Goal: Task Accomplishment & Management: Manage account settings

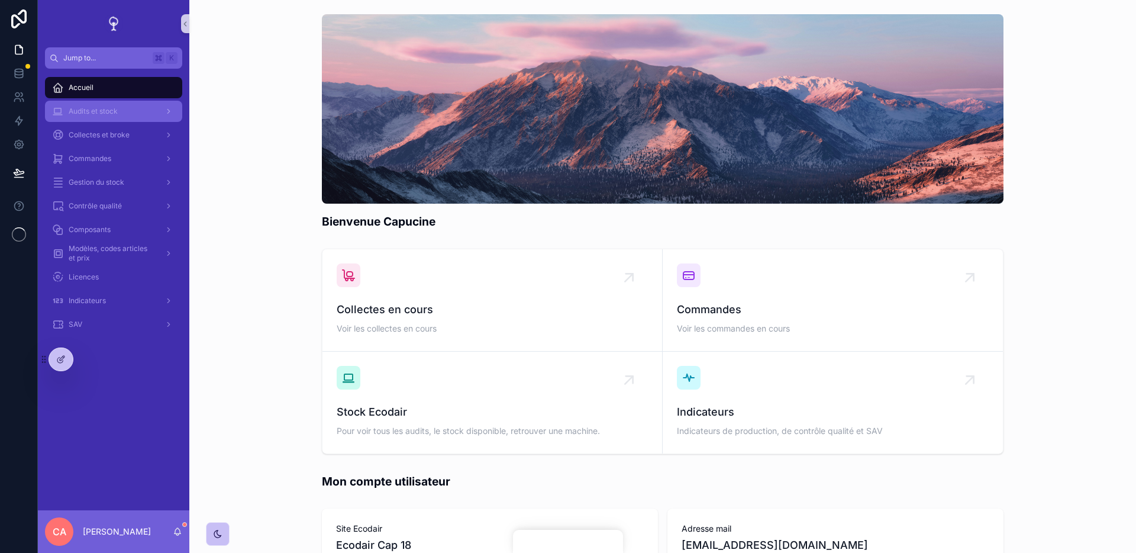
click at [149, 115] on div "Audits et stock" at bounding box center [113, 111] width 123 height 19
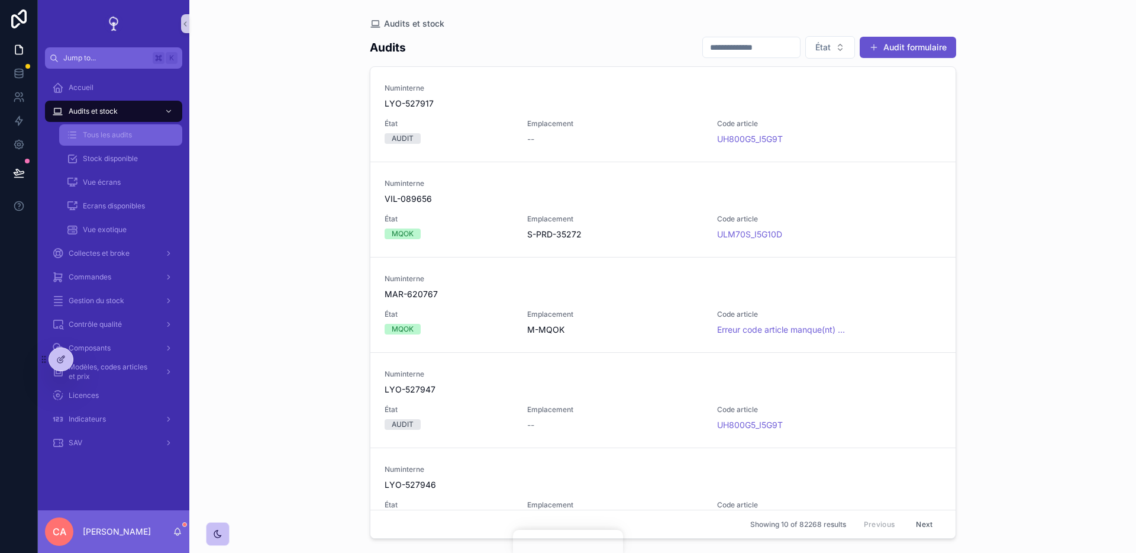
click at [131, 137] on span "Tous les audits" at bounding box center [107, 134] width 49 height 9
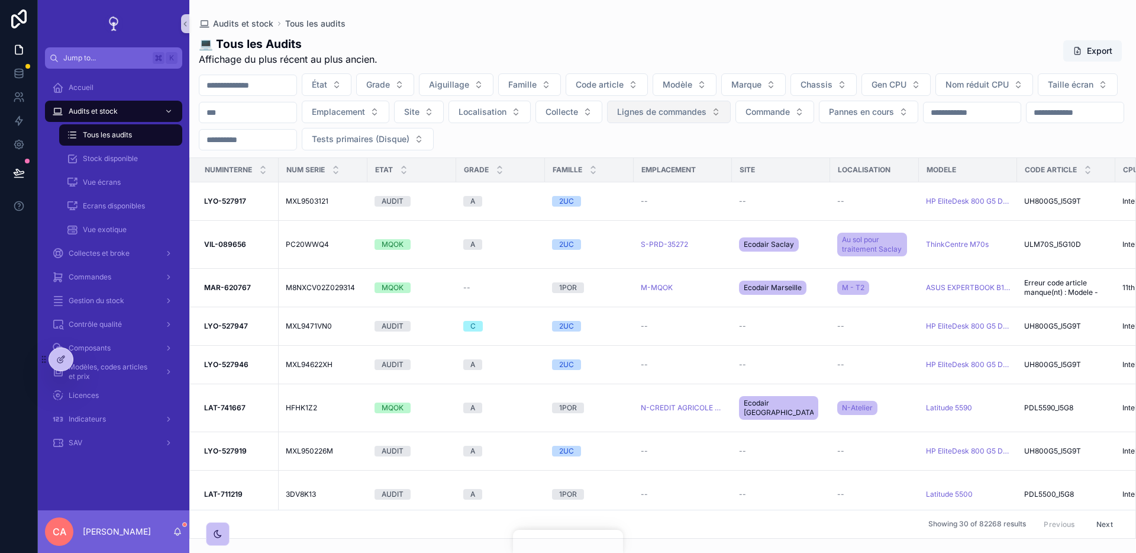
click at [731, 121] on button "Lignes de commandes" at bounding box center [669, 112] width 124 height 22
click at [790, 117] on span "Commande" at bounding box center [768, 112] width 44 height 12
type input "*****"
click at [908, 159] on div "PE-EA75-19526" at bounding box center [875, 159] width 142 height 19
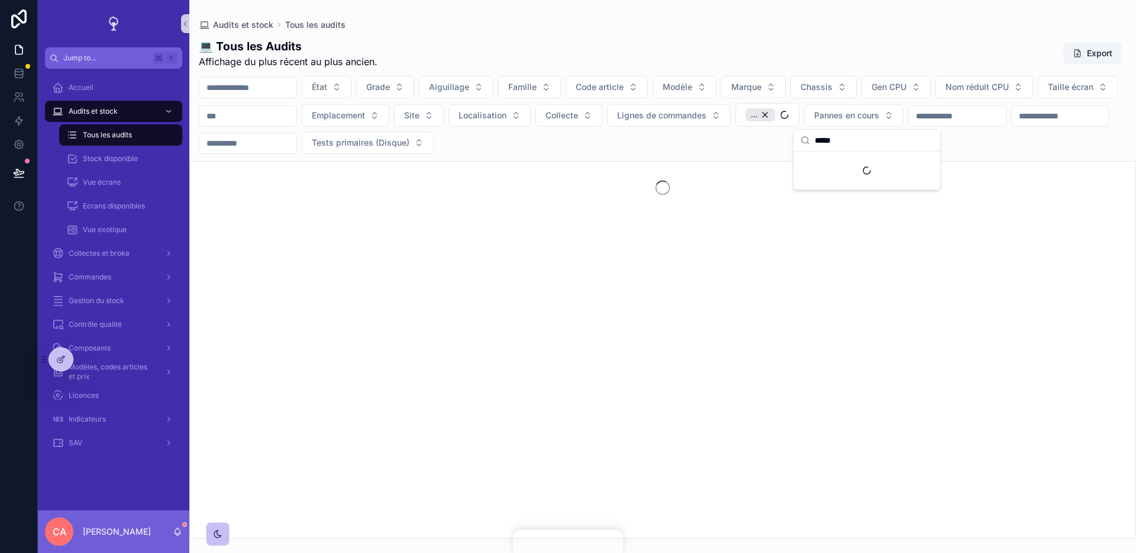
click at [961, 60] on div "💻 Tous les Audits Affichage du plus récent au plus ancien. Export" at bounding box center [663, 53] width 928 height 31
click at [927, 44] on div "💻 Tous les Audits Affichage du plus récent au plus ancien. Export" at bounding box center [663, 53] width 928 height 31
click at [945, 44] on div "💻 Tous les Audits Affichage du plus récent au plus ancien. Export" at bounding box center [663, 53] width 928 height 31
click at [945, 50] on div "💻 Tous les Audits Affichage du plus récent au plus ancien. Export" at bounding box center [663, 53] width 928 height 31
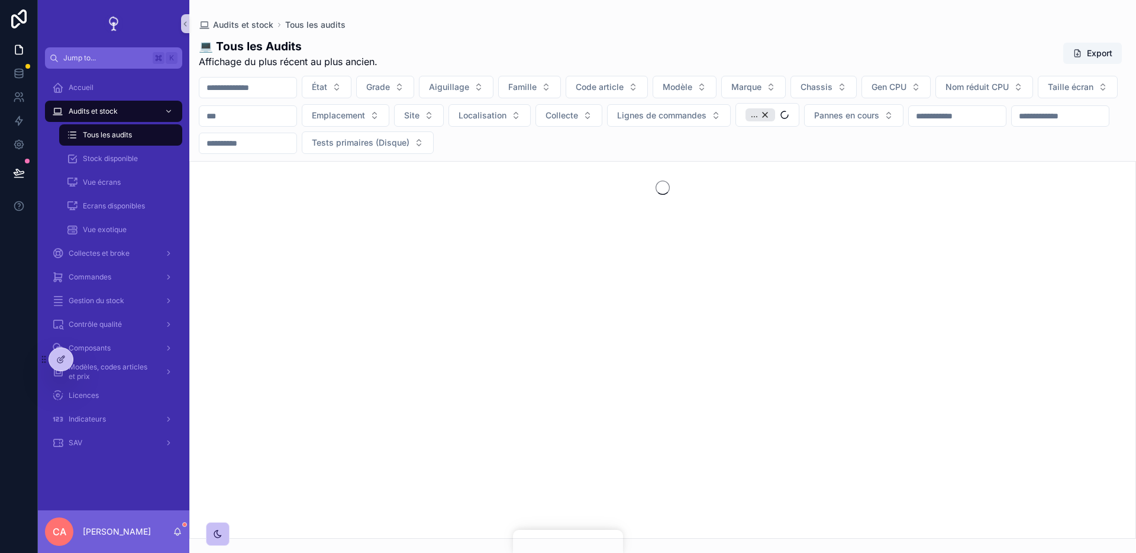
click at [945, 50] on div "💻 Tous les Audits Affichage du plus récent au plus ancien. Export" at bounding box center [663, 53] width 928 height 31
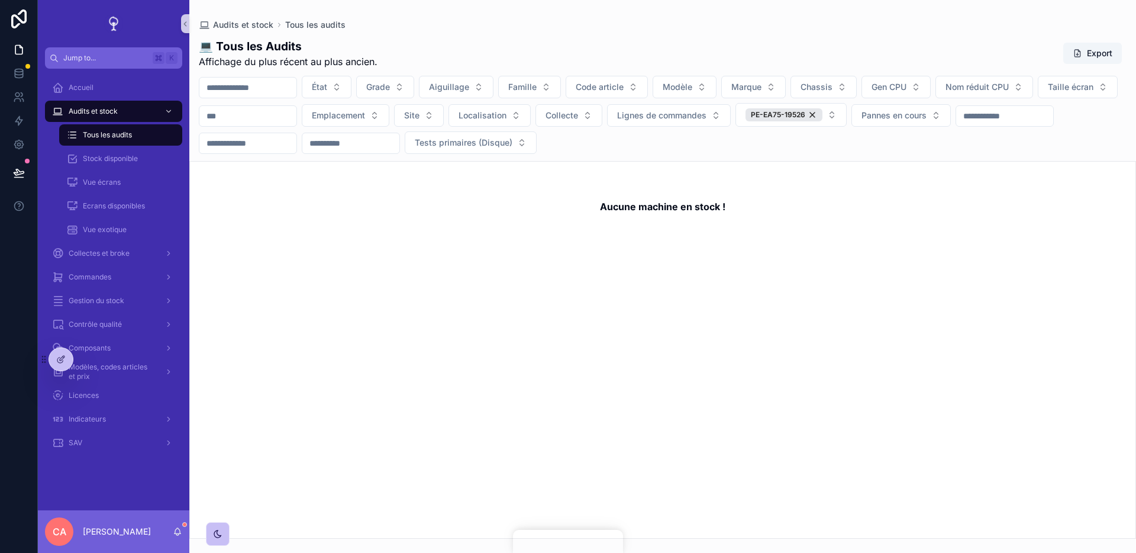
click at [849, 131] on div "État Grade Aiguillage Famille Code article Modèle Marque Chassis Gen CPU Nom ré…" at bounding box center [662, 115] width 947 height 78
click at [823, 115] on div "PE-EA75-19526" at bounding box center [784, 114] width 77 height 13
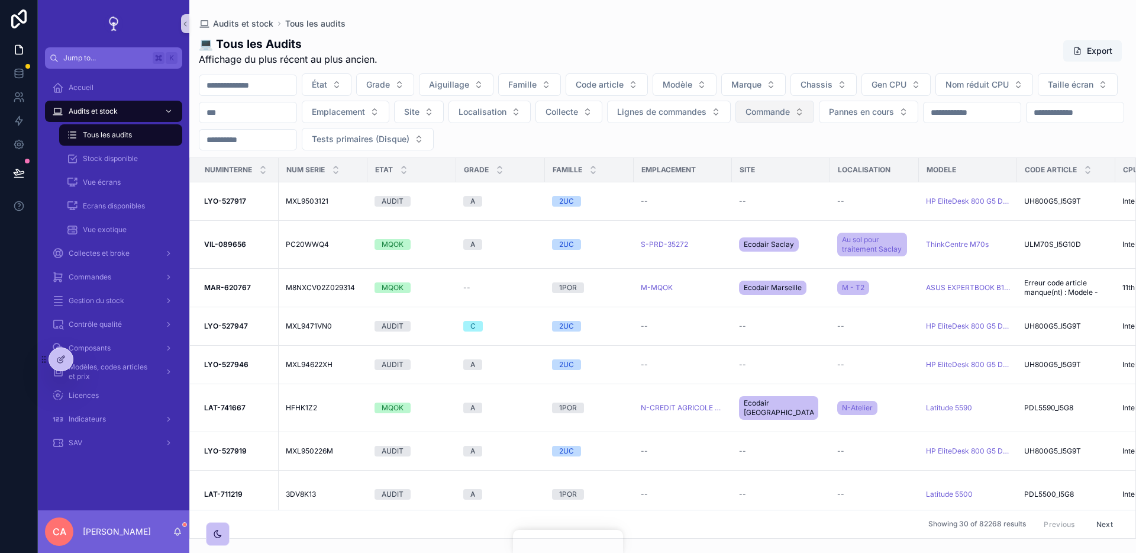
click at [918, 54] on div "💻 Tous les Audits Affichage du plus récent au plus ancien. Export" at bounding box center [663, 51] width 928 height 31
click at [234, 238] on td "VIL-089656 VIL-089656" at bounding box center [234, 245] width 89 height 48
click at [236, 205] on strong "LYO-527917" at bounding box center [225, 200] width 42 height 9
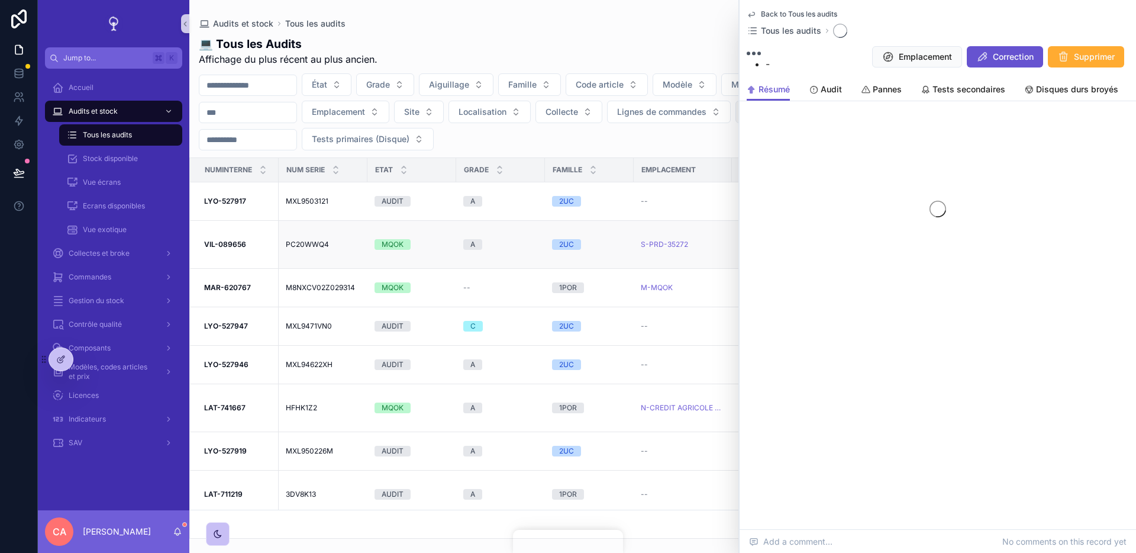
click at [236, 251] on td "VIL-089656 VIL-089656" at bounding box center [234, 245] width 89 height 48
click at [233, 246] on strong "VIL-089656" at bounding box center [225, 244] width 42 height 9
click at [1085, 30] on div "Back to Tous les audits Tous les audits" at bounding box center [938, 23] width 382 height 28
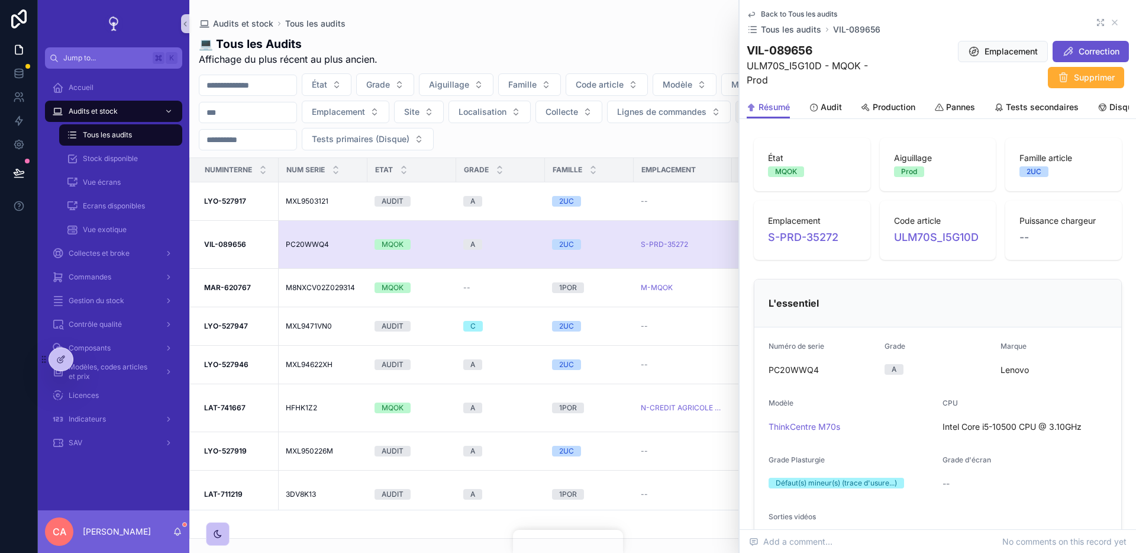
click at [1101, 26] on icon "scrollable content" at bounding box center [1100, 22] width 9 height 9
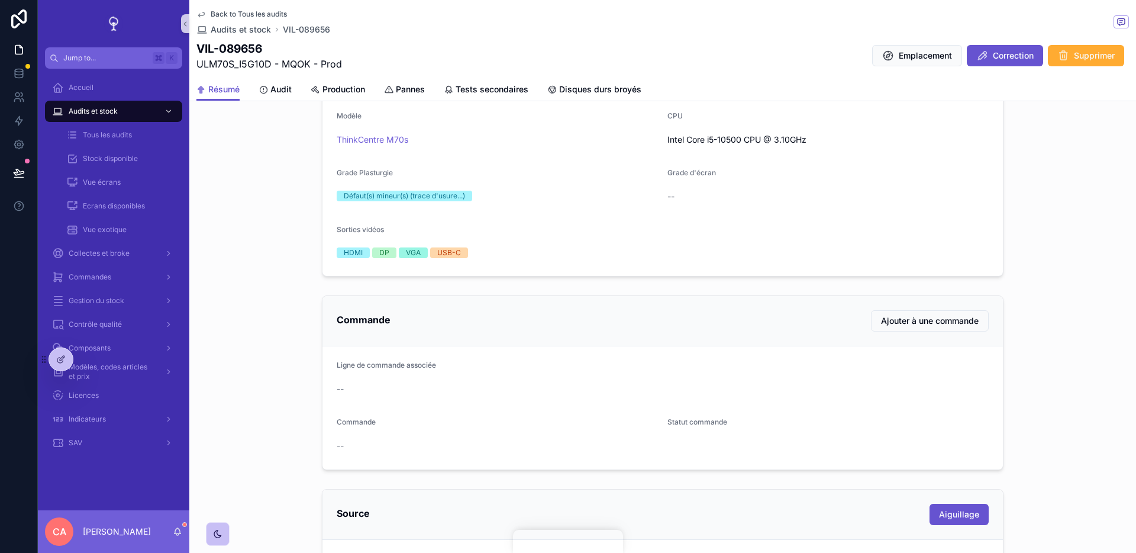
scroll to position [317, 0]
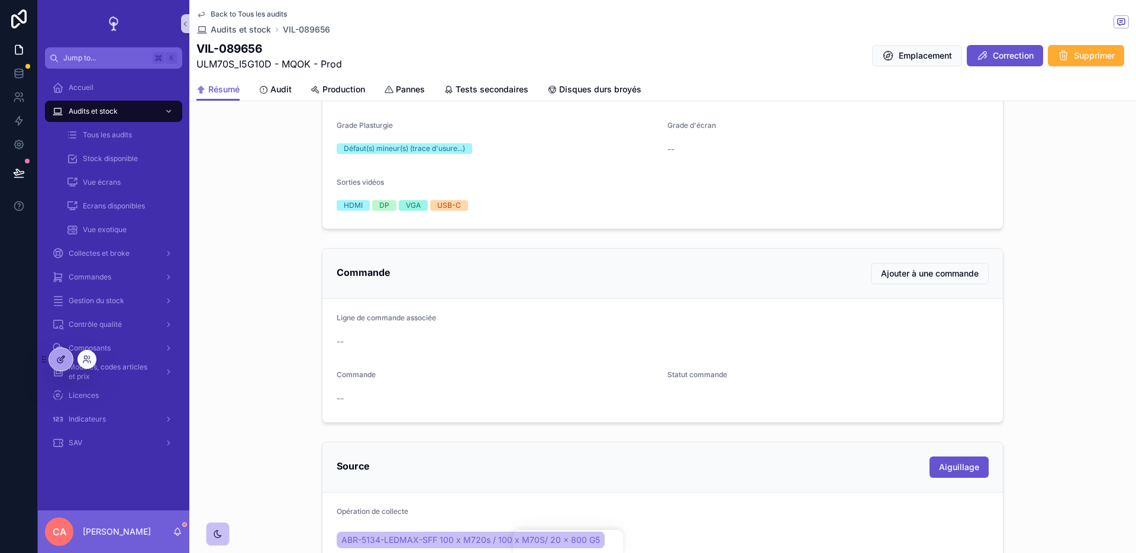
click at [60, 359] on icon at bounding box center [60, 358] width 9 height 9
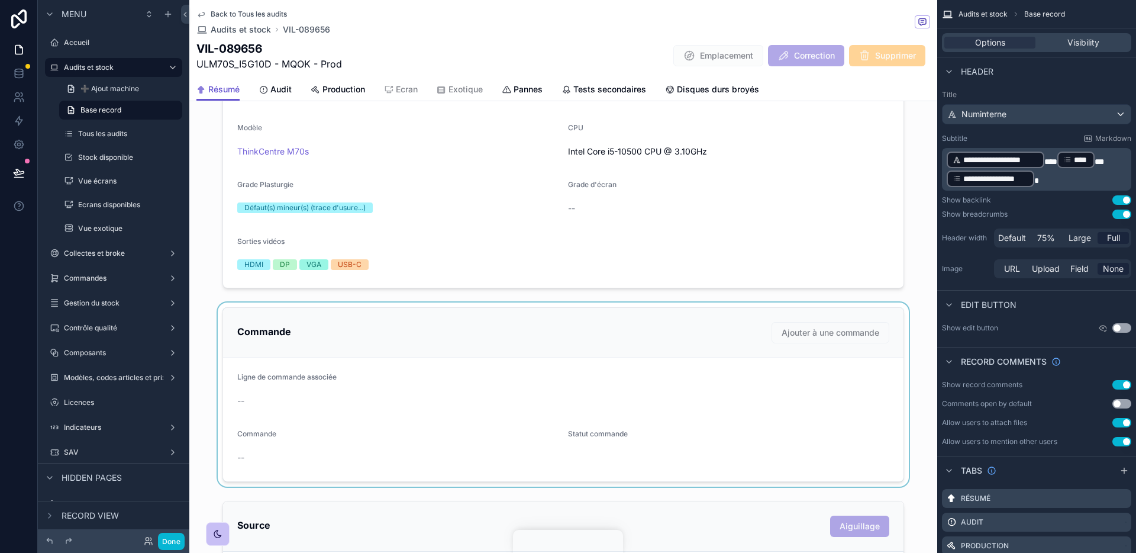
click at [442, 352] on div "scrollable content" at bounding box center [563, 394] width 748 height 184
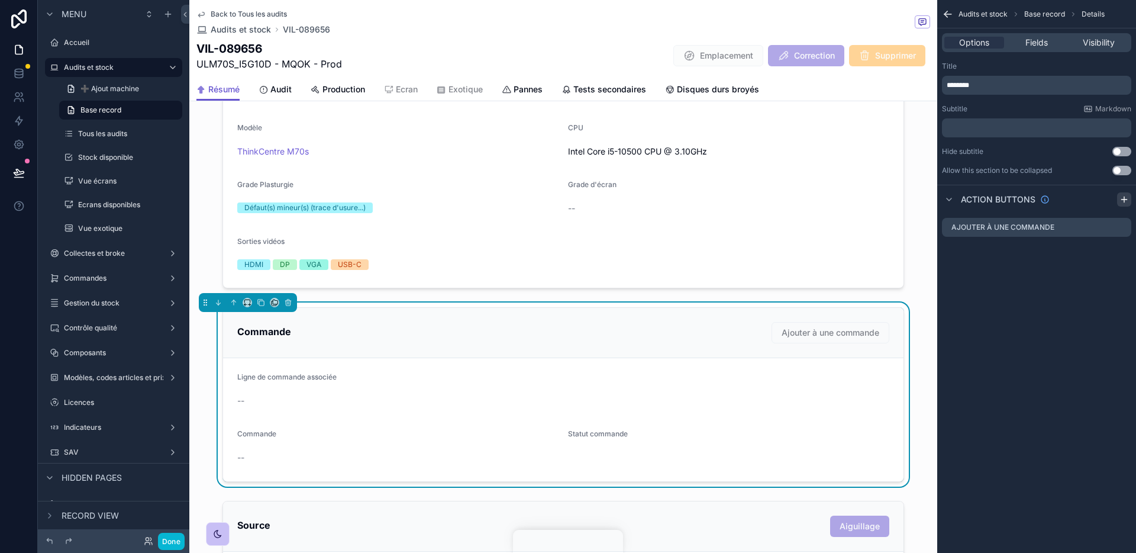
click at [1122, 198] on icon "scrollable content" at bounding box center [1124, 199] width 9 height 9
click at [1123, 252] on icon "scrollable content" at bounding box center [1123, 249] width 5 height 5
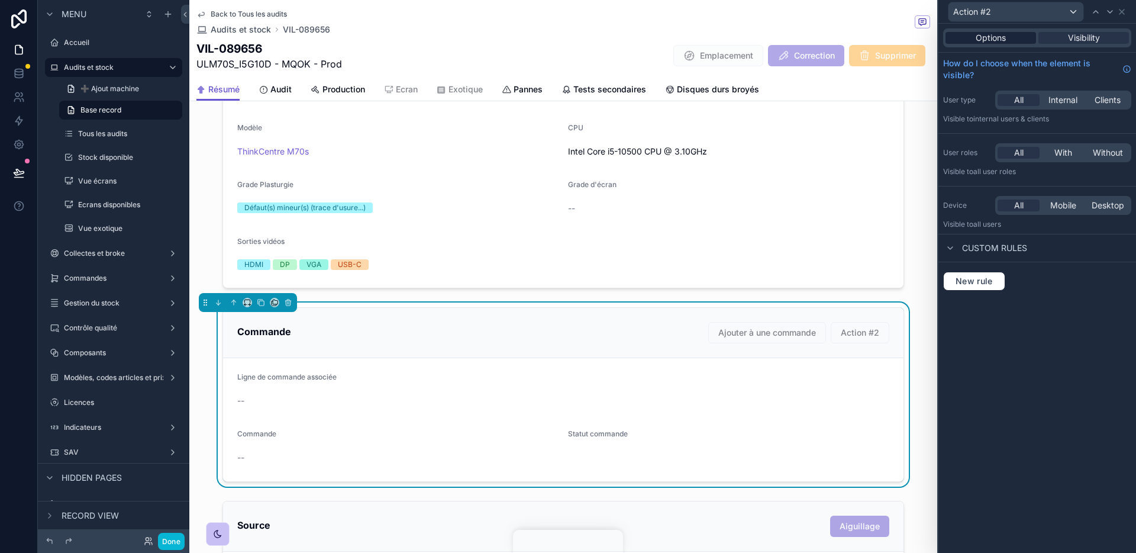
click at [1023, 32] on div "Options" at bounding box center [991, 38] width 91 height 12
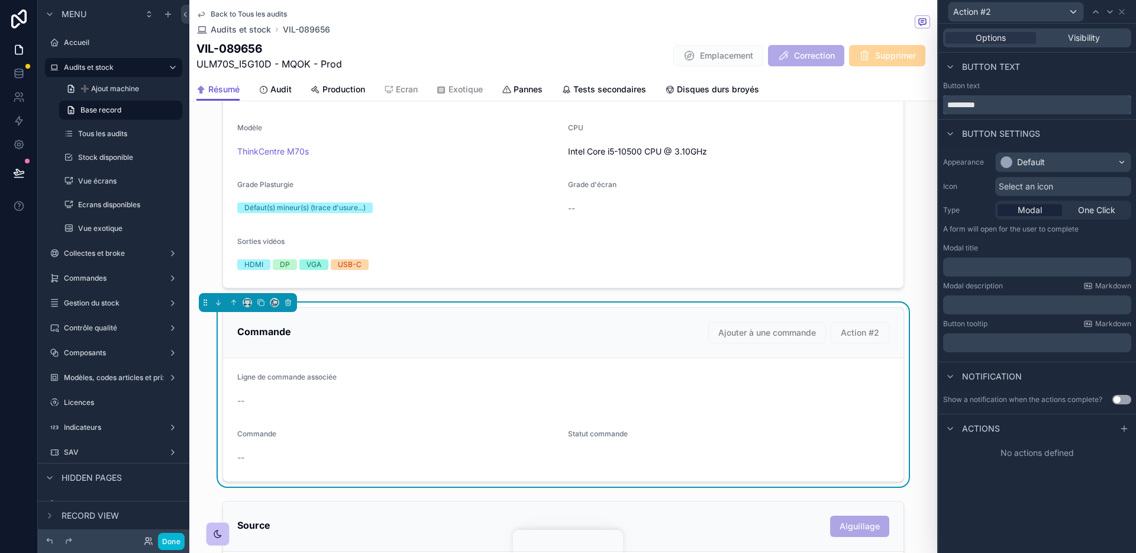
click at [1017, 105] on input "*********" at bounding box center [1037, 104] width 188 height 19
click at [969, 106] on input "**********" at bounding box center [1037, 104] width 188 height 19
type input "**********"
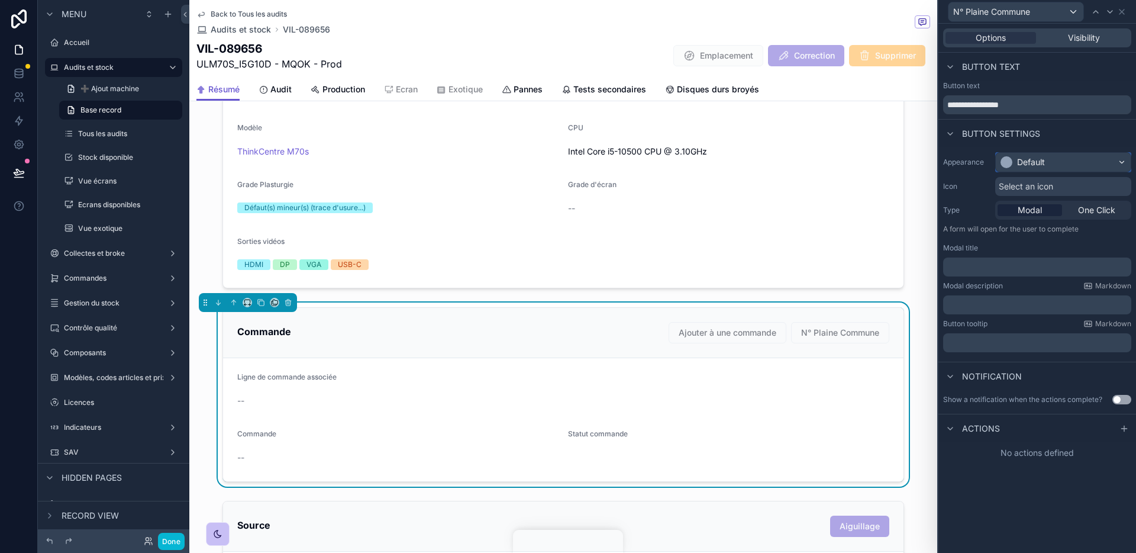
click at [1058, 165] on div "Default" at bounding box center [1063, 162] width 135 height 19
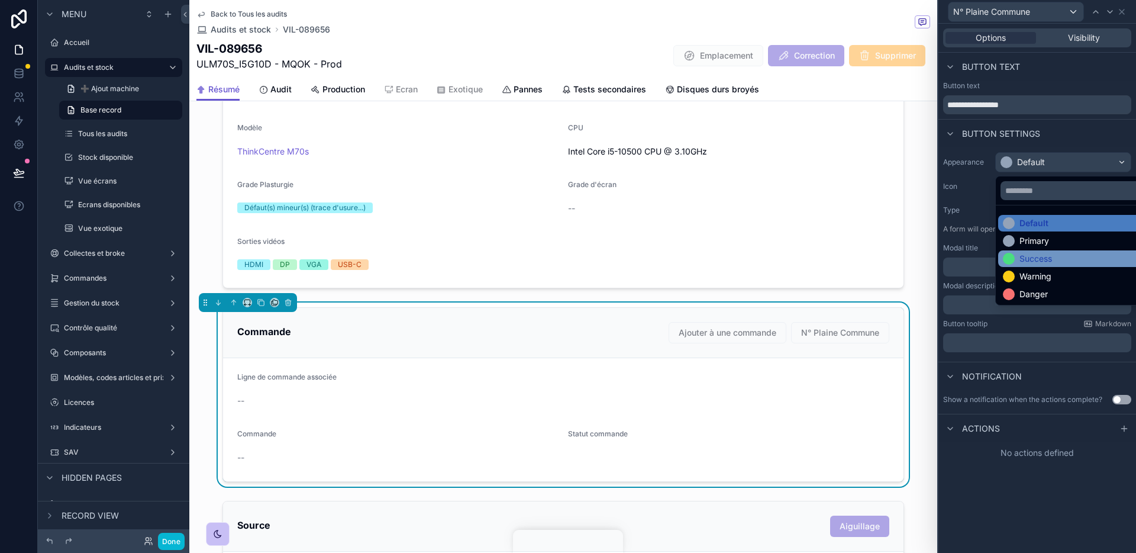
click at [1059, 259] on div "Success" at bounding box center [1077, 259] width 148 height 12
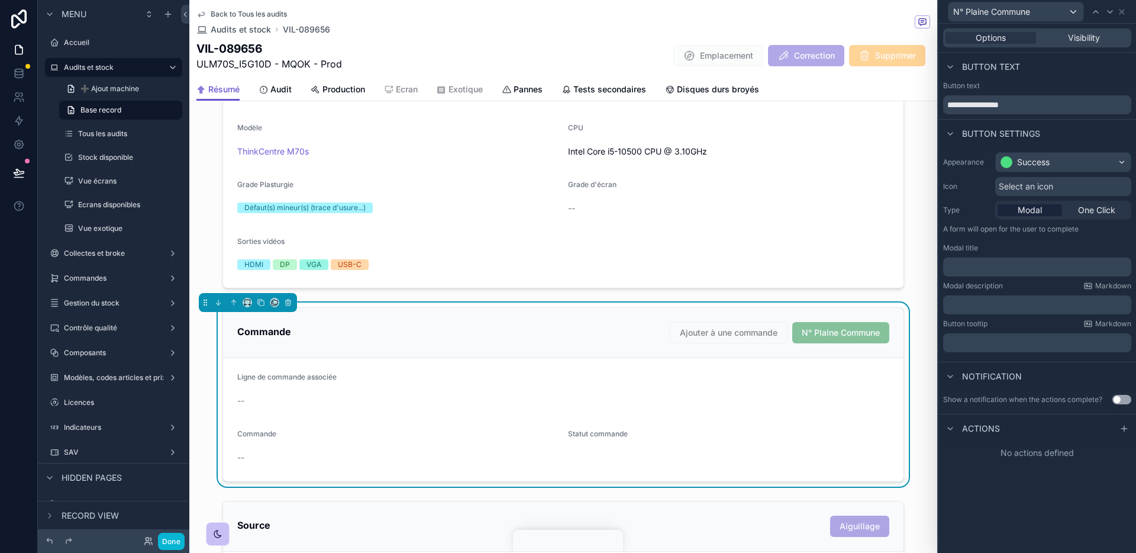
click at [974, 201] on div "Type Modal One Click" at bounding box center [1037, 210] width 188 height 19
click at [1034, 191] on span "Select an icon" at bounding box center [1026, 186] width 54 height 12
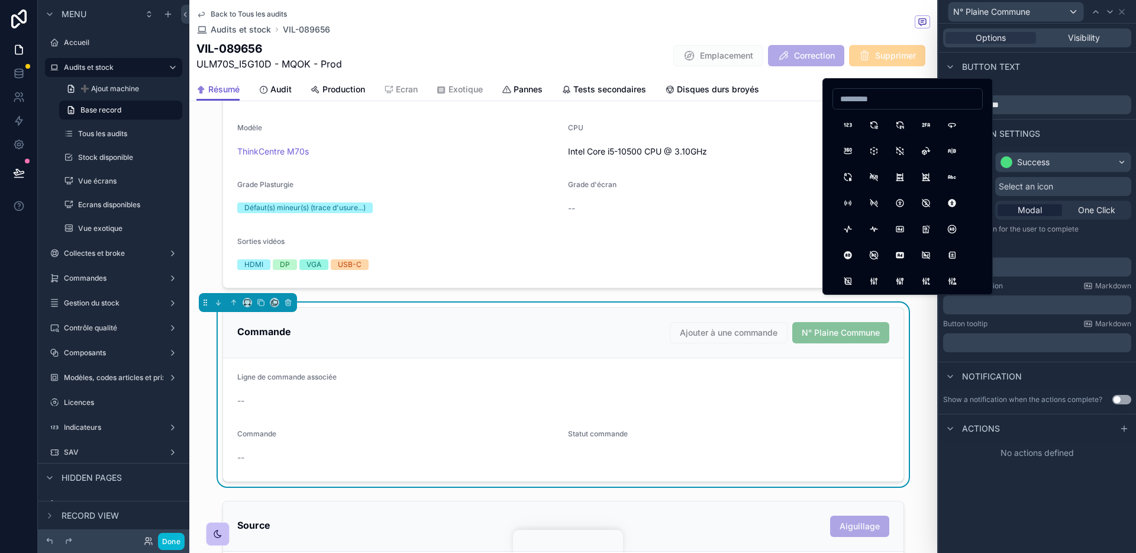
click at [1034, 191] on span "Select an icon" at bounding box center [1026, 186] width 54 height 12
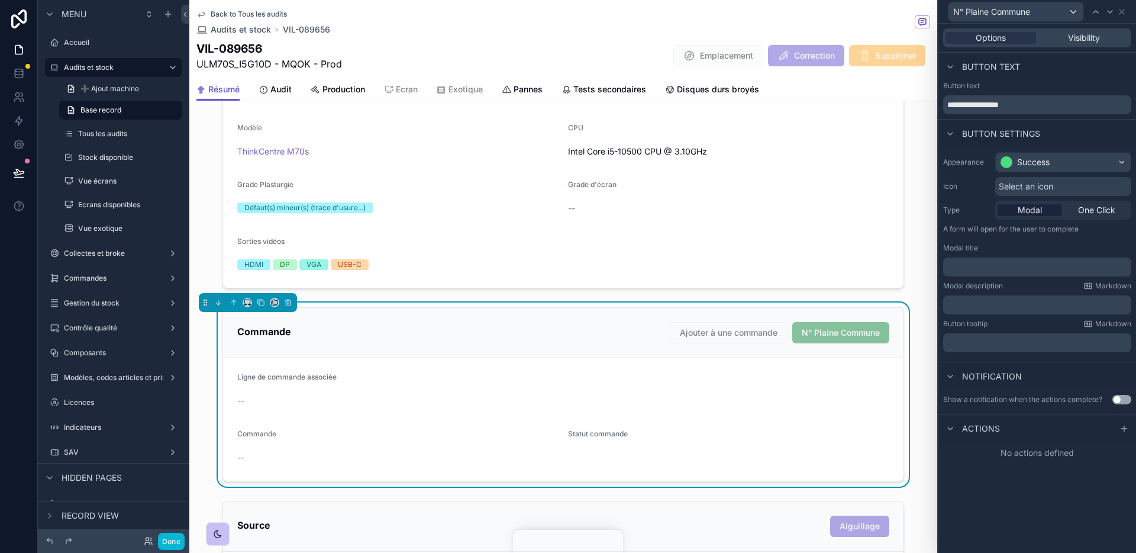
click at [1055, 241] on div "Appearance Success Icon Select an icon Type Modal One Click A form will open fo…" at bounding box center [1038, 251] width 198 height 209
click at [1047, 265] on p "﻿" at bounding box center [1038, 267] width 181 height 12
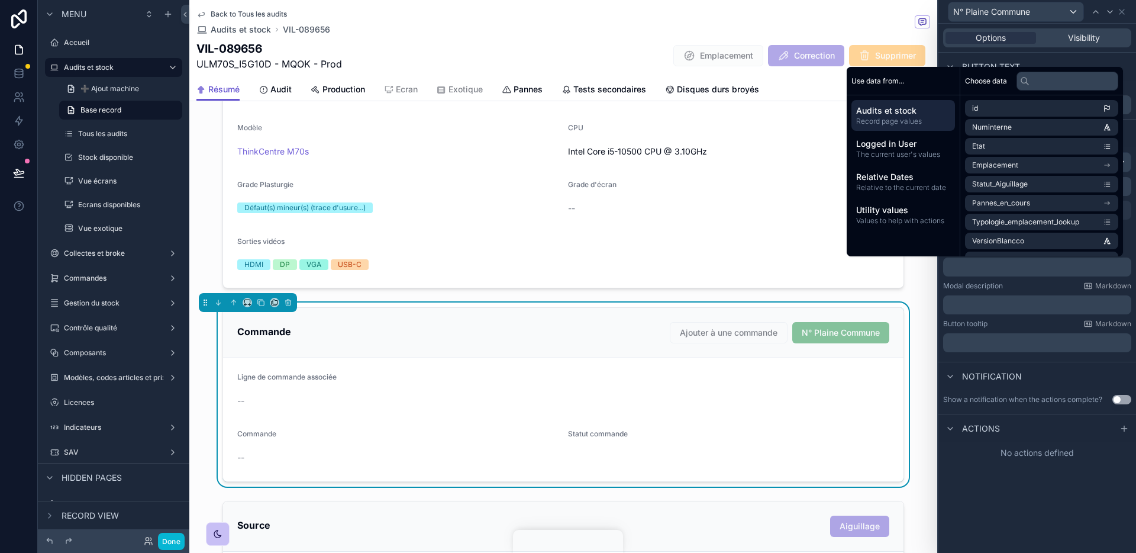
click at [1133, 224] on div "Appearance Success Icon Select an icon Type Modal One Click A form will open fo…" at bounding box center [1038, 251] width 198 height 209
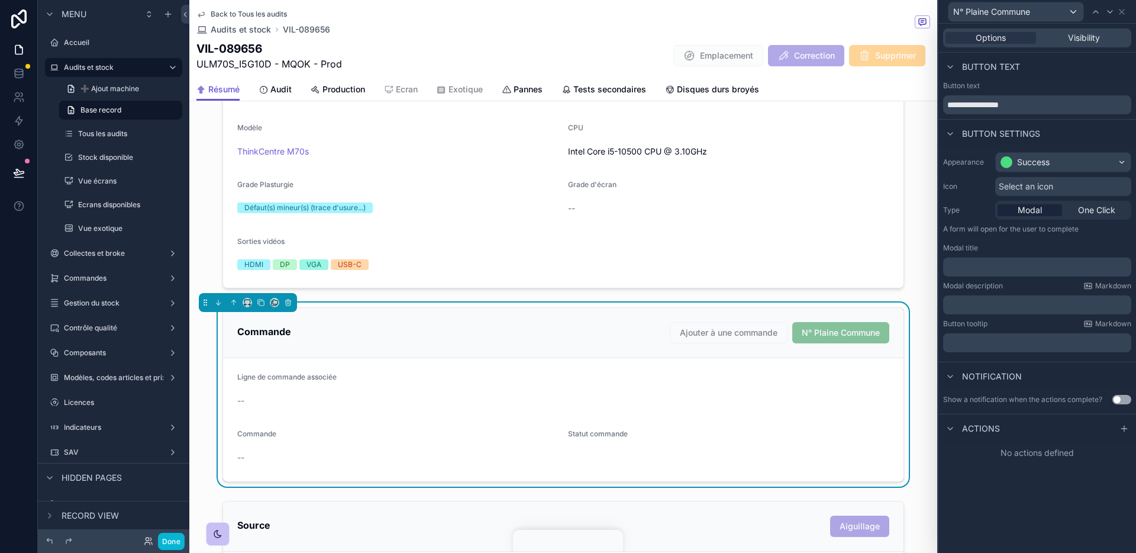
click at [1056, 263] on p "﻿" at bounding box center [1038, 267] width 181 height 12
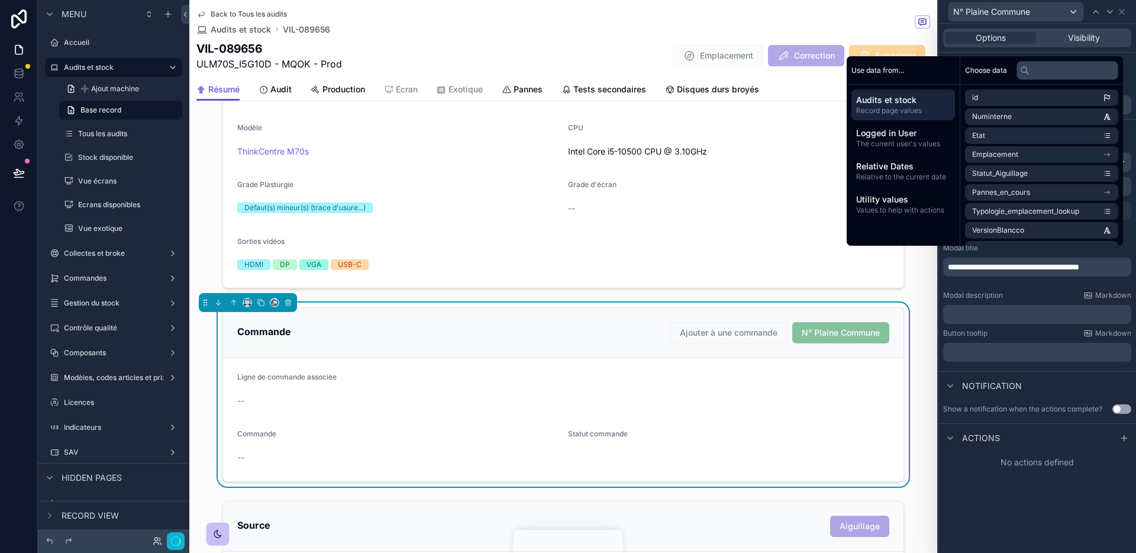
scroll to position [0, 0]
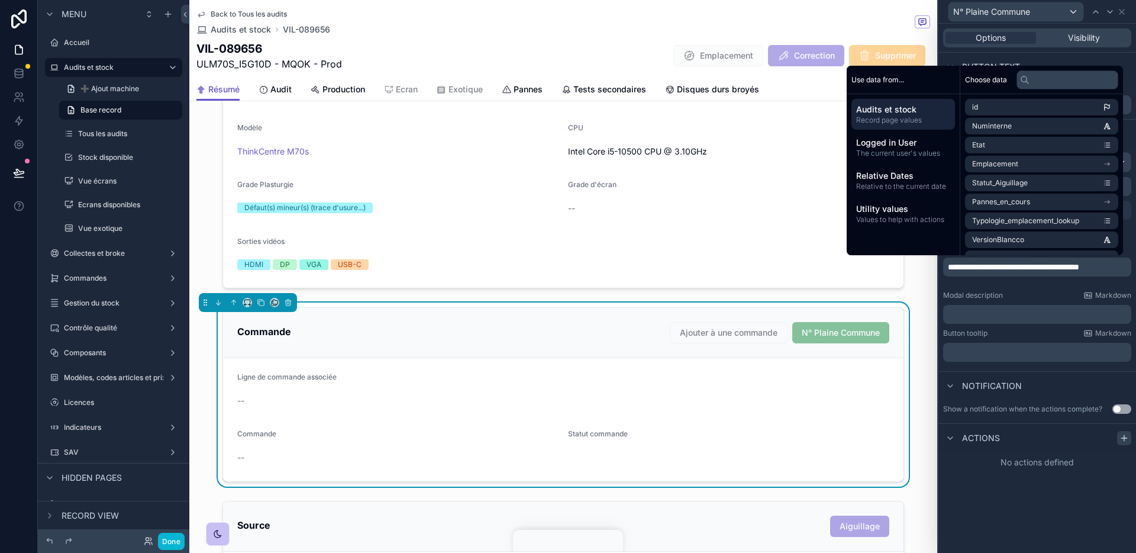
click at [1129, 437] on icon at bounding box center [1124, 437] width 9 height 9
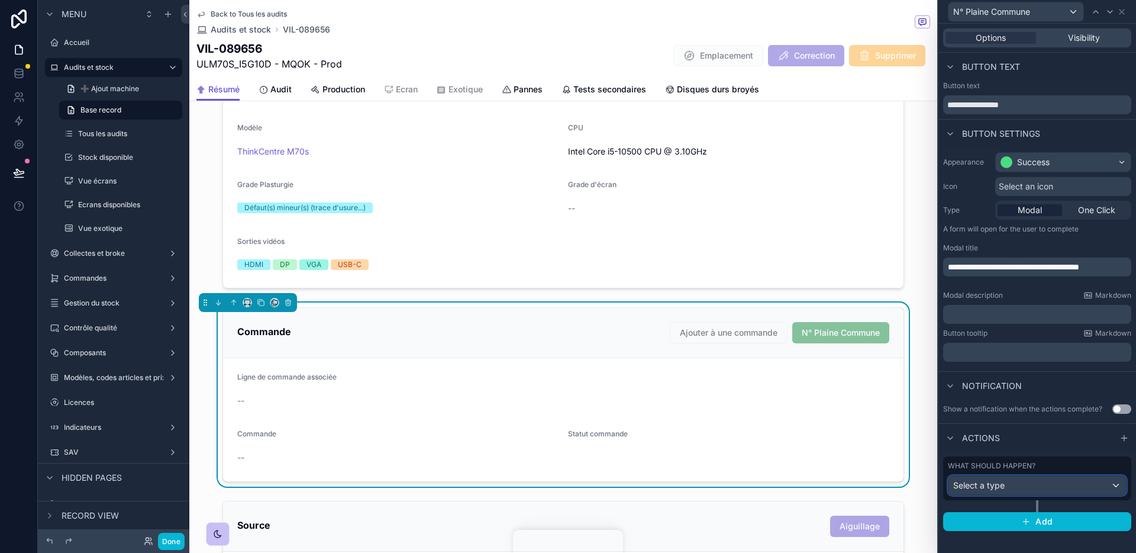
click at [1066, 478] on div "Select a type" at bounding box center [1038, 485] width 178 height 19
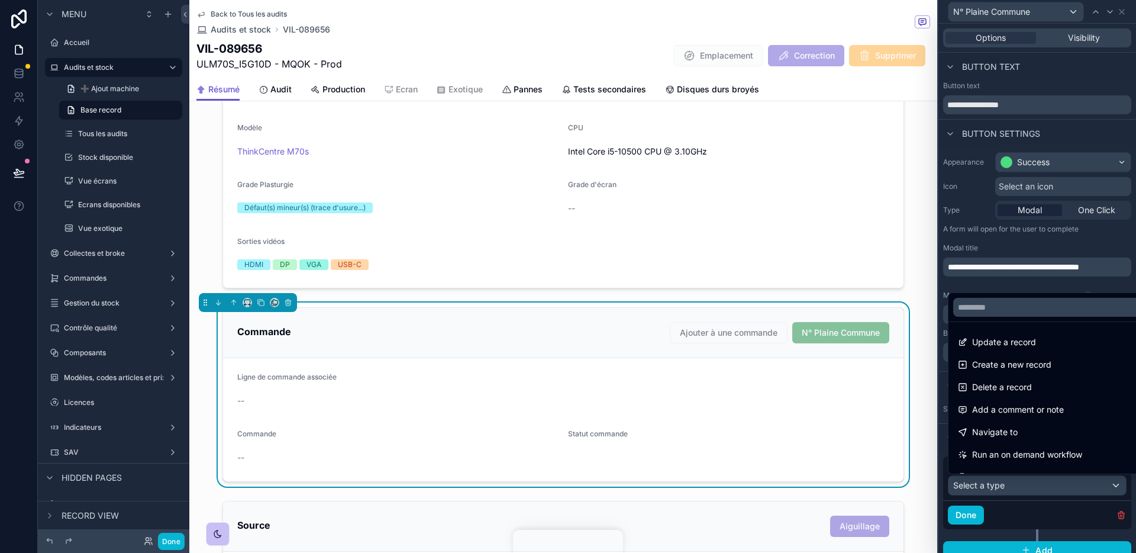
drag, startPoint x: 1035, startPoint y: 349, endPoint x: 1036, endPoint y: 414, distance: 65.1
click at [1035, 349] on span "Update a record" at bounding box center [1004, 342] width 64 height 14
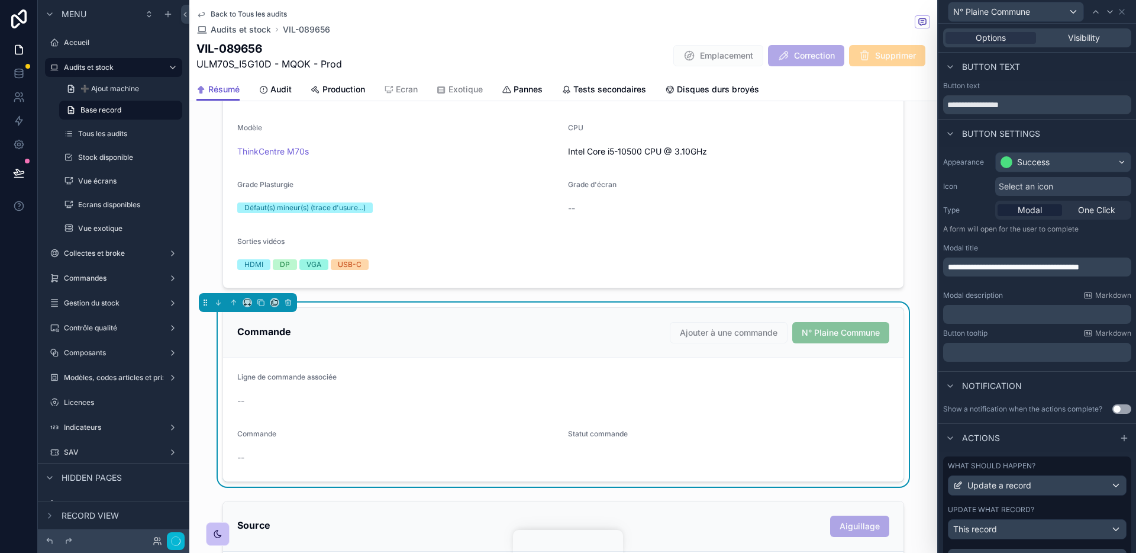
scroll to position [224, 0]
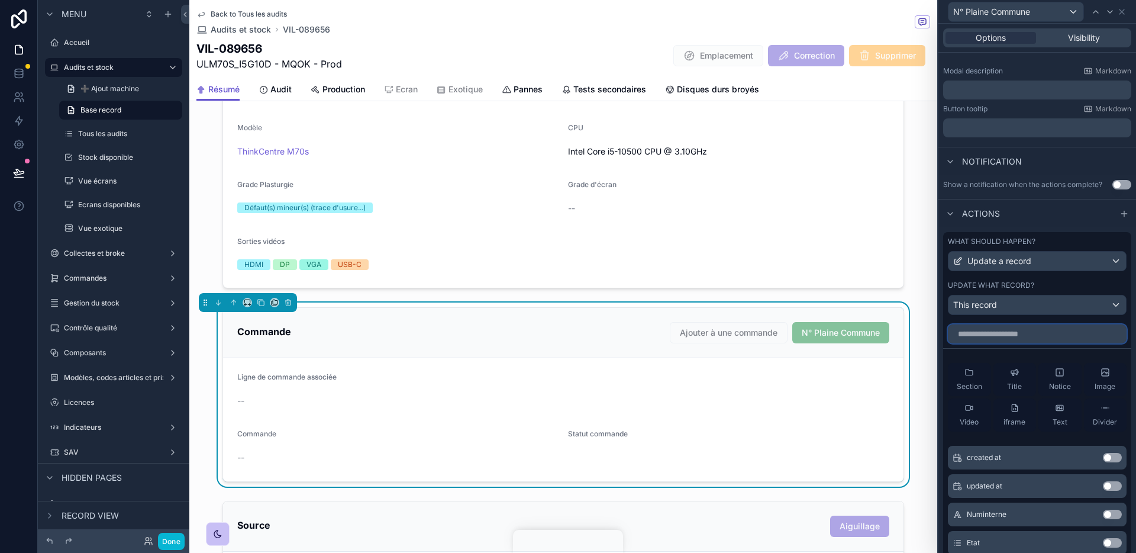
click at [1034, 325] on input "text" at bounding box center [1037, 333] width 179 height 19
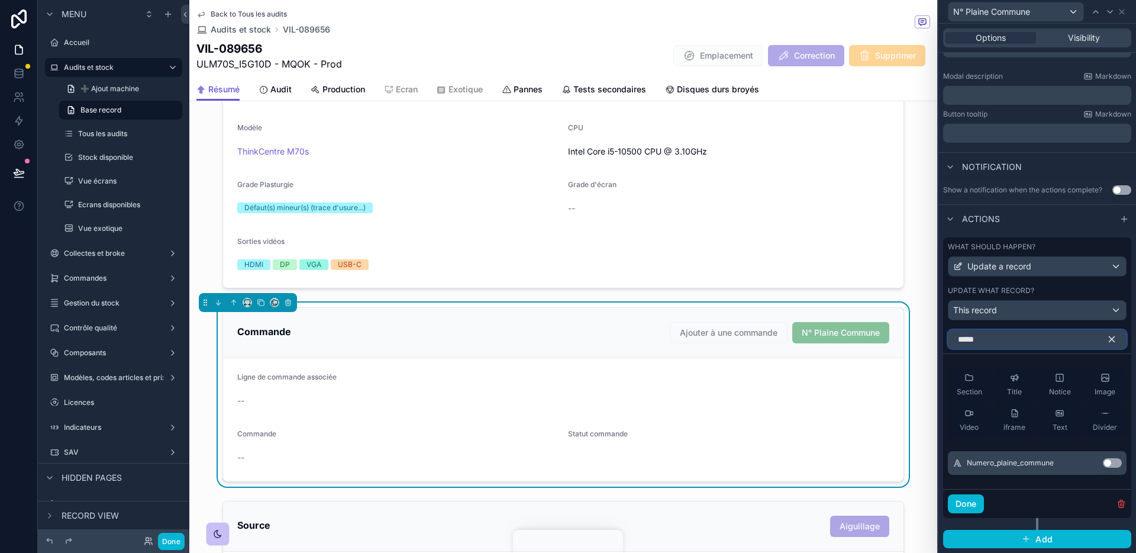
scroll to position [219, 0]
type input "******"
click at [1115, 469] on div "Numero_plaine_commune Use setting" at bounding box center [1037, 463] width 179 height 24
click at [1113, 463] on button "Use setting" at bounding box center [1112, 462] width 19 height 9
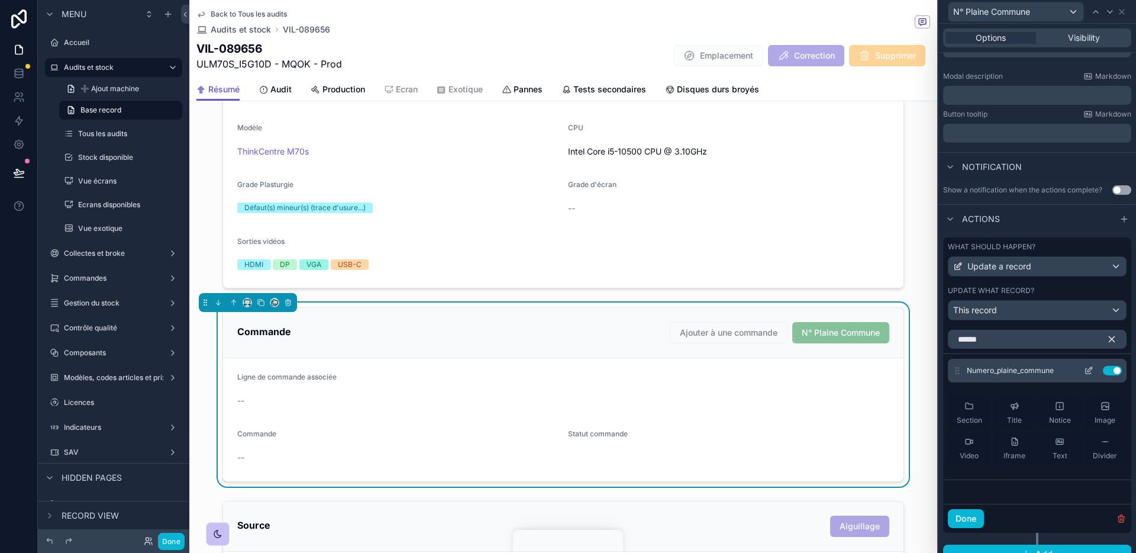
click at [1090, 373] on icon at bounding box center [1088, 371] width 5 height 5
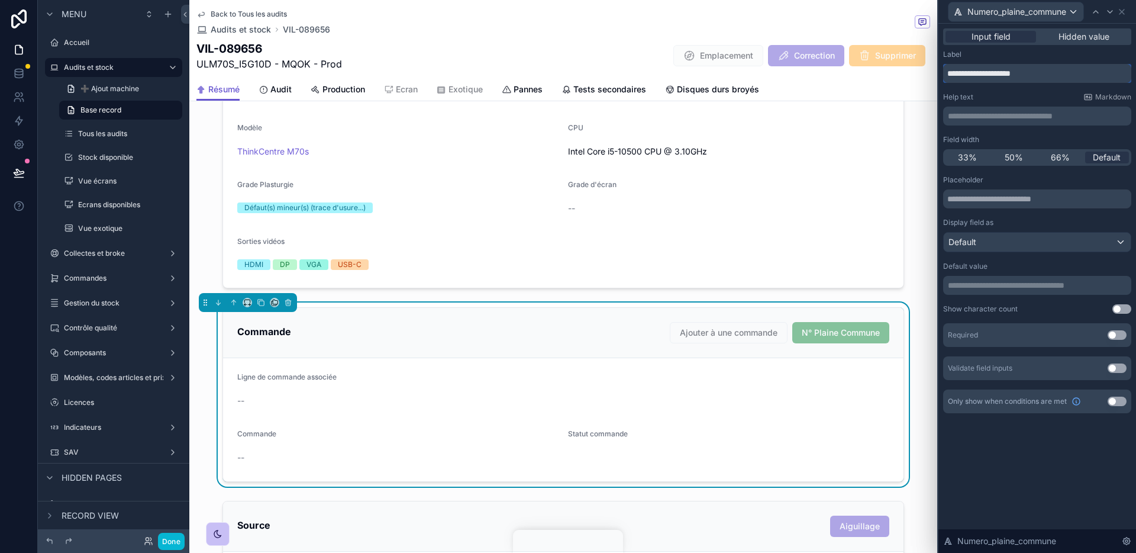
click at [991, 72] on input "**********" at bounding box center [1037, 73] width 188 height 19
click at [980, 72] on input "**********" at bounding box center [1037, 73] width 188 height 19
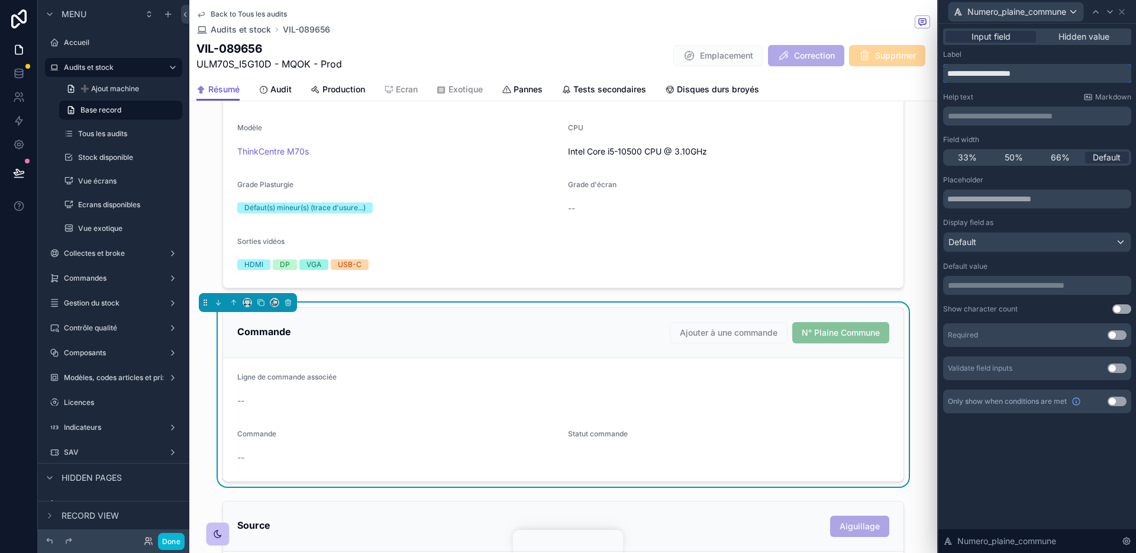
click at [980, 72] on input "**********" at bounding box center [1037, 73] width 188 height 19
type input "*"
type input "**********"
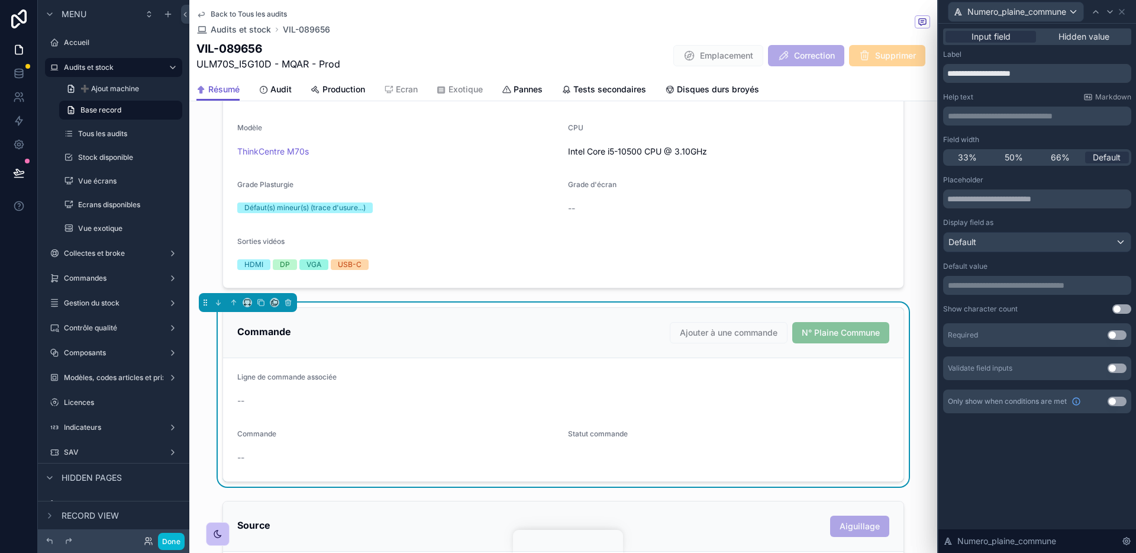
click at [995, 432] on div "**********" at bounding box center [1038, 233] width 198 height 418
click at [1124, 14] on icon at bounding box center [1121, 11] width 9 height 9
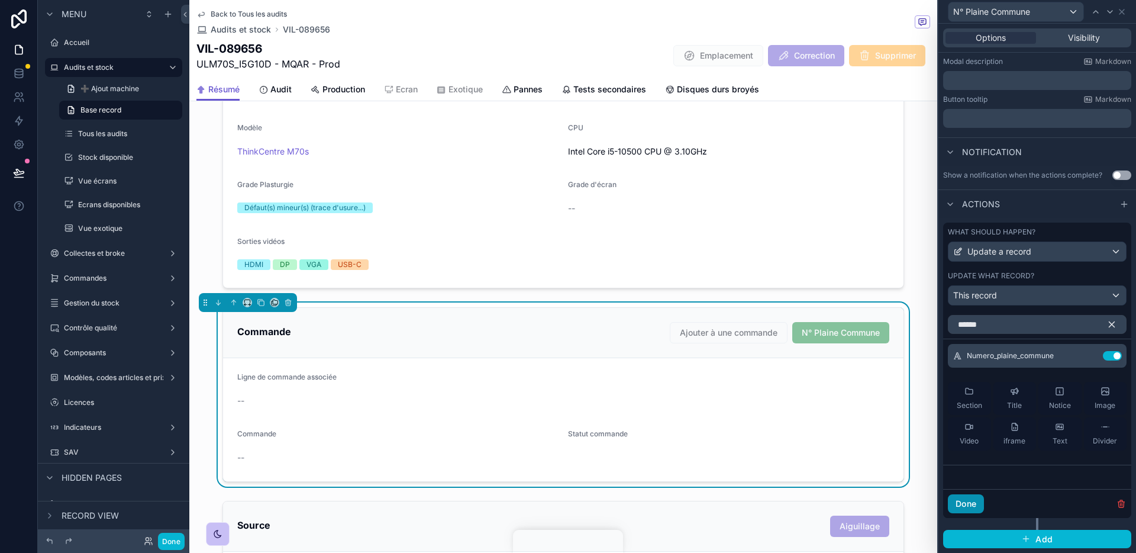
click at [955, 510] on button "Done" at bounding box center [966, 503] width 36 height 19
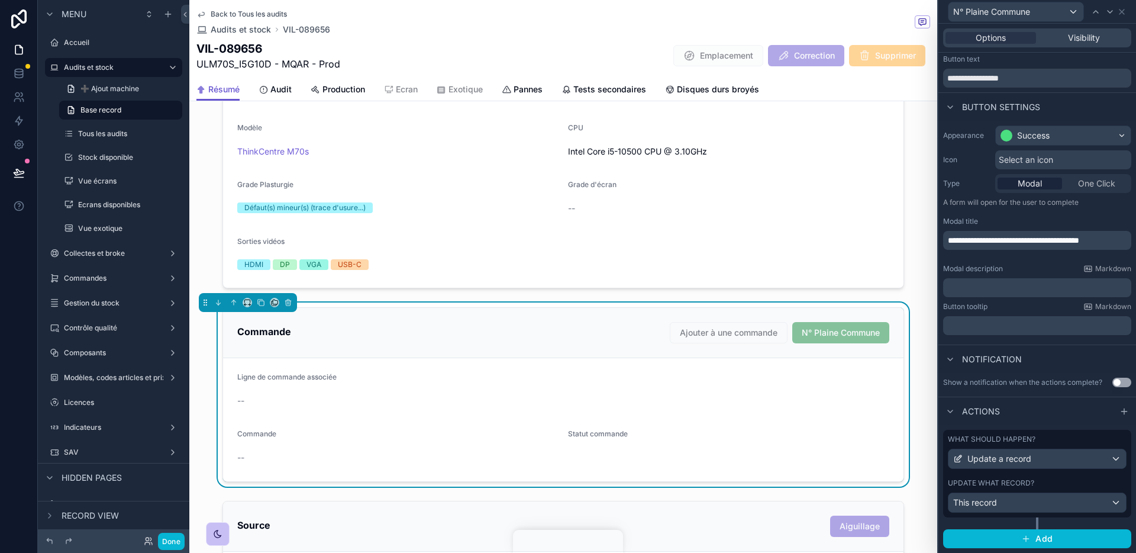
scroll to position [27, 0]
click at [1101, 36] on div "Visibility" at bounding box center [1084, 38] width 91 height 12
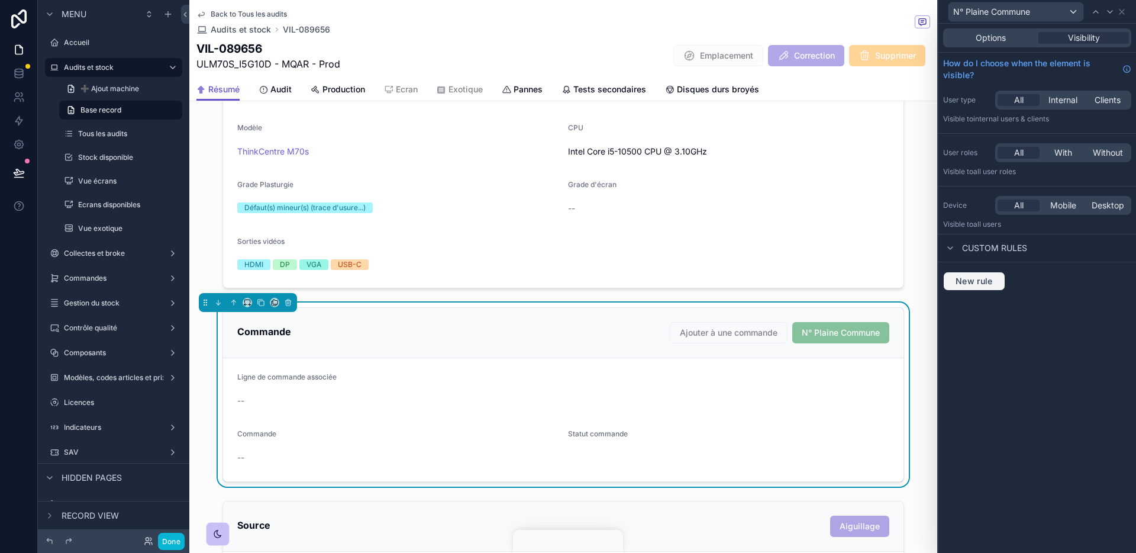
click at [981, 283] on span "New rule" at bounding box center [974, 281] width 47 height 11
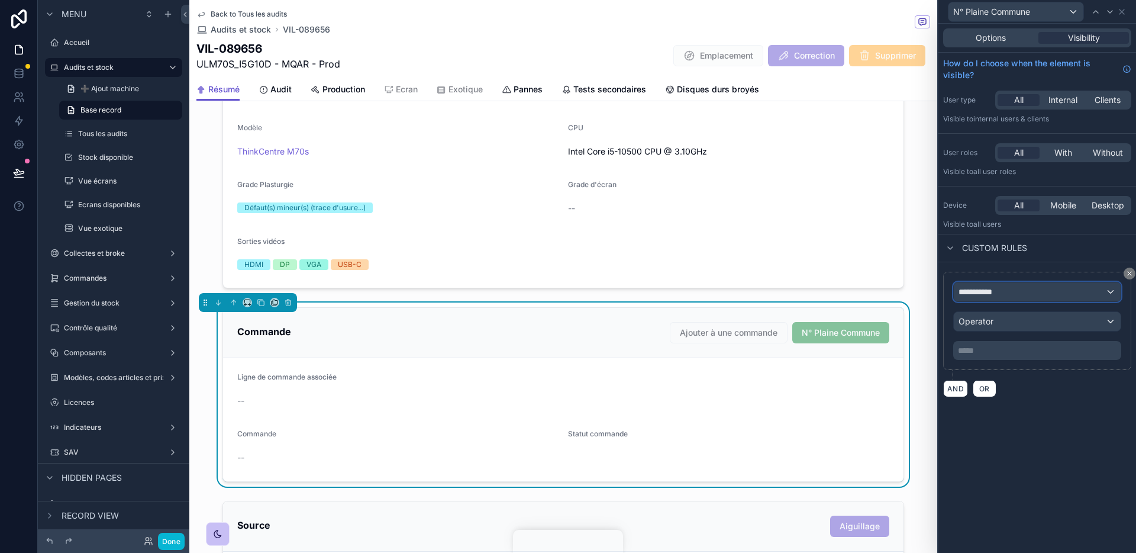
click at [994, 292] on span "**********" at bounding box center [981, 292] width 44 height 12
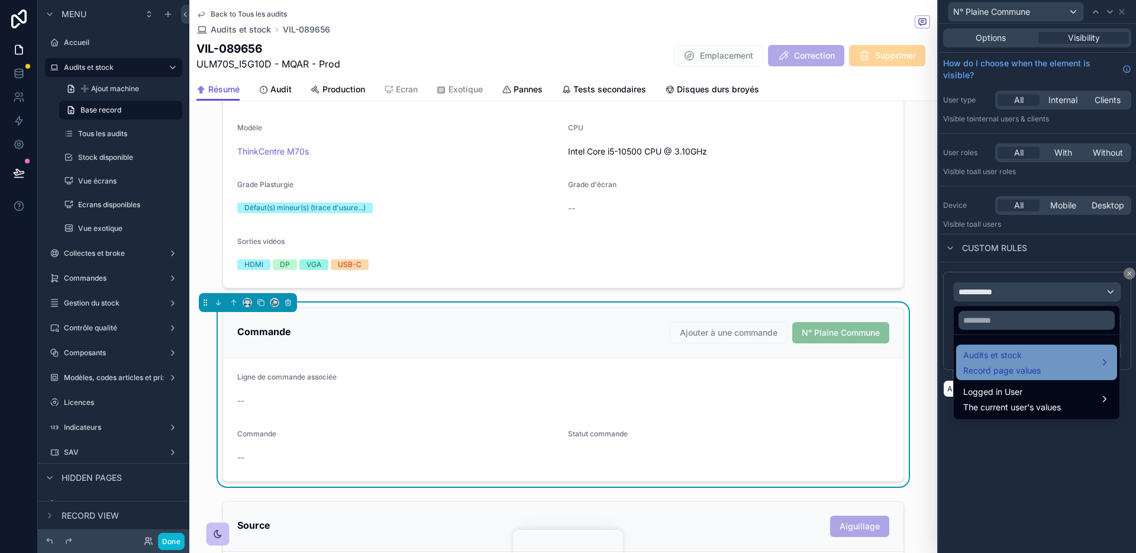
click at [1011, 348] on span "Audits et stock" at bounding box center [1002, 355] width 78 height 14
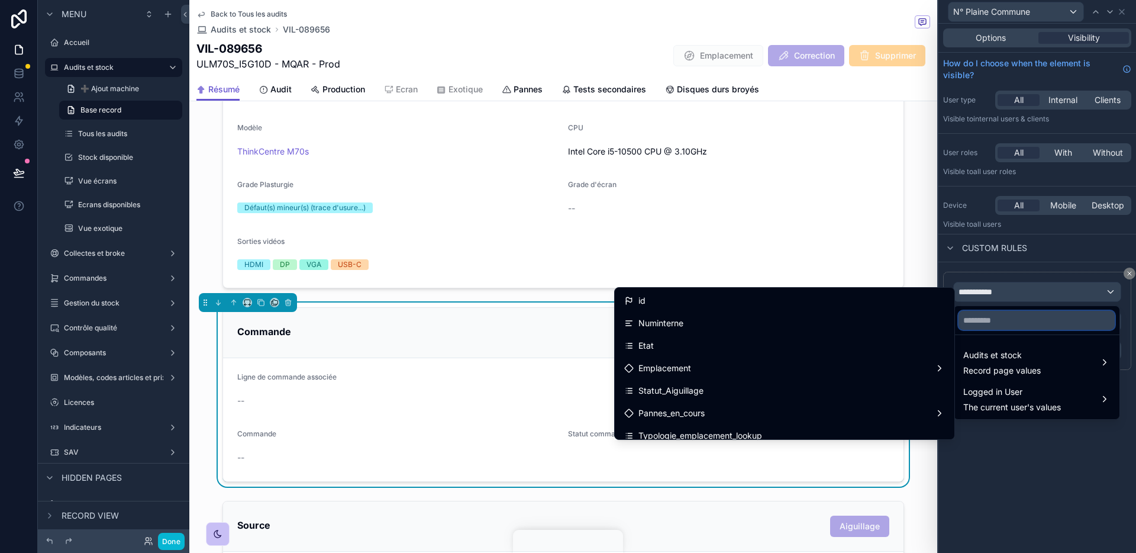
click at [1008, 315] on input "text" at bounding box center [1037, 320] width 156 height 19
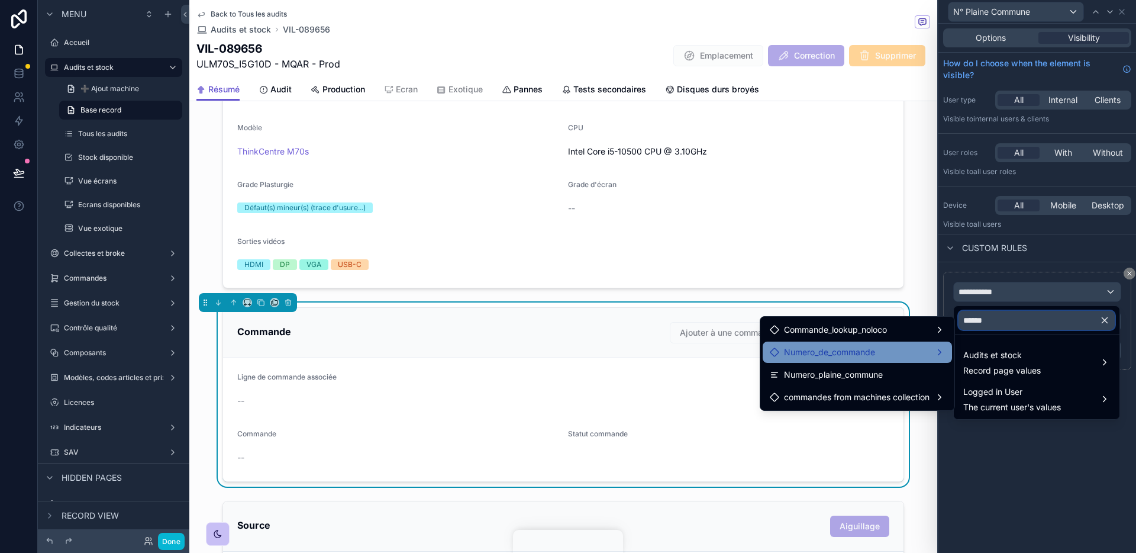
type input "******"
click at [903, 357] on div "Numero_de_commande" at bounding box center [857, 352] width 175 height 14
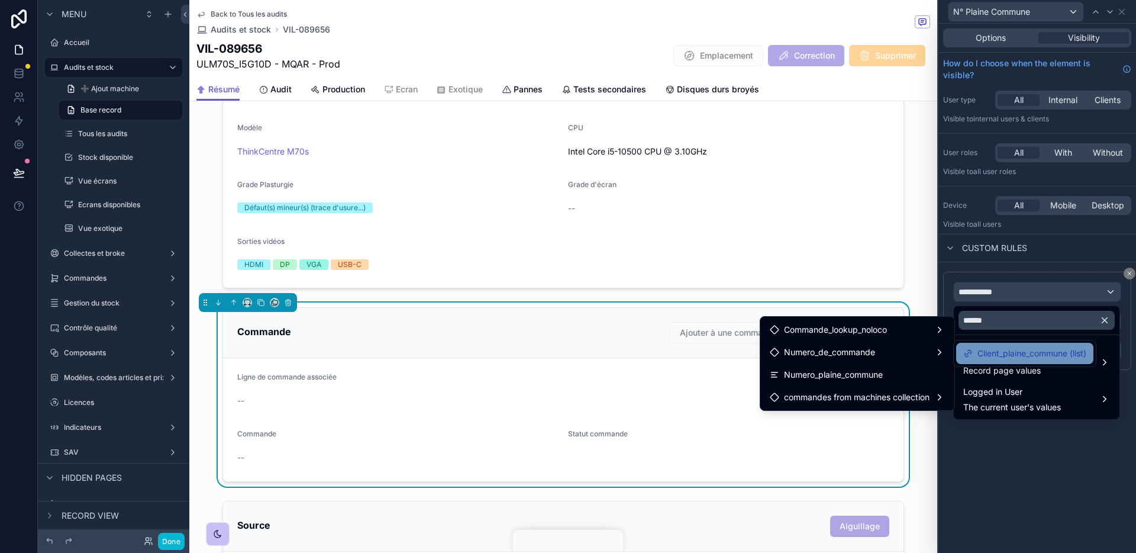
click at [989, 357] on span "Client_plaine_commune (list)" at bounding box center [1032, 353] width 109 height 14
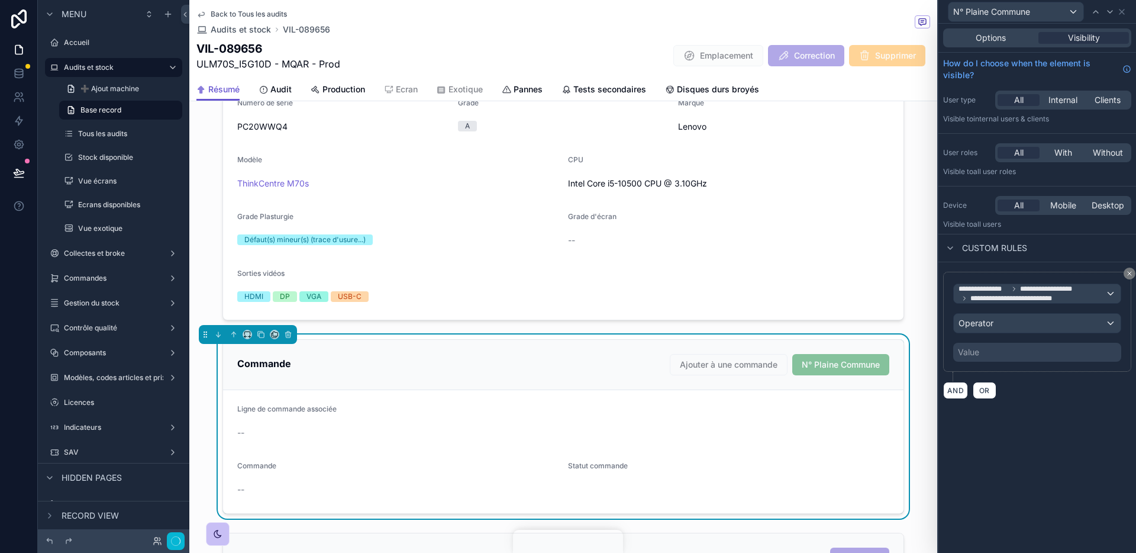
scroll to position [317, 0]
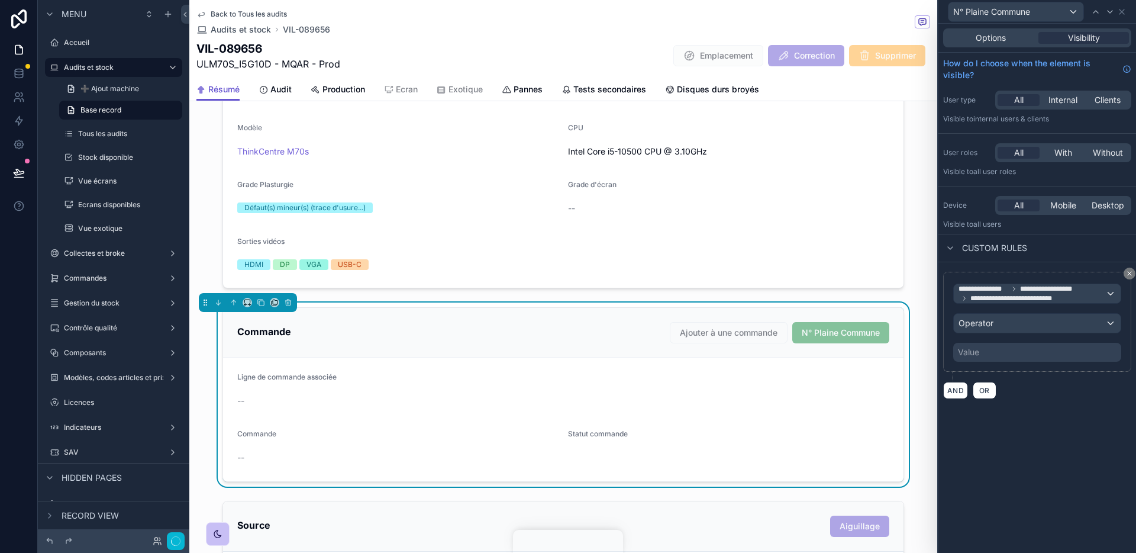
click at [1009, 349] on div "Value" at bounding box center [1037, 352] width 168 height 19
click at [1008, 327] on div "Operator" at bounding box center [1037, 323] width 167 height 19
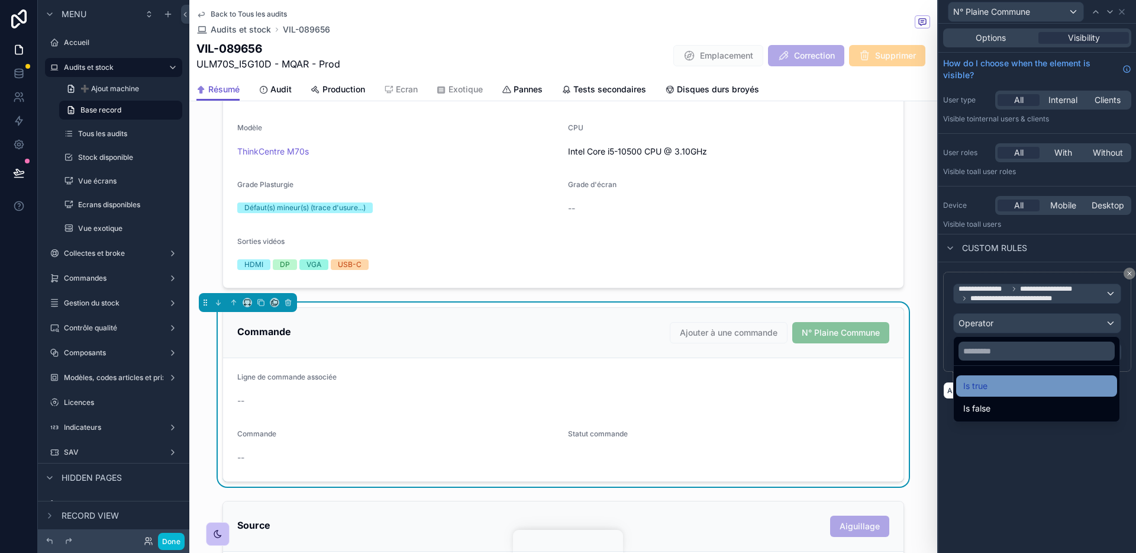
click at [1004, 384] on div "Is true" at bounding box center [1036, 386] width 147 height 14
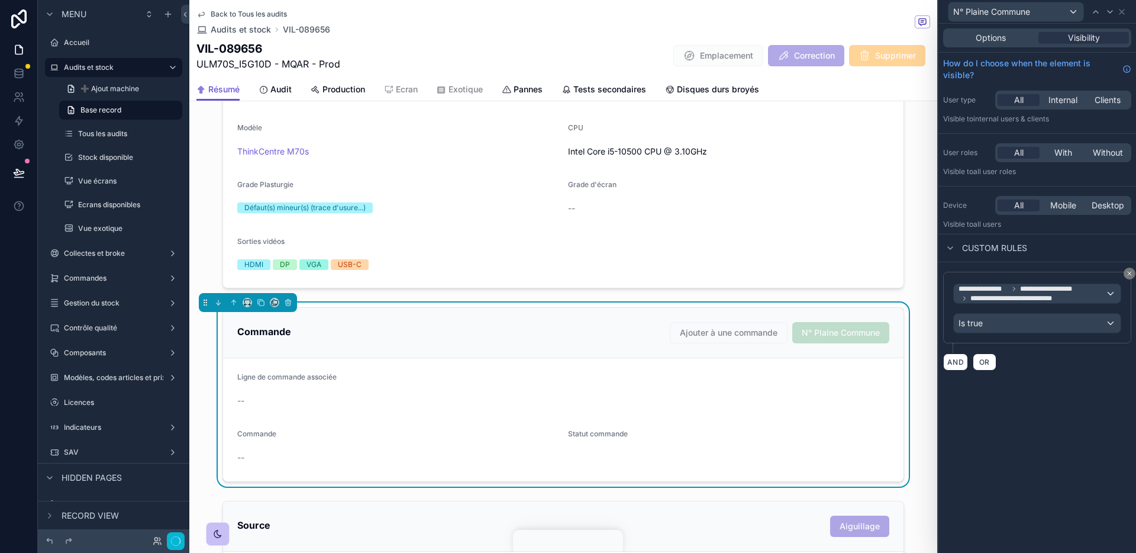
click at [1009, 447] on div "**********" at bounding box center [1038, 288] width 198 height 529
click at [1000, 31] on div "Options Visibility" at bounding box center [1037, 37] width 188 height 19
click at [1003, 40] on span "Options" at bounding box center [991, 38] width 30 height 12
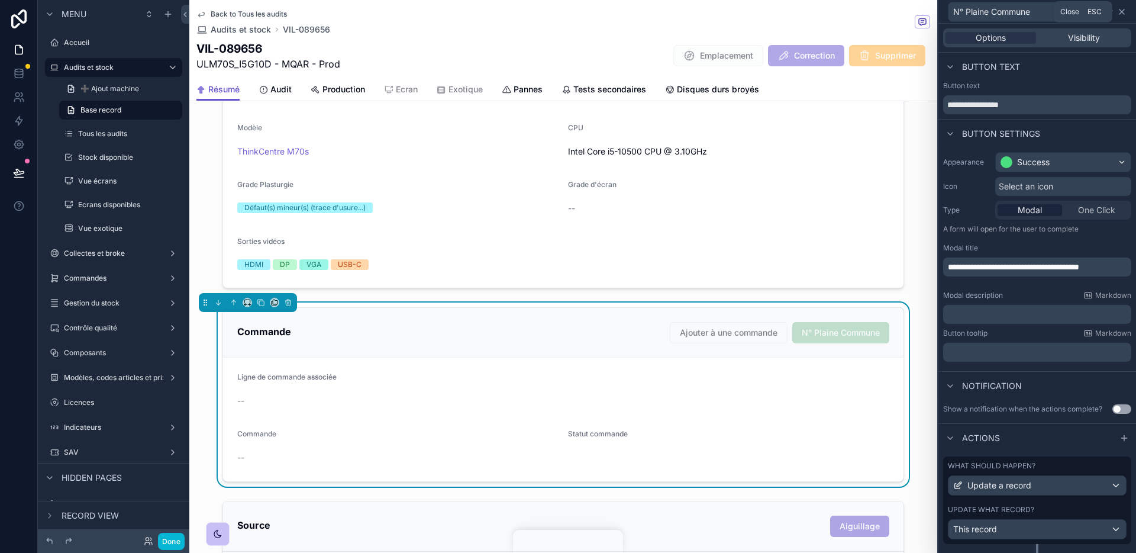
click at [1119, 10] on icon at bounding box center [1121, 11] width 9 height 9
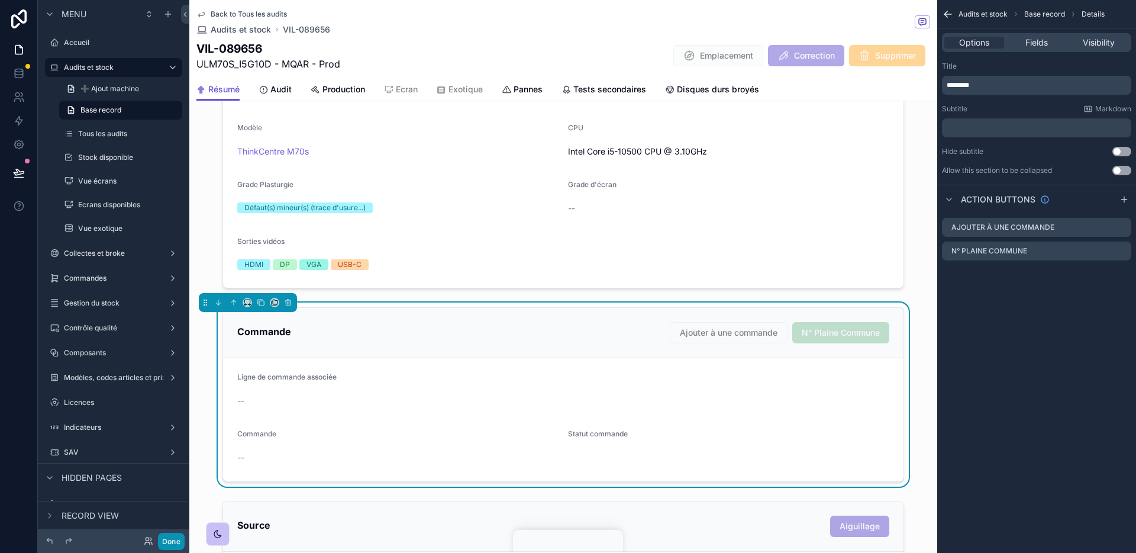
click at [170, 537] on button "Done" at bounding box center [171, 541] width 27 height 17
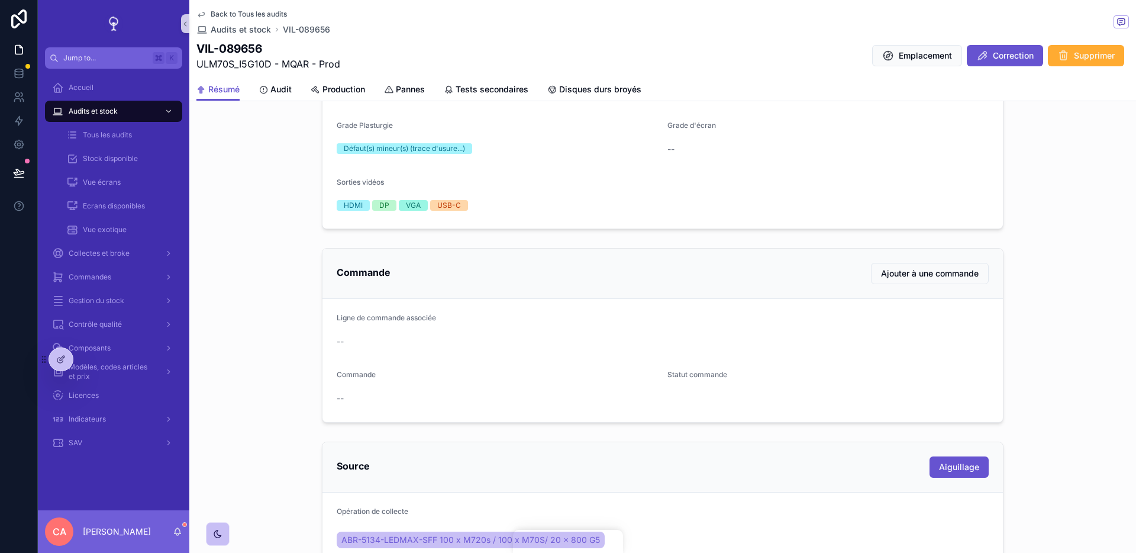
click at [267, 265] on div "Commande Ajouter à une commande Ligne de commande associée -- Commande -- Statu…" at bounding box center [662, 335] width 947 height 184
click at [256, 210] on div "L'essentiel Numéro de serie PC20WWQ4 Grade A Marque Lenovo Modèle ThinkCentre M…" at bounding box center [662, 87] width 947 height 294
click at [256, 223] on div "L'essentiel Numéro de serie PC20WWQ4 Grade A Marque Lenovo Modèle ThinkCentre M…" at bounding box center [662, 87] width 947 height 294
click at [240, 241] on div "État MQAR Aiguillage Prod Famille article 2UC Emplacement S-PRD-35272 Code arti…" at bounding box center [662, 276] width 947 height 955
click at [161, 136] on div "Tous les audits" at bounding box center [120, 134] width 109 height 19
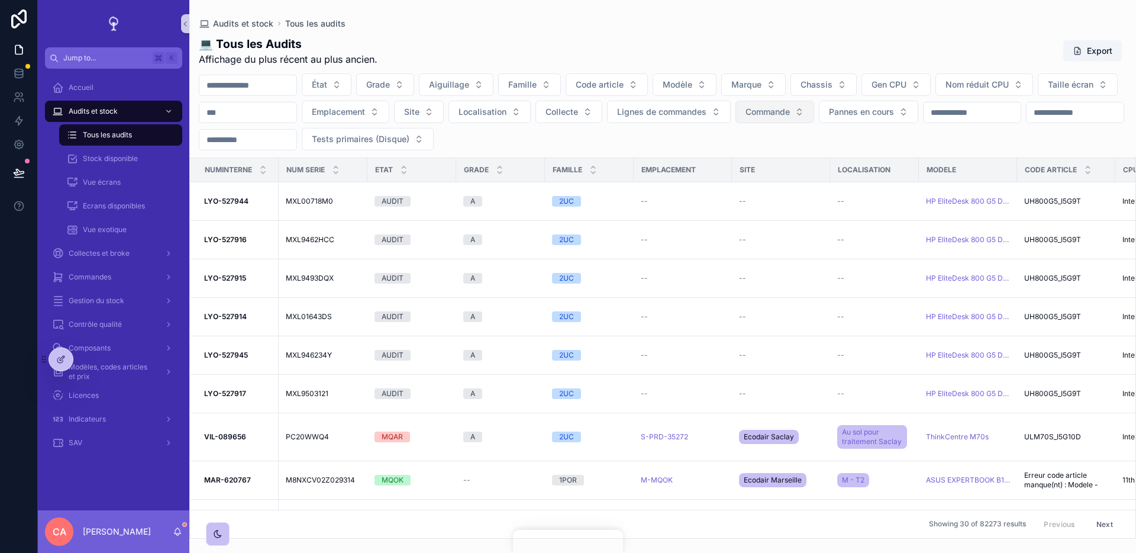
click at [790, 109] on span "Commande" at bounding box center [768, 112] width 44 height 12
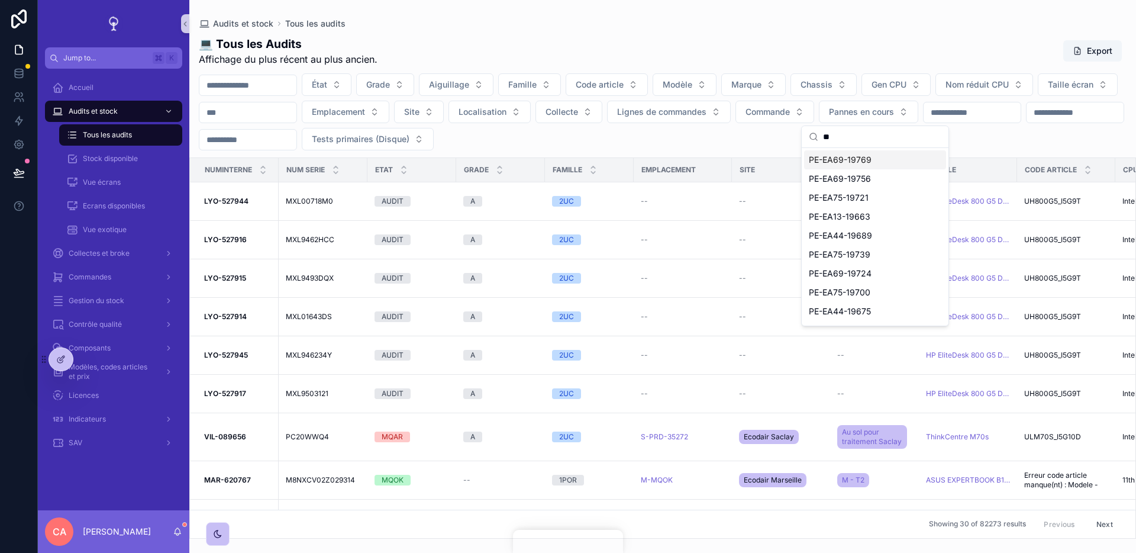
paste input "**********"
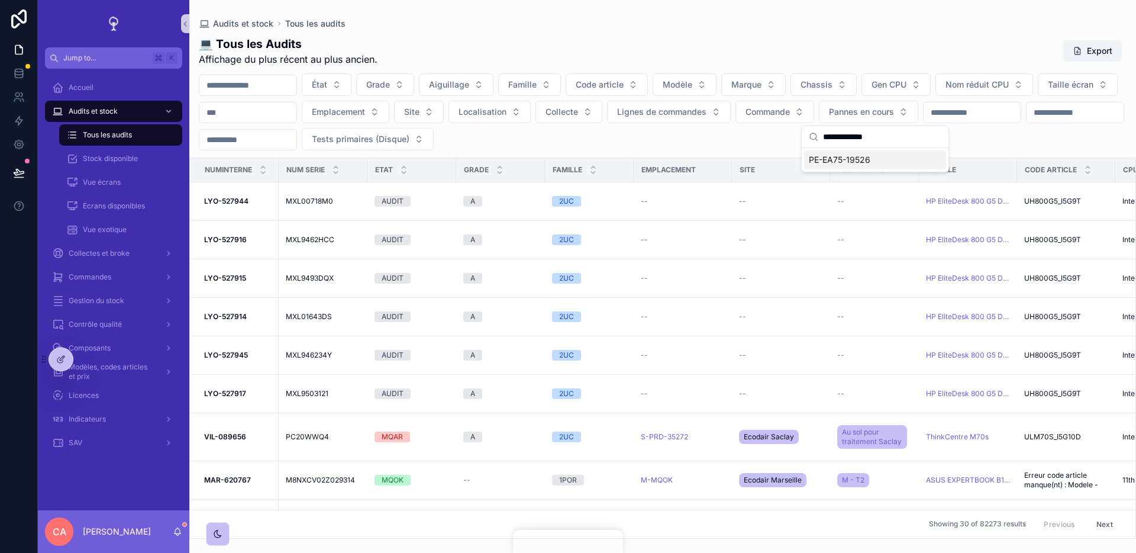
type input "**********"
click at [884, 157] on div "PE-EA75-19526" at bounding box center [875, 159] width 142 height 19
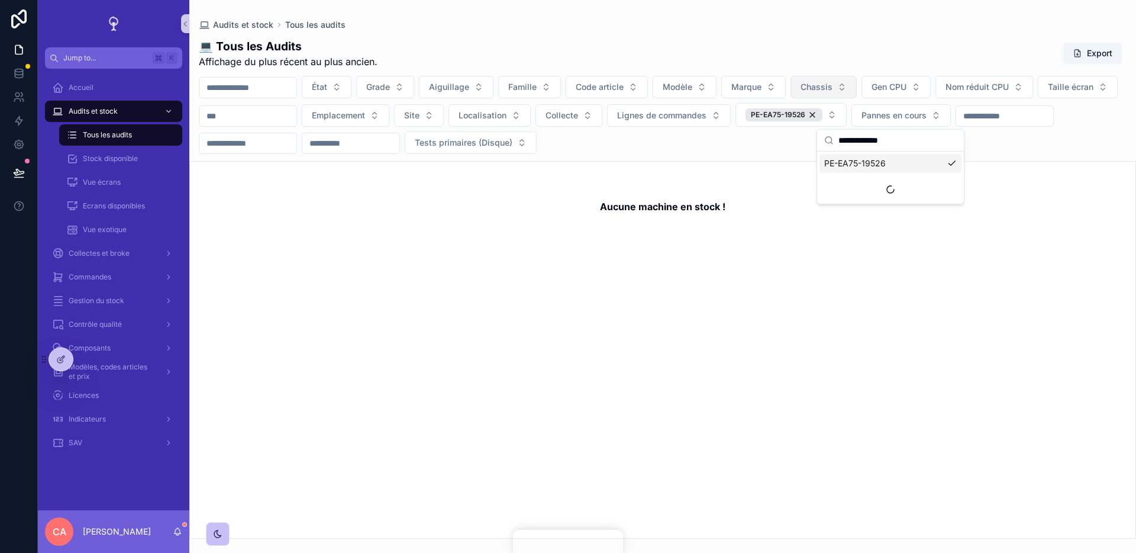
click at [857, 76] on button "Chassis" at bounding box center [824, 87] width 66 height 22
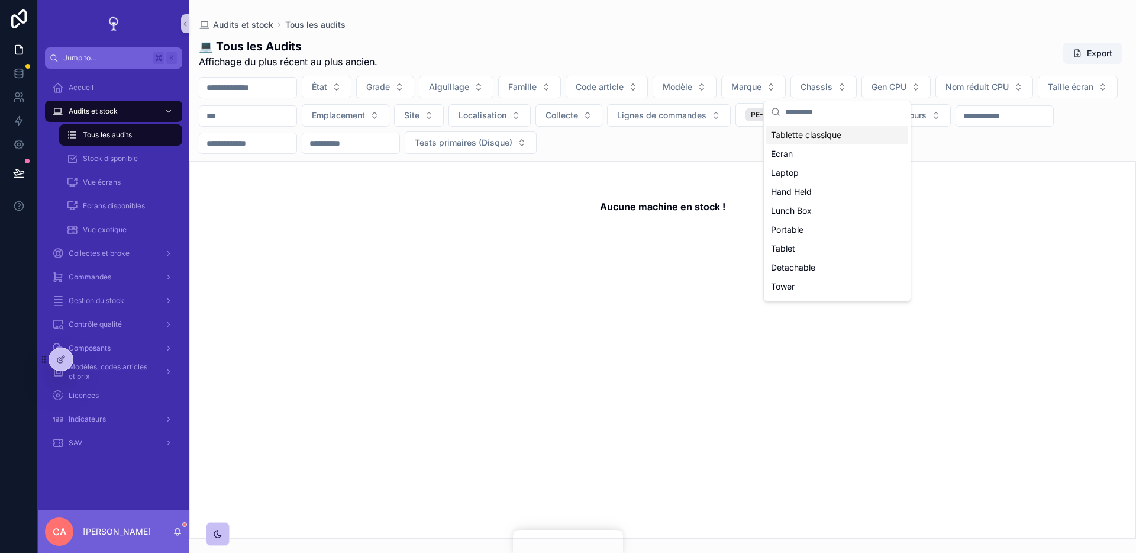
click at [867, 51] on div "💻 Tous les Audits Affichage du plus récent au plus ancien. Export" at bounding box center [663, 53] width 928 height 31
click at [823, 113] on div "PE-EA75-19526" at bounding box center [784, 114] width 77 height 13
click at [731, 104] on button "Lignes de commandes" at bounding box center [669, 115] width 124 height 22
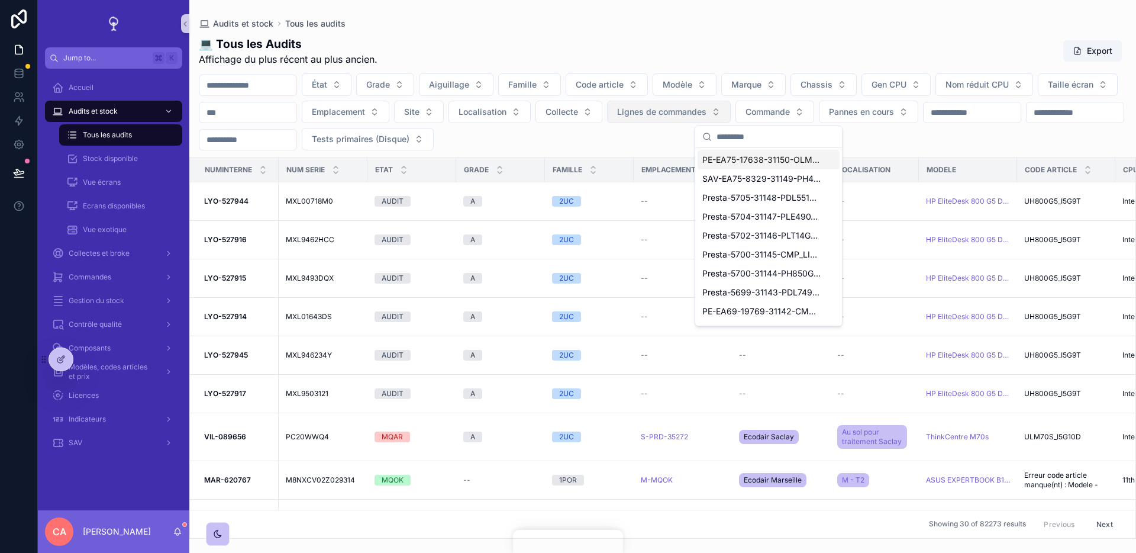
click at [707, 111] on span "Lignes de commandes" at bounding box center [661, 112] width 89 height 12
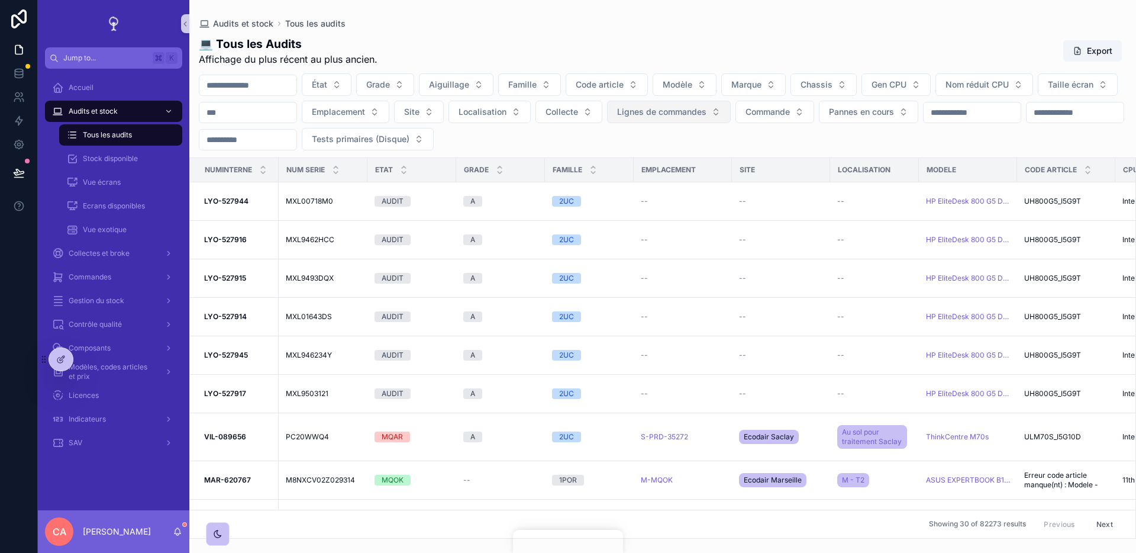
click at [731, 118] on button "Lignes de commandes" at bounding box center [669, 112] width 124 height 22
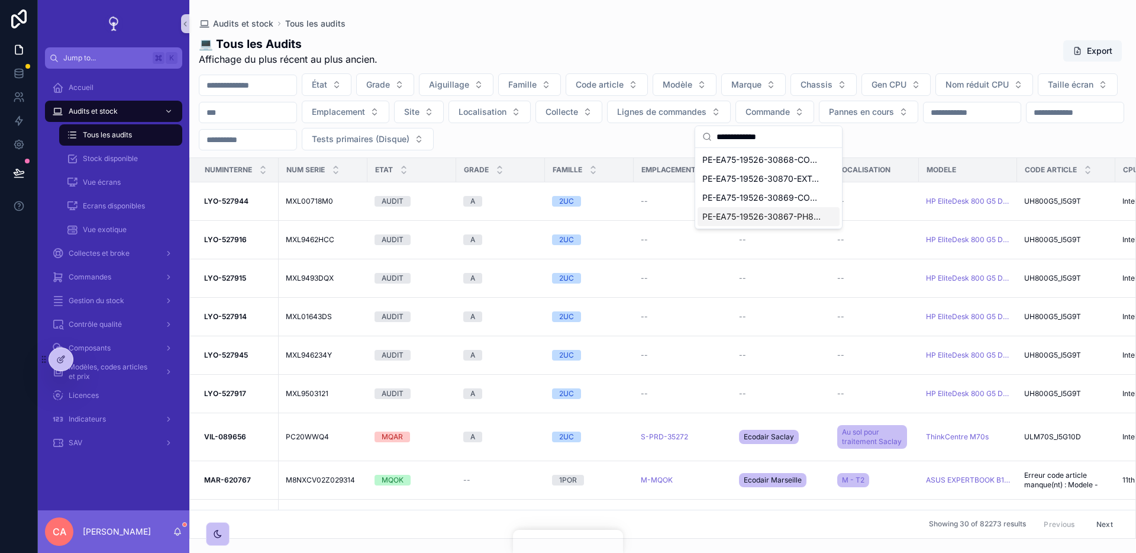
type input "**********"
click at [806, 221] on span "PE-EA75-19526-30867-PH840G8_I5G11AS5W1" at bounding box center [761, 217] width 118 height 12
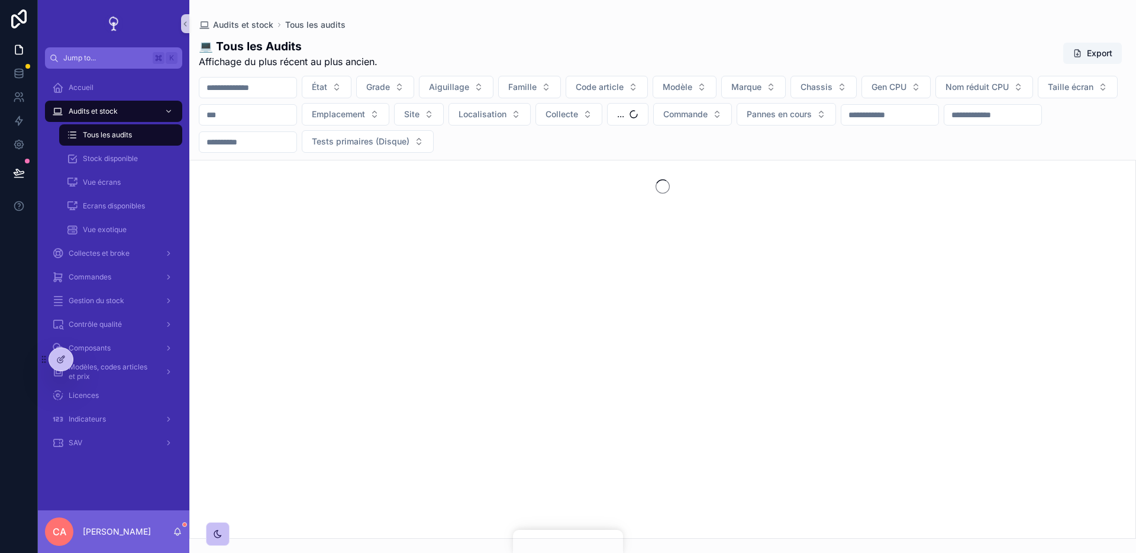
click at [866, 59] on div "💻 Tous les Audits Affichage du plus récent au plus ancien. Export" at bounding box center [663, 53] width 928 height 31
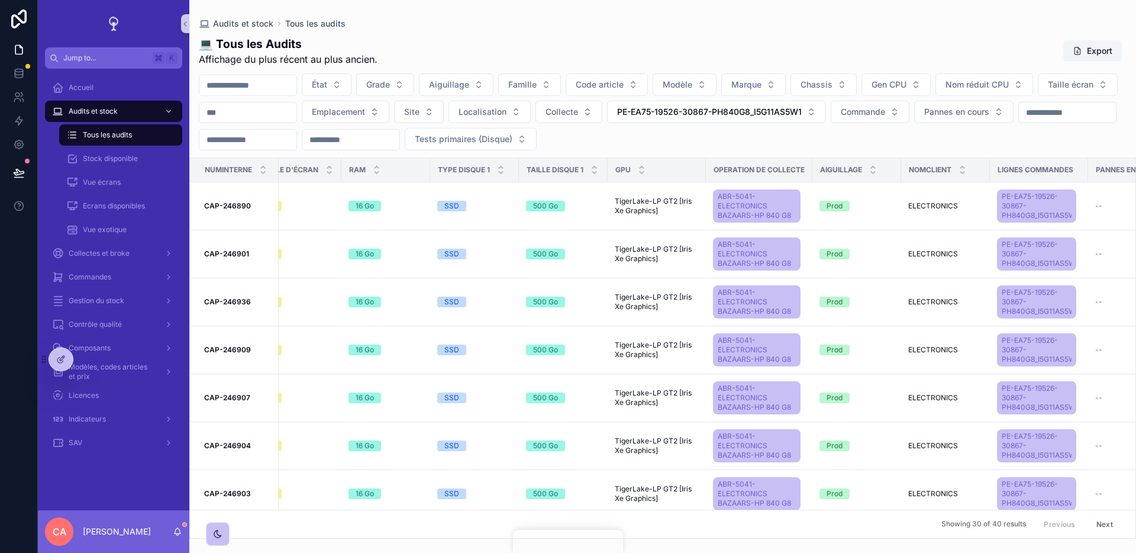
scroll to position [0, 1448]
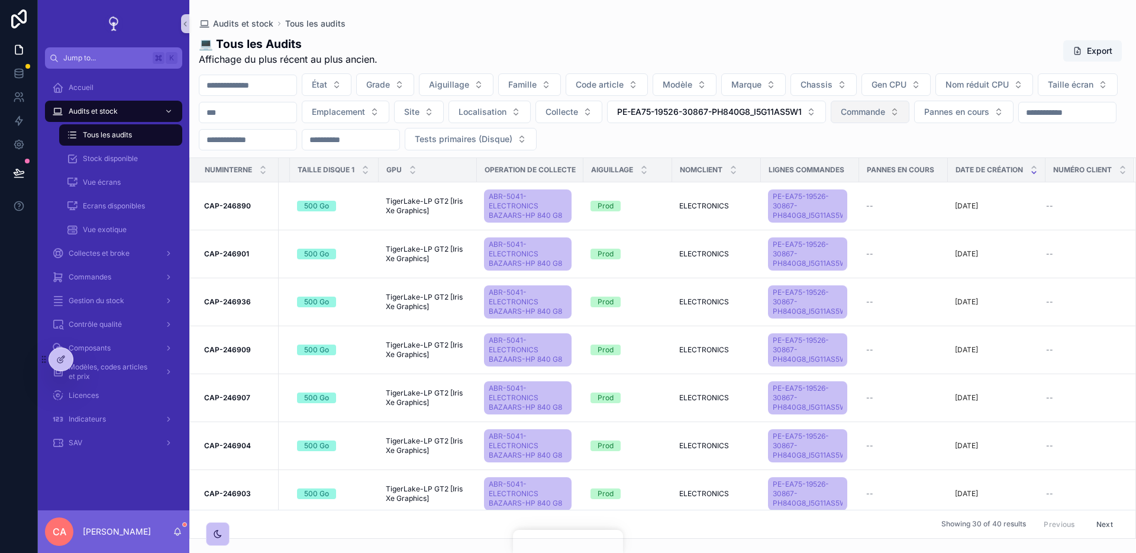
click at [885, 115] on span "Commande" at bounding box center [863, 112] width 44 height 12
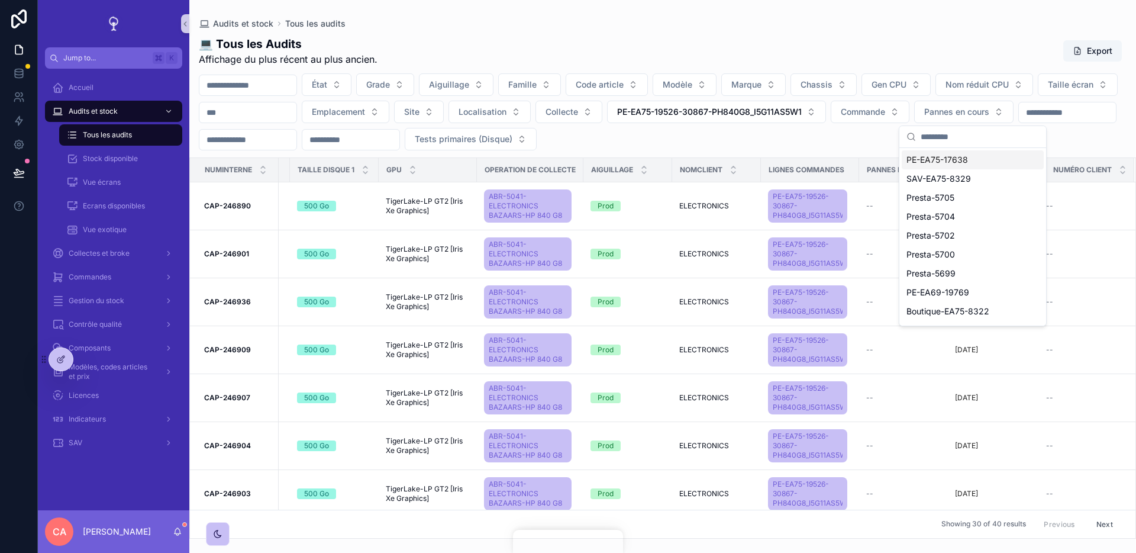
click at [950, 53] on div "💻 Tous les Audits Affichage du plus récent au plus ancien. Export" at bounding box center [663, 51] width 928 height 31
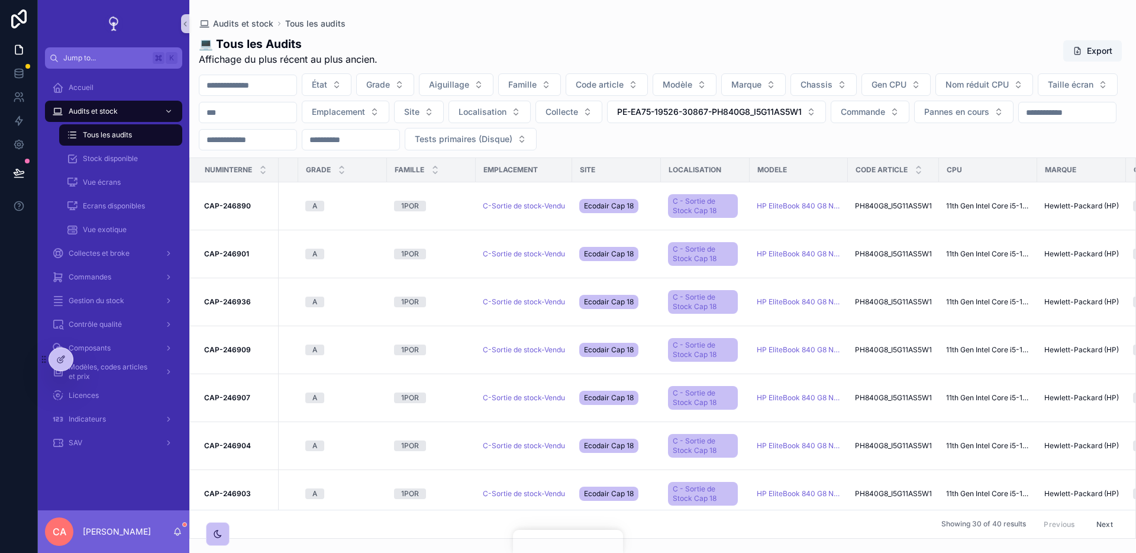
scroll to position [0, 0]
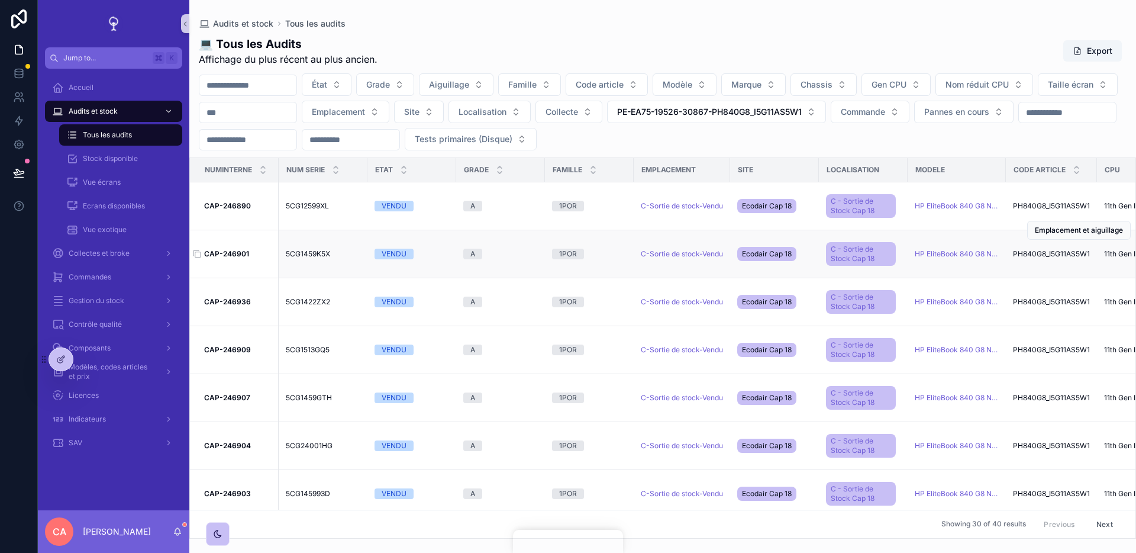
click at [223, 250] on strong "CAP-246901" at bounding box center [226, 253] width 45 height 9
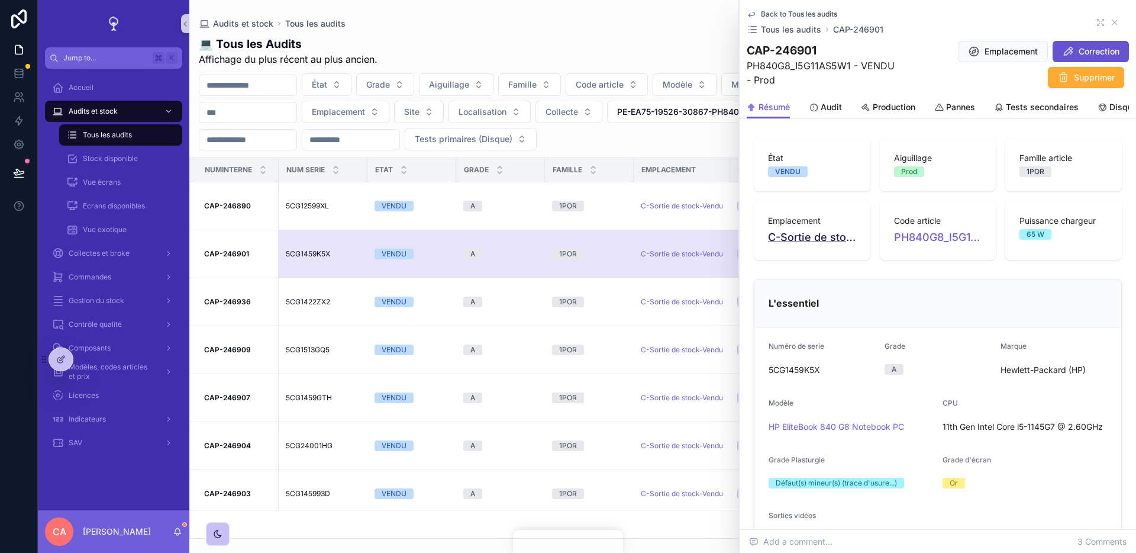
click at [835, 231] on span "C-Sortie de stock-Vendu" at bounding box center [812, 237] width 88 height 17
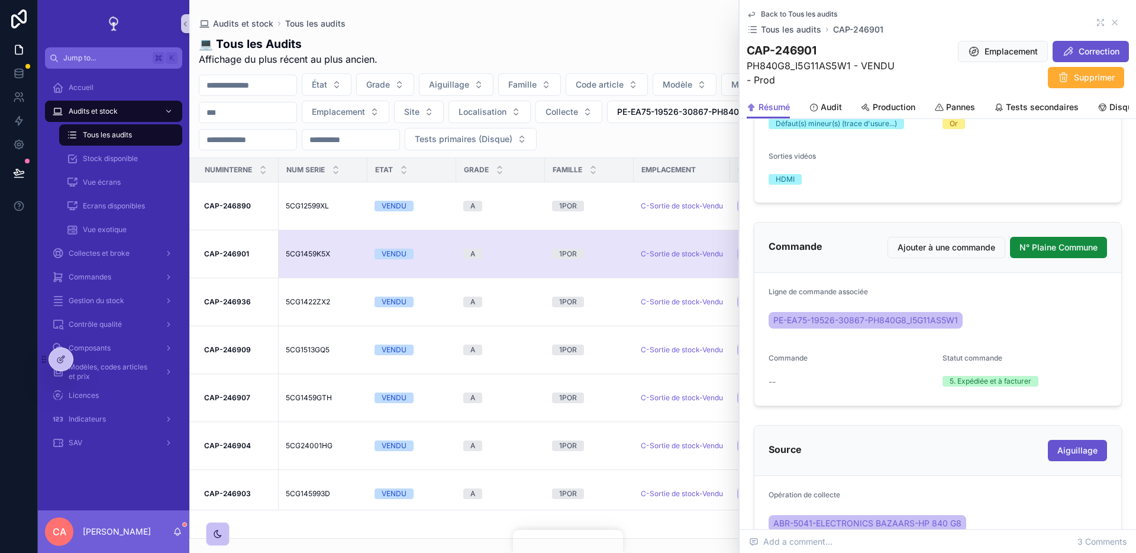
scroll to position [331, 0]
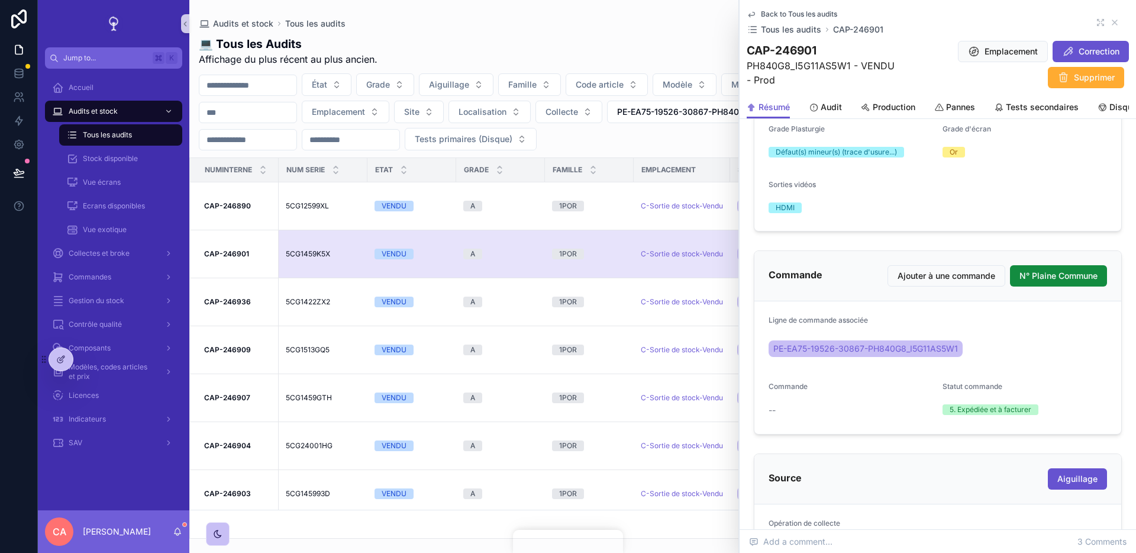
click at [1005, 358] on div "PE-EA75-19526-30867-PH840G8_I5G11AS5W1" at bounding box center [938, 348] width 339 height 21
click at [846, 401] on div "--" at bounding box center [851, 410] width 165 height 19
click at [862, 379] on form "Ligne de commande associée PE-EA75-19526-30867-PH840G8_I5G11AS5W1 Commande -- S…" at bounding box center [938, 367] width 367 height 133
click at [759, 411] on form "Ligne de commande associée PE-EA75-19526-30867-PH840G8_I5G11AS5W1 Commande -- S…" at bounding box center [938, 367] width 367 height 133
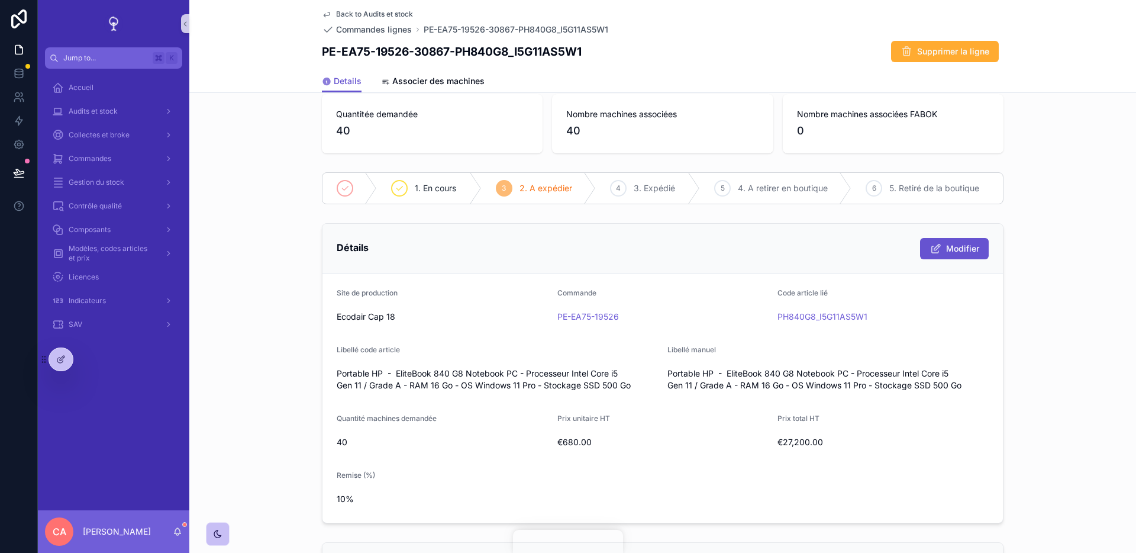
scroll to position [20, 0]
click at [592, 318] on span "PE-EA75-19526" at bounding box center [588, 315] width 62 height 12
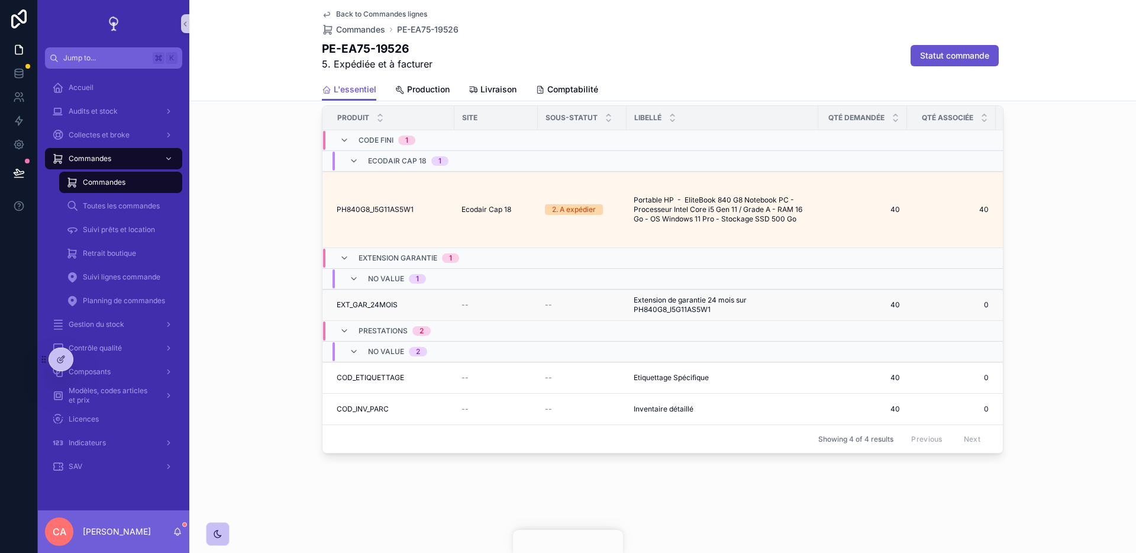
scroll to position [913, 0]
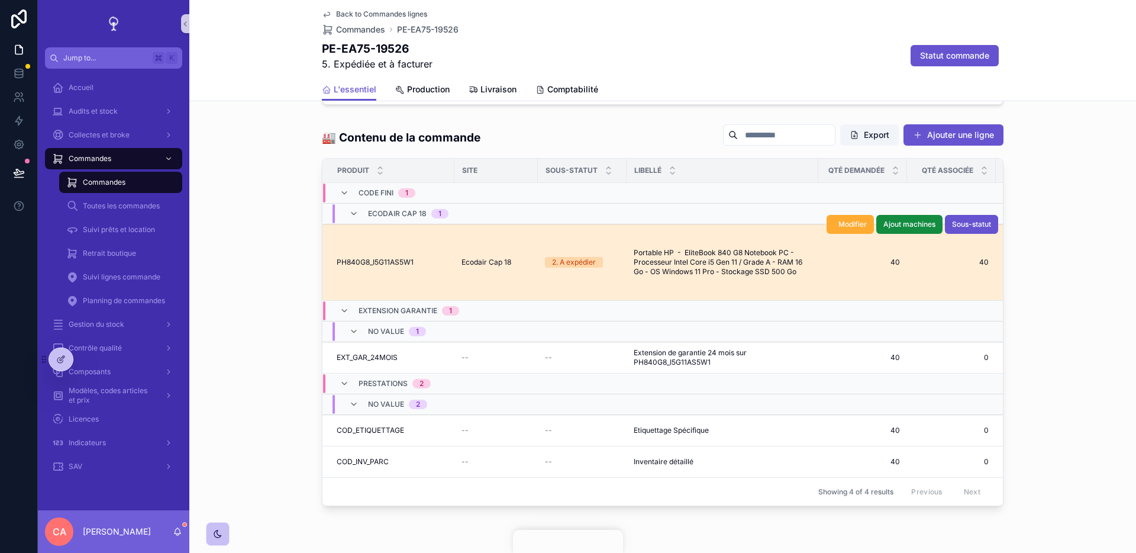
click at [420, 285] on td "PH840G8_I5G11AS5W1 PH840G8_I5G11AS5W1" at bounding box center [389, 262] width 132 height 76
click at [413, 267] on span "PH840G8_I5G11AS5W1" at bounding box center [375, 261] width 77 height 9
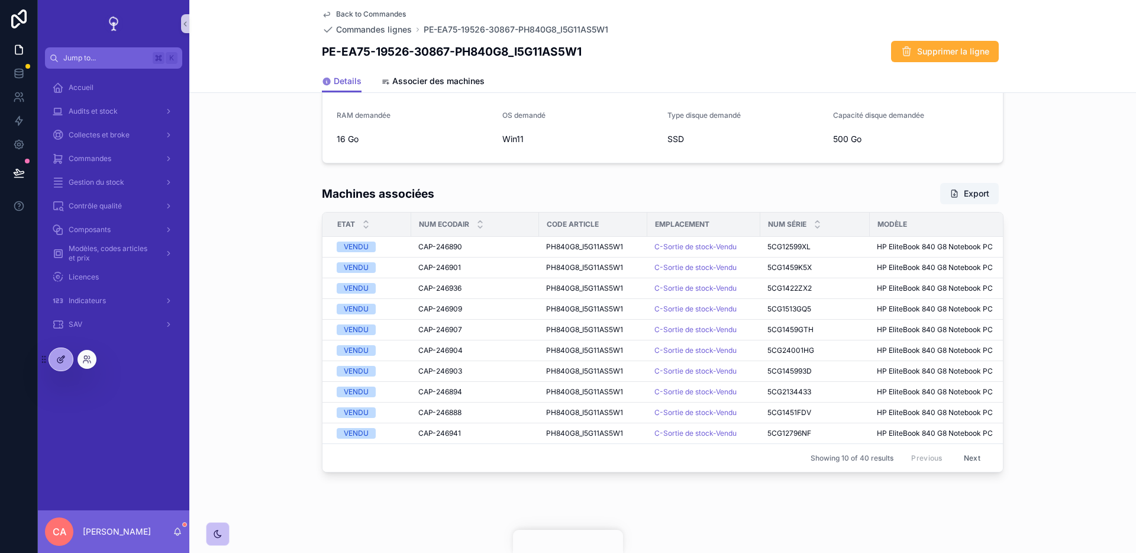
click at [65, 365] on div at bounding box center [61, 359] width 24 height 22
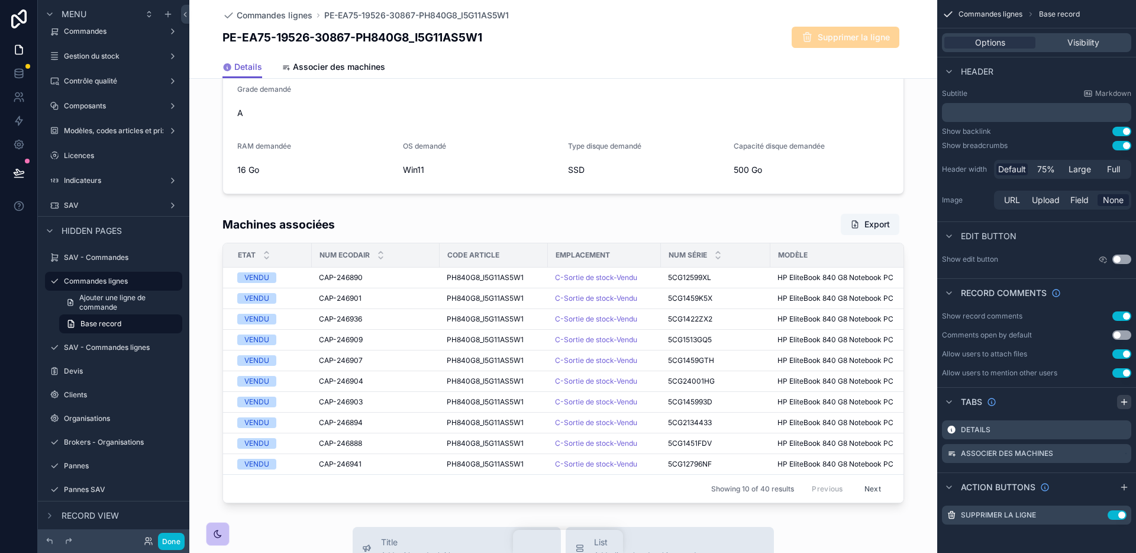
click at [1123, 400] on icon "scrollable content" at bounding box center [1124, 401] width 9 height 9
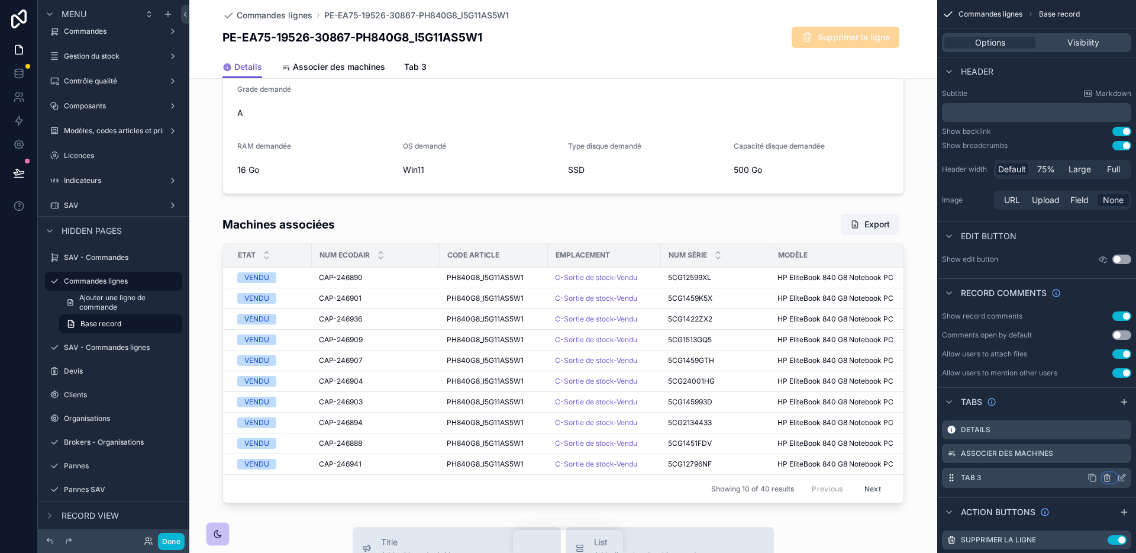
click at [1109, 478] on icon "scrollable content" at bounding box center [1106, 478] width 5 height 5
click at [1001, 489] on ul "Remove tab and contents Remove tab" at bounding box center [1057, 511] width 119 height 49
click at [1107, 478] on div "scrollable content" at bounding box center [568, 276] width 1136 height 553
click at [1108, 478] on icon "scrollable content" at bounding box center [1108, 478] width 0 height 2
click at [1076, 502] on span "Remove tab and contents" at bounding box center [1057, 500] width 100 height 14
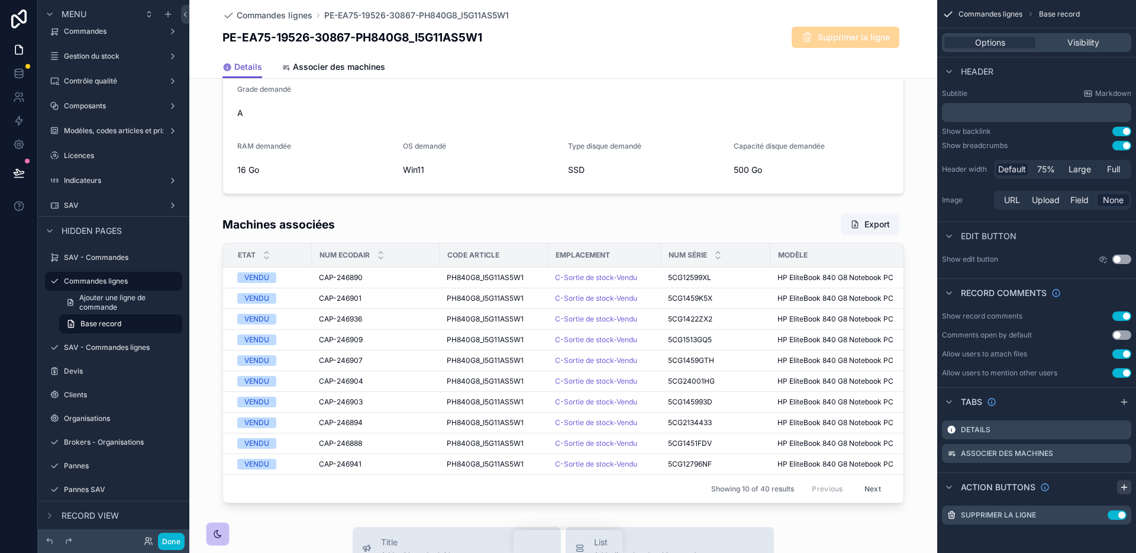
click at [1125, 487] on icon "scrollable content" at bounding box center [1123, 487] width 5 height 0
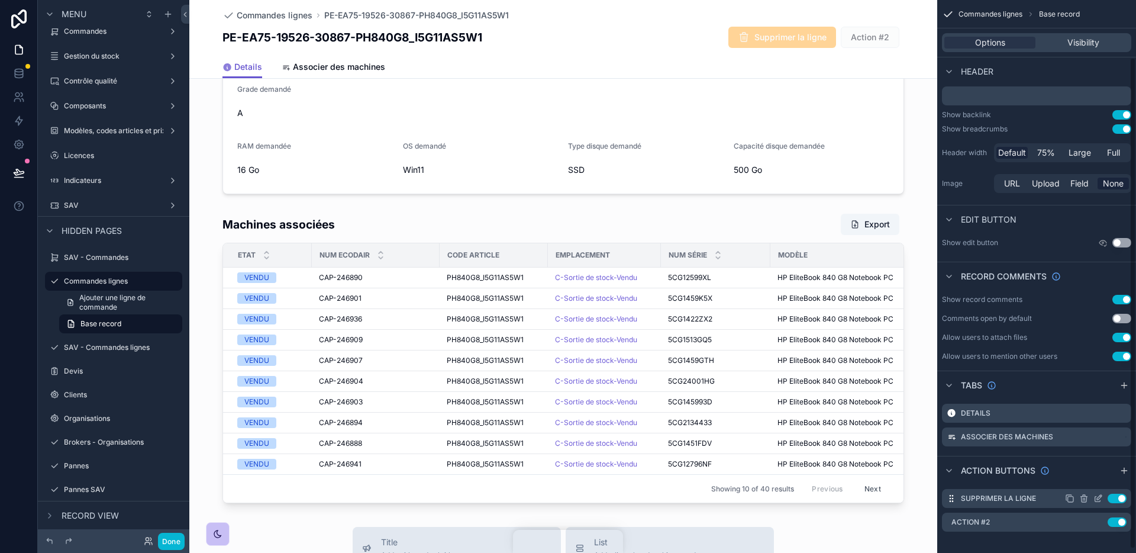
scroll to position [65, 0]
click at [1099, 519] on icon "scrollable content" at bounding box center [1099, 517] width 5 height 5
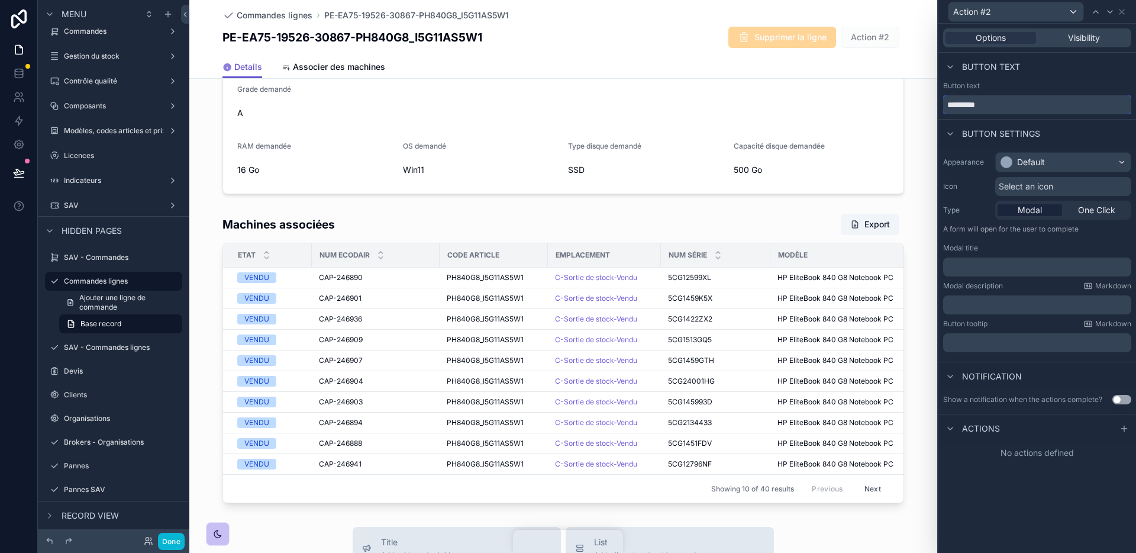
click at [1003, 104] on input "*********" at bounding box center [1037, 104] width 188 height 19
type input "**********"
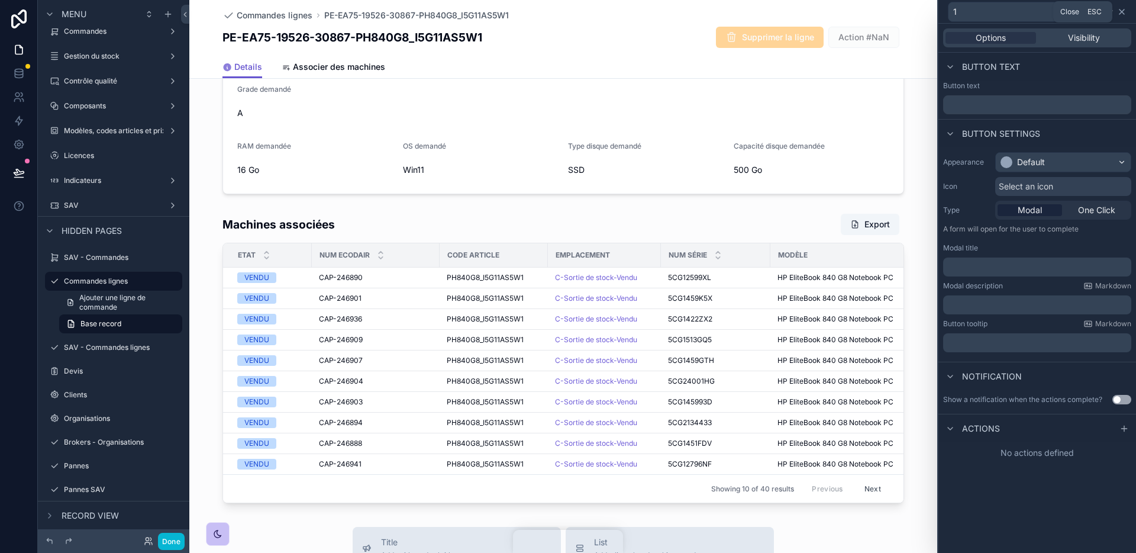
click at [1120, 11] on icon at bounding box center [1121, 11] width 9 height 9
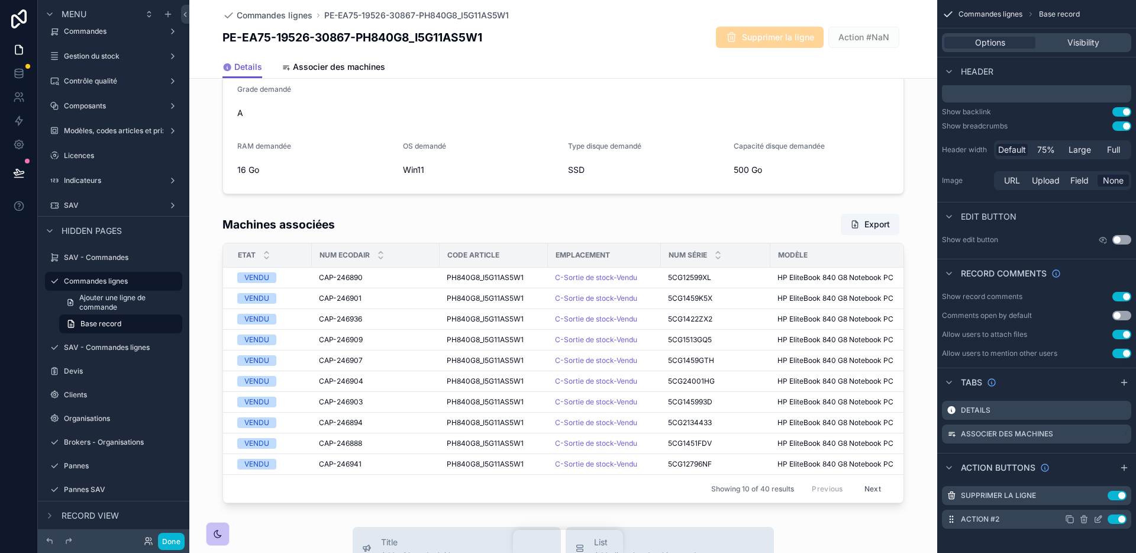
click at [1085, 519] on icon "scrollable content" at bounding box center [1083, 518] width 9 height 9
click at [1107, 504] on span "Confirm delete?" at bounding box center [1117, 499] width 53 height 9
click at [1084, 514] on icon "scrollable content" at bounding box center [1083, 518] width 9 height 9
click at [1100, 501] on icon at bounding box center [1102, 500] width 5 height 5
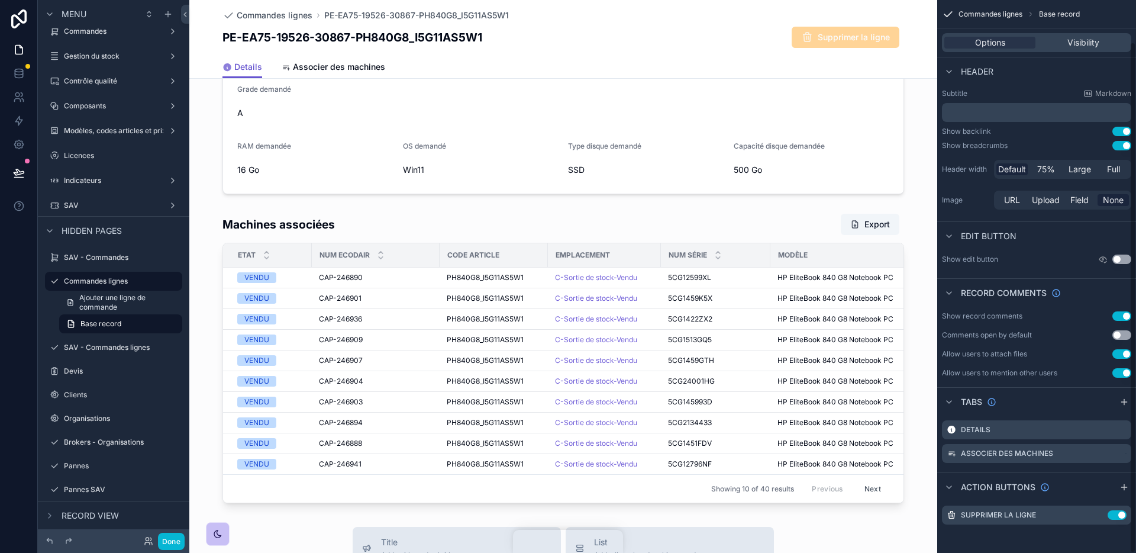
scroll to position [45, 0]
click at [746, 204] on div "❗❗❗❗ Attention : des machines associées à cette commande n'ont pas le code arti…" at bounding box center [563, 11] width 748 height 994
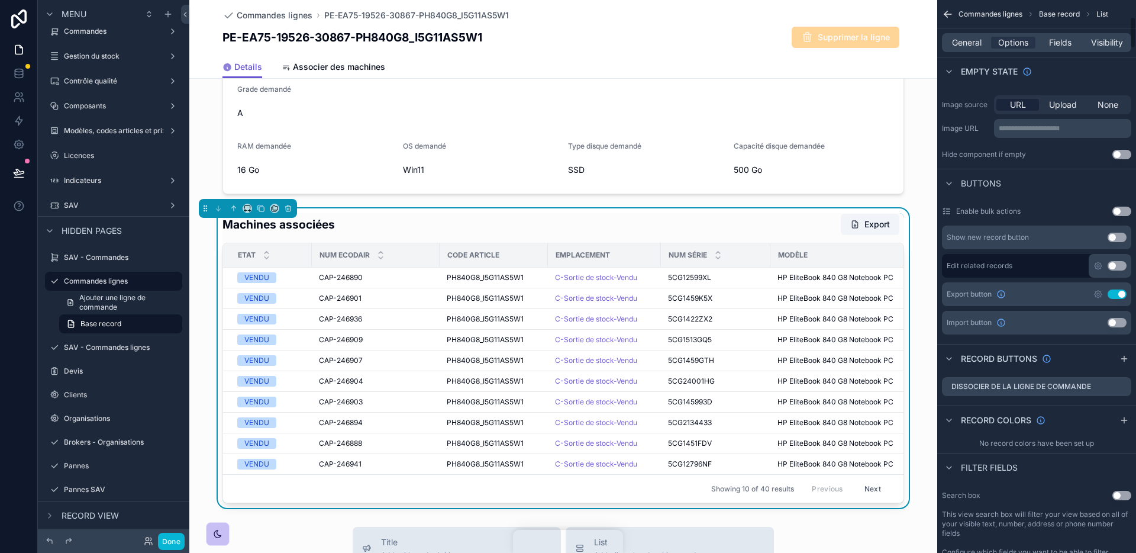
scroll to position [304, 0]
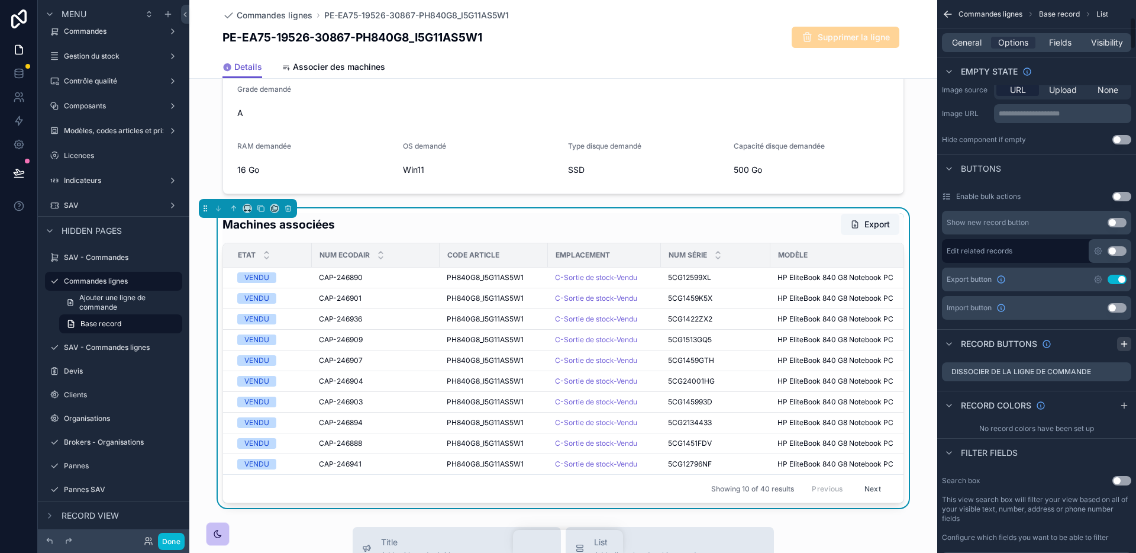
click at [1127, 341] on icon "scrollable content" at bounding box center [1124, 343] width 9 height 9
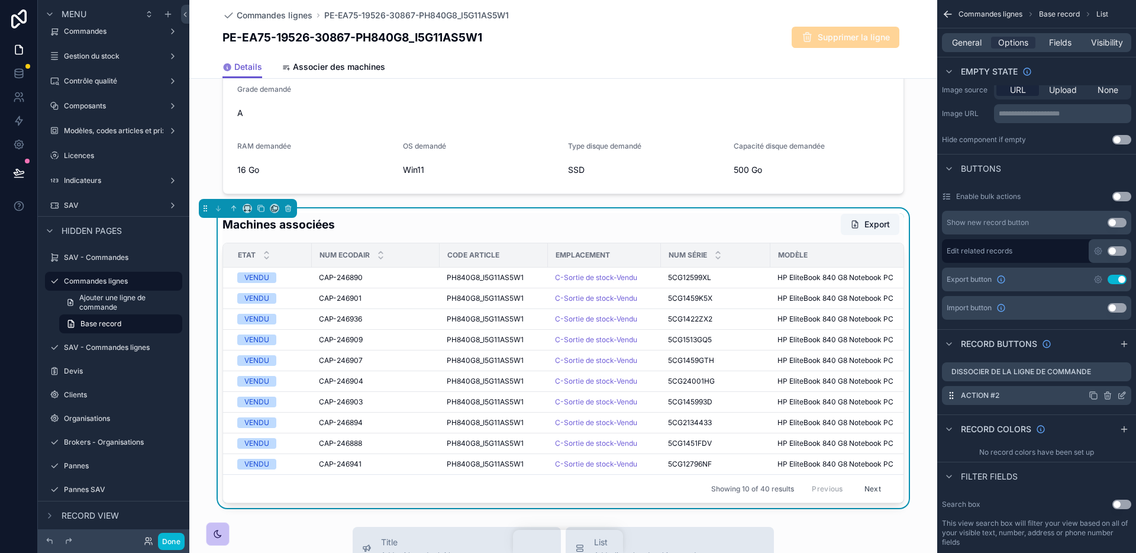
click at [1123, 394] on icon "scrollable content" at bounding box center [1121, 395] width 9 height 9
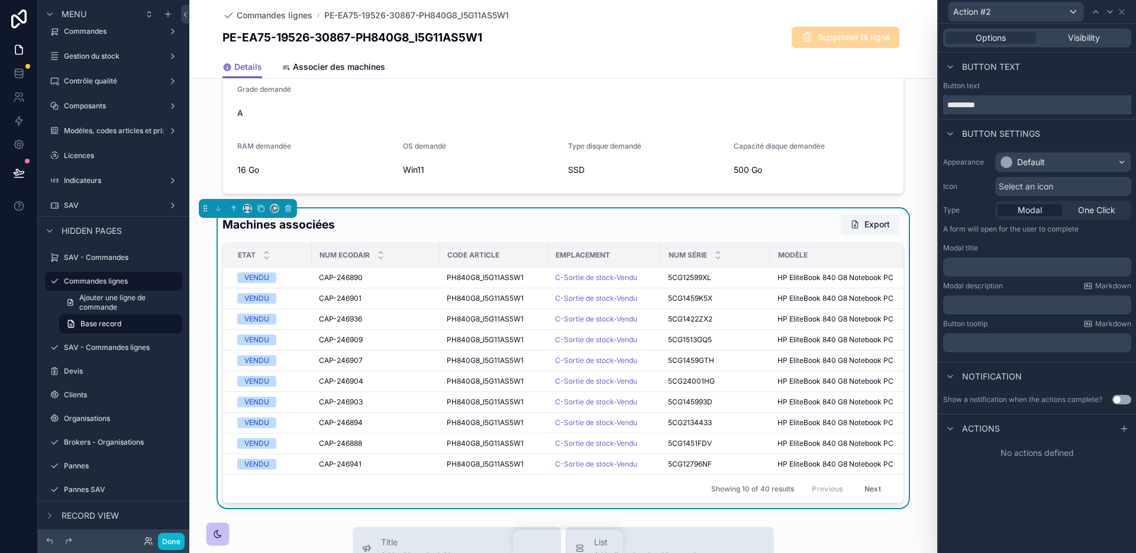
click at [989, 112] on input "*********" at bounding box center [1037, 104] width 188 height 19
type input "**********"
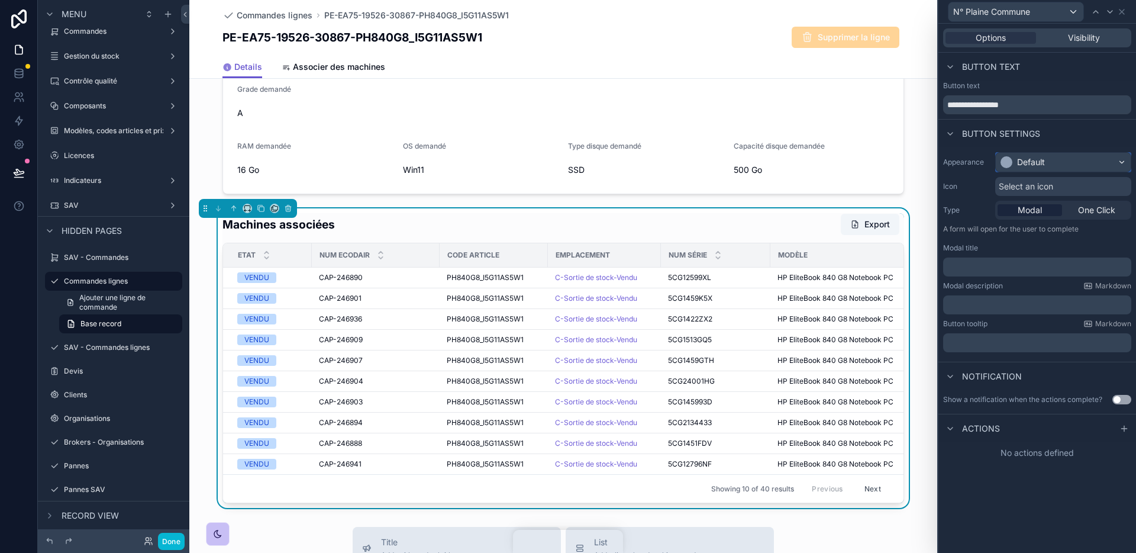
click at [1033, 162] on div "Default" at bounding box center [1031, 162] width 28 height 12
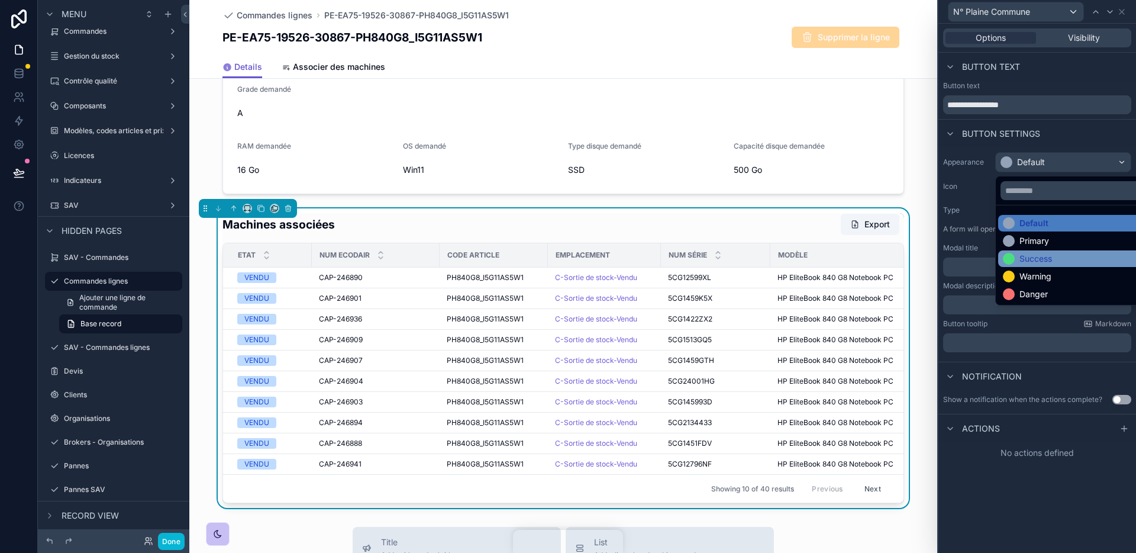
click at [1052, 262] on div "Success" at bounding box center [1036, 259] width 33 height 12
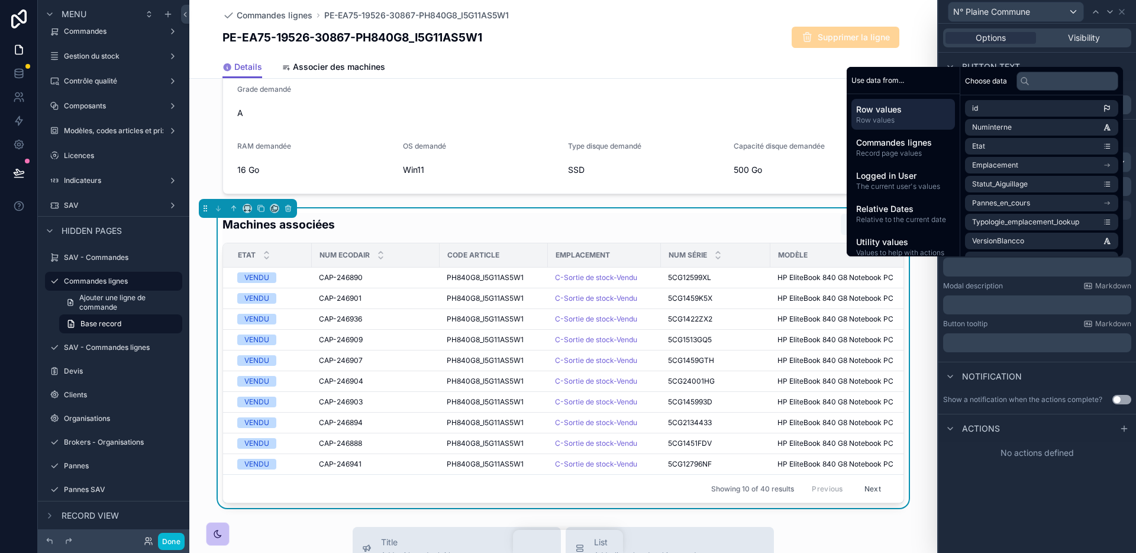
click at [1052, 262] on p "﻿" at bounding box center [1038, 267] width 181 height 12
click at [1118, 444] on div "No actions defined" at bounding box center [1038, 452] width 198 height 21
drag, startPoint x: 1126, startPoint y: 424, endPoint x: 1075, endPoint y: 444, distance: 54.7
click at [1126, 424] on icon at bounding box center [1124, 428] width 9 height 9
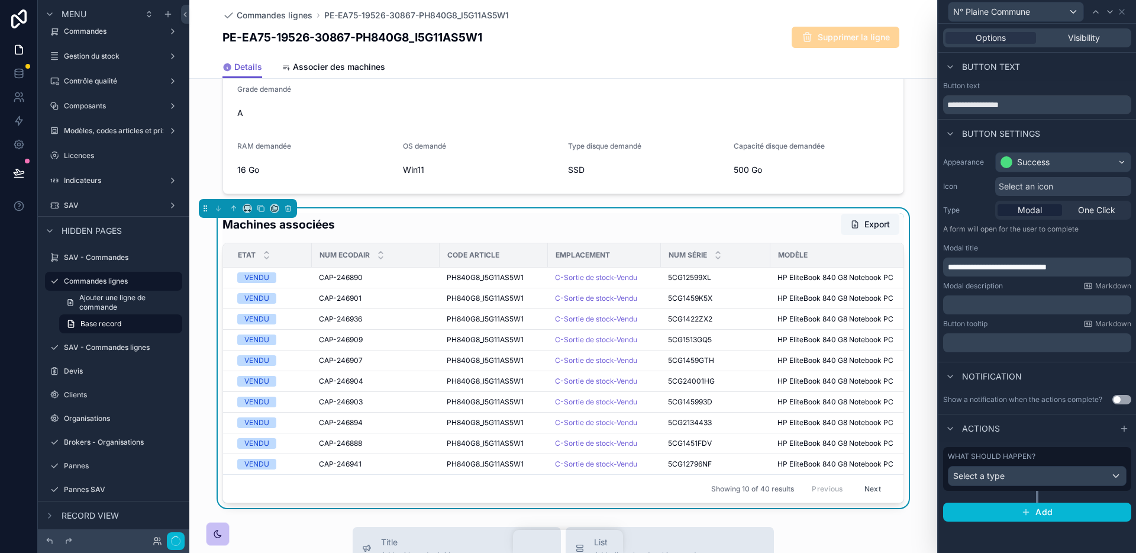
click at [1032, 480] on div "Select a type" at bounding box center [1038, 475] width 178 height 19
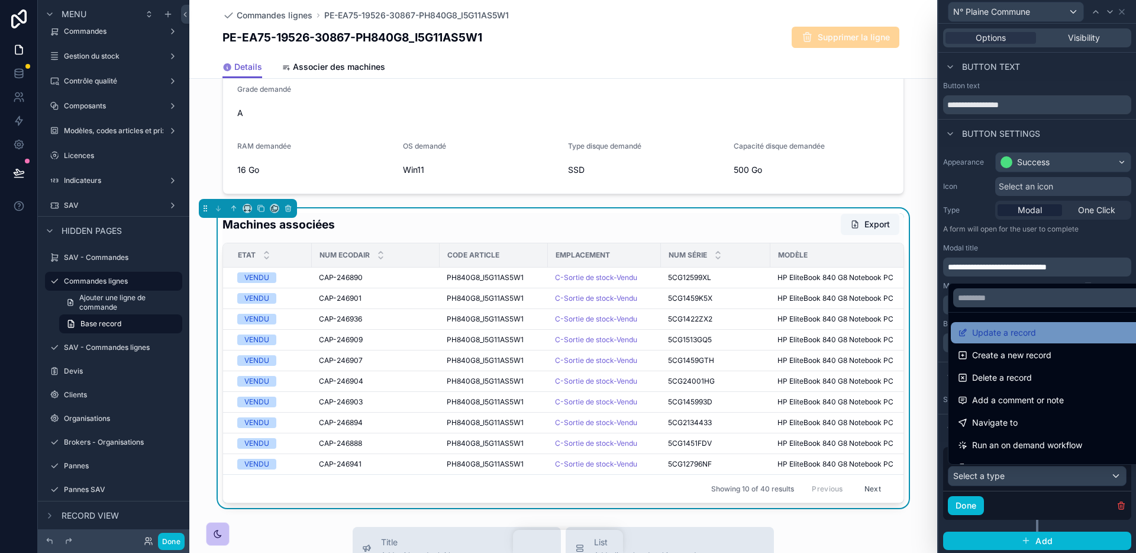
click at [1035, 330] on span "Update a record" at bounding box center [1004, 332] width 64 height 14
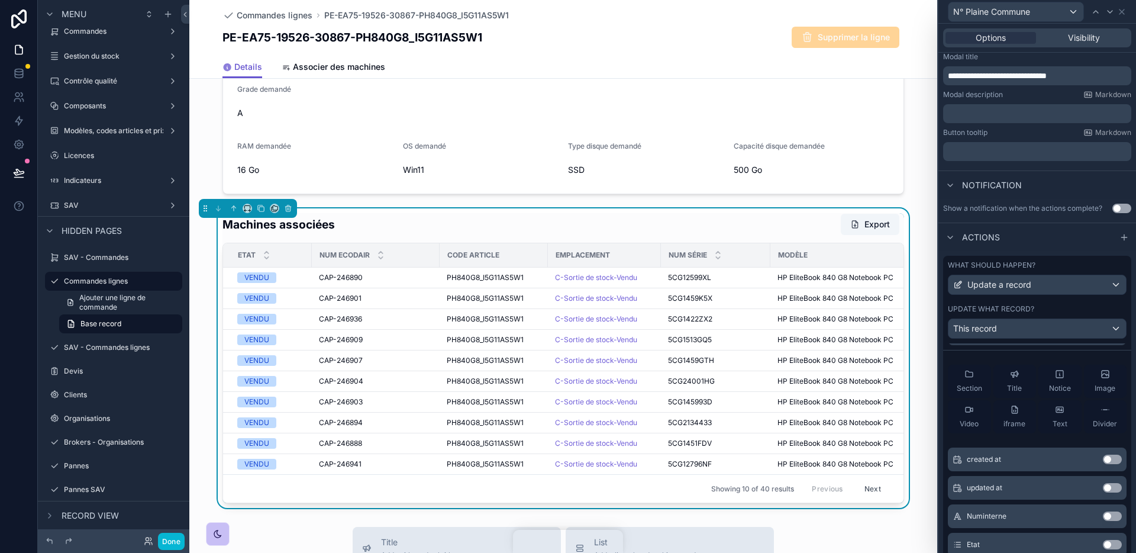
scroll to position [0, 0]
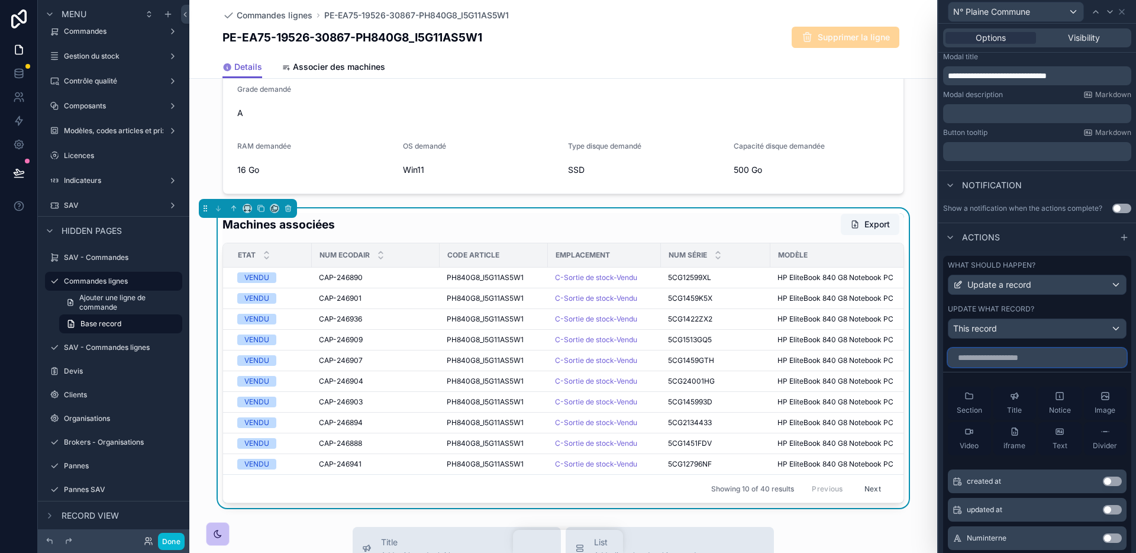
click at [1026, 354] on input "text" at bounding box center [1037, 357] width 179 height 19
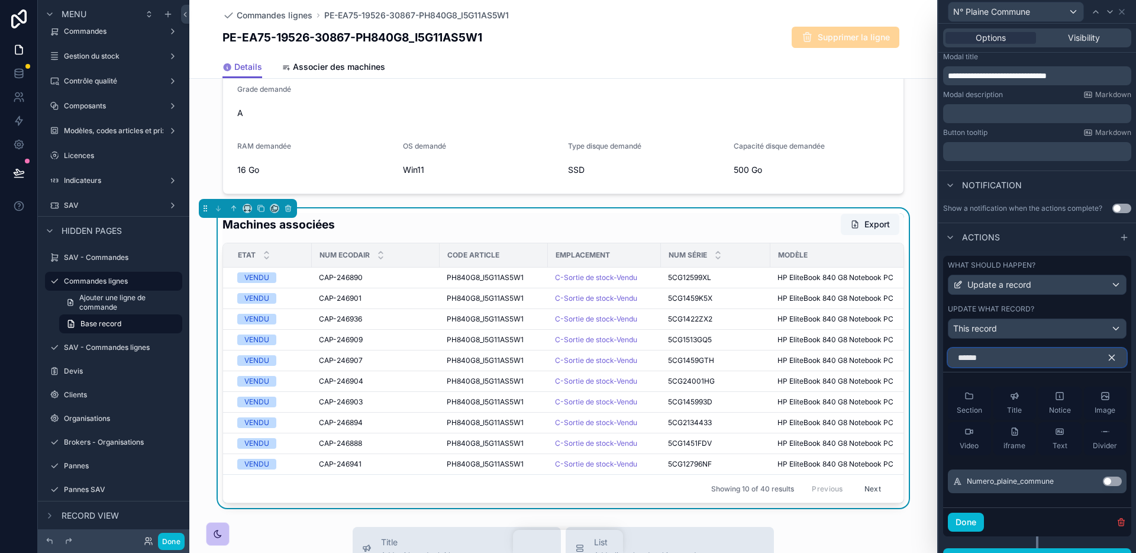
type input "******"
click at [1119, 475] on div "Numero_plaine_commune Use setting" at bounding box center [1037, 481] width 179 height 24
click at [1117, 479] on button "Use setting" at bounding box center [1112, 480] width 19 height 9
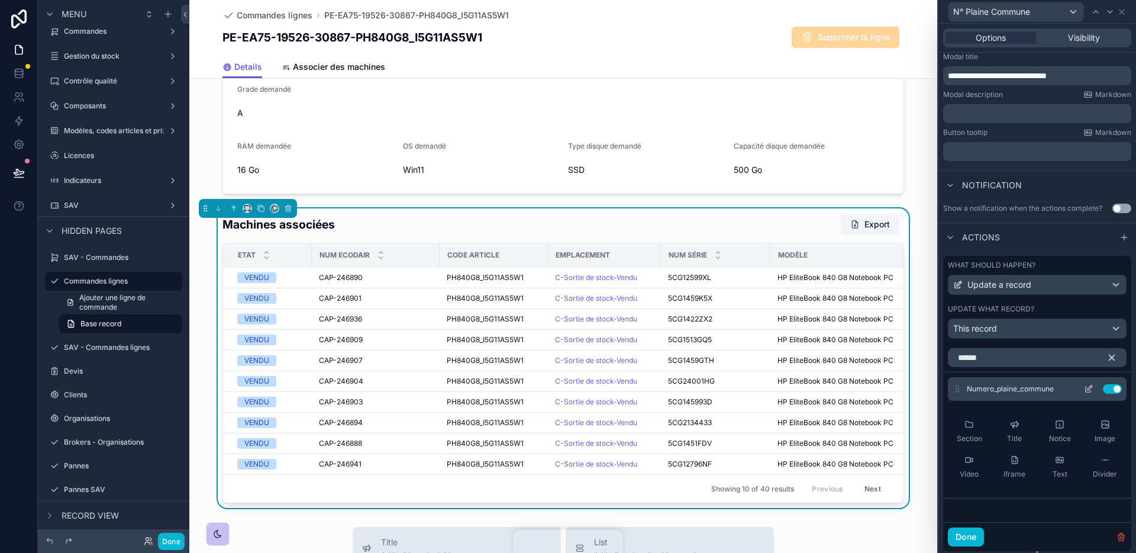
click at [1090, 390] on icon at bounding box center [1088, 388] width 9 height 9
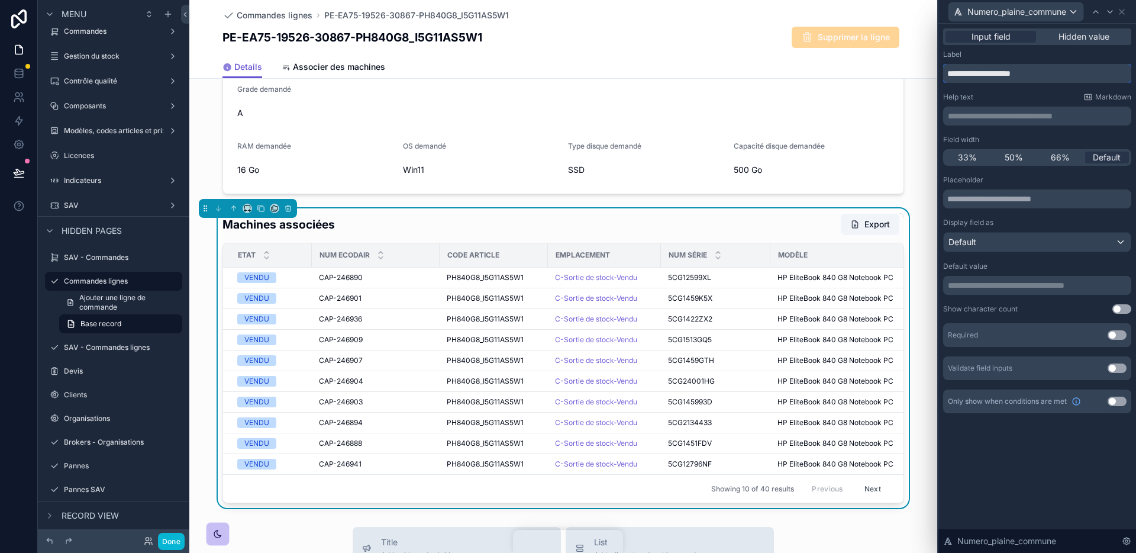
drag, startPoint x: 958, startPoint y: 72, endPoint x: 1045, endPoint y: 72, distance: 87.6
click at [1043, 72] on input "**********" at bounding box center [1037, 73] width 188 height 19
type input "*"
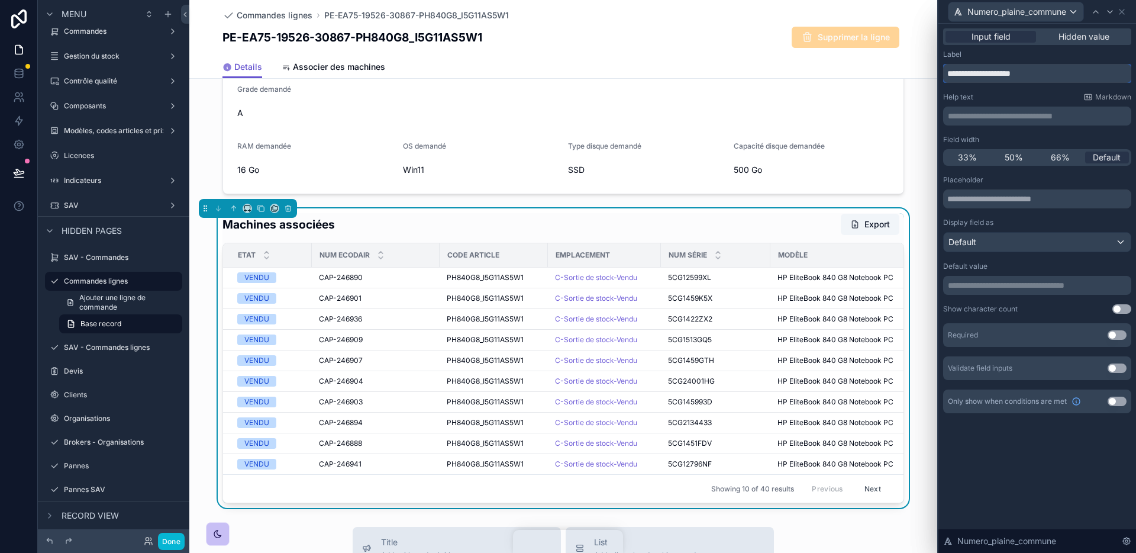
type input "**********"
click at [1040, 486] on div "**********" at bounding box center [1038, 288] width 198 height 529
click at [1124, 14] on icon at bounding box center [1121, 11] width 9 height 9
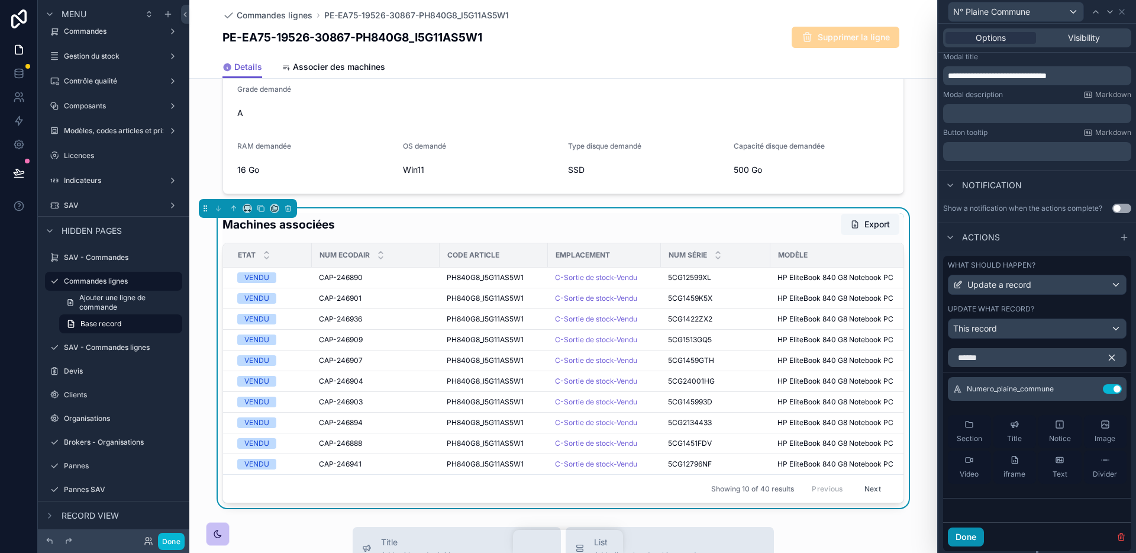
click at [963, 541] on button "Done" at bounding box center [966, 536] width 36 height 19
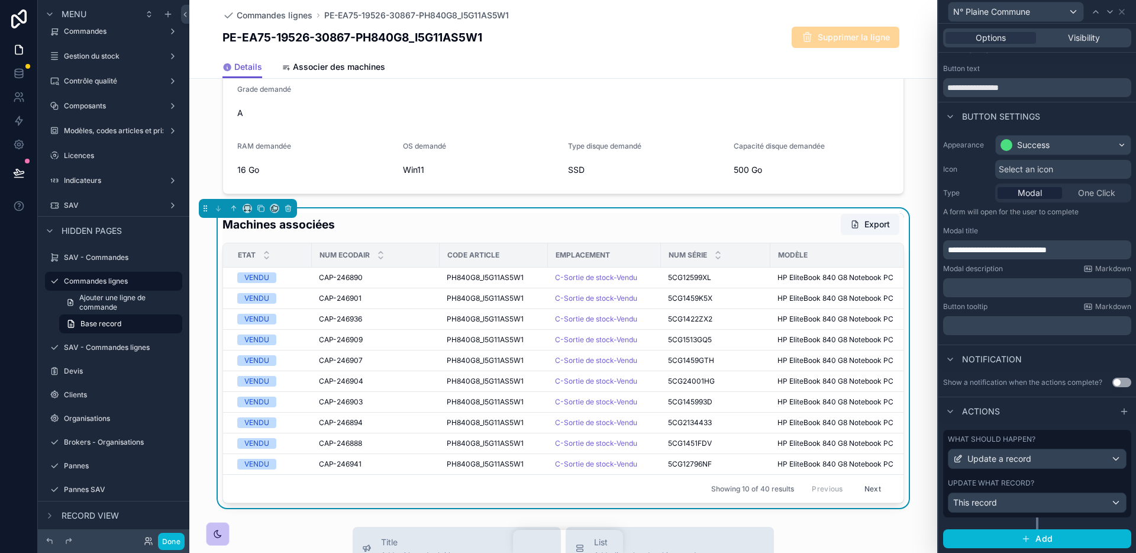
scroll to position [17, 0]
click at [1120, 12] on icon at bounding box center [1121, 11] width 9 height 9
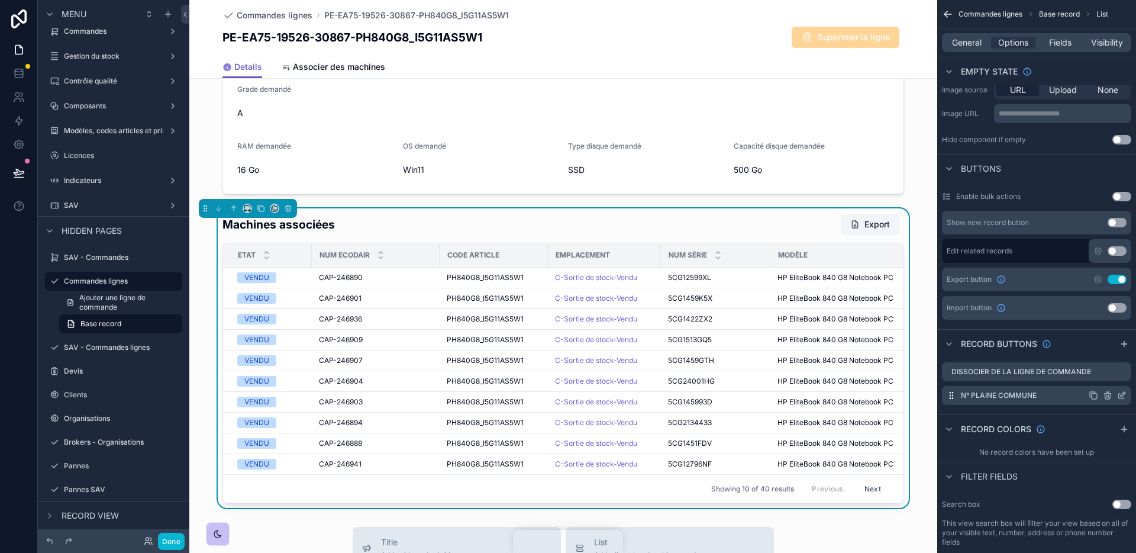
click at [1121, 393] on icon "scrollable content" at bounding box center [1121, 395] width 9 height 9
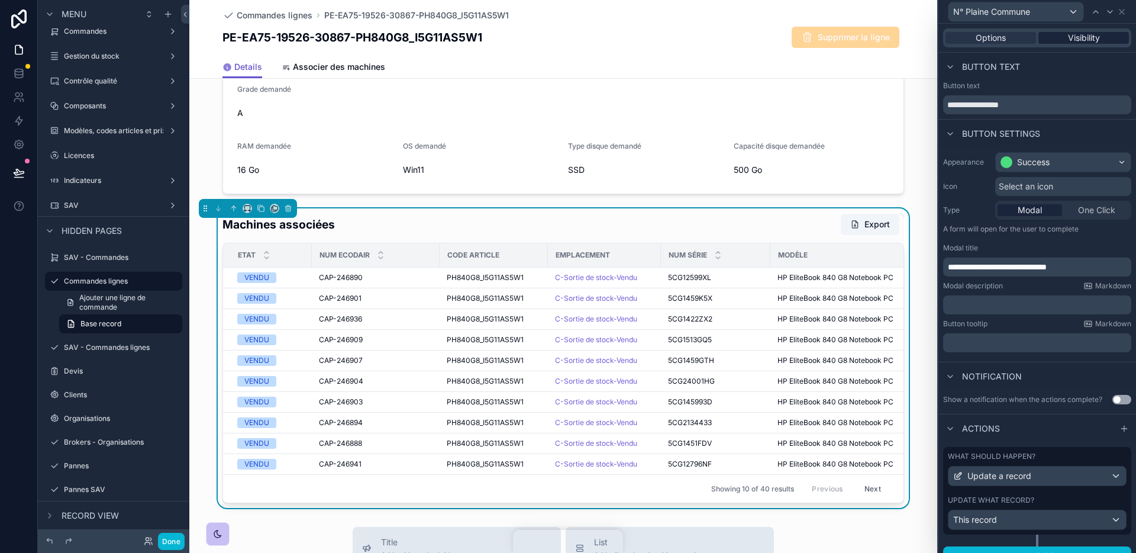
click at [1089, 40] on span "Visibility" at bounding box center [1084, 38] width 32 height 12
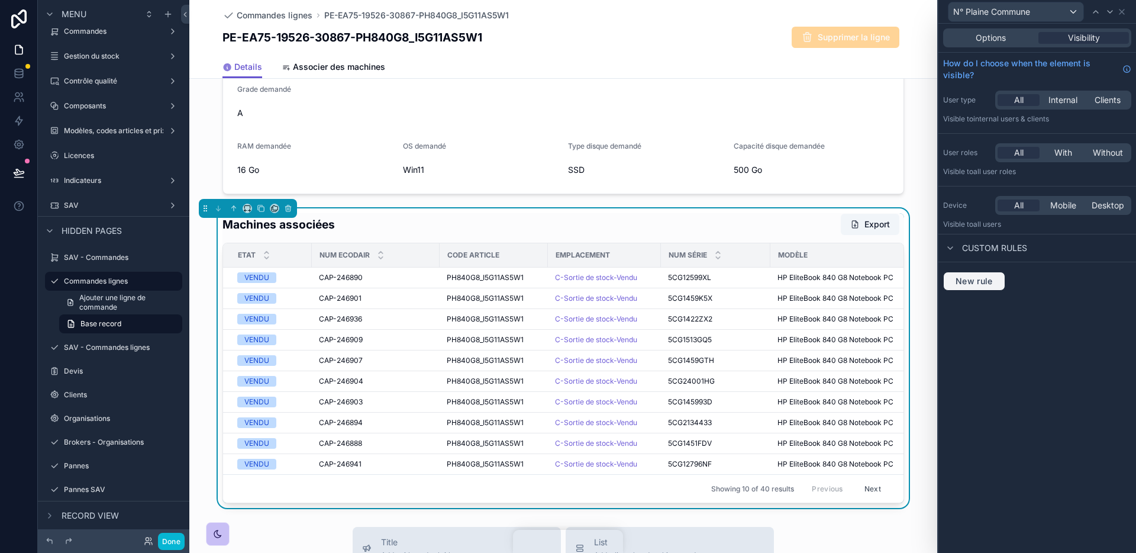
click at [988, 280] on span "New rule" at bounding box center [974, 281] width 47 height 11
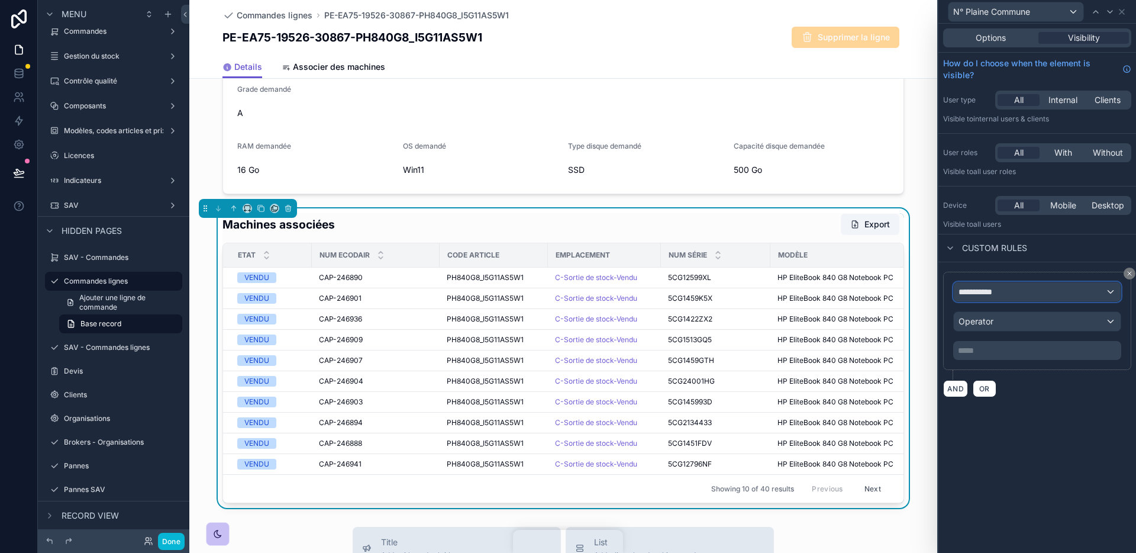
click at [1006, 291] on div "**********" at bounding box center [1037, 291] width 167 height 19
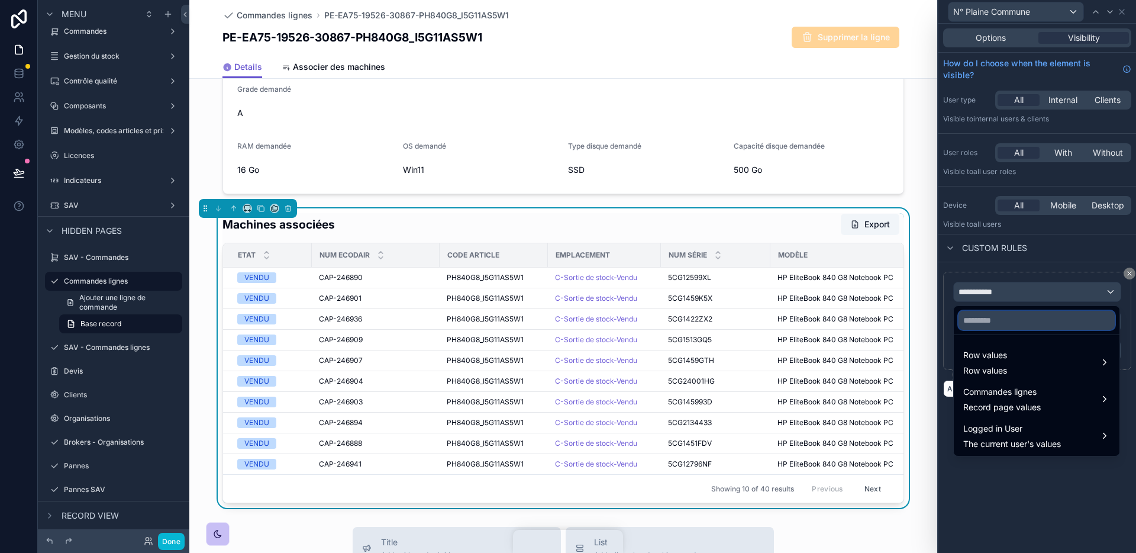
click at [998, 322] on input "text" at bounding box center [1037, 320] width 156 height 19
type input "******"
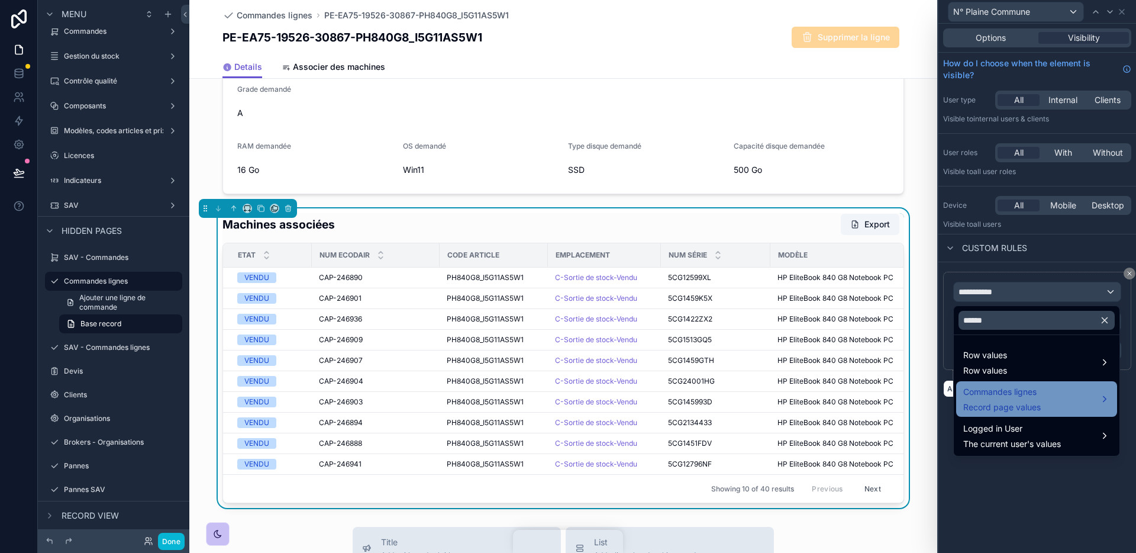
click at [1041, 397] on span "Commandes lignes" at bounding box center [1002, 392] width 78 height 14
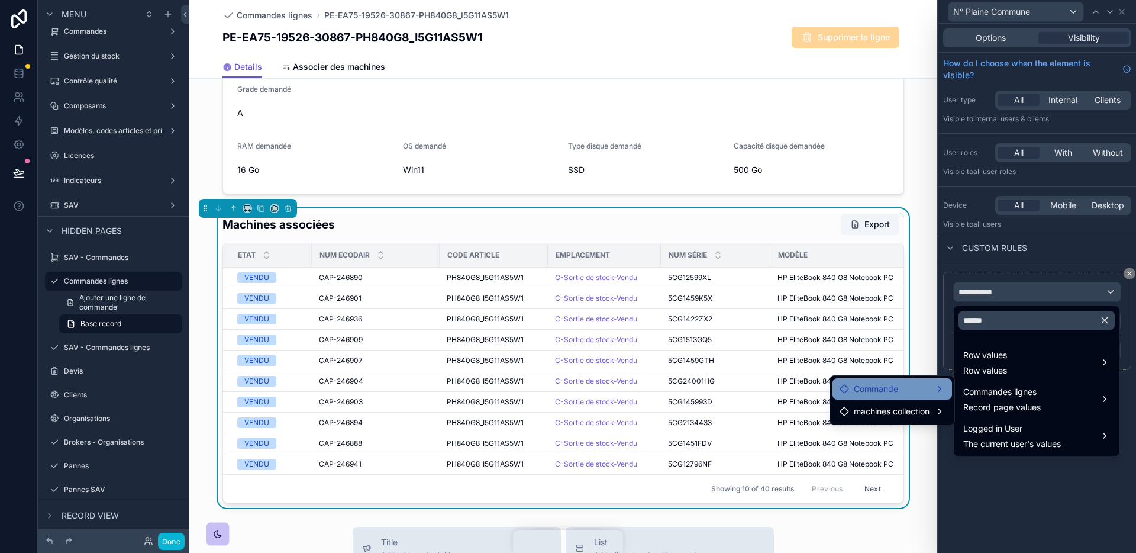
click at [914, 391] on div "Commande" at bounding box center [892, 389] width 105 height 14
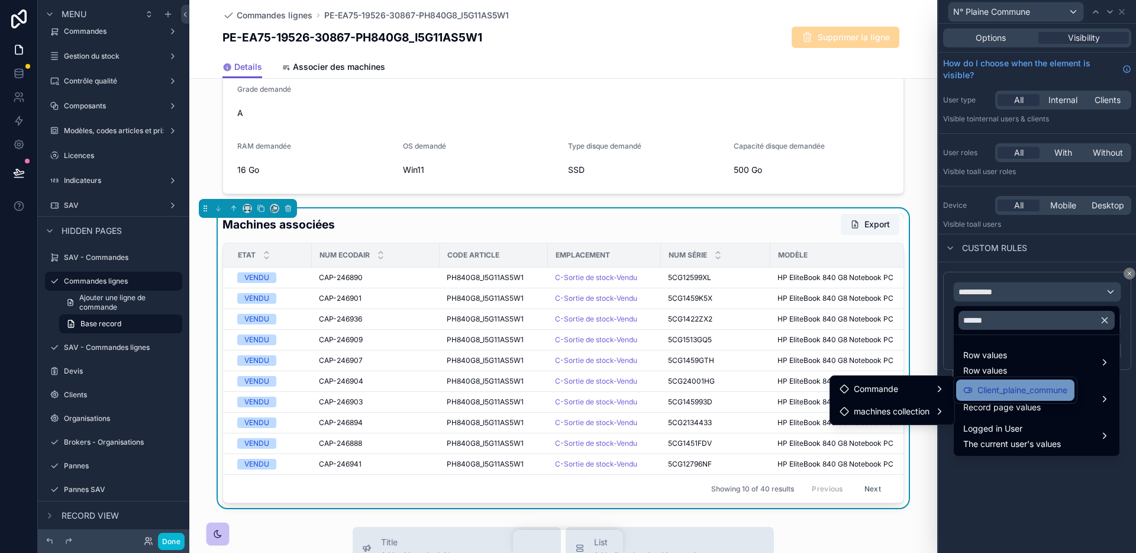
click at [992, 396] on span "Client_plaine_commune" at bounding box center [1023, 390] width 90 height 14
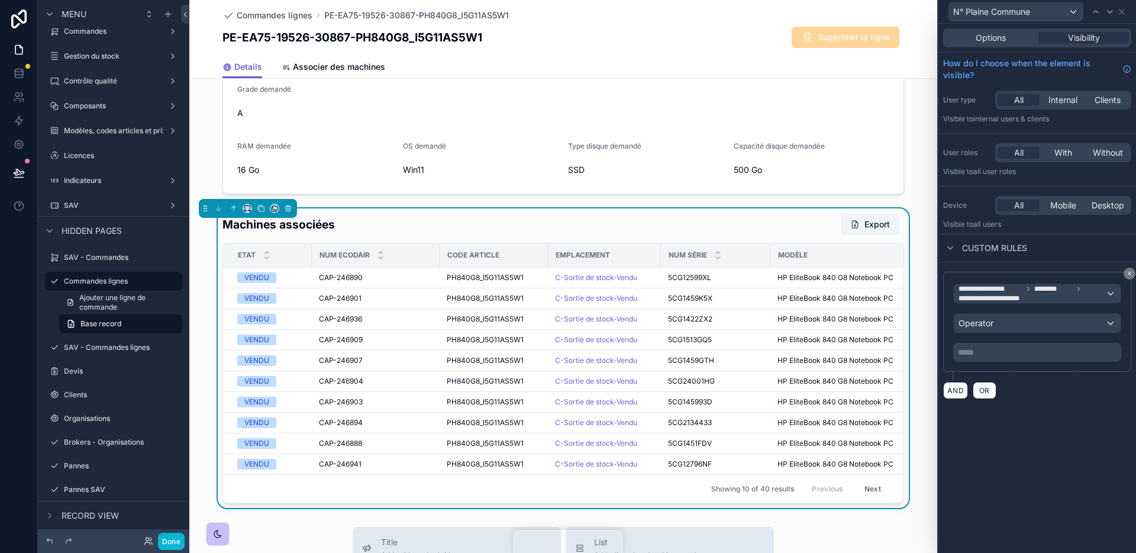
click at [1043, 399] on div "**********" at bounding box center [1038, 335] width 198 height 146
click at [1037, 346] on p "***** ﻿" at bounding box center [1038, 352] width 161 height 12
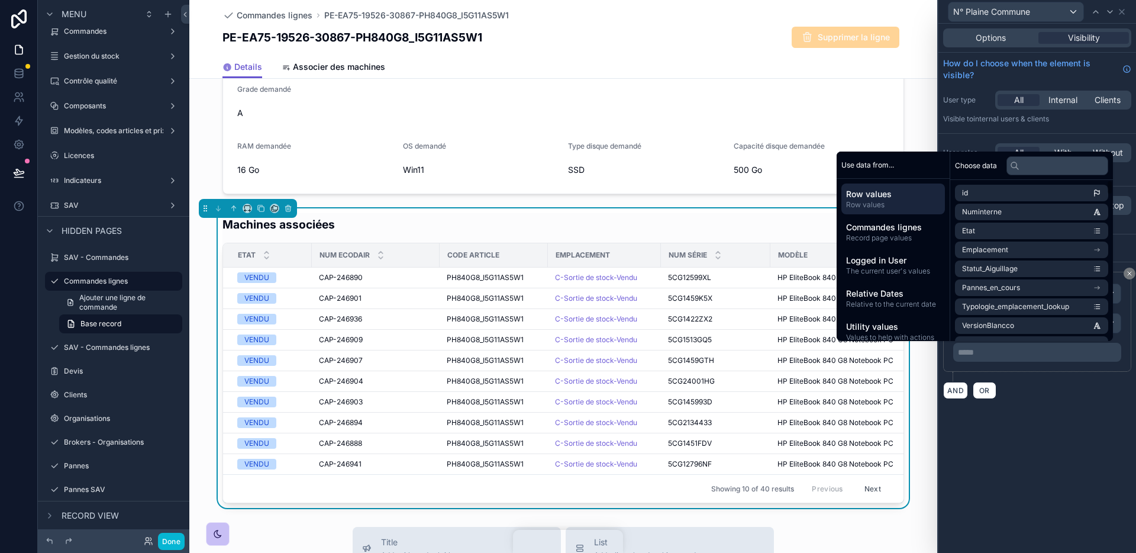
click at [1018, 349] on p "***** ﻿" at bounding box center [1038, 352] width 161 height 12
click at [1099, 354] on p "***** ﻿" at bounding box center [1038, 352] width 161 height 12
click at [1123, 329] on div "**********" at bounding box center [1037, 322] width 188 height 100
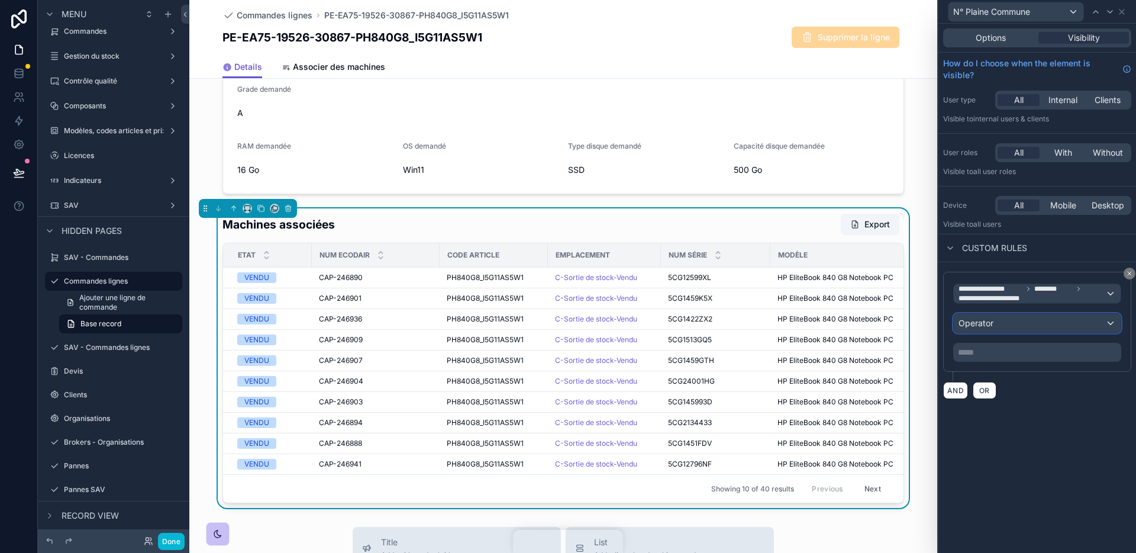
click at [1108, 325] on div "Operator" at bounding box center [1037, 323] width 167 height 19
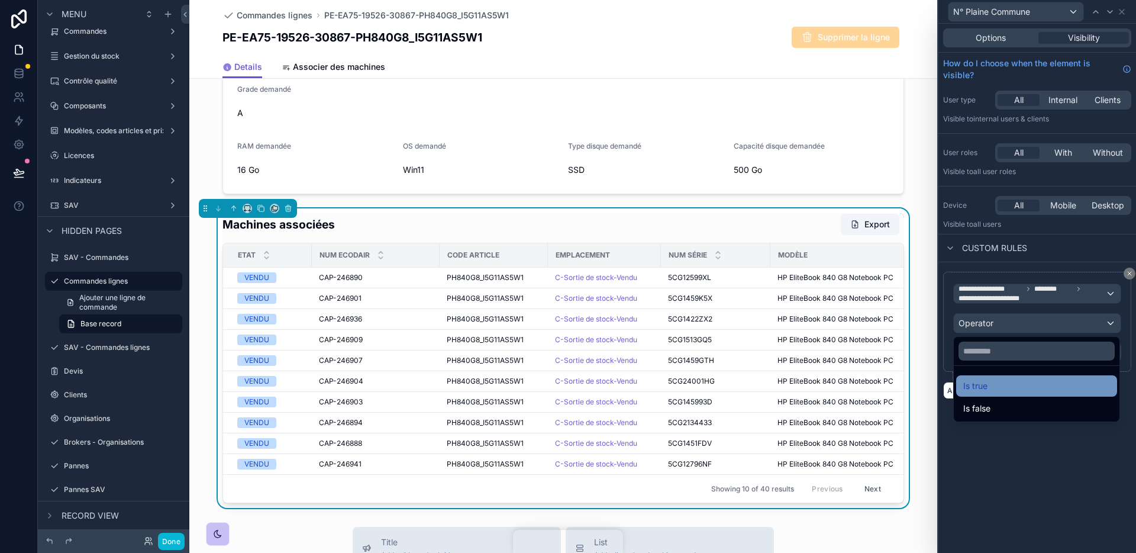
click at [1030, 379] on div "Is true" at bounding box center [1036, 386] width 147 height 14
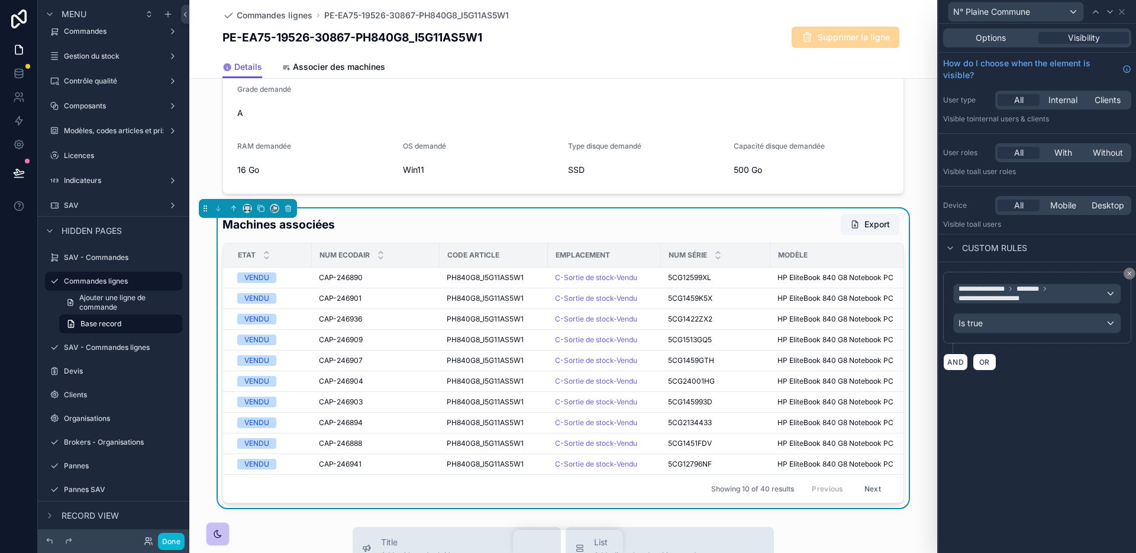
click at [1042, 414] on div "**********" at bounding box center [1038, 288] width 198 height 529
click at [182, 541] on button "Done" at bounding box center [171, 541] width 27 height 17
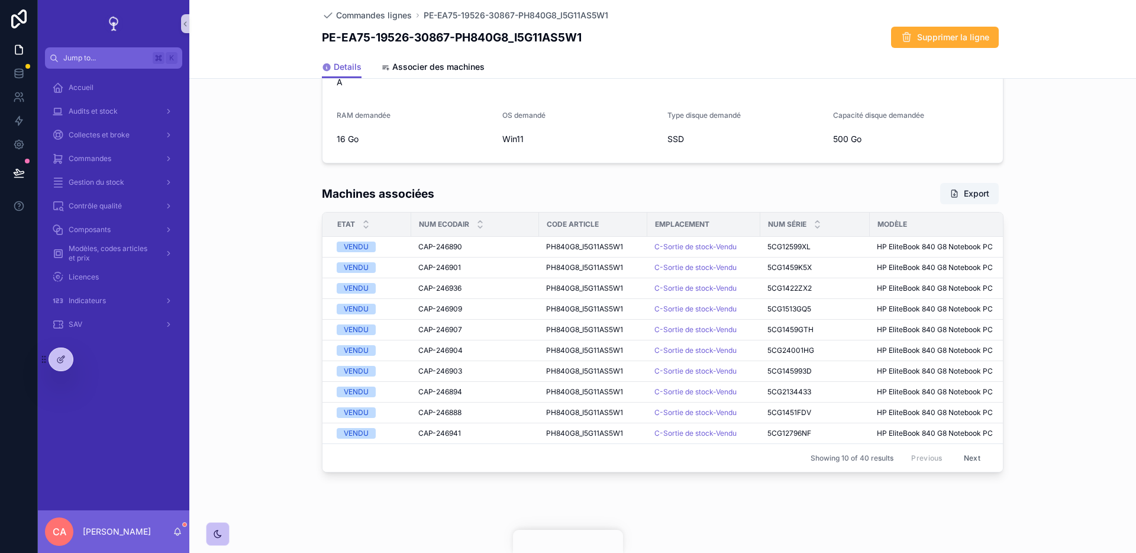
scroll to position [555, 0]
click at [965, 276] on span "N° Plaine Commune" at bounding box center [957, 277] width 67 height 9
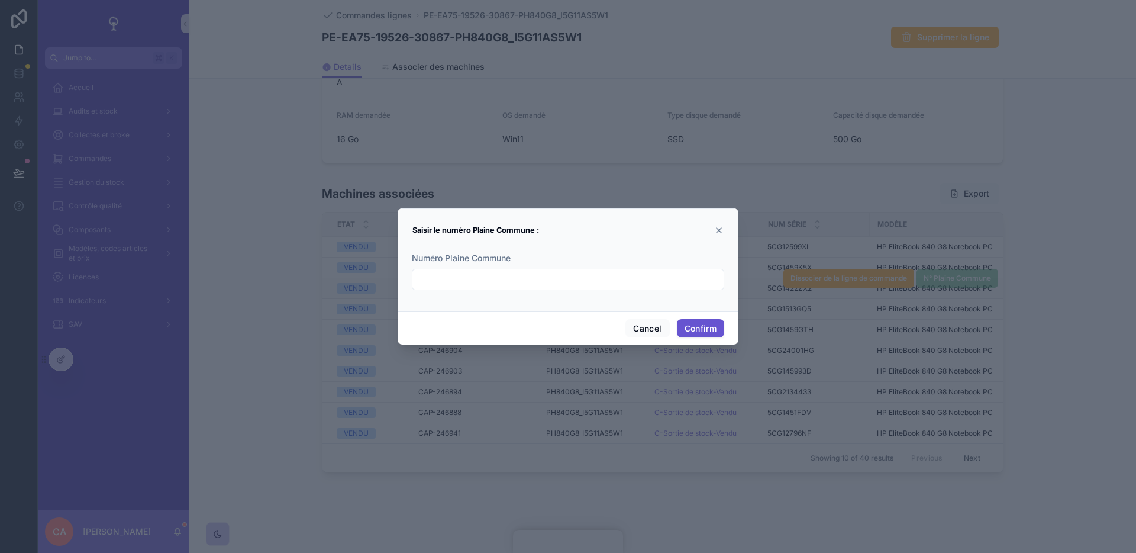
click at [658, 246] on div "Saisir le numéro Plaine Commune :" at bounding box center [568, 227] width 341 height 39
click at [720, 233] on icon at bounding box center [718, 229] width 9 height 9
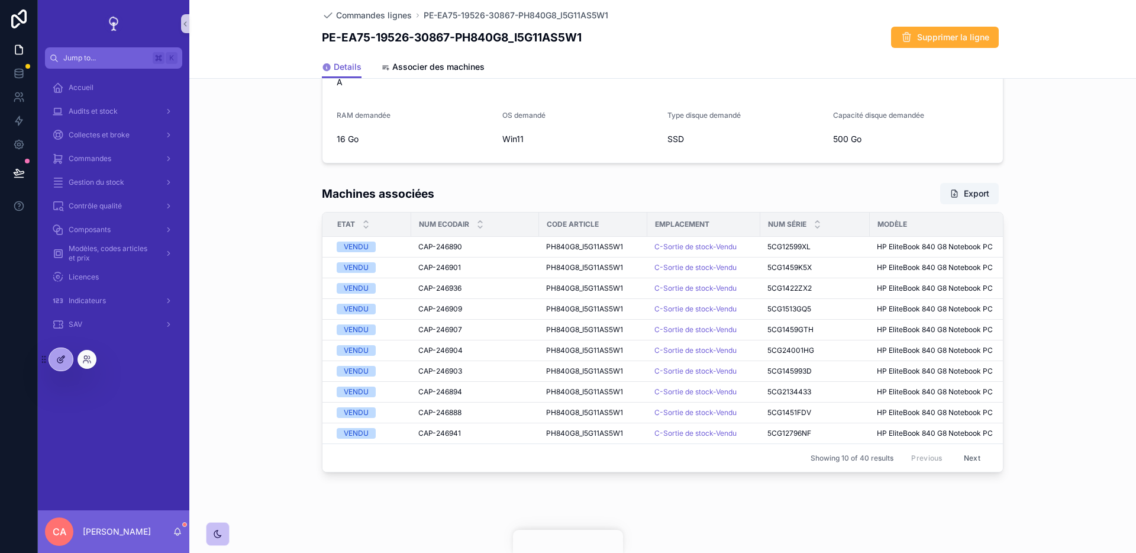
click at [54, 359] on div at bounding box center [61, 359] width 24 height 22
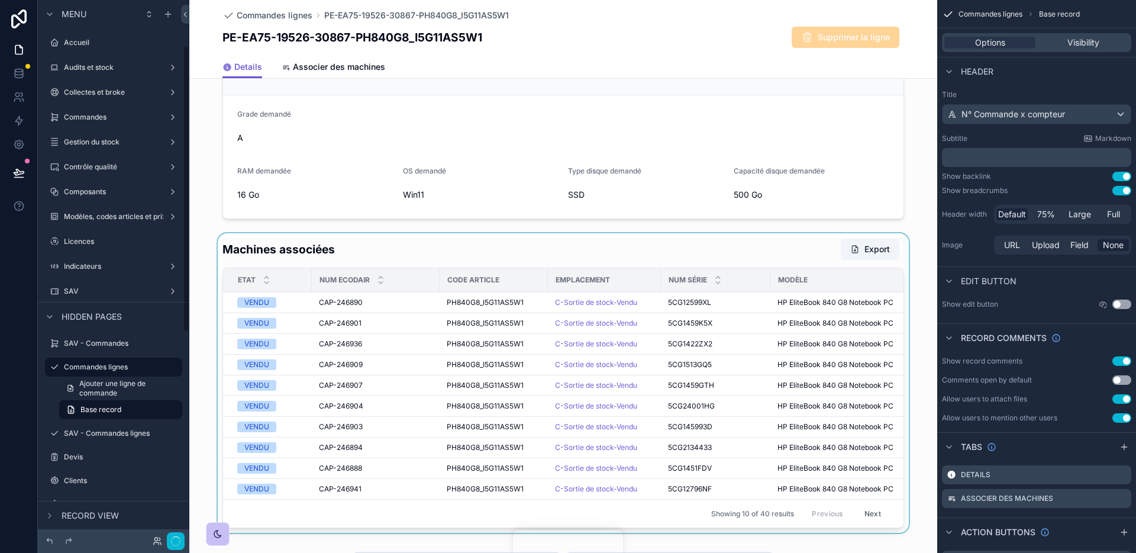
click at [675, 254] on div "scrollable content" at bounding box center [563, 382] width 748 height 299
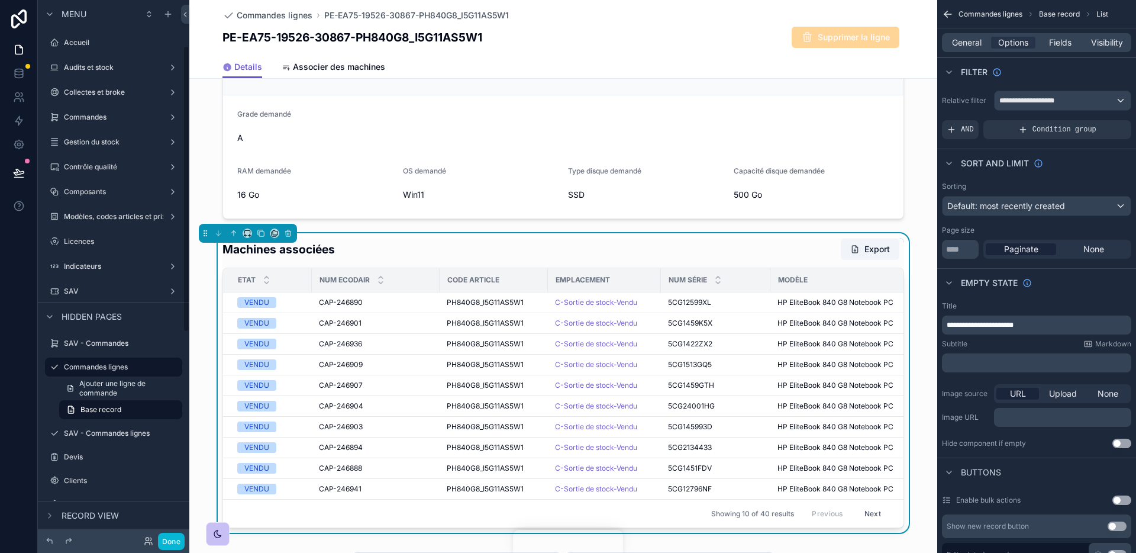
scroll to position [86, 0]
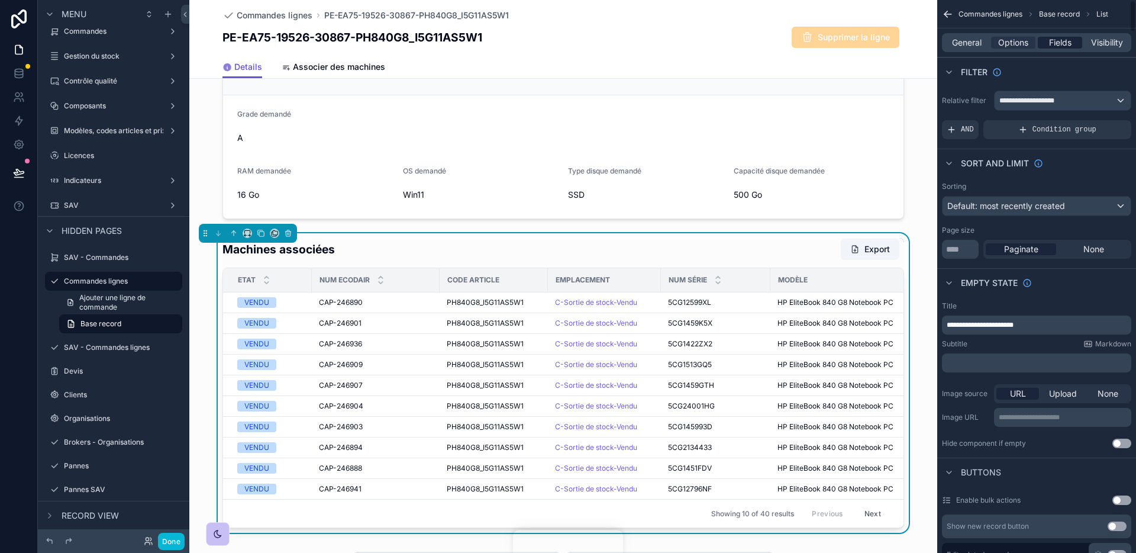
click at [1059, 39] on span "Fields" at bounding box center [1060, 43] width 22 height 12
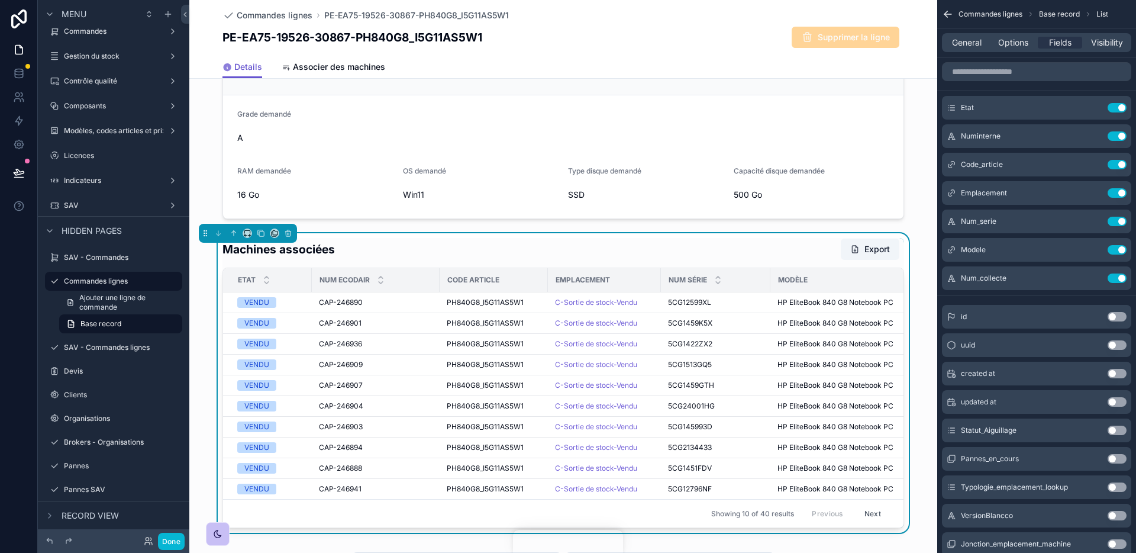
click at [998, 82] on div "scrollable content" at bounding box center [1036, 71] width 199 height 28
click at [992, 73] on input "scrollable content" at bounding box center [1036, 71] width 189 height 19
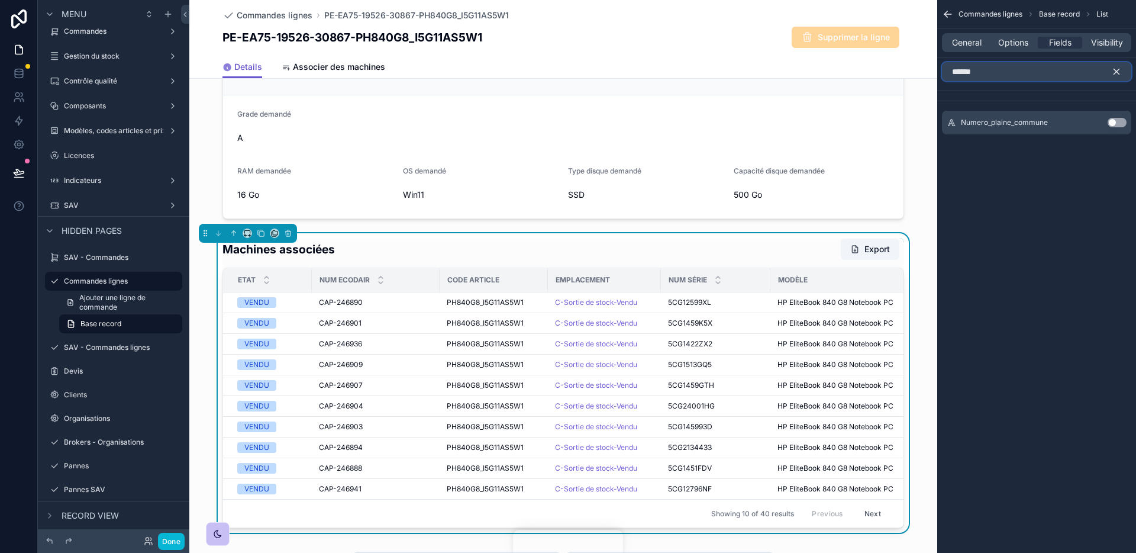
type input "******"
click at [1115, 124] on button "Use setting" at bounding box center [1117, 122] width 19 height 9
click at [1094, 105] on icon "scrollable content" at bounding box center [1093, 107] width 9 height 9
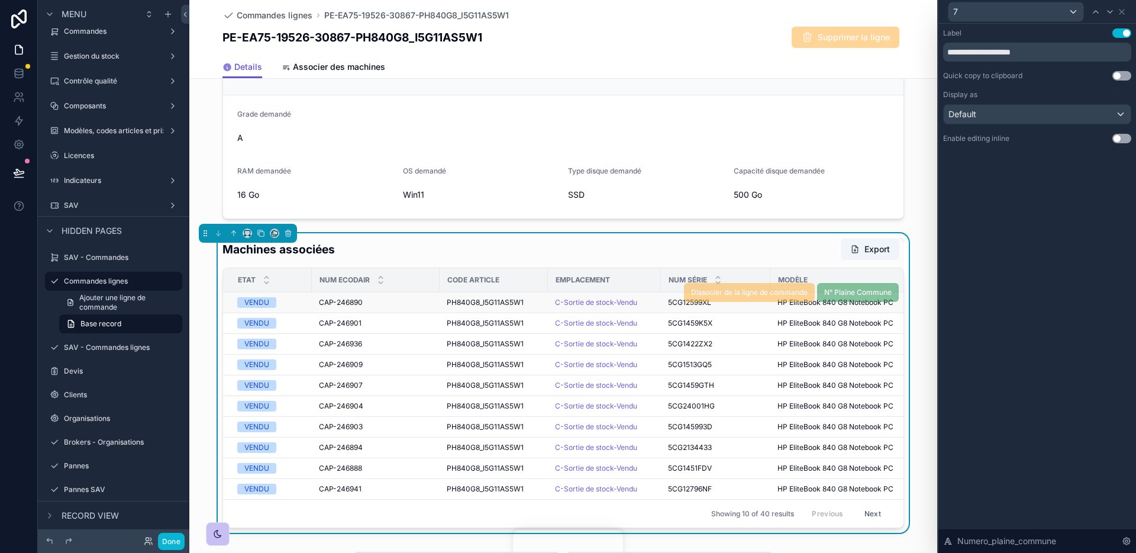
scroll to position [0, 180]
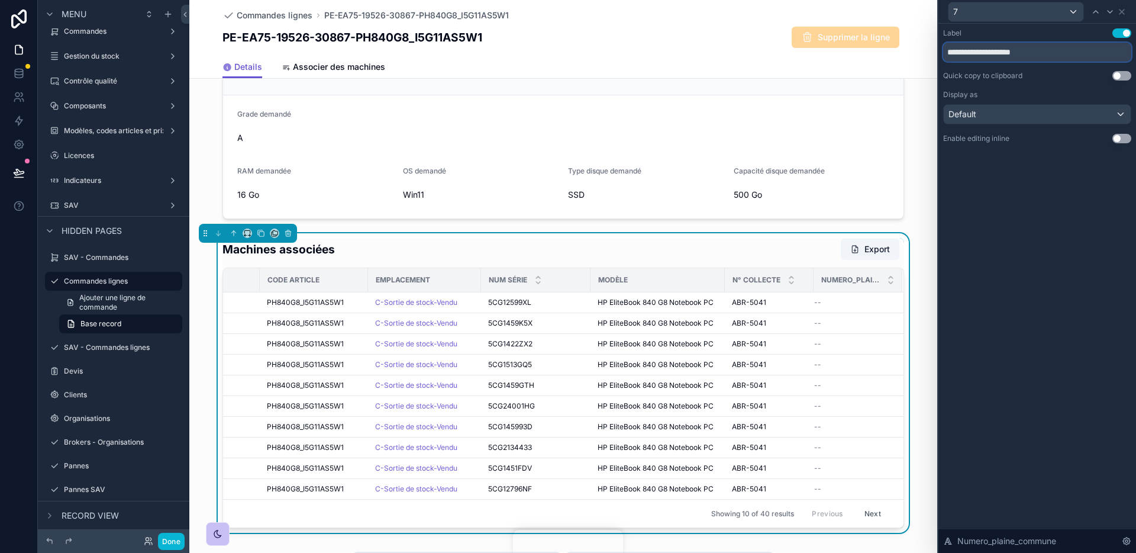
click at [980, 52] on input "**********" at bounding box center [1037, 52] width 188 height 19
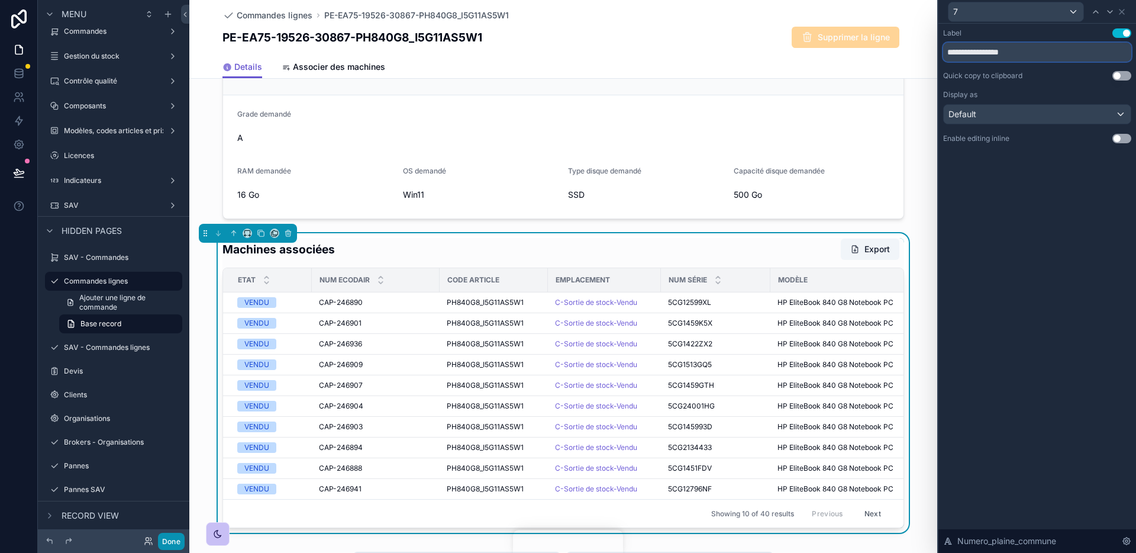
type input "**********"
click at [161, 537] on button "Done" at bounding box center [171, 541] width 27 height 17
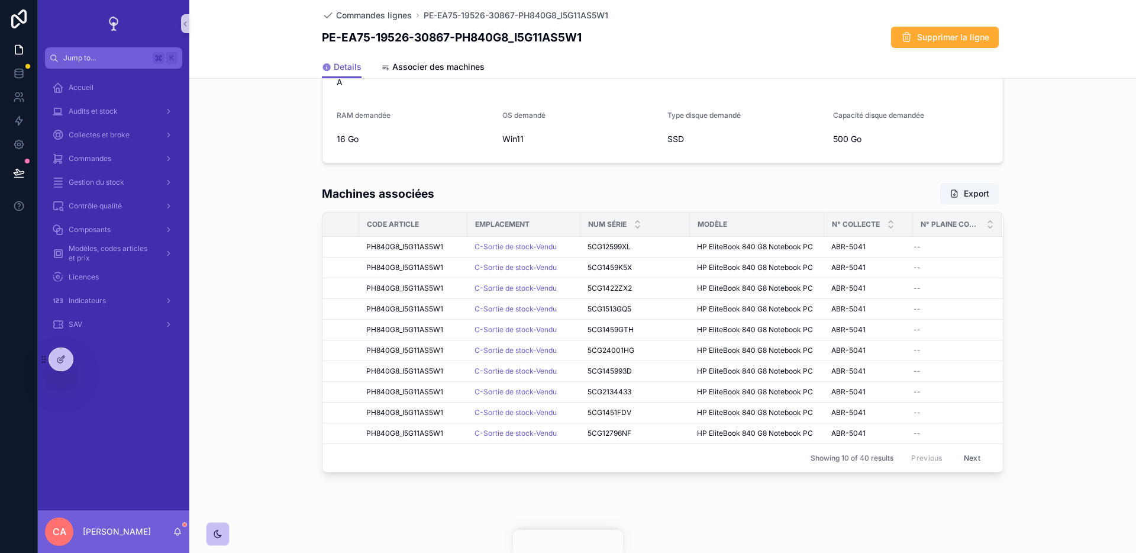
click at [1111, 288] on div "Machines associées Export Etat Num Ecodair Code article Emplacement Num série M…" at bounding box center [662, 327] width 947 height 299
click at [1054, 325] on div "Machines associées Export Etat Num Ecodair Code article Emplacement Num série M…" at bounding box center [662, 327] width 947 height 299
click at [1055, 339] on div "Machines associées Export Etat Num Ecodair Code article Emplacement Num série M…" at bounding box center [662, 327] width 947 height 299
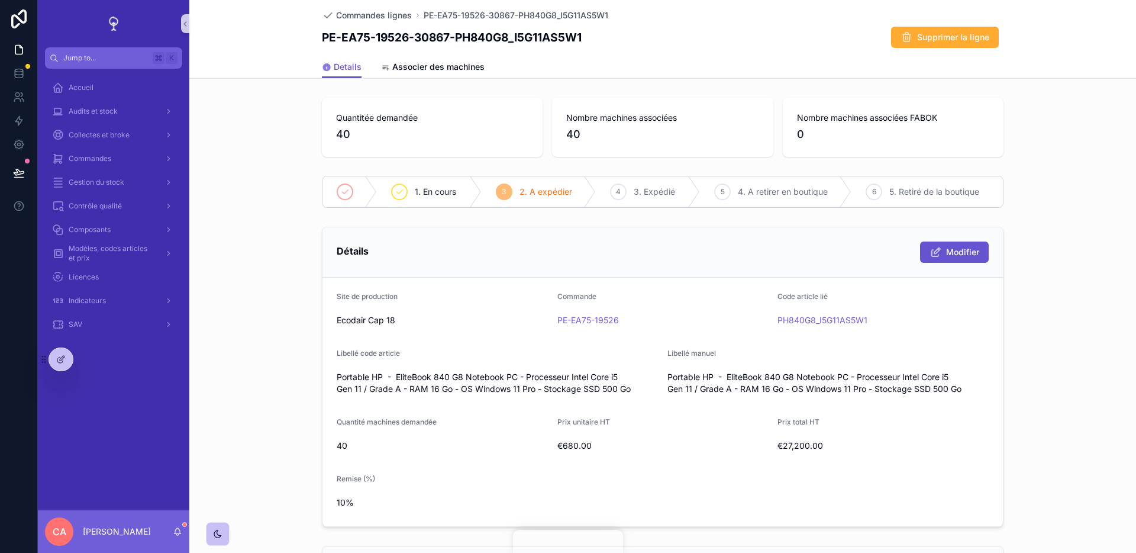
scroll to position [472, 0]
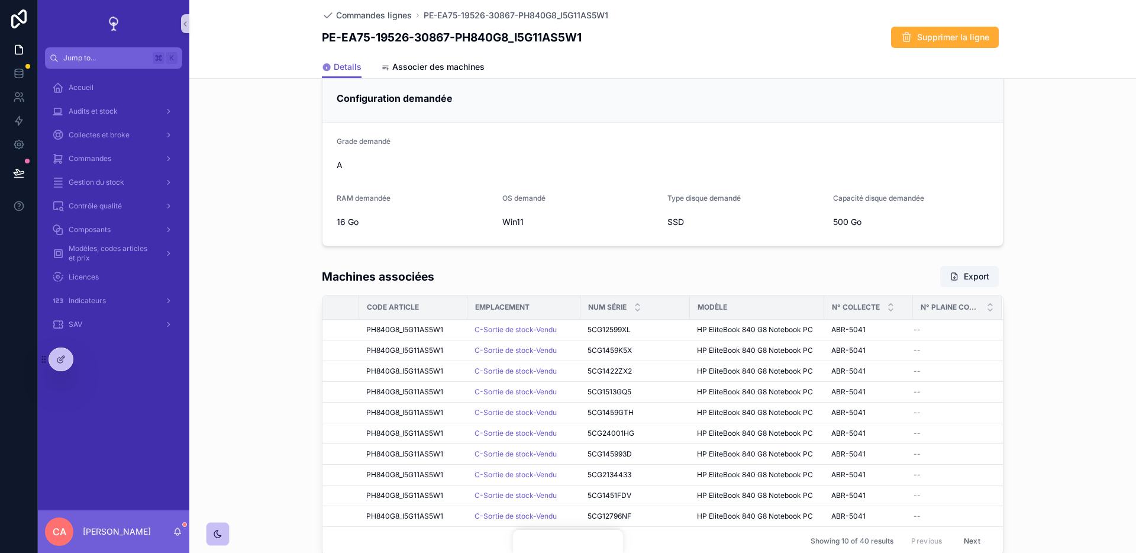
click at [1097, 319] on div "Machines associées Export Etat Num Ecodair Code article Emplacement Num série M…" at bounding box center [662, 409] width 947 height 299
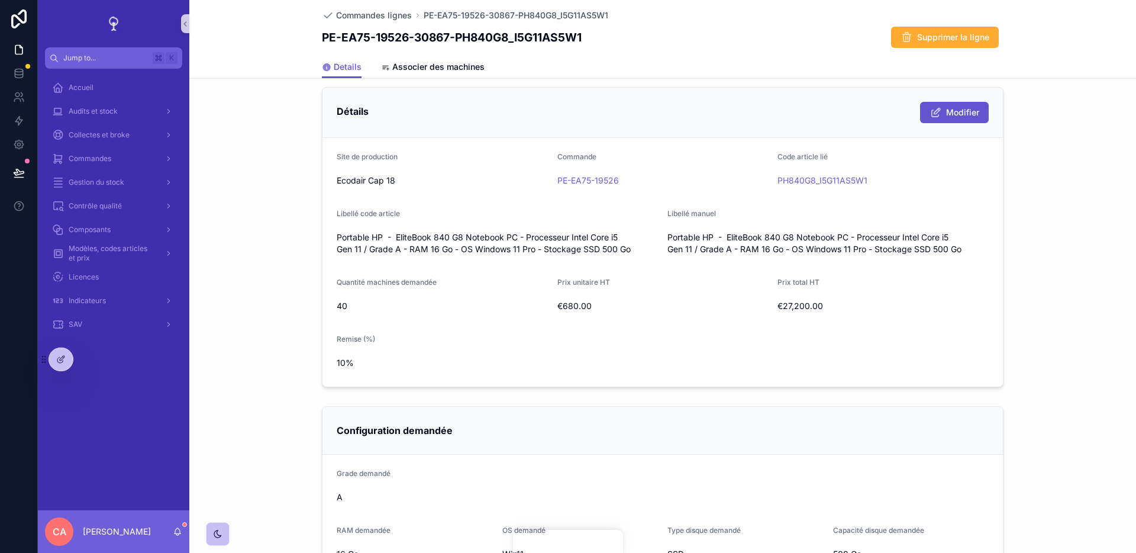
scroll to position [53, 0]
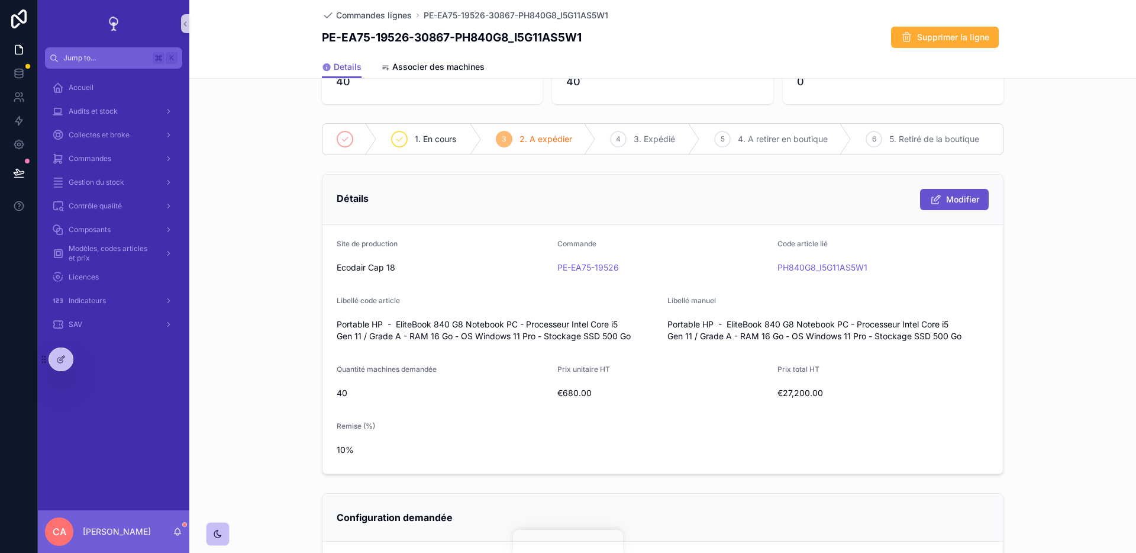
click at [997, 258] on form "Site de production Ecodair Cap 18 Commande PE-EA75-19526 Code article lié PH840…" at bounding box center [663, 349] width 681 height 249
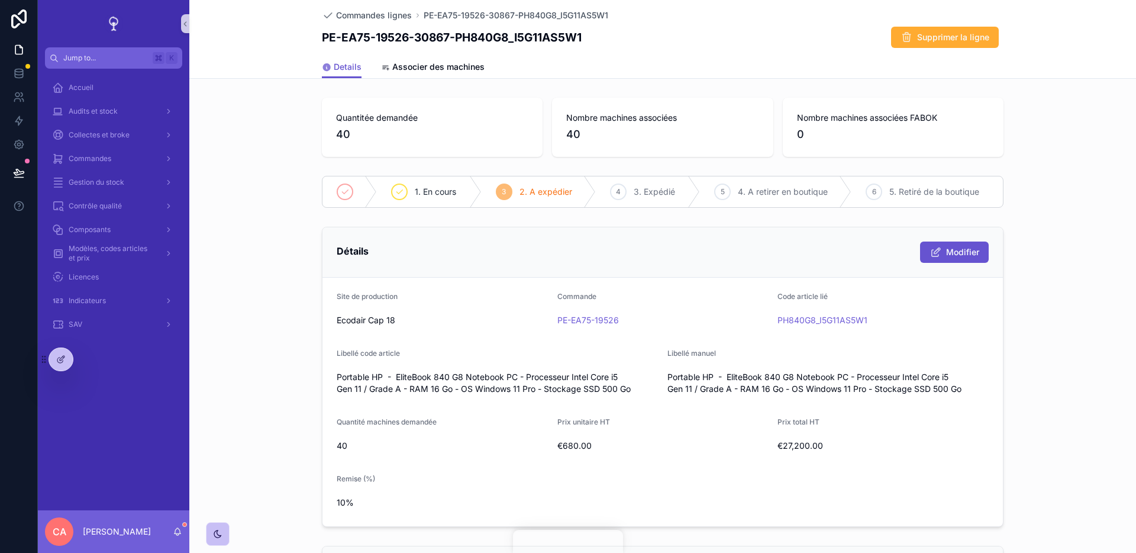
click at [766, 244] on div "Détails Modifier" at bounding box center [663, 251] width 652 height 21
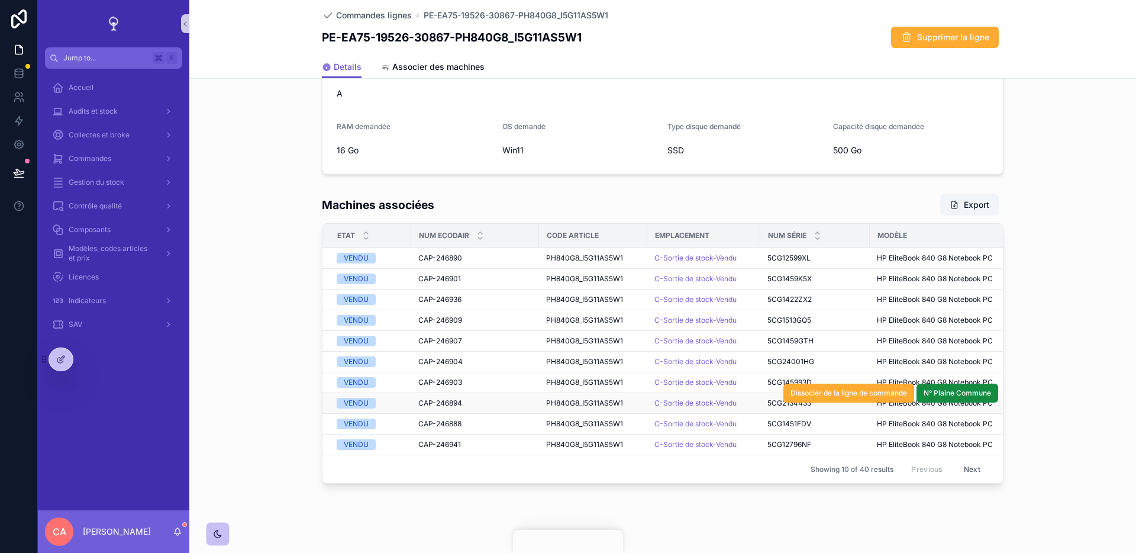
click at [359, 404] on div "VENDU" at bounding box center [356, 403] width 25 height 11
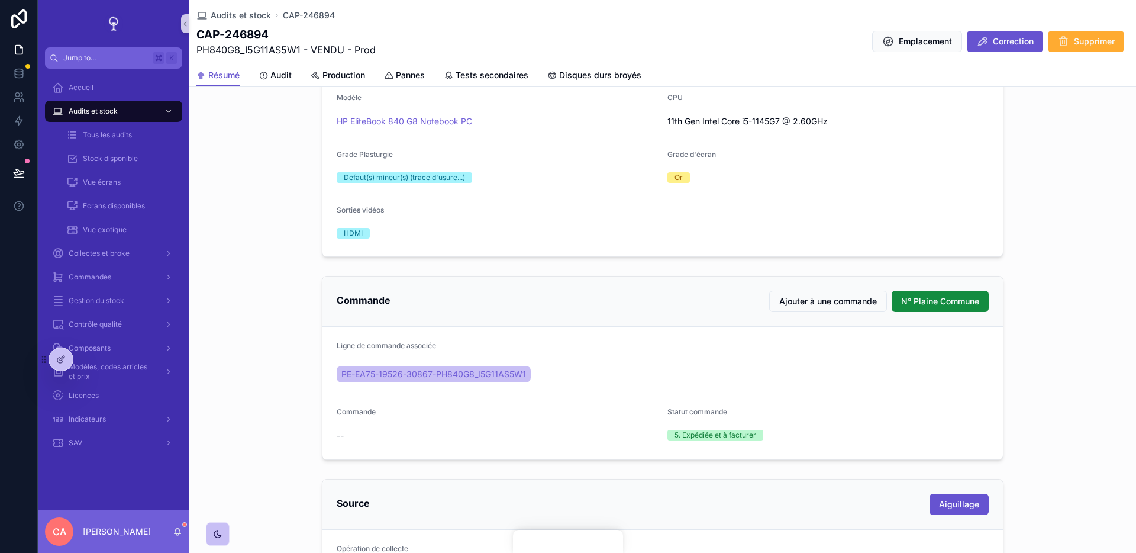
scroll to position [289, 0]
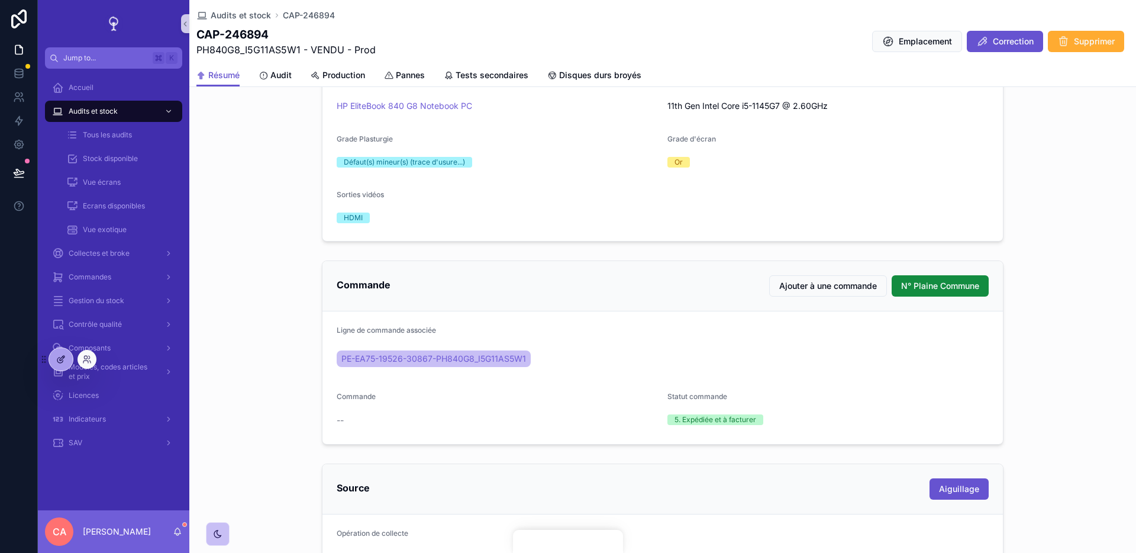
click at [54, 359] on div at bounding box center [61, 359] width 24 height 22
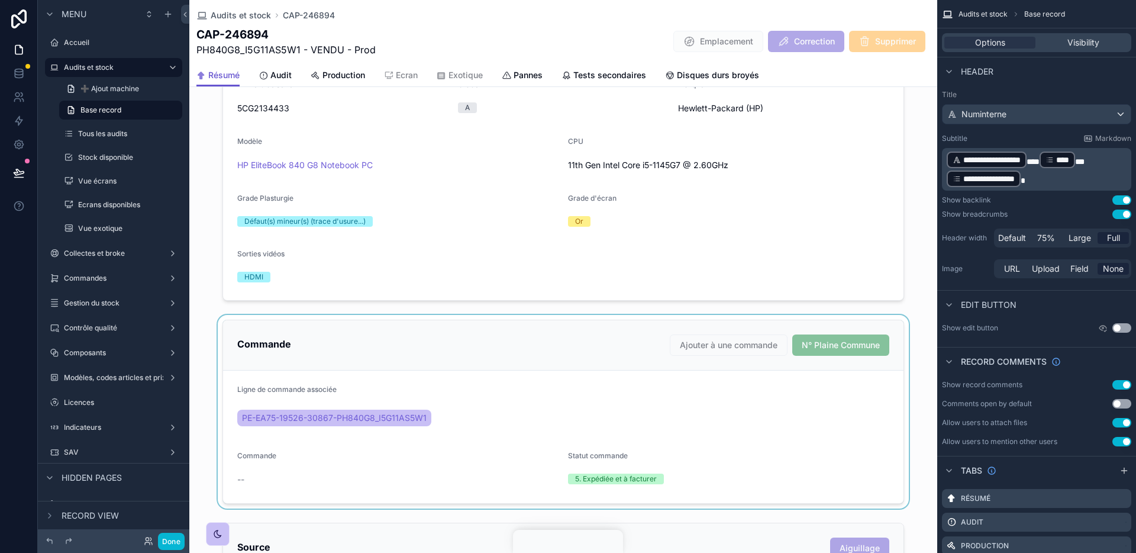
click at [568, 380] on div "scrollable content" at bounding box center [563, 412] width 748 height 194
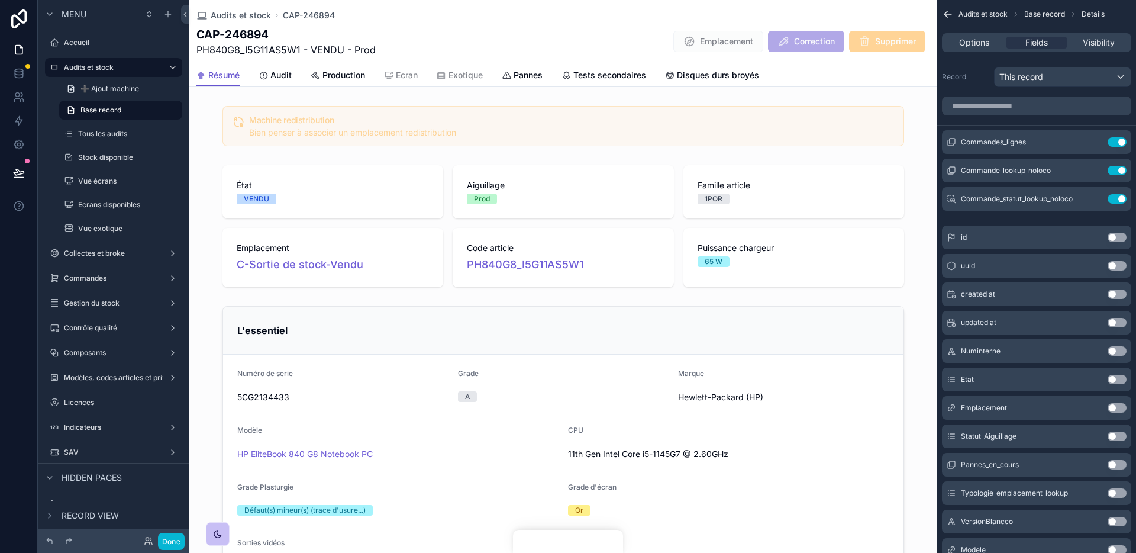
scroll to position [289, 0]
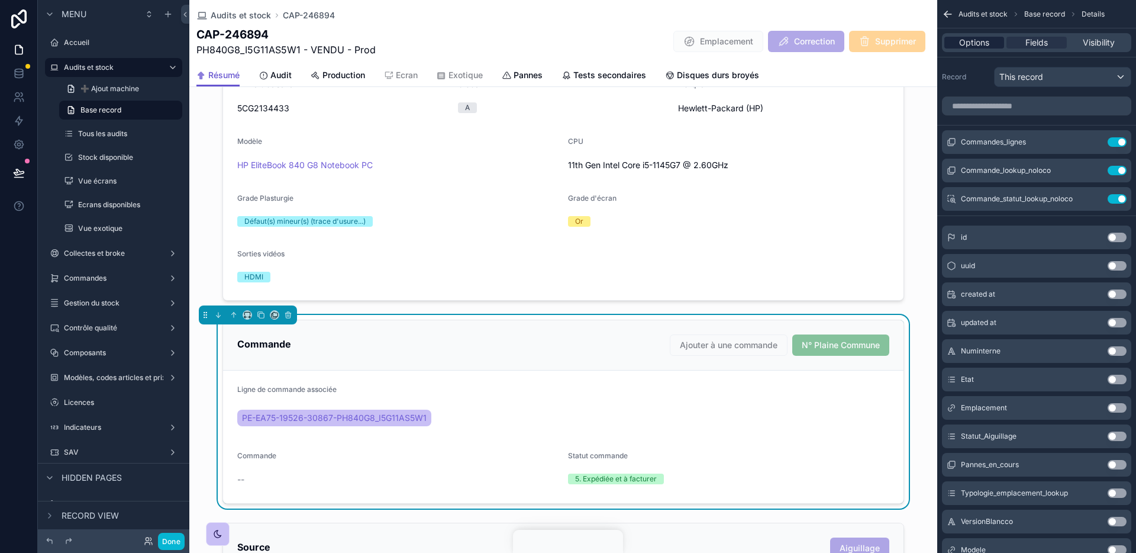
click at [996, 42] on div "Options" at bounding box center [975, 43] width 60 height 12
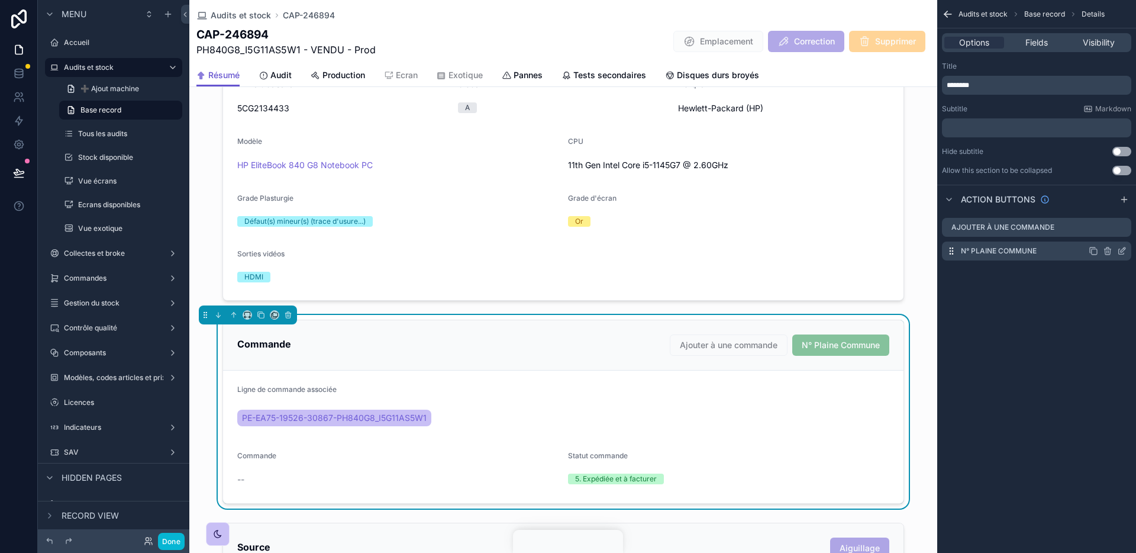
click at [1121, 252] on icon "scrollable content" at bounding box center [1123, 249] width 5 height 5
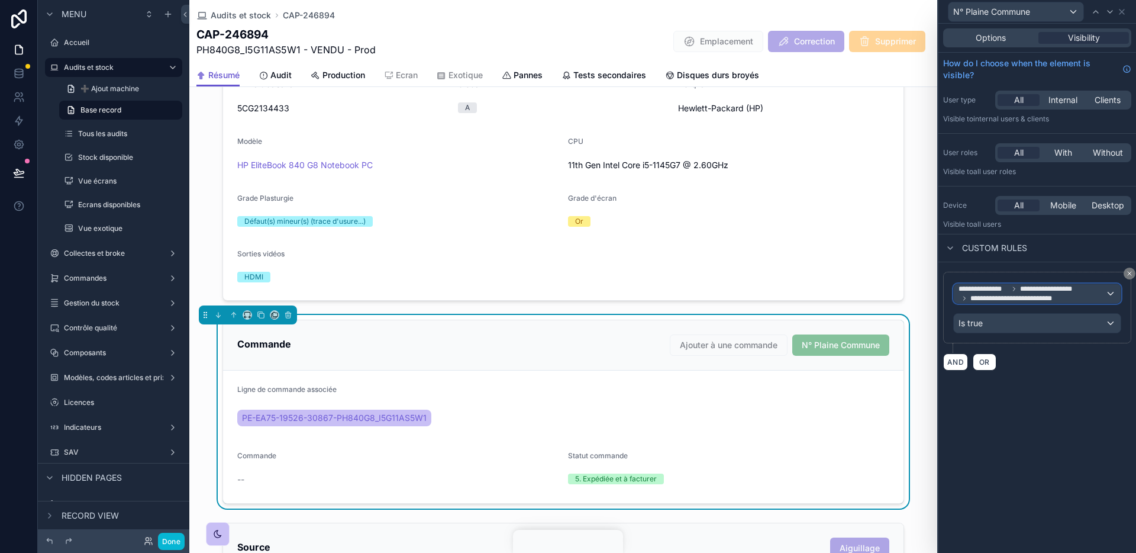
click at [1071, 293] on span "**********" at bounding box center [1032, 293] width 147 height 19
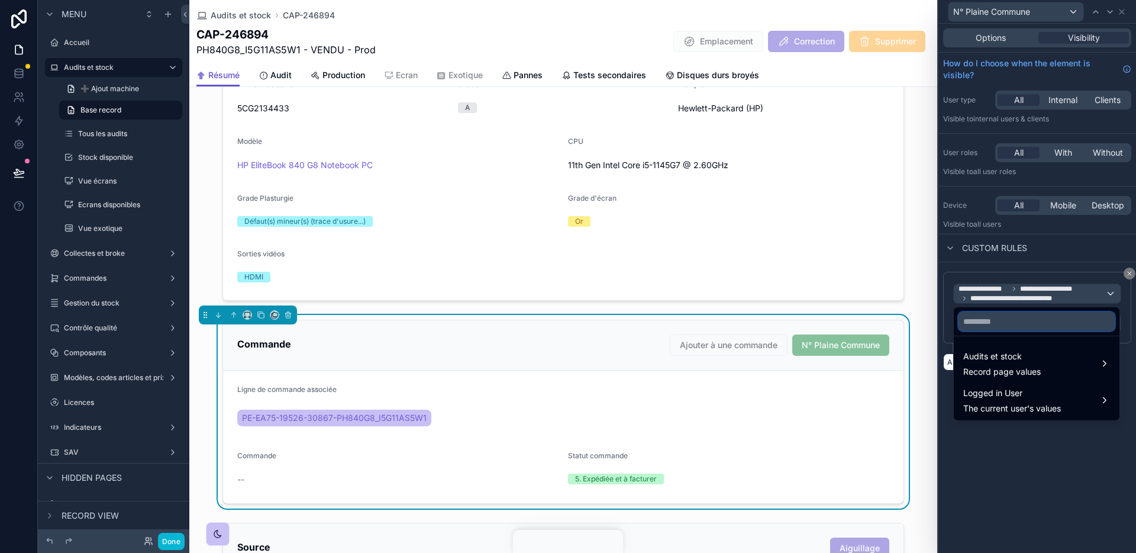
click at [1035, 323] on input "text" at bounding box center [1037, 321] width 156 height 19
type input "*"
type input "******"
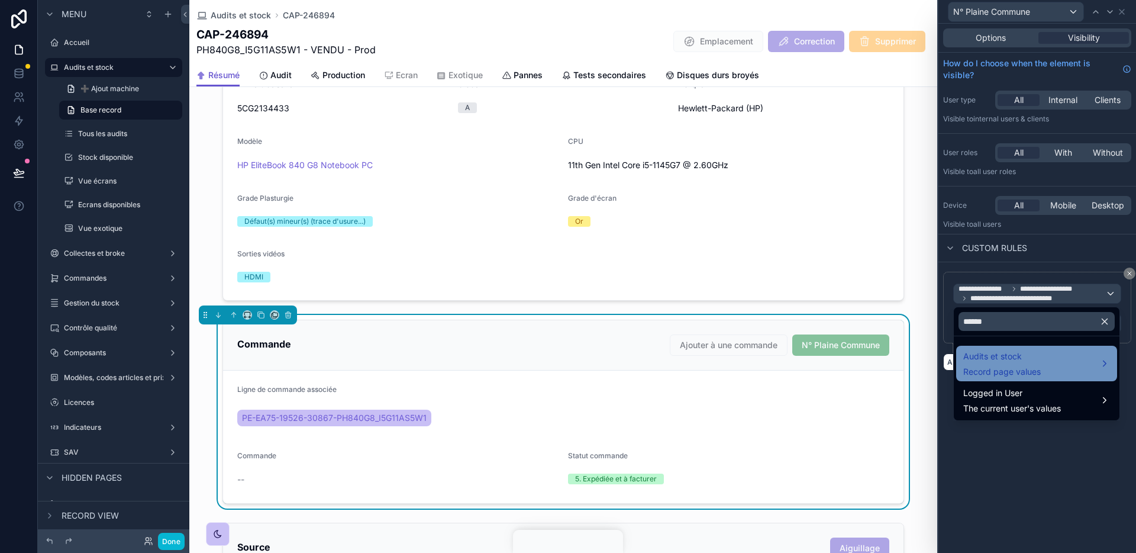
click at [1034, 363] on div "Audits et stock Record page values" at bounding box center [1002, 363] width 78 height 28
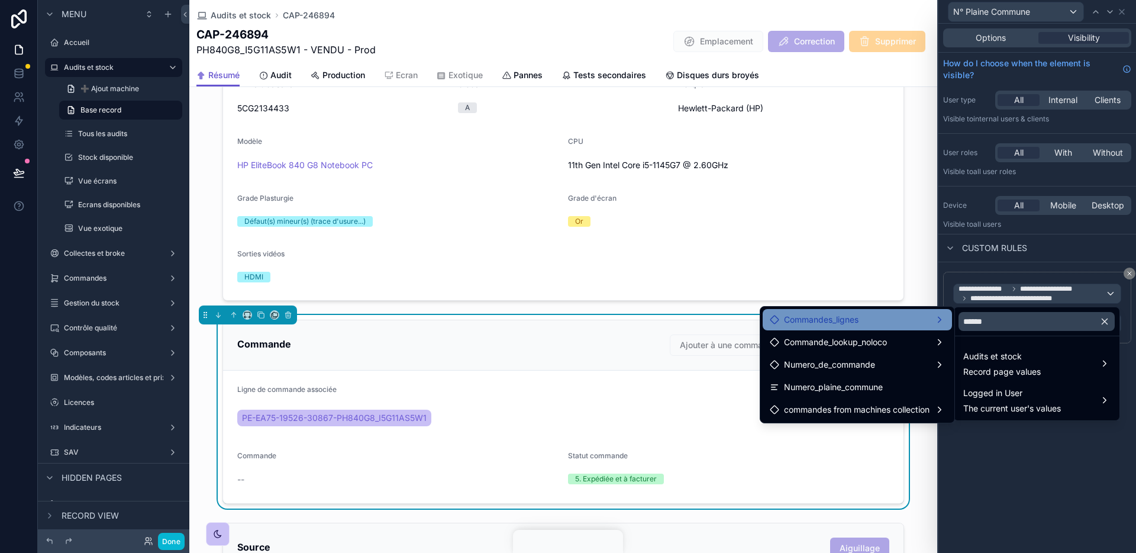
click at [921, 323] on div "Commandes_lignes" at bounding box center [857, 319] width 175 height 14
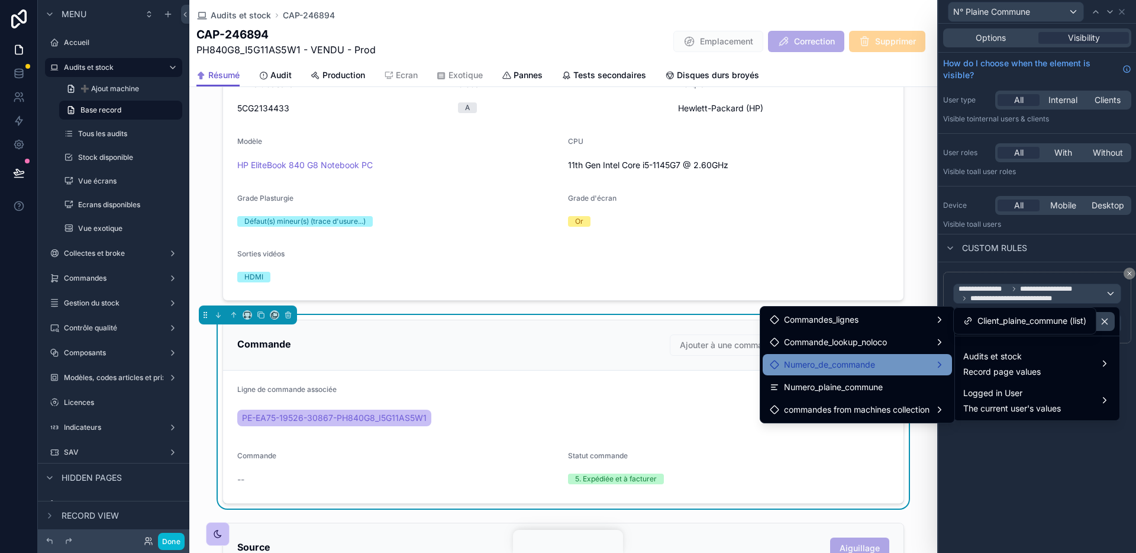
click at [926, 364] on div "Numero_de_commande" at bounding box center [857, 364] width 175 height 14
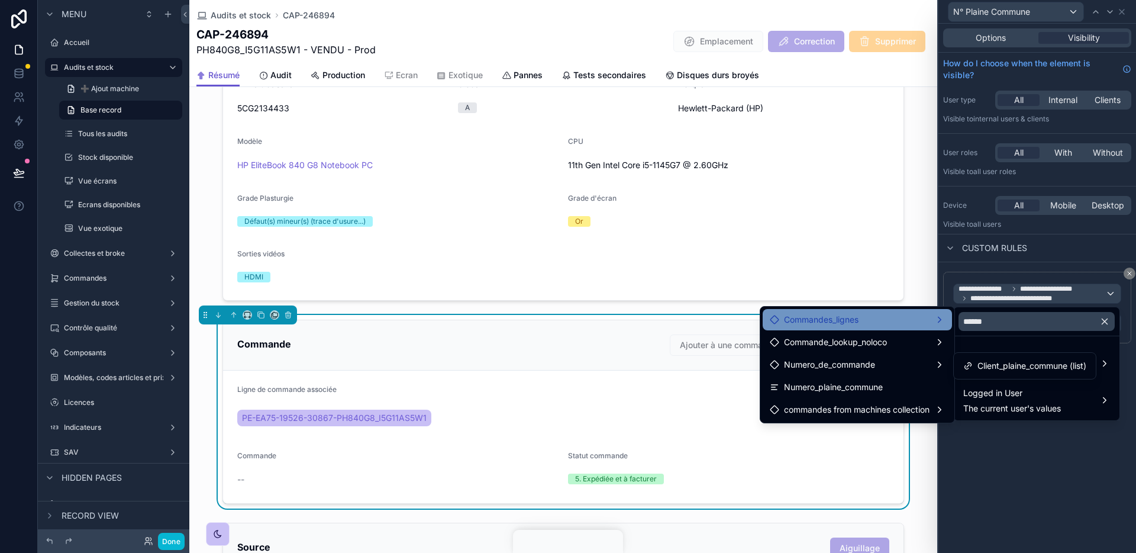
click at [917, 323] on div "Commandes_lignes" at bounding box center [857, 319] width 175 height 14
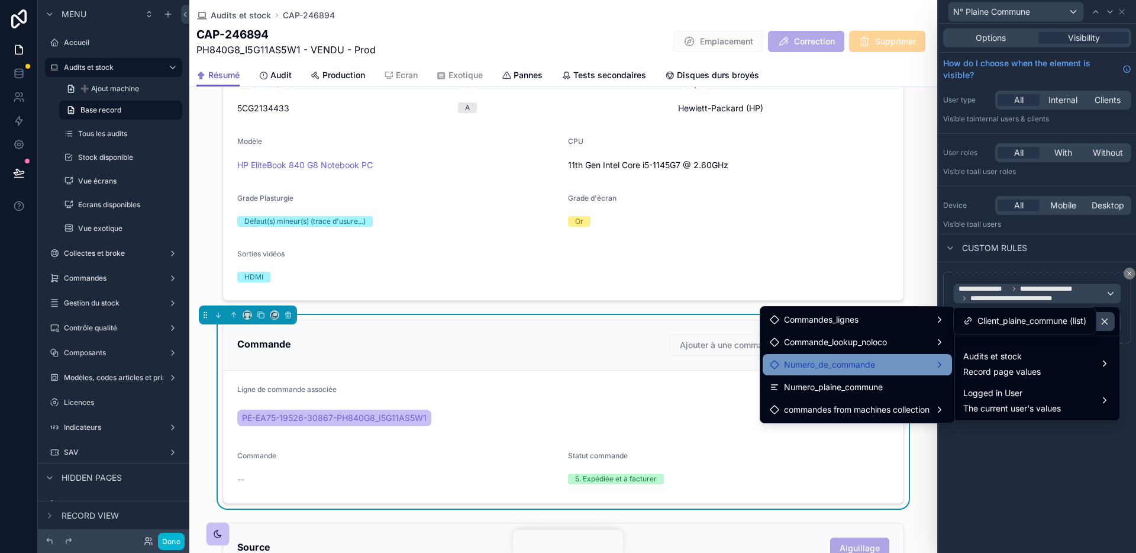
click at [923, 356] on div "Numero_de_commande" at bounding box center [857, 364] width 189 height 21
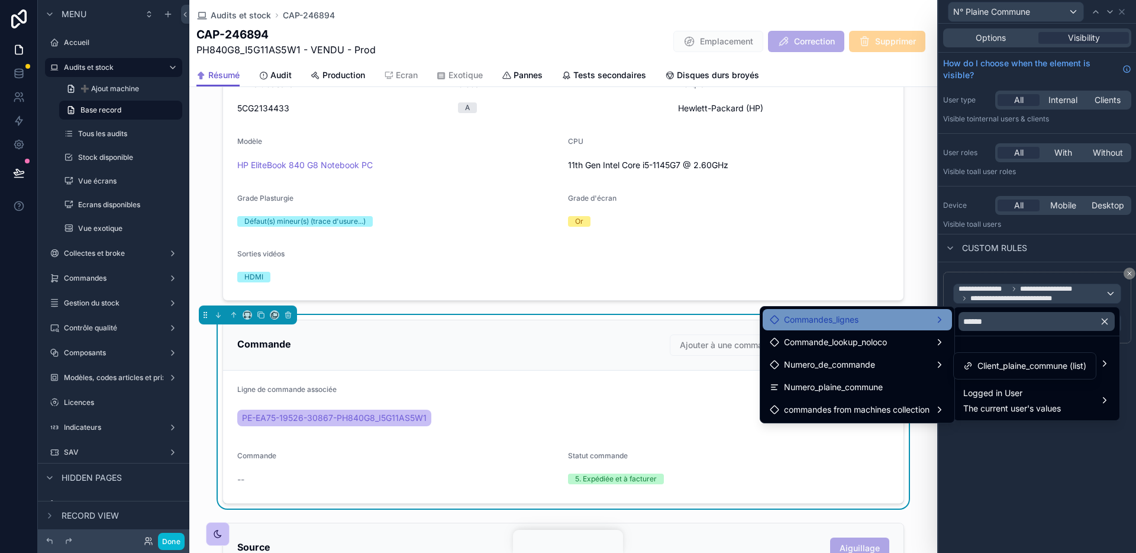
click at [921, 321] on div "Commandes_lignes" at bounding box center [857, 319] width 175 height 14
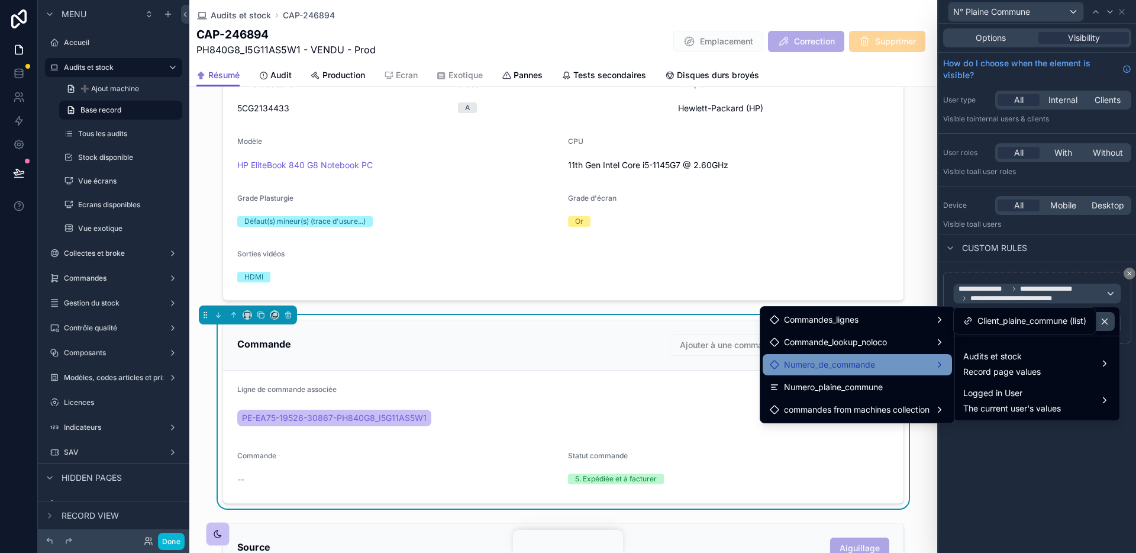
click at [917, 375] on div "Numero_de_commande" at bounding box center [857, 364] width 189 height 21
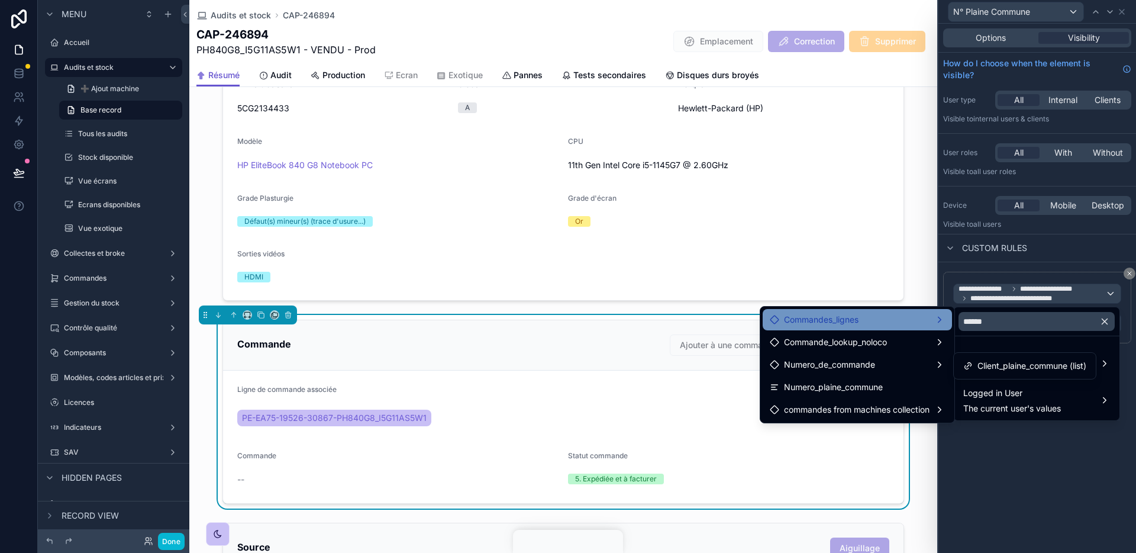
click at [921, 318] on div "Commandes_lignes" at bounding box center [857, 319] width 175 height 14
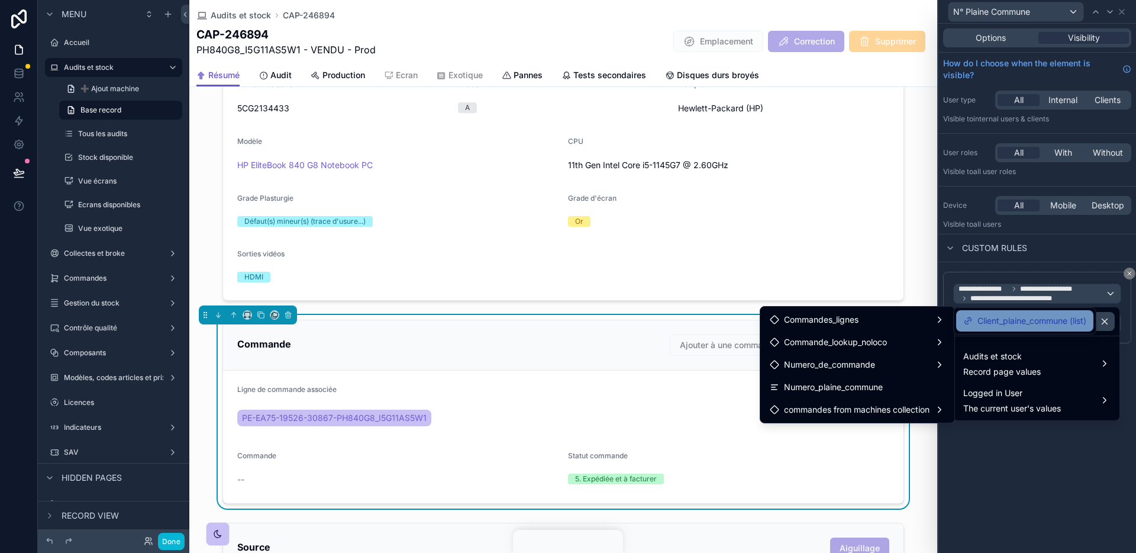
click at [1002, 318] on span "Client_plaine_commune (list)" at bounding box center [1032, 321] width 109 height 14
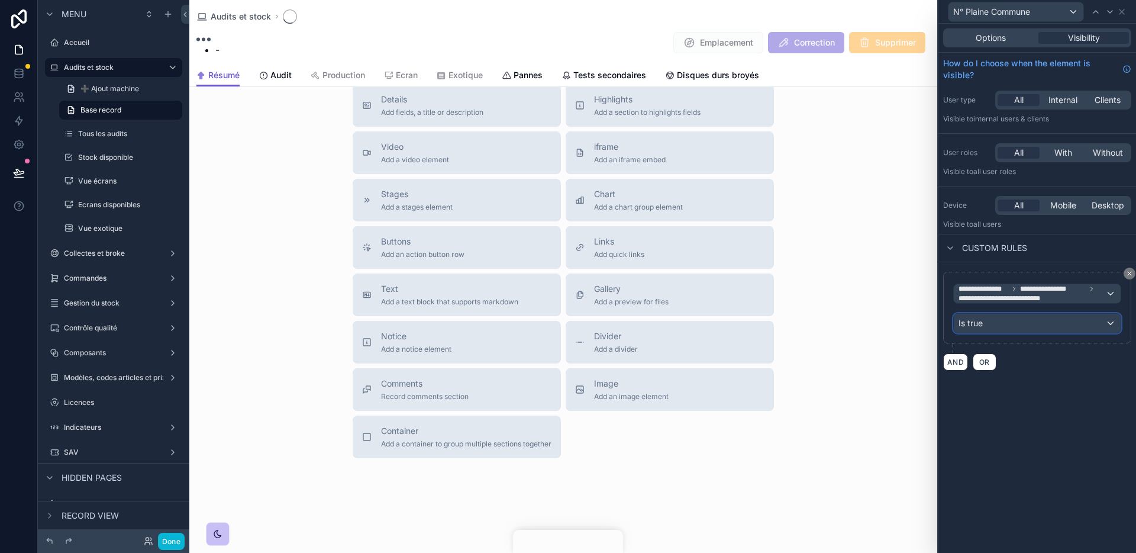
click at [1009, 328] on div "Is true" at bounding box center [1037, 323] width 167 height 19
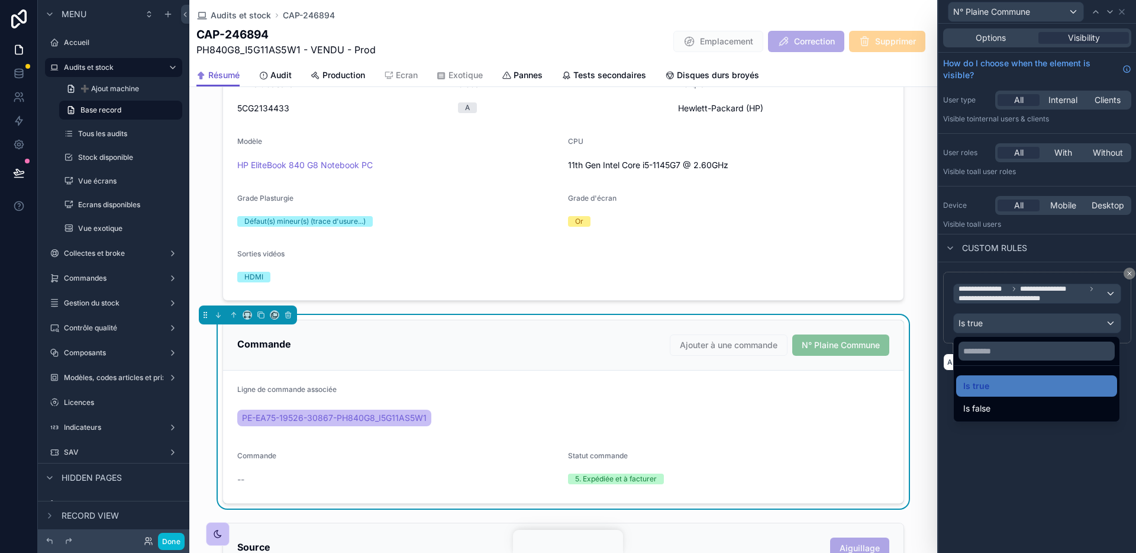
click at [969, 482] on div at bounding box center [1038, 276] width 198 height 553
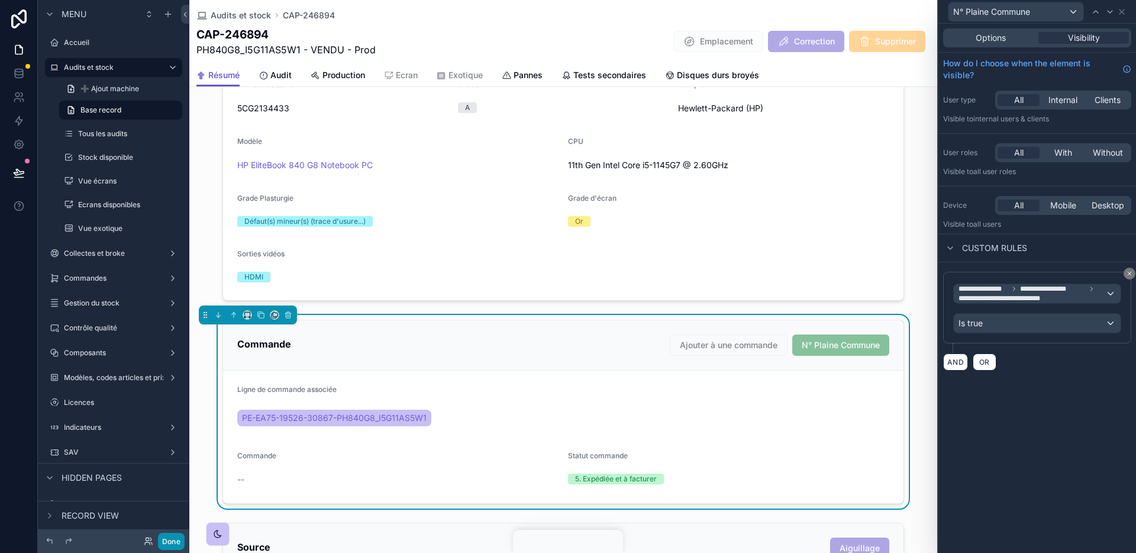
click at [175, 540] on button "Done" at bounding box center [171, 541] width 27 height 17
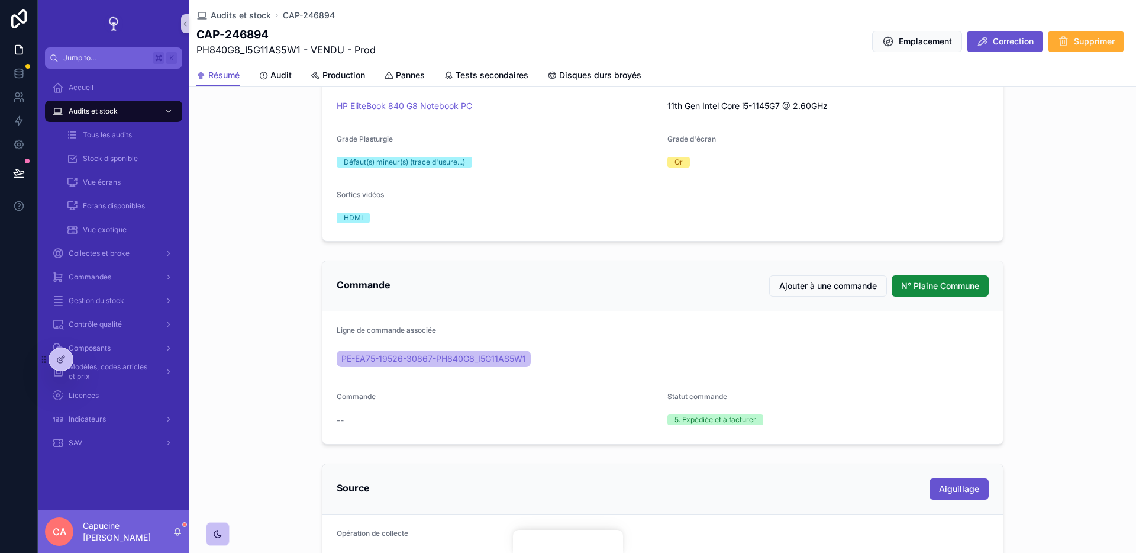
click at [370, 399] on span "Commande" at bounding box center [356, 396] width 39 height 9
click at [370, 411] on div "--" at bounding box center [497, 420] width 321 height 19
click at [355, 404] on div "Commande" at bounding box center [497, 399] width 321 height 14
click at [57, 354] on icon at bounding box center [60, 358] width 9 height 9
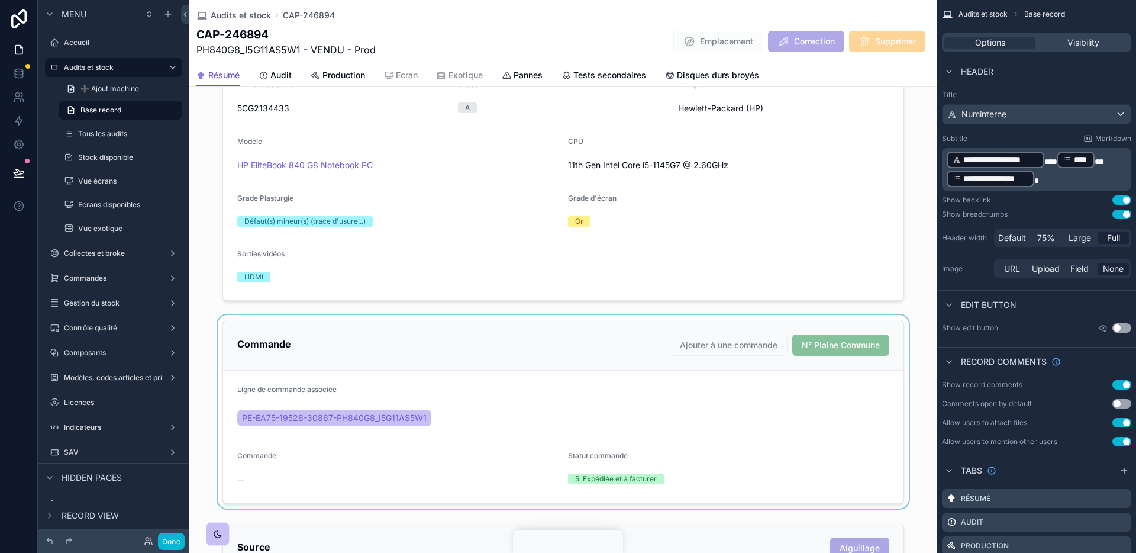
click at [598, 346] on div "scrollable content" at bounding box center [563, 412] width 748 height 194
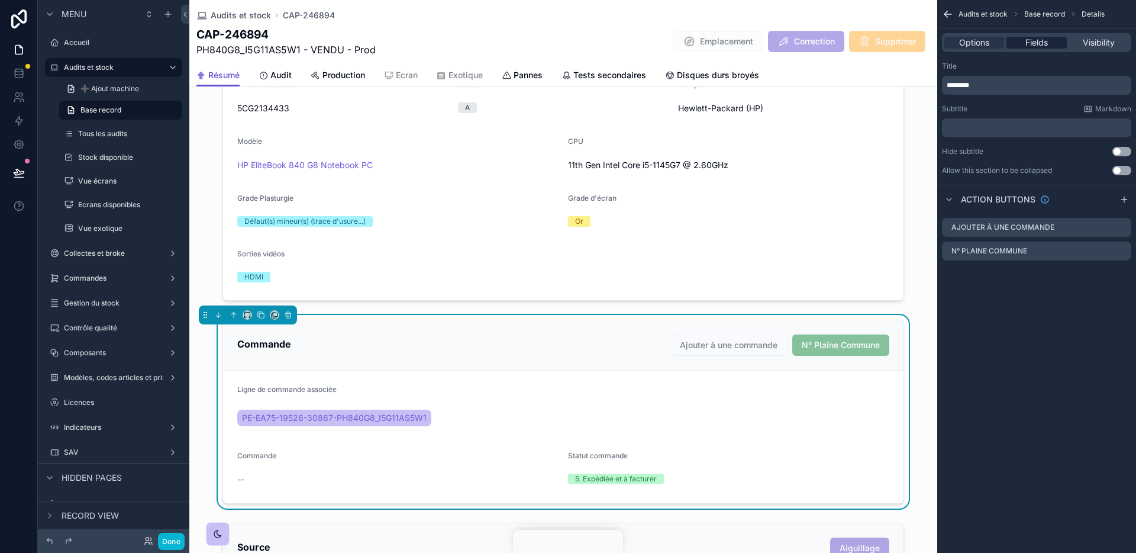
click at [1018, 38] on div "Fields" at bounding box center [1037, 43] width 60 height 12
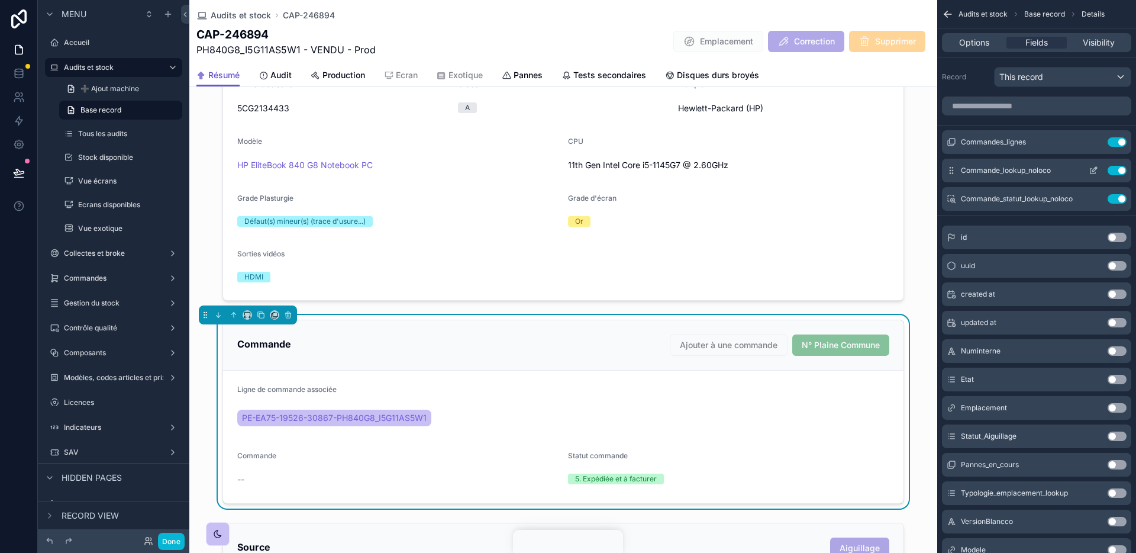
click at [1091, 166] on icon "scrollable content" at bounding box center [1093, 170] width 9 height 9
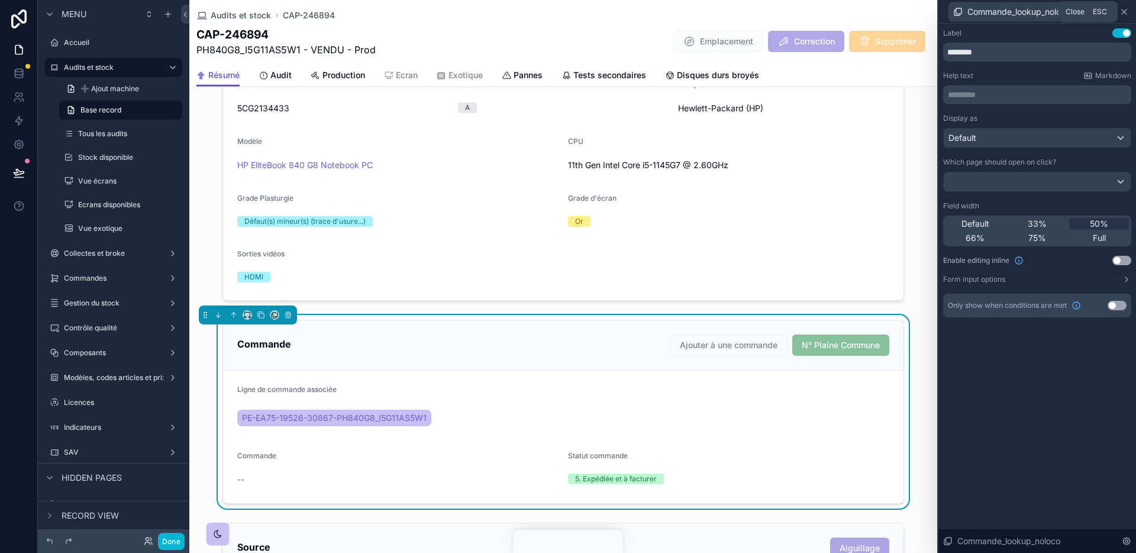
click at [1128, 8] on icon at bounding box center [1124, 11] width 9 height 9
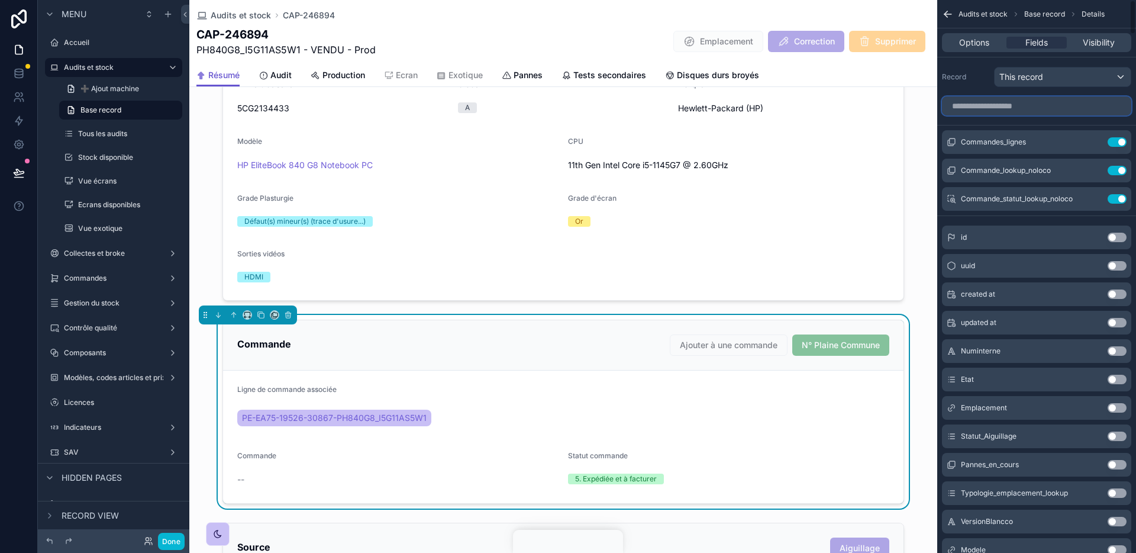
click at [1023, 104] on input "scrollable content" at bounding box center [1036, 105] width 189 height 19
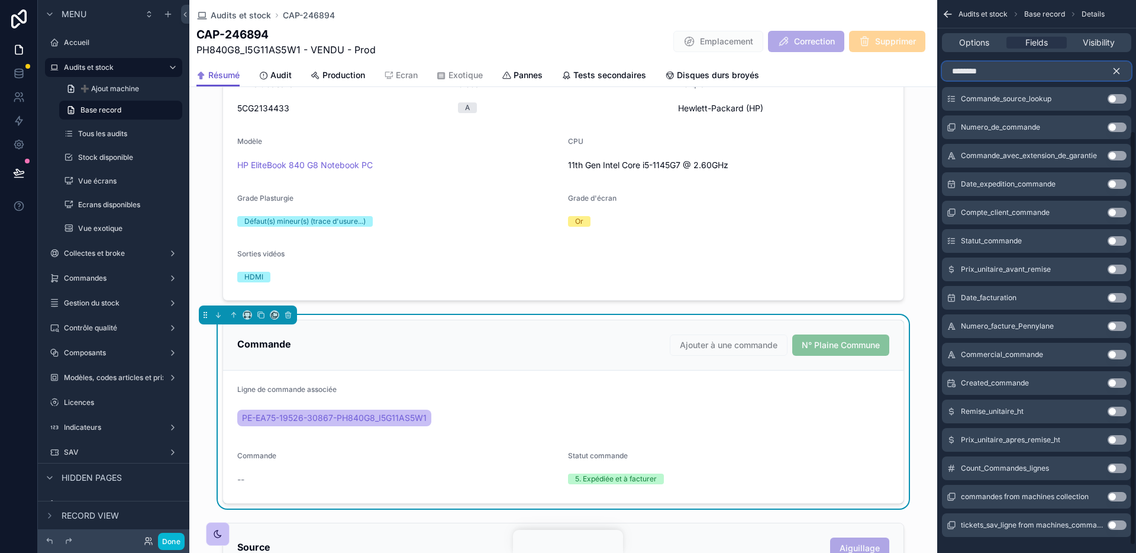
scroll to position [178, 0]
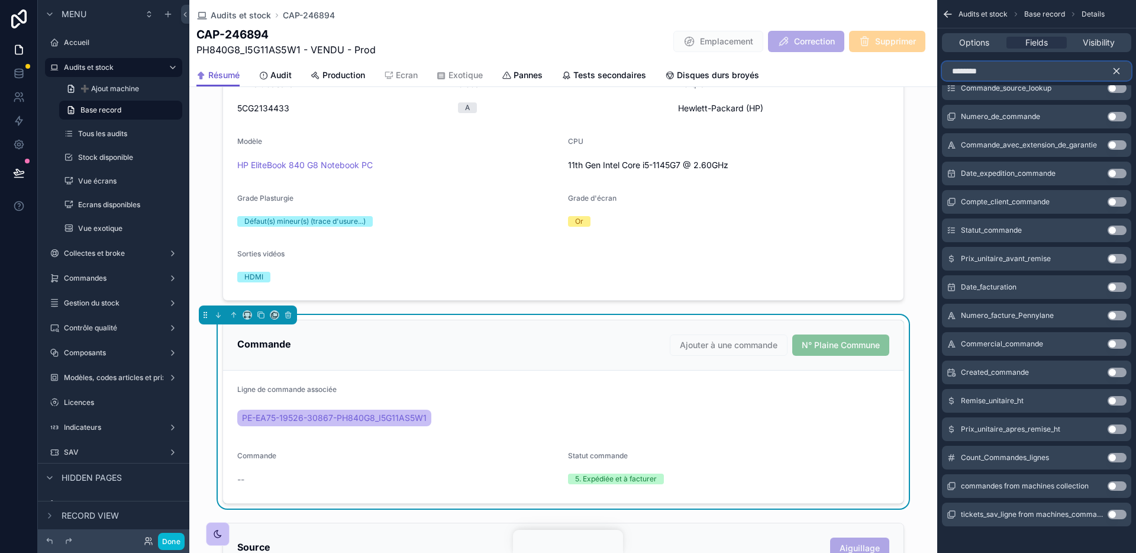
type input "********"
click at [1119, 486] on button "Use setting" at bounding box center [1117, 485] width 19 height 9
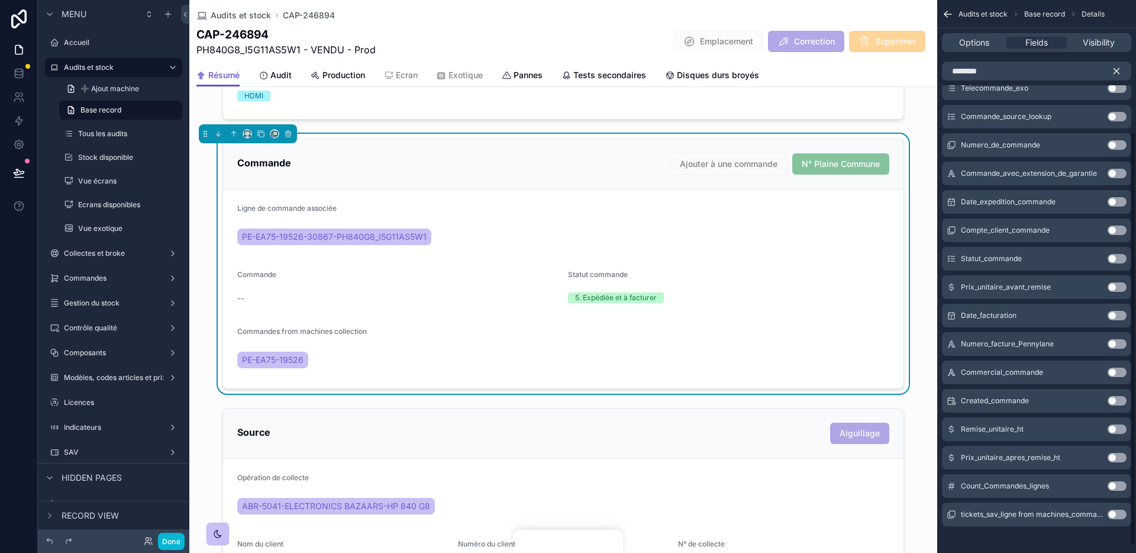
scroll to position [0, 0]
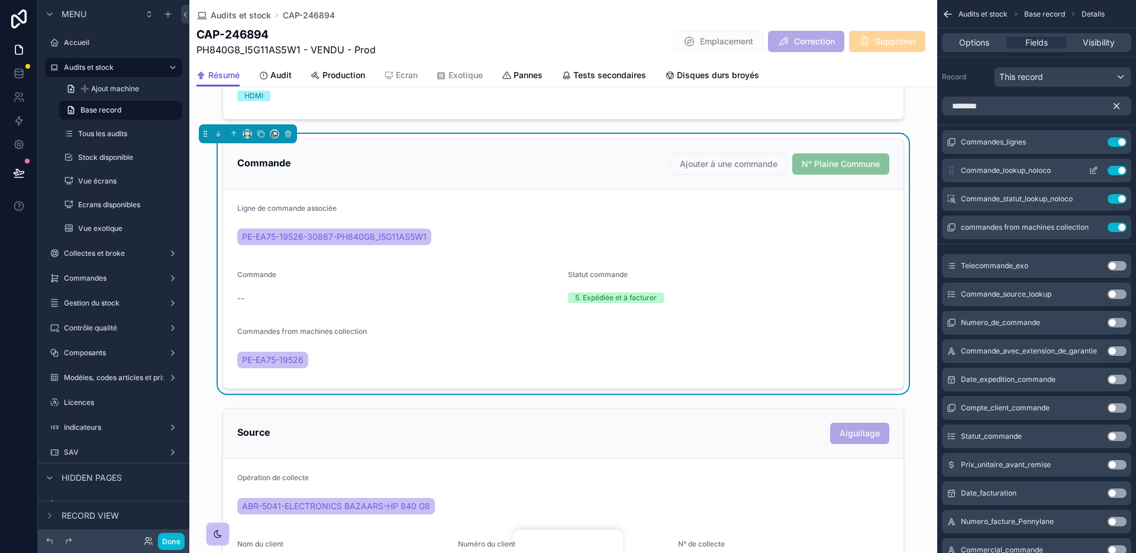
click at [1114, 171] on button "Use setting" at bounding box center [1117, 170] width 19 height 9
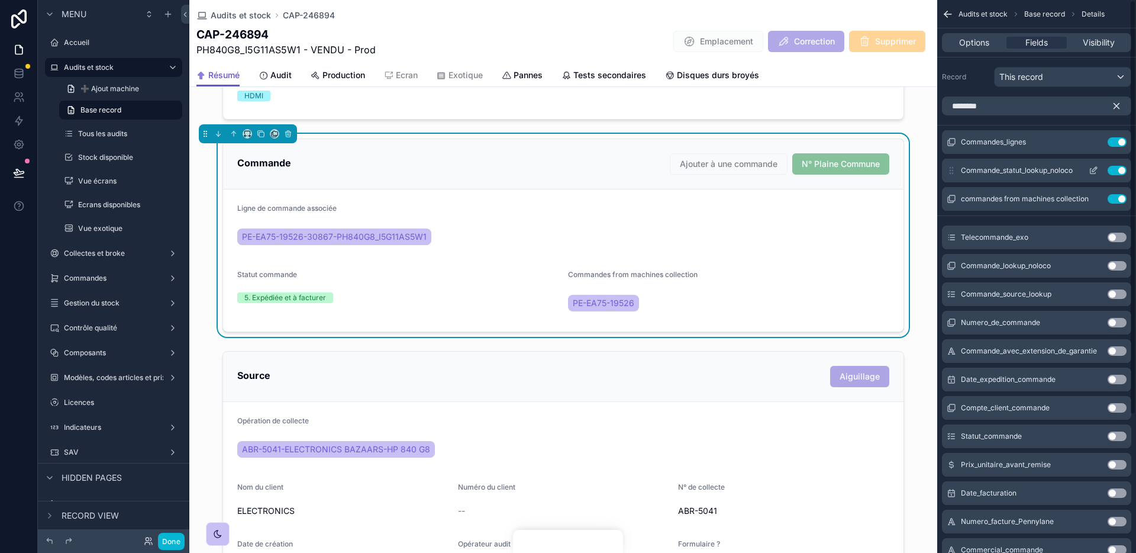
click at [1095, 167] on icon "scrollable content" at bounding box center [1094, 169] width 5 height 5
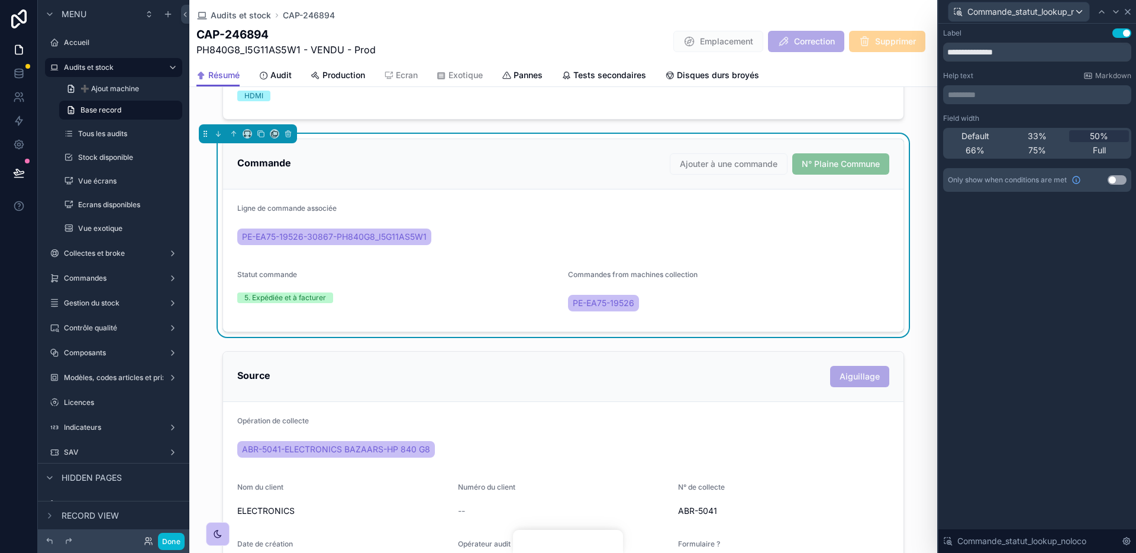
click at [1128, 14] on icon at bounding box center [1127, 11] width 9 height 9
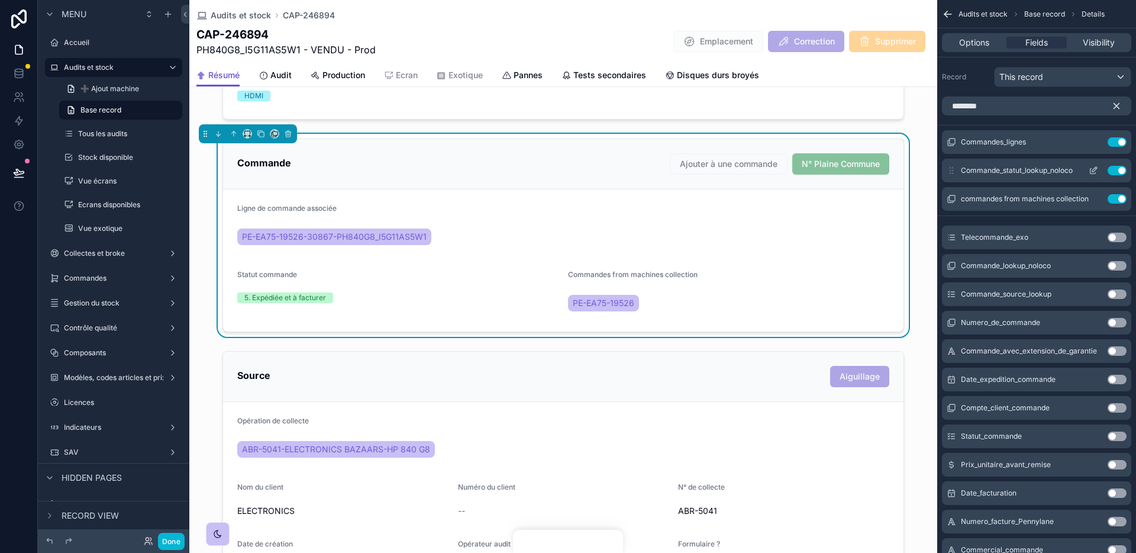
drag, startPoint x: 952, startPoint y: 199, endPoint x: 952, endPoint y: 169, distance: 30.2
click at [952, 169] on div "Commandes_lignes Use setting Commande_statut_lookup_noloco Use setting commande…" at bounding box center [1036, 170] width 199 height 80
drag, startPoint x: 952, startPoint y: 196, endPoint x: 952, endPoint y: 166, distance: 30.8
click at [952, 166] on div "Commandes_lignes Use setting Commande_statut_lookup_noloco Use setting commande…" at bounding box center [1036, 170] width 199 height 80
drag, startPoint x: 950, startPoint y: 201, endPoint x: 960, endPoint y: 165, distance: 37.1
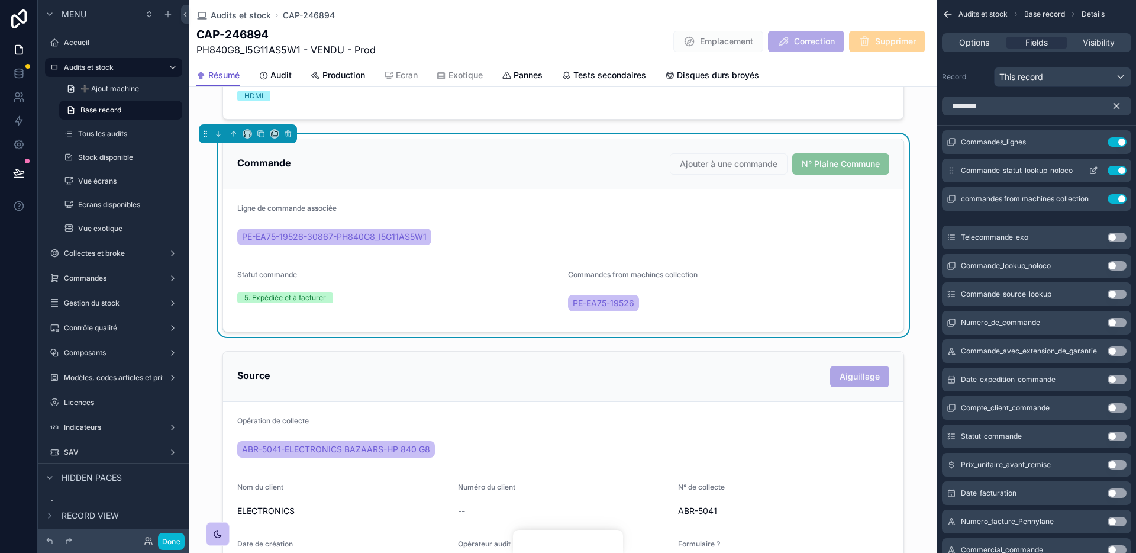
click at [960, 165] on div "Commandes_lignes Use setting Commande_statut_lookup_noloco Use setting commande…" at bounding box center [1036, 170] width 199 height 80
drag, startPoint x: 952, startPoint y: 169, endPoint x: 951, endPoint y: 195, distance: 26.0
click at [951, 195] on div "Commandes_lignes Use setting Commande_statut_lookup_noloco Use setting commande…" at bounding box center [1036, 170] width 199 height 80
drag, startPoint x: 951, startPoint y: 195, endPoint x: 978, endPoint y: 174, distance: 34.2
click at [978, 174] on div "Commandes_lignes Use setting Commande_statut_lookup_noloco Use setting commande…" at bounding box center [1036, 170] width 199 height 80
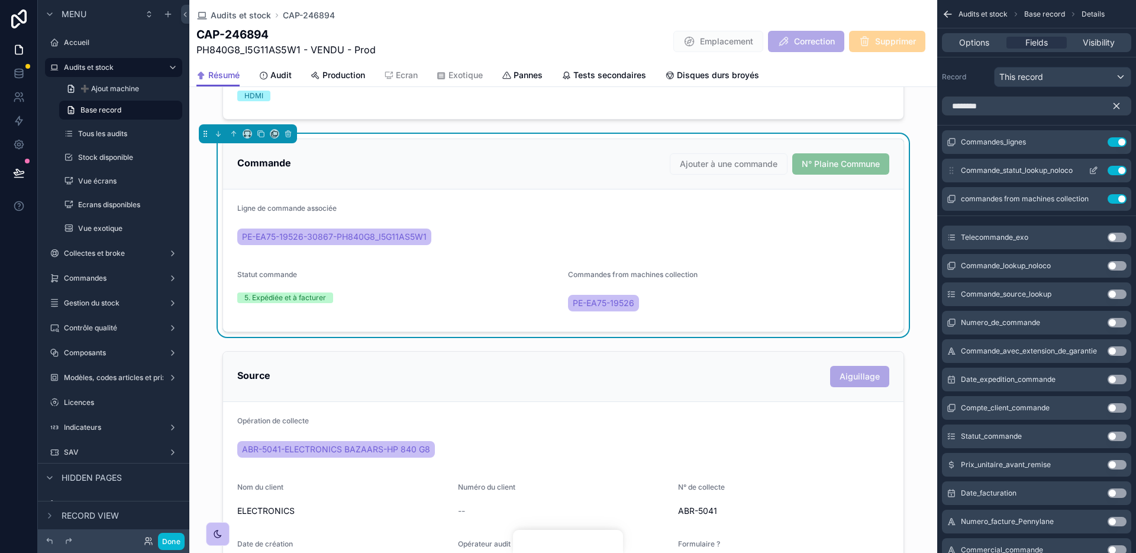
drag, startPoint x: 954, startPoint y: 198, endPoint x: 982, endPoint y: 160, distance: 47.8
click at [982, 160] on div "Commandes_lignes Use setting Commande_statut_lookup_noloco Use setting commande…" at bounding box center [1036, 170] width 199 height 80
click at [982, 160] on div "Commande_statut_lookup_noloco Use setting" at bounding box center [1036, 171] width 189 height 24
drag, startPoint x: 950, startPoint y: 199, endPoint x: 950, endPoint y: 167, distance: 32.0
click at [950, 167] on div "Commandes_lignes Use setting Commande_statut_lookup_noloco Use setting commande…" at bounding box center [1036, 170] width 199 height 80
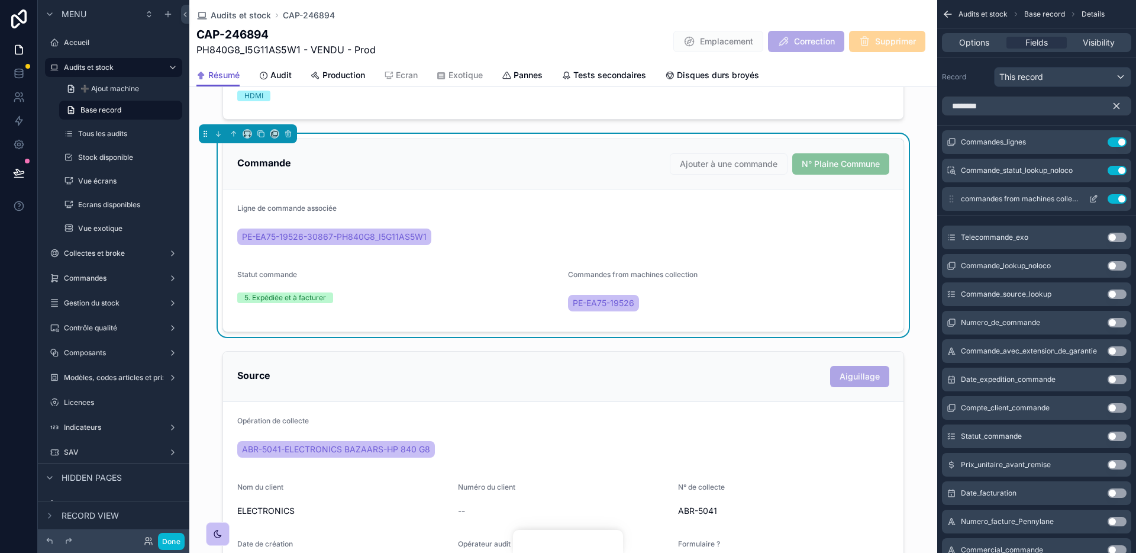
click at [1092, 198] on icon "scrollable content" at bounding box center [1094, 197] width 5 height 5
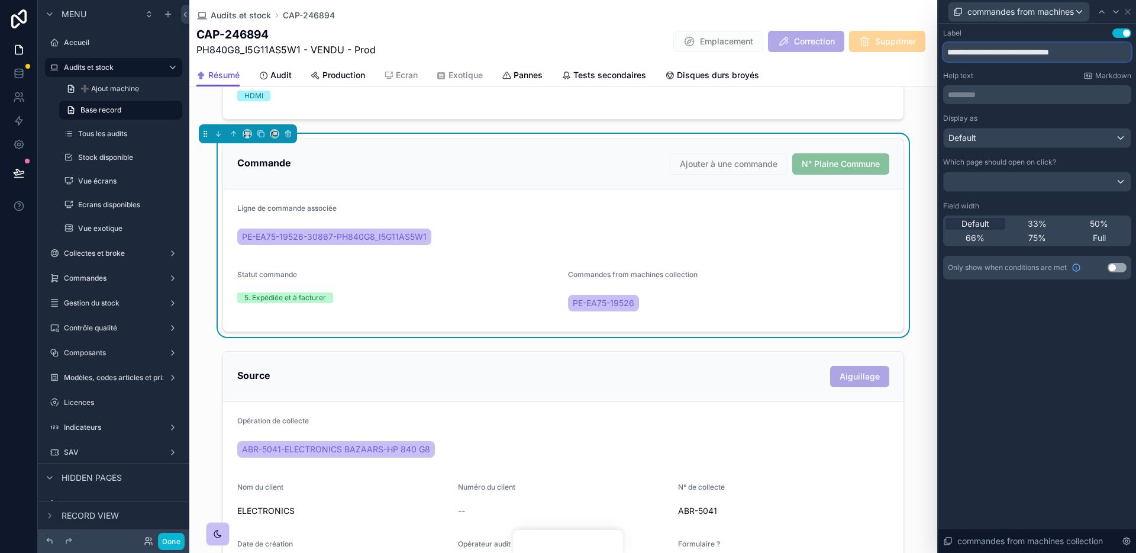
click at [1043, 50] on input "**********" at bounding box center [1037, 52] width 188 height 19
click at [1127, 4] on div "commandes from machines collection" at bounding box center [1037, 11] width 188 height 23
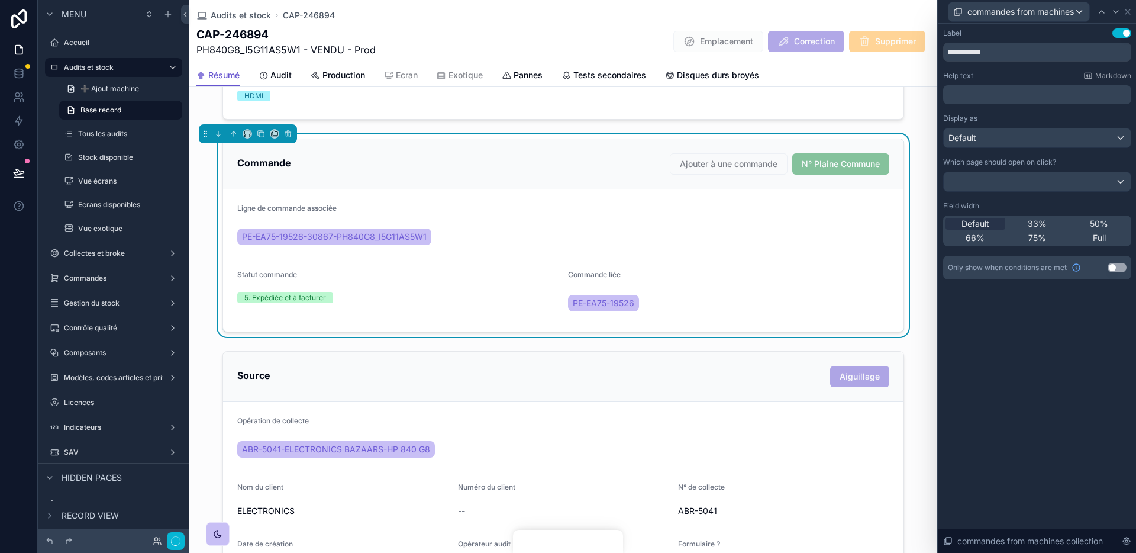
type input "**********"
click at [1130, 12] on icon at bounding box center [1127, 11] width 9 height 9
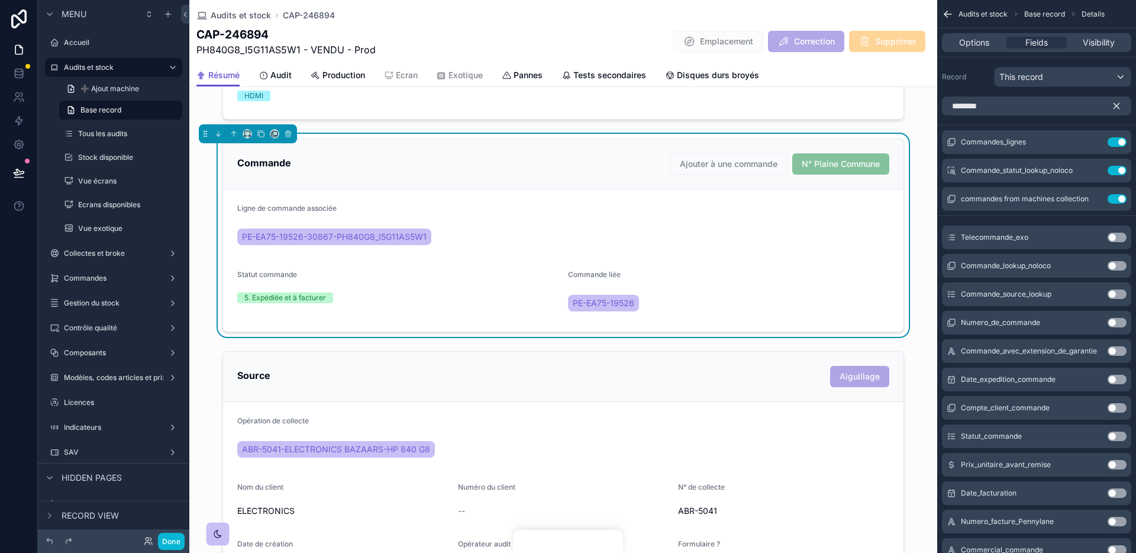
drag, startPoint x: 951, startPoint y: 199, endPoint x: 970, endPoint y: 156, distance: 46.6
click at [970, 156] on div "Commandes_lignes Use setting Commande_statut_lookup_noloco Use setting commande…" at bounding box center [1036, 170] width 199 height 80
drag, startPoint x: 954, startPoint y: 201, endPoint x: 954, endPoint y: 163, distance: 37.9
click at [954, 163] on div "Commandes_lignes Use setting Commande_statut_lookup_noloco Use setting commande…" at bounding box center [1036, 170] width 199 height 80
click at [977, 222] on div "Telecommande_exo Use setting Commande_lookup_noloco Use setting Commande_source…" at bounding box center [1036, 462] width 199 height 483
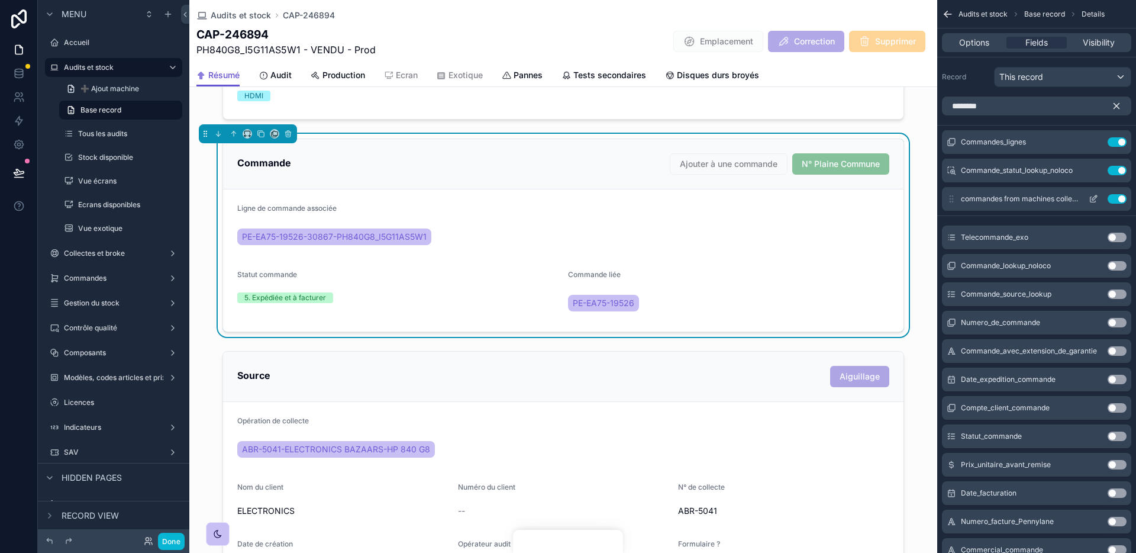
click at [1114, 105] on icon "scrollable content" at bounding box center [1116, 106] width 11 height 11
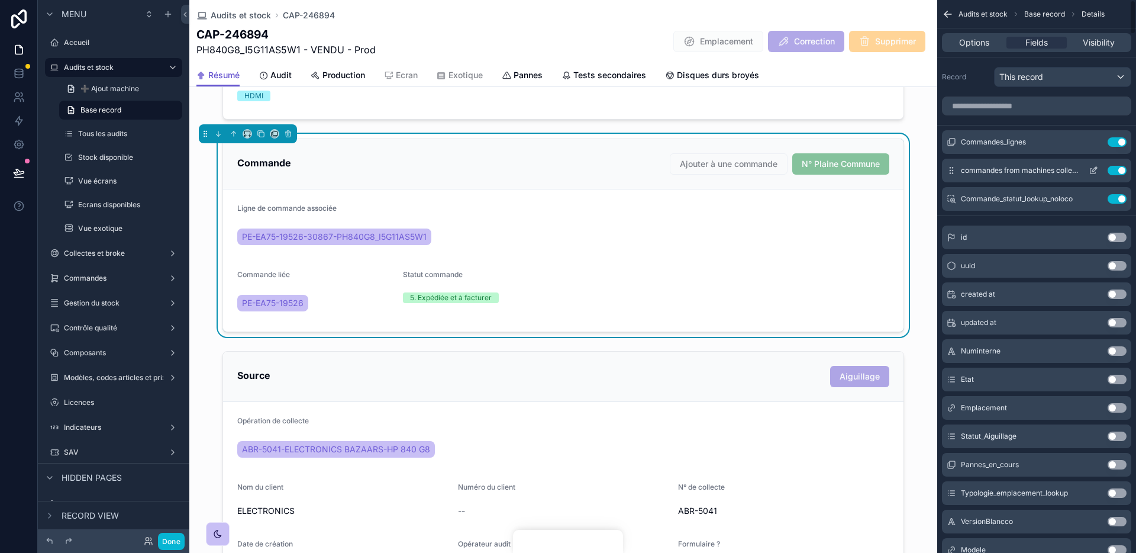
click at [1094, 169] on icon "scrollable content" at bounding box center [1093, 170] width 9 height 9
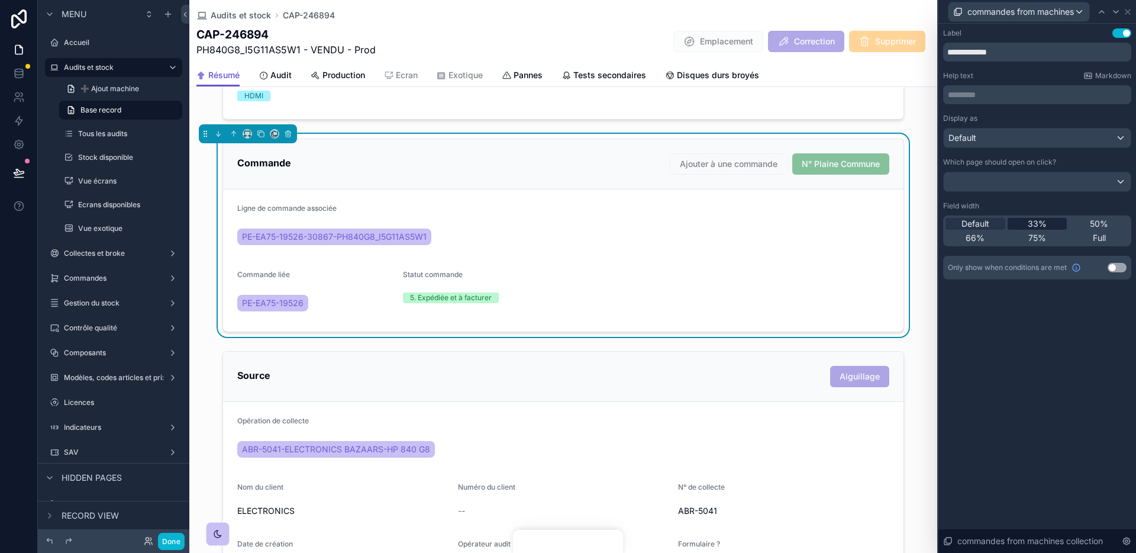
click at [1036, 225] on span "33%" at bounding box center [1037, 224] width 19 height 12
click at [1115, 18] on div at bounding box center [1116, 12] width 14 height 14
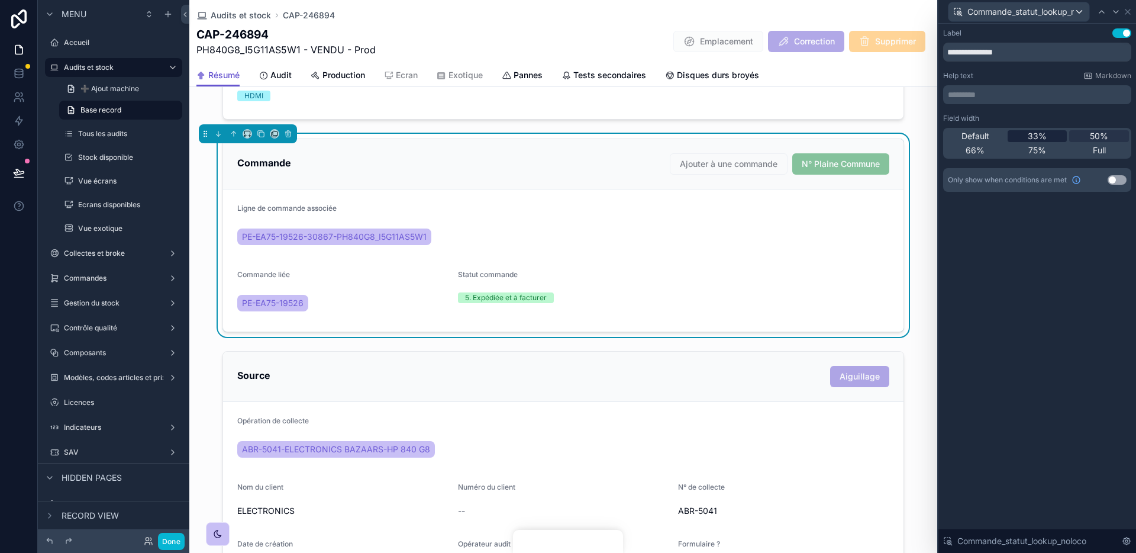
click at [1043, 140] on span "33%" at bounding box center [1037, 136] width 19 height 12
click at [1114, 15] on icon at bounding box center [1115, 11] width 9 height 9
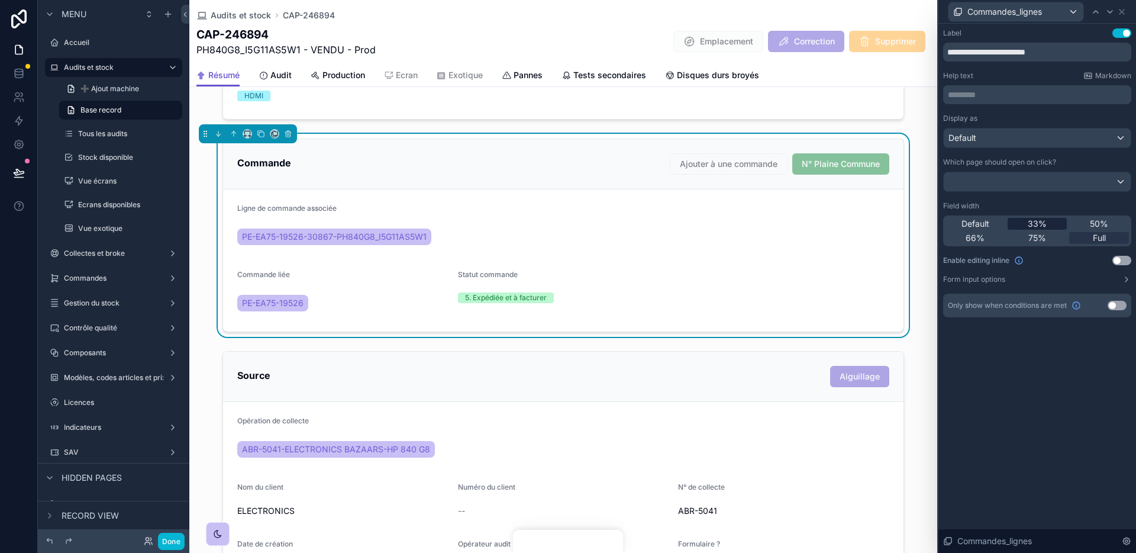
click at [1031, 223] on span "33%" at bounding box center [1037, 224] width 19 height 12
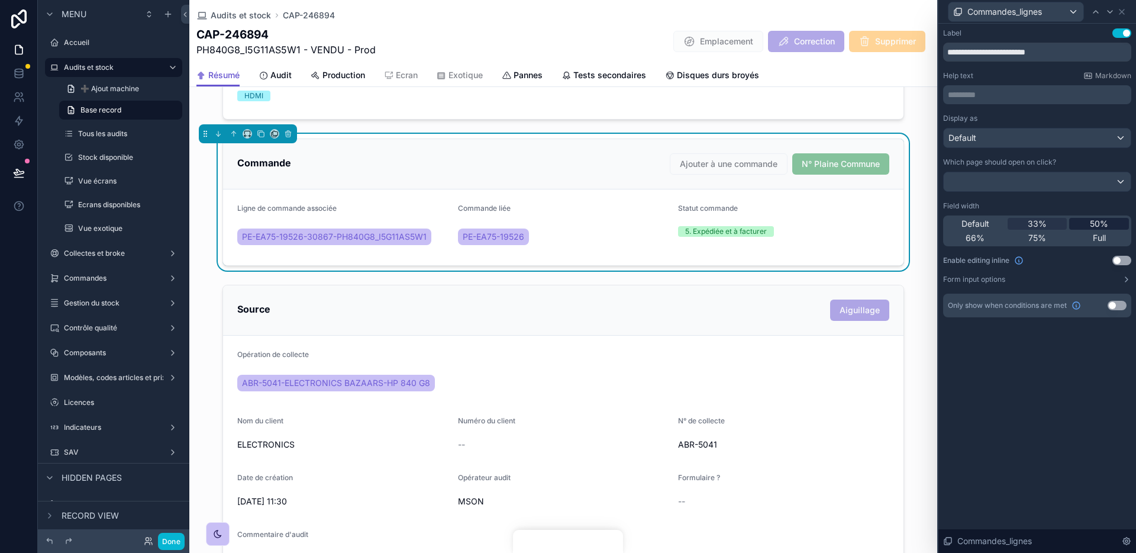
click at [1088, 221] on div "50%" at bounding box center [1099, 224] width 60 height 12
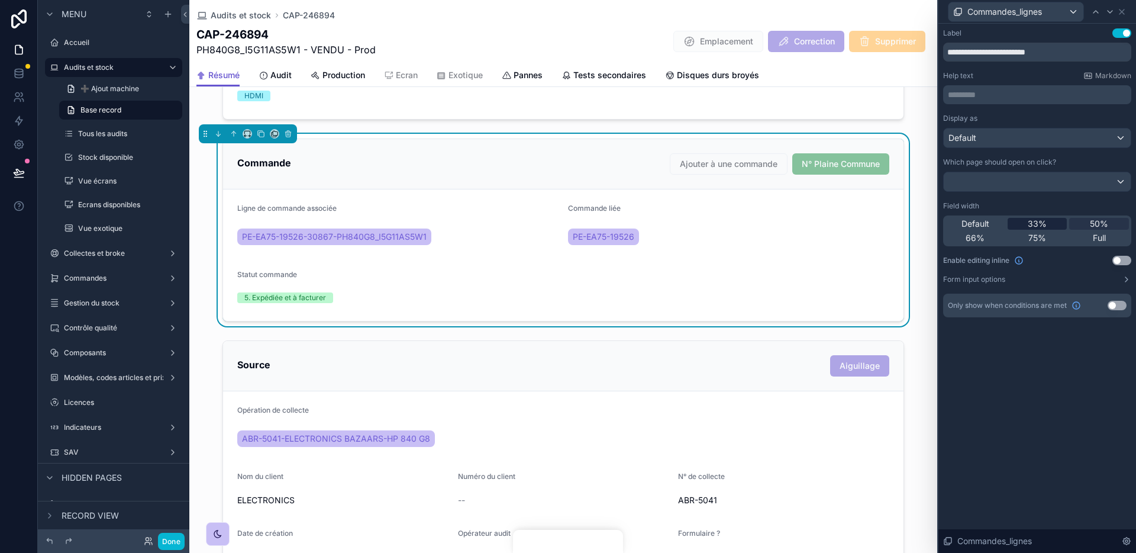
click at [1053, 226] on div "33%" at bounding box center [1038, 224] width 60 height 12
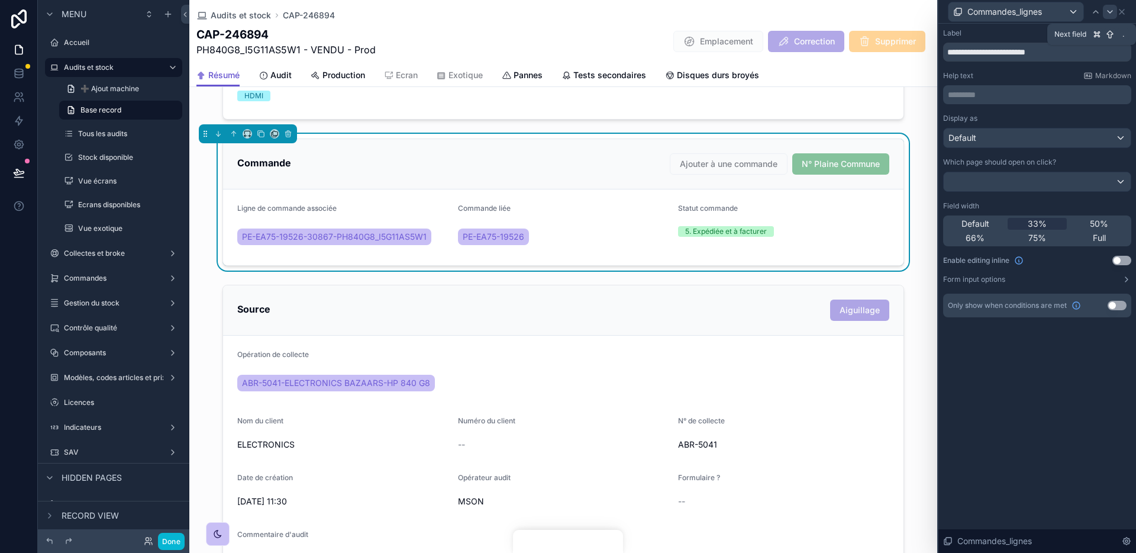
click at [1108, 14] on icon at bounding box center [1109, 11] width 9 height 9
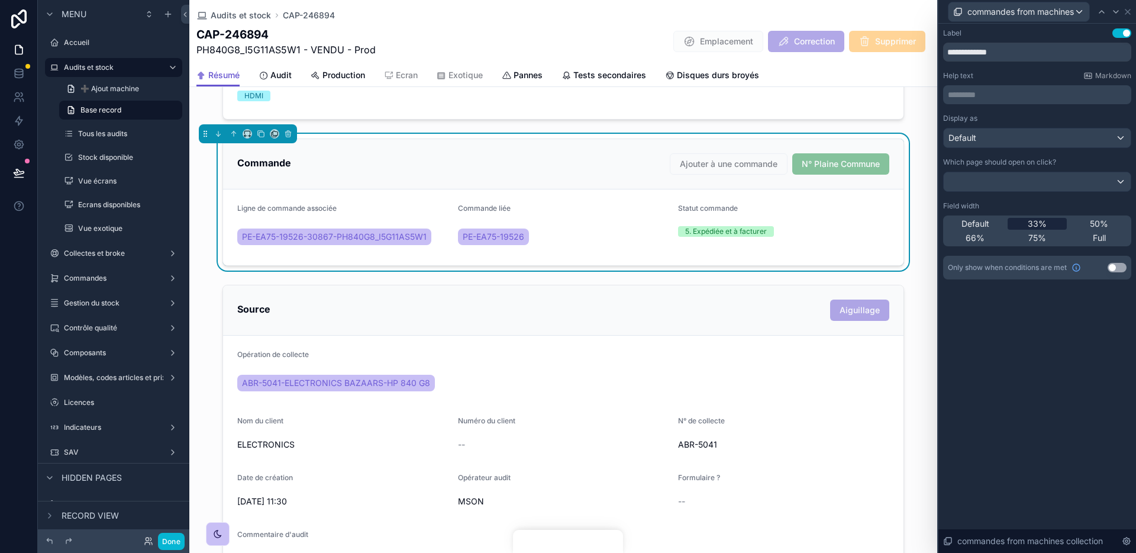
click at [1042, 227] on span "33%" at bounding box center [1037, 224] width 19 height 12
click at [1108, 15] on div at bounding box center [1102, 12] width 14 height 14
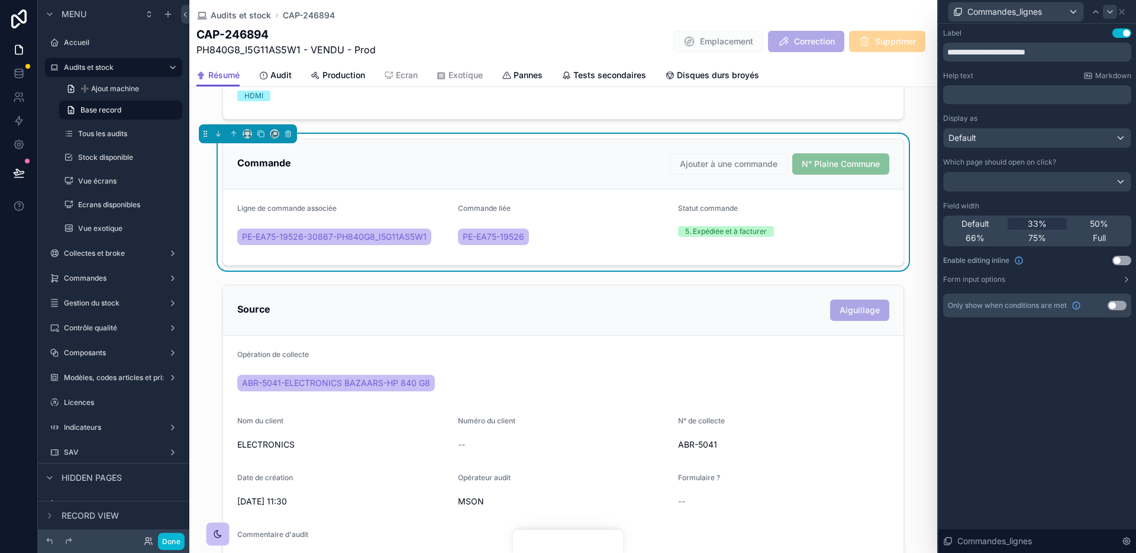
click at [1113, 15] on icon at bounding box center [1109, 11] width 9 height 9
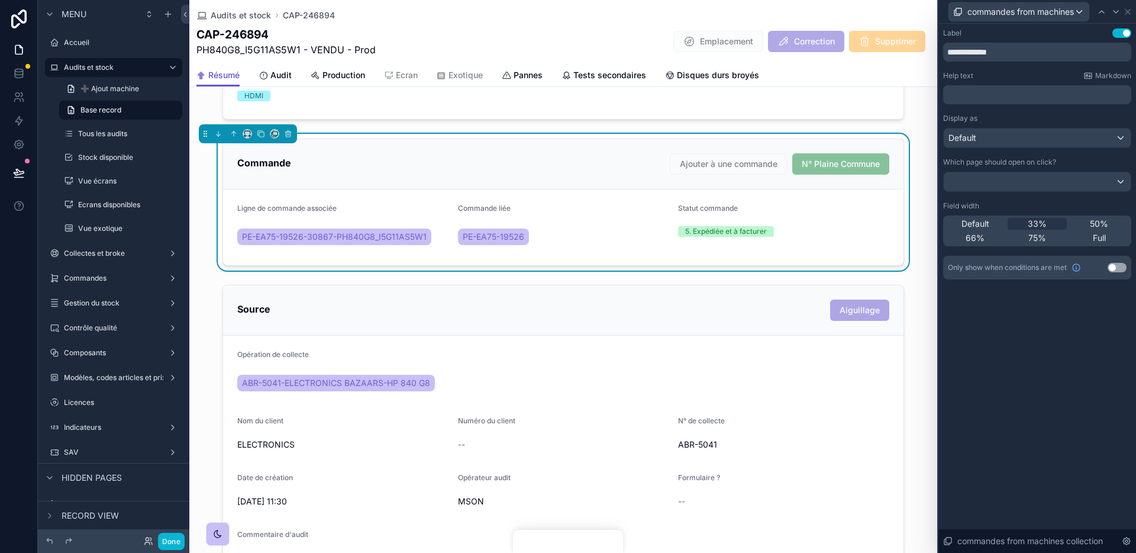
click at [1113, 15] on icon at bounding box center [1115, 11] width 9 height 9
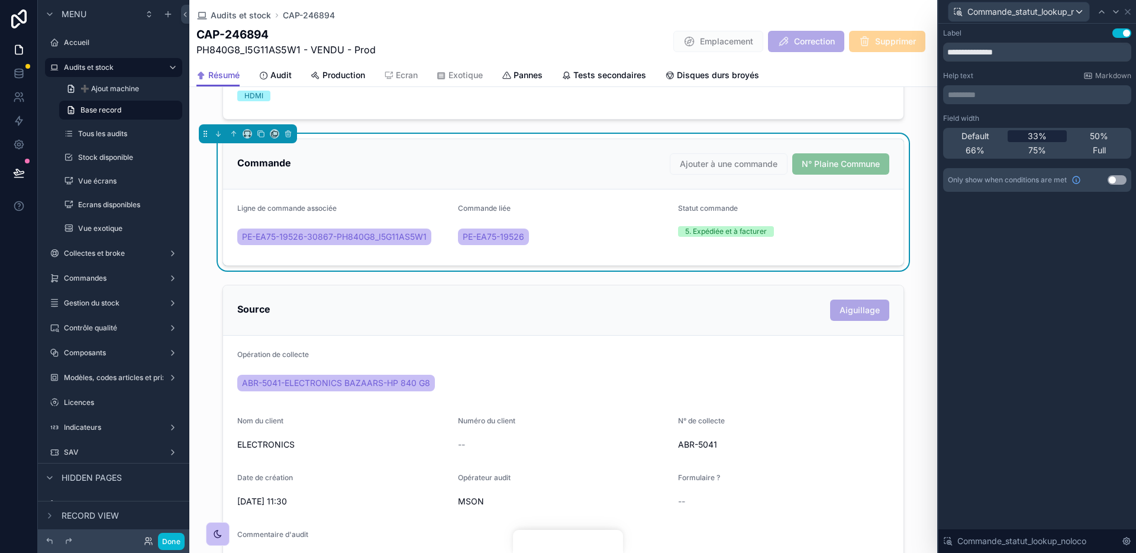
click at [1039, 137] on span "33%" at bounding box center [1037, 136] width 19 height 12
click at [992, 136] on div "Default" at bounding box center [976, 136] width 60 height 12
click at [1032, 138] on span "33%" at bounding box center [1037, 136] width 19 height 12
click at [982, 134] on span "Default" at bounding box center [976, 136] width 28 height 12
click at [1101, 18] on div at bounding box center [1102, 12] width 14 height 14
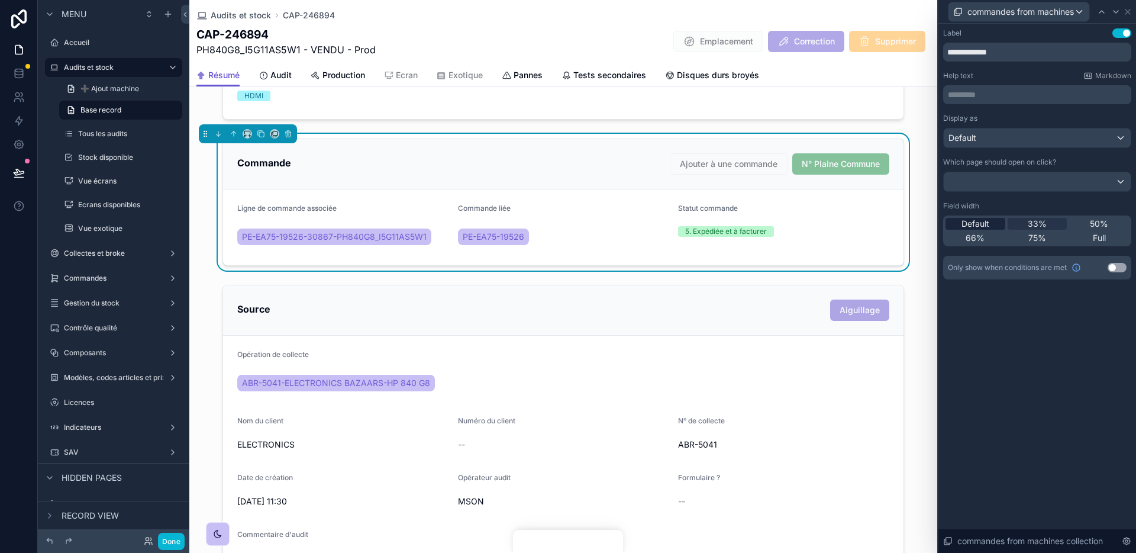
click at [979, 219] on span "Default" at bounding box center [976, 224] width 28 height 12
click at [1092, 11] on div "commandes from machines collection" at bounding box center [1035, 12] width 175 height 20
click at [1097, 14] on icon at bounding box center [1101, 11] width 9 height 9
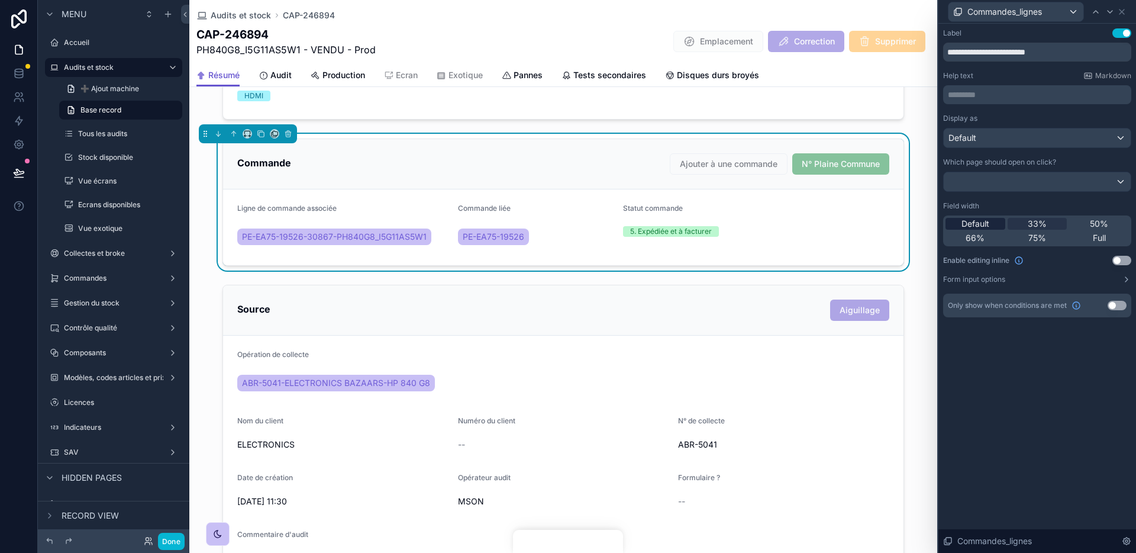
click at [979, 227] on span "Default" at bounding box center [976, 224] width 28 height 12
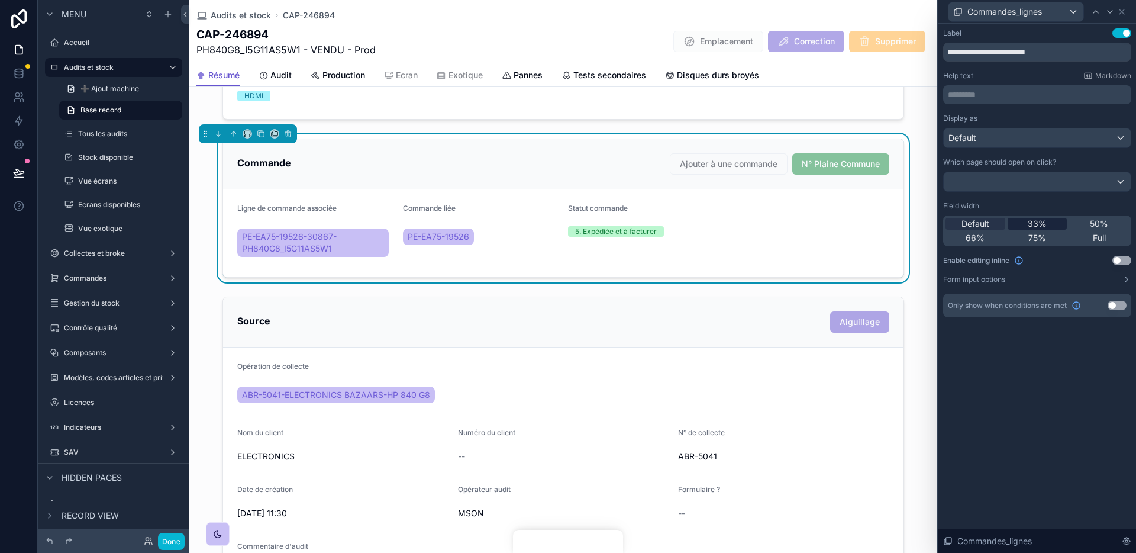
click at [1021, 229] on div "33%" at bounding box center [1038, 224] width 60 height 12
click at [1097, 224] on span "50%" at bounding box center [1099, 224] width 18 height 12
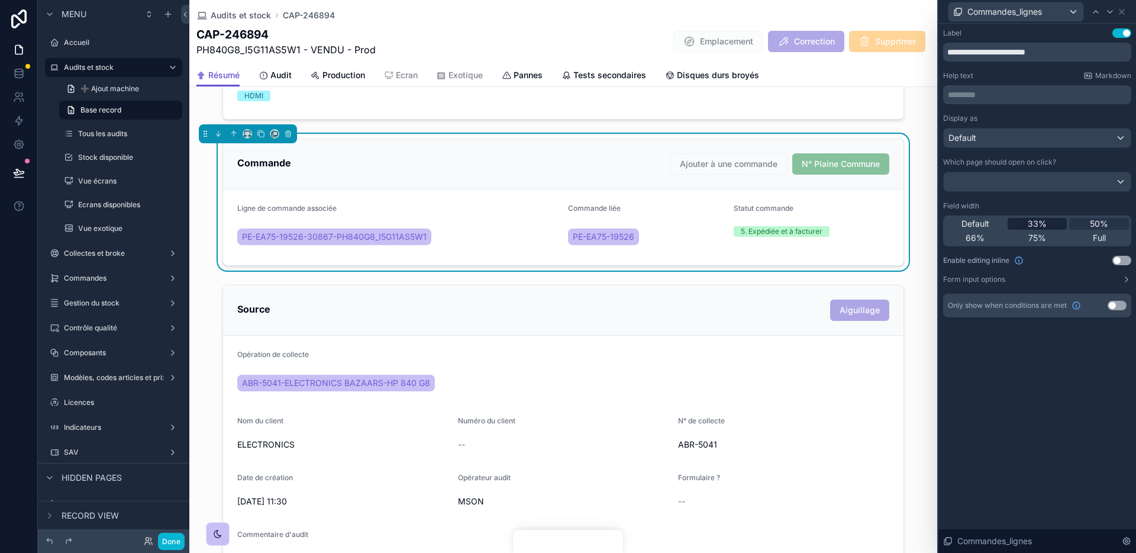
click at [1045, 227] on span "33%" at bounding box center [1037, 224] width 19 height 12
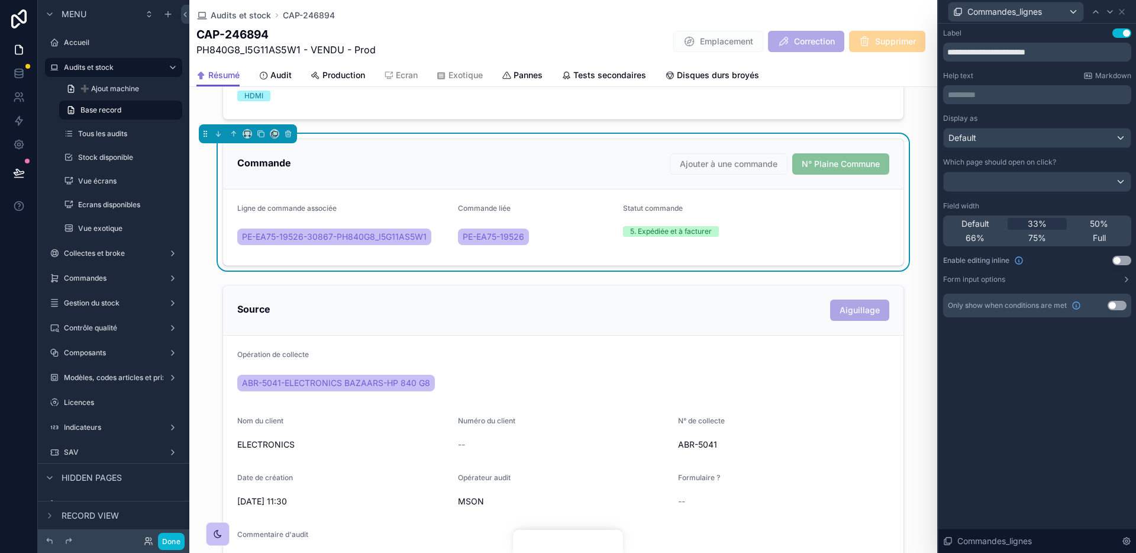
click at [1033, 479] on div "**********" at bounding box center [1038, 288] width 198 height 529
click at [167, 543] on button "Done" at bounding box center [171, 541] width 27 height 17
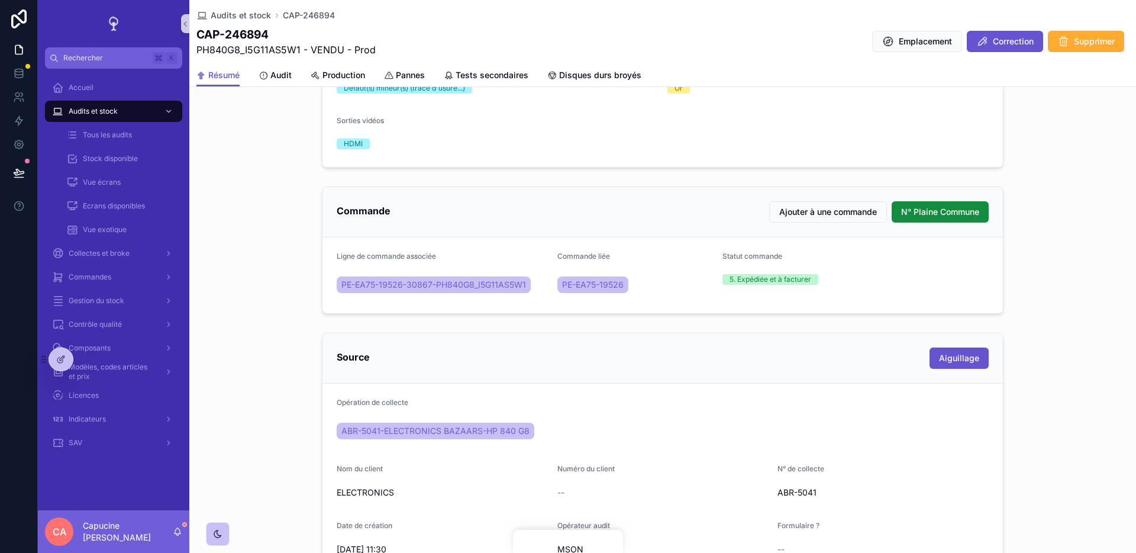
scroll to position [360, 0]
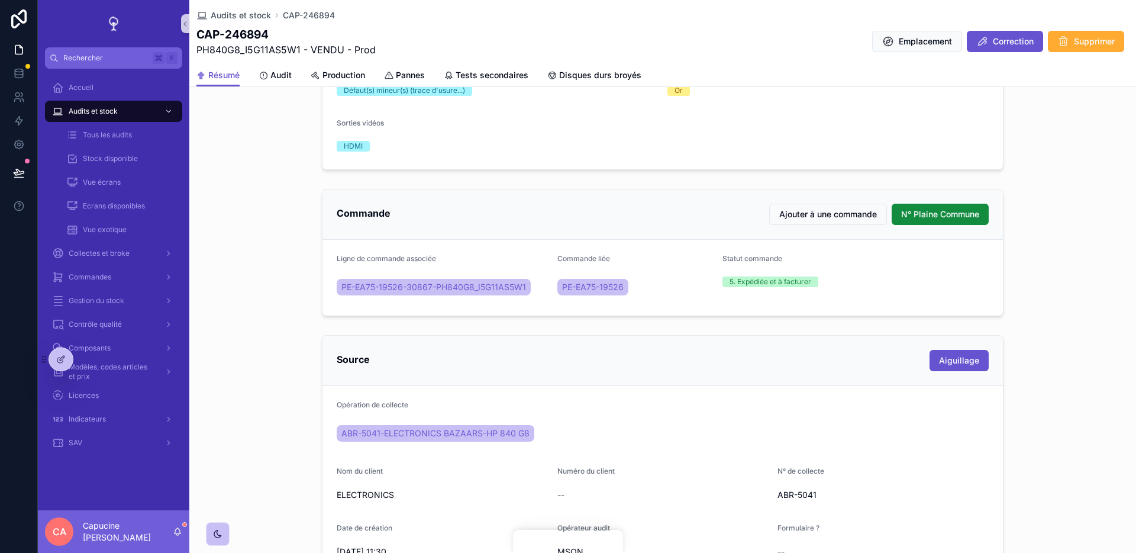
click at [278, 305] on div "Commande Ajouter à une commande N° Plaine Commune Ligne de commande associée PE…" at bounding box center [662, 252] width 947 height 137
click at [927, 210] on span "N° Plaine Commune" at bounding box center [940, 214] width 78 height 12
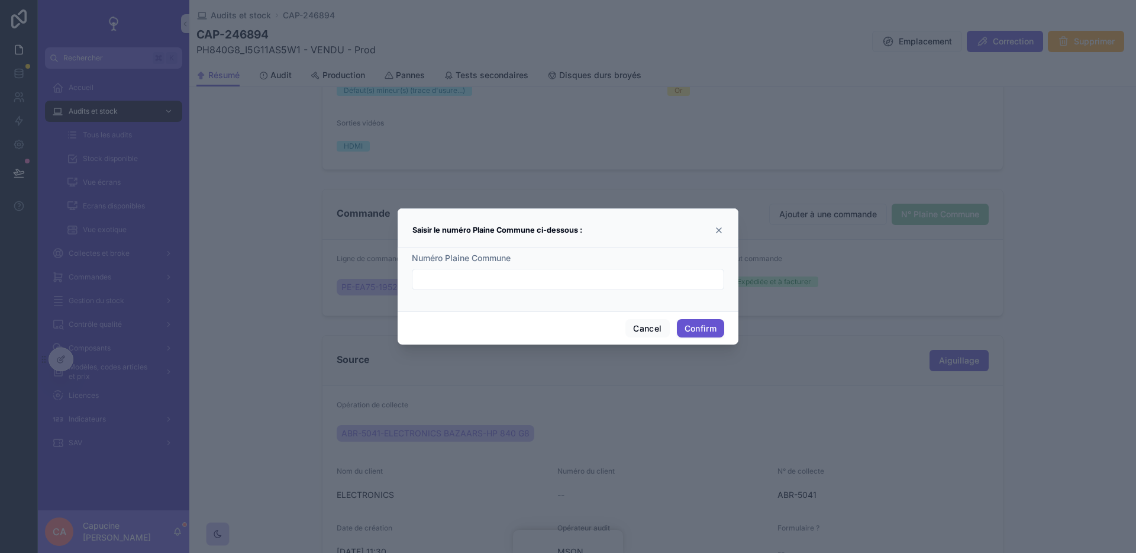
click at [718, 229] on icon at bounding box center [719, 230] width 5 height 5
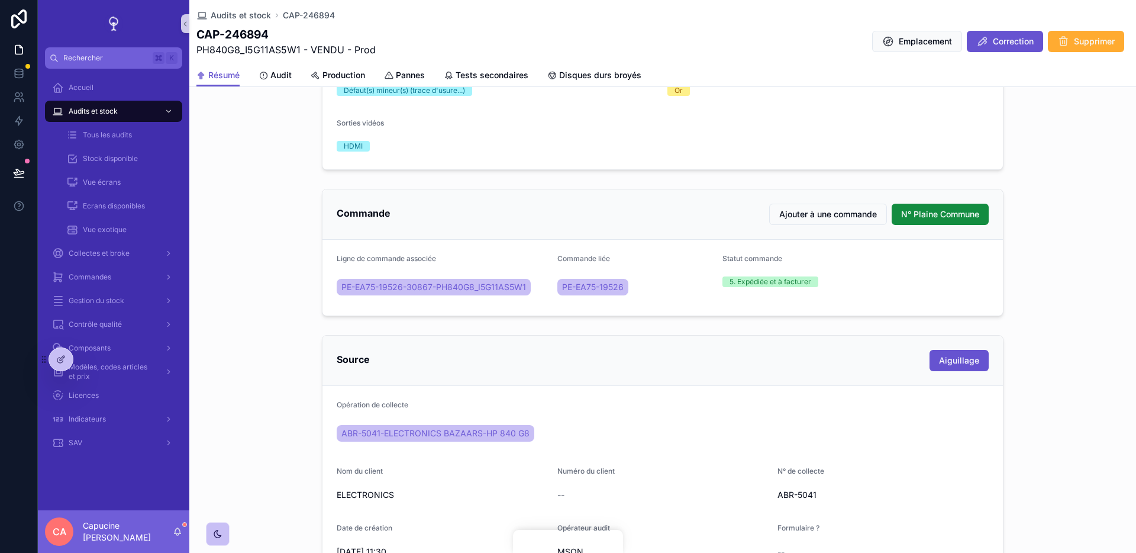
click at [271, 303] on div "Commande Ajouter à une commande N° Plaine Commune Ligne de commande associée PE…" at bounding box center [662, 252] width 947 height 137
click at [284, 376] on div "Source Aiguillage Opération de collecte ABR-5041-ELECTRONICS BAZAARS-HP 840 G8 …" at bounding box center [662, 483] width 947 height 307
click at [39, 179] on div "Tous les audits Stock disponible Vue écrans Ecrans disponibles Vue exotique" at bounding box center [114, 182] width 152 height 118
click at [18, 172] on icon at bounding box center [19, 173] width 12 height 12
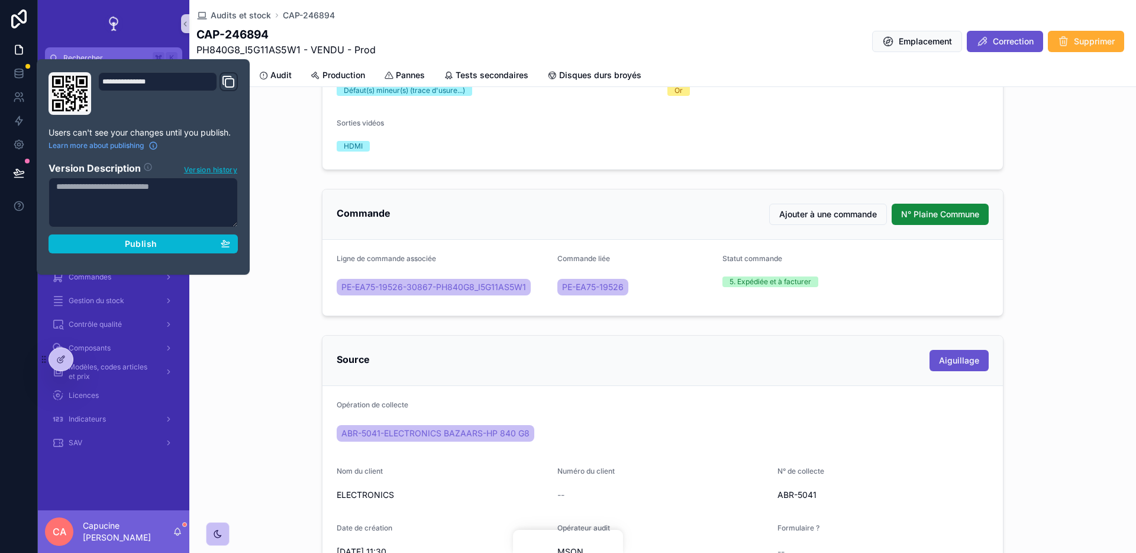
click at [307, 184] on div "Commande Ajouter à une commande N° Plaine Commune Ligne de commande associée PE…" at bounding box center [662, 252] width 947 height 137
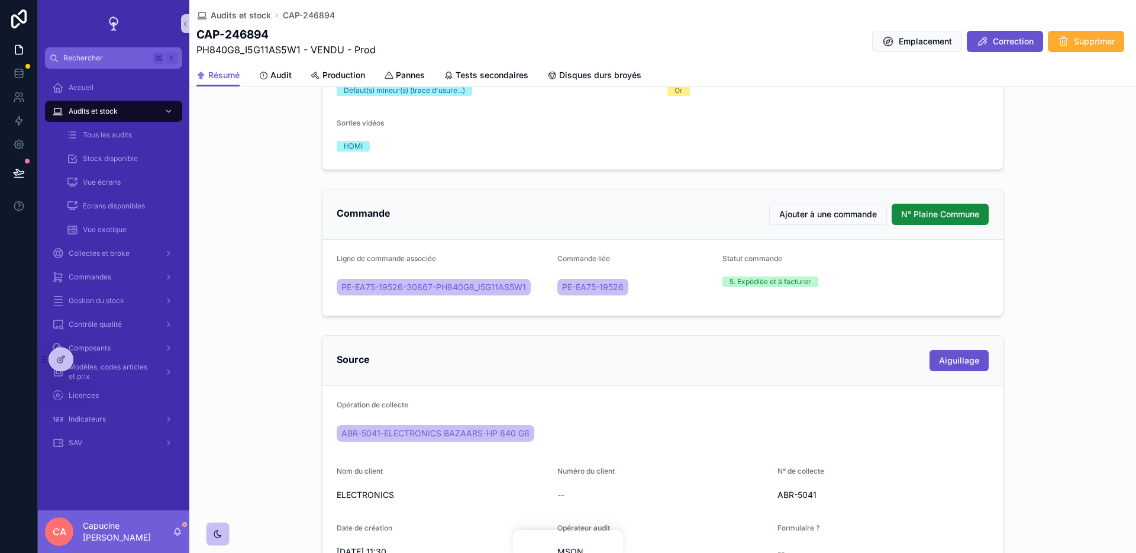
click at [307, 184] on div "Commande Ajouter à une commande N° Plaine Commune Ligne de commande associée PE…" at bounding box center [662, 252] width 947 height 137
click at [11, 172] on button at bounding box center [19, 172] width 26 height 33
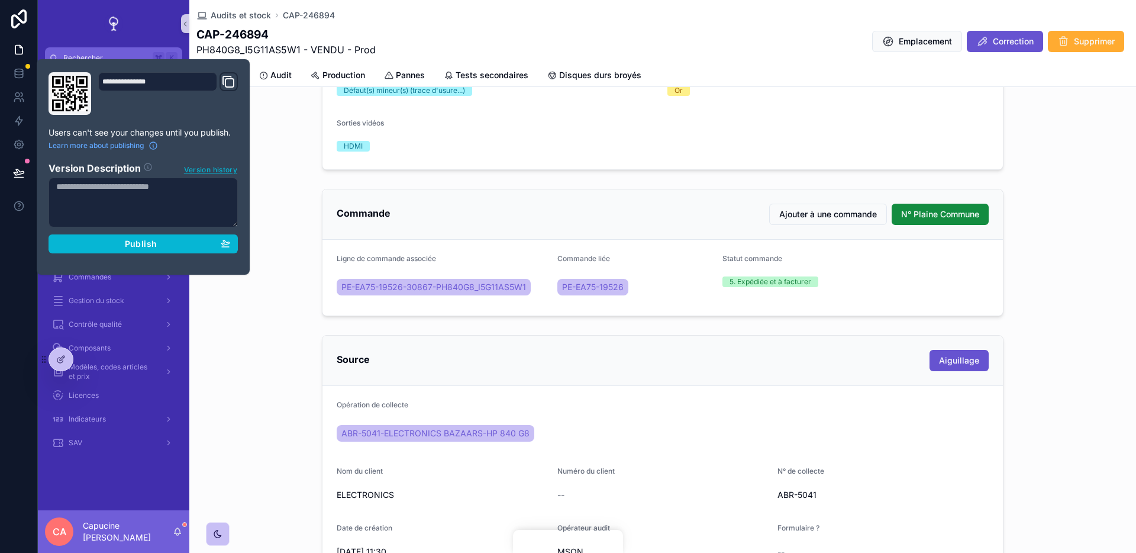
click at [279, 173] on div "L'essentiel Numéro de serie 5CG2134433 Grade A Marque Hewlett-Packard (HP) Modè…" at bounding box center [662, 28] width 947 height 293
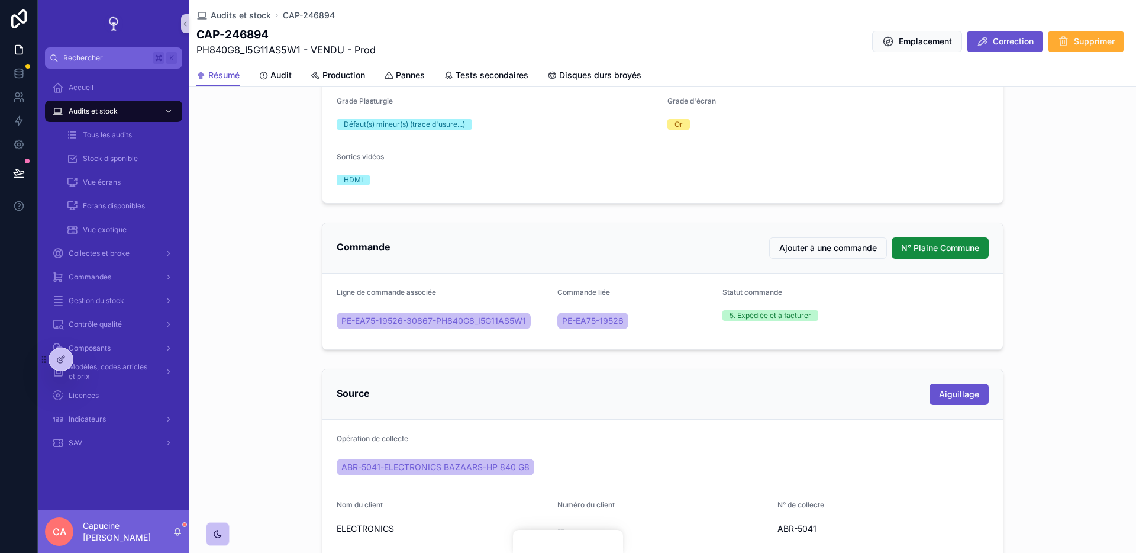
click at [280, 256] on div "Commande Ajouter à une commande N° Plaine Commune Ligne de commande associée PE…" at bounding box center [662, 286] width 947 height 137
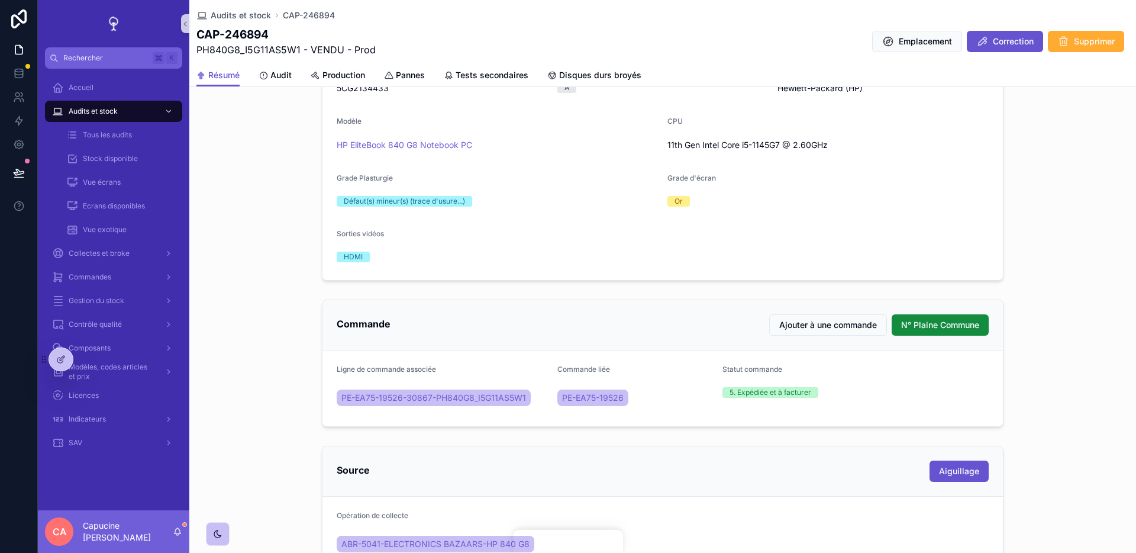
click at [274, 281] on div "L'essentiel Numéro de serie 5CG2134433 Grade A Marque Hewlett-Packard (HP) Modè…" at bounding box center [662, 138] width 947 height 293
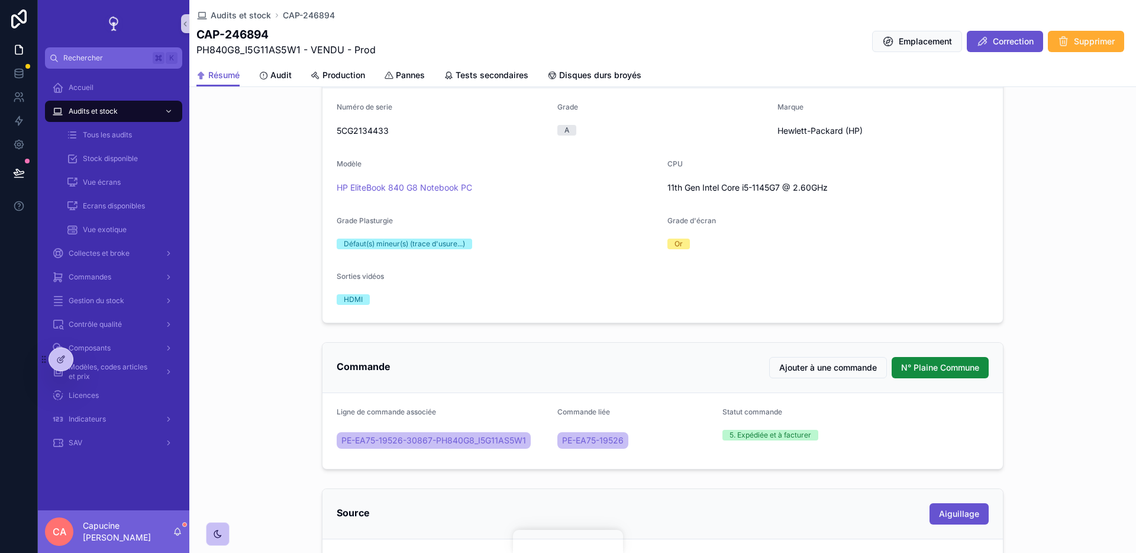
scroll to position [179, 0]
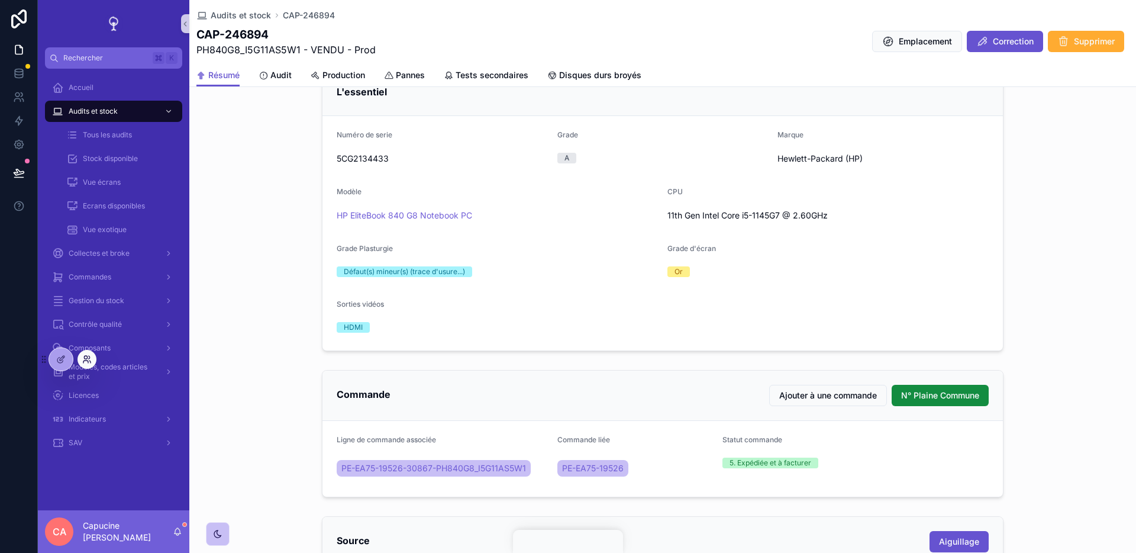
click at [83, 363] on icon at bounding box center [86, 358] width 9 height 9
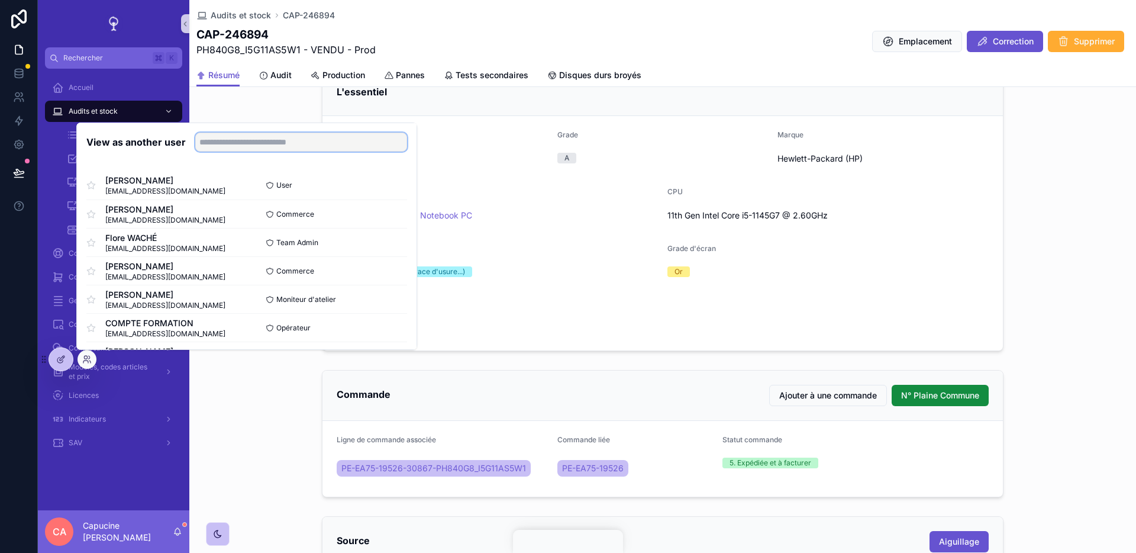
click at [211, 140] on input "text" at bounding box center [301, 142] width 212 height 19
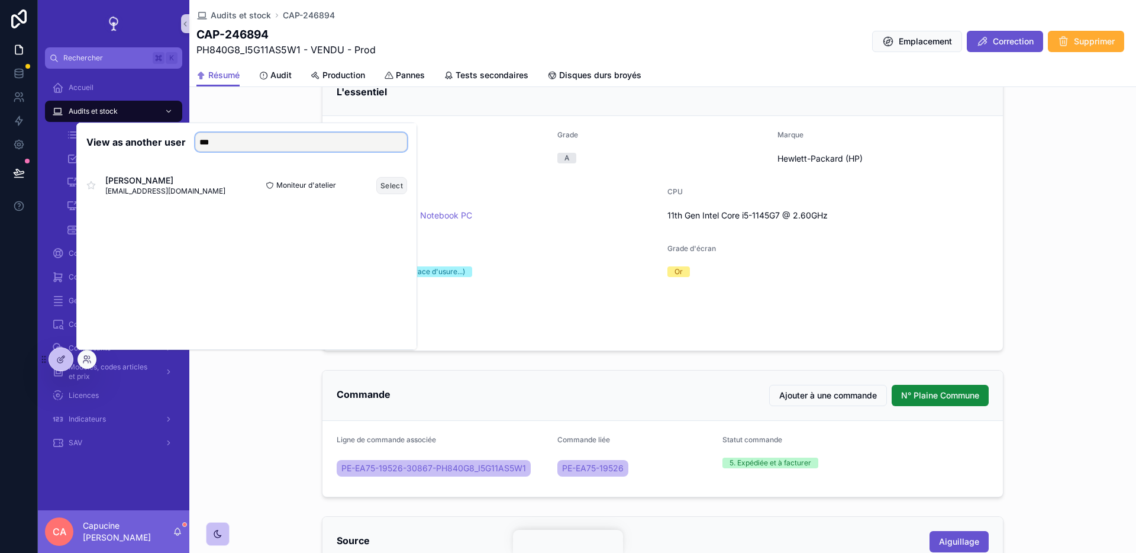
type input "***"
click at [395, 185] on button "Select" at bounding box center [391, 185] width 31 height 17
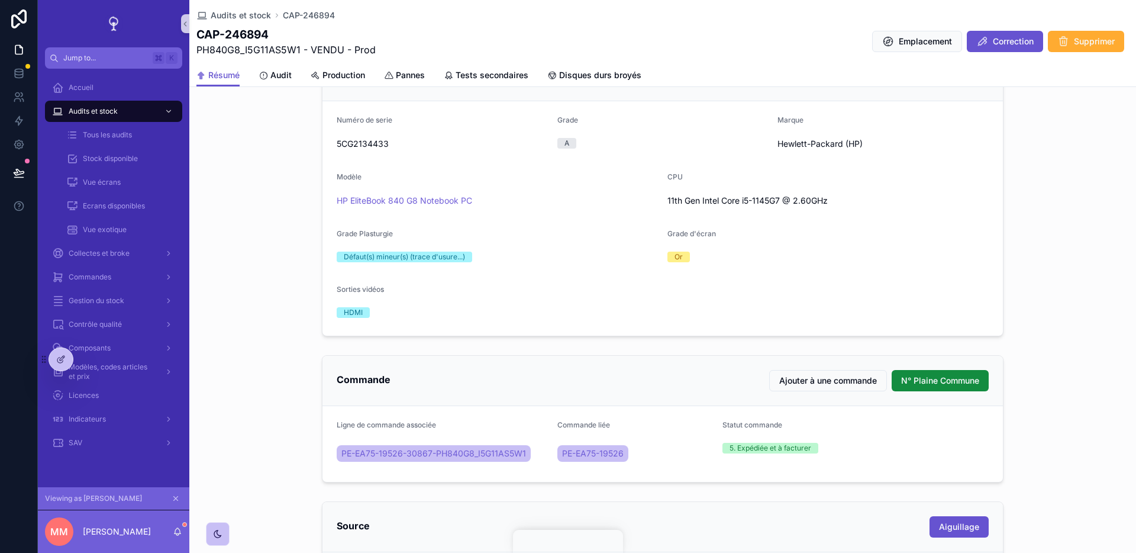
scroll to position [250, 0]
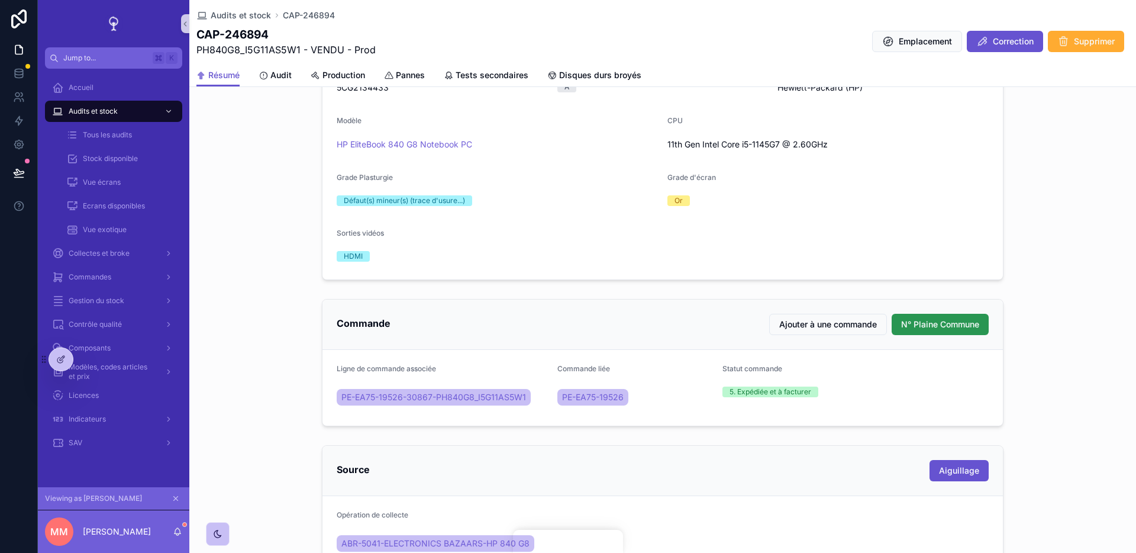
click at [971, 324] on span "N° Plaine Commune" at bounding box center [940, 324] width 78 height 12
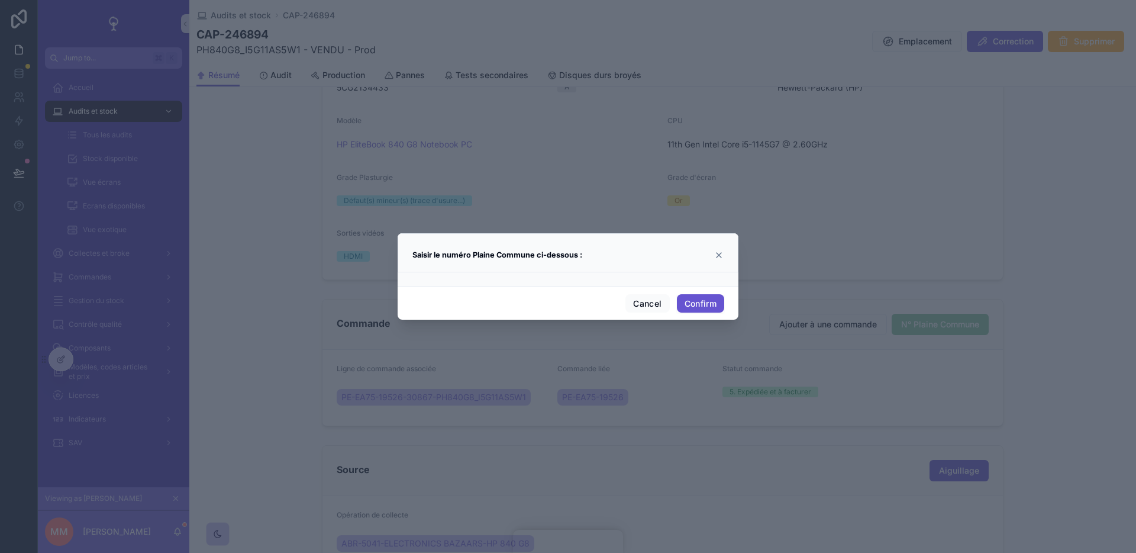
click at [721, 254] on icon at bounding box center [718, 254] width 9 height 9
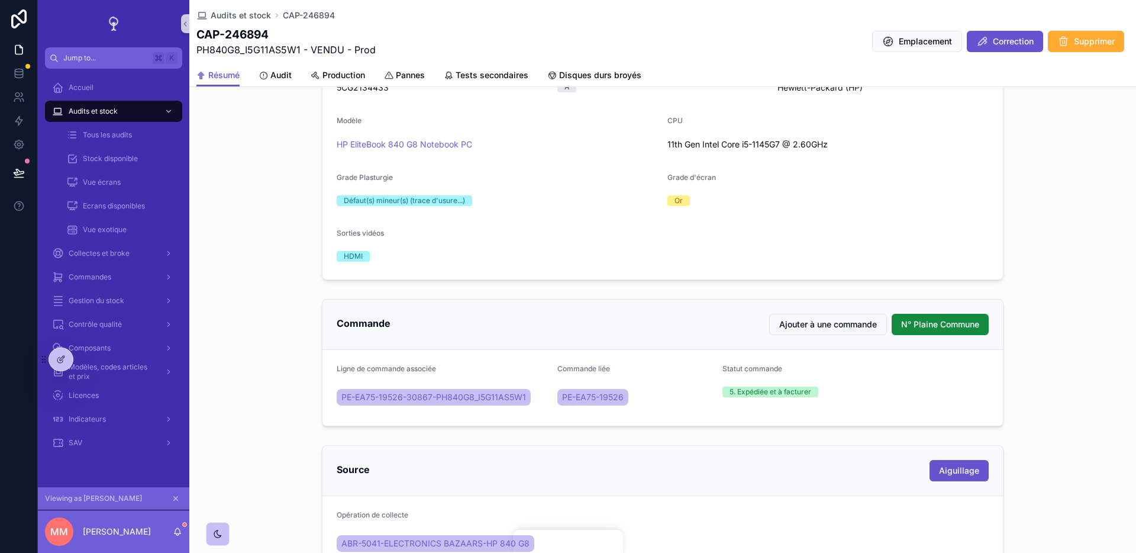
scroll to position [288, 0]
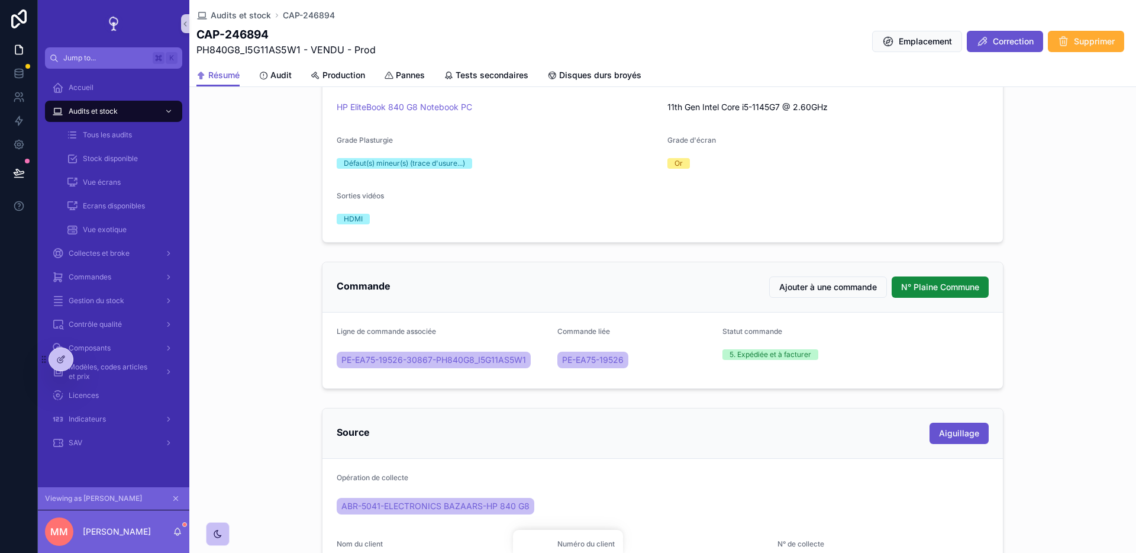
click at [175, 502] on button "scrollable content" at bounding box center [175, 498] width 13 height 13
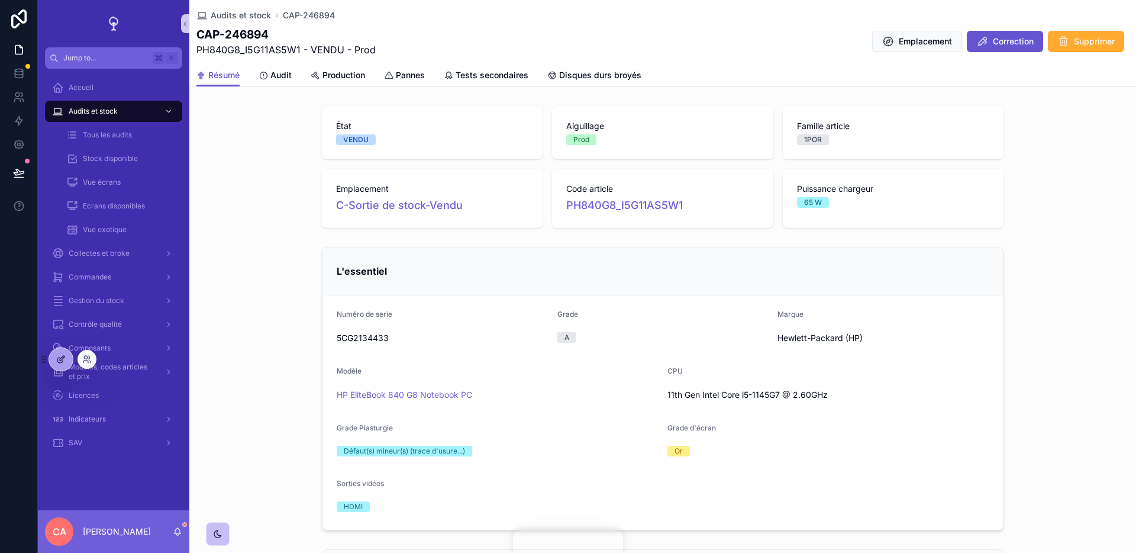
click at [65, 362] on icon at bounding box center [60, 358] width 9 height 9
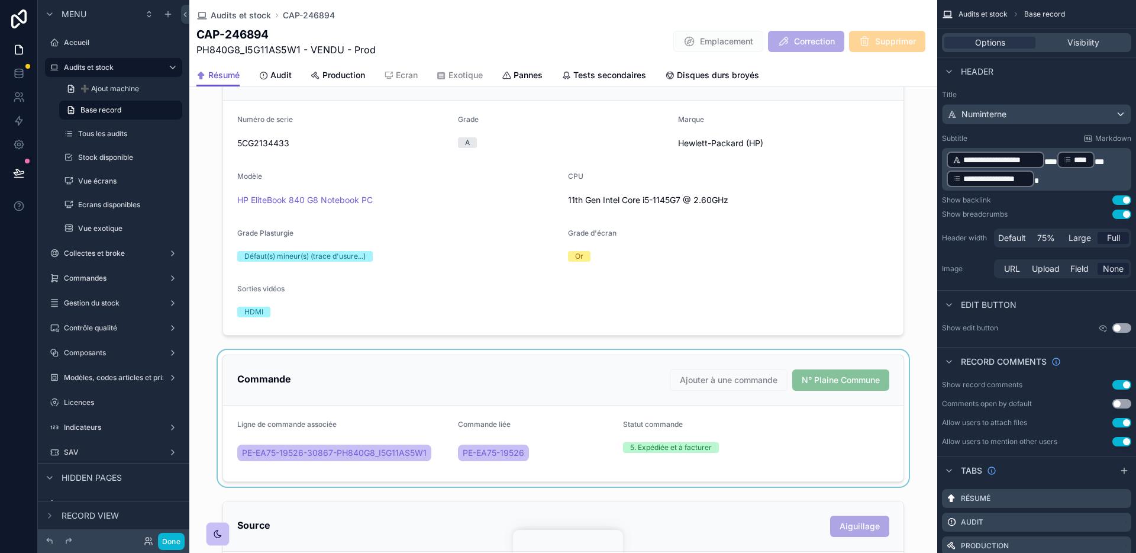
scroll to position [282, 0]
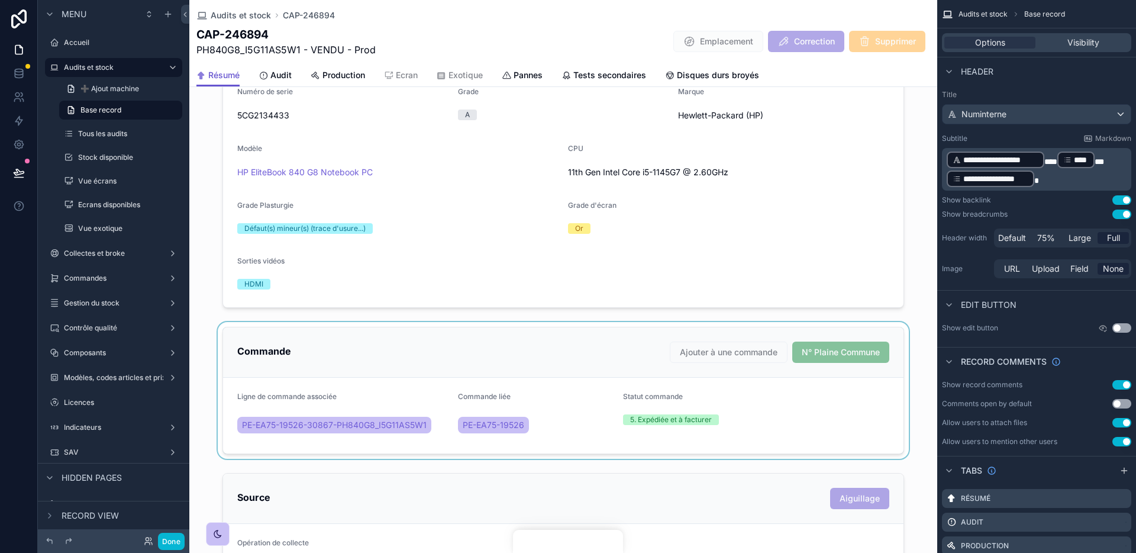
click at [533, 356] on div "scrollable content" at bounding box center [563, 390] width 748 height 137
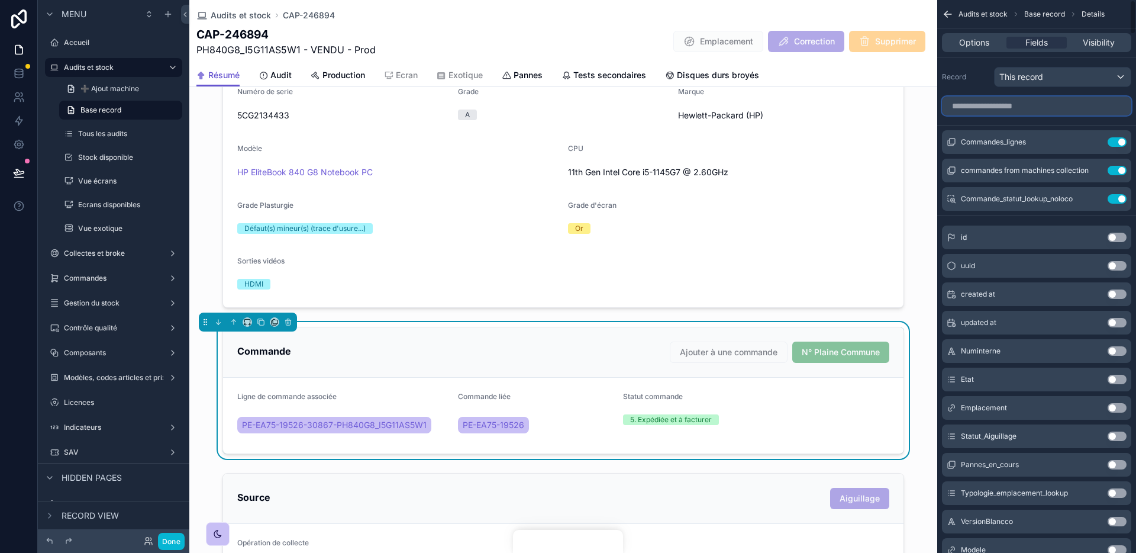
click at [1049, 102] on input "scrollable content" at bounding box center [1036, 105] width 189 height 19
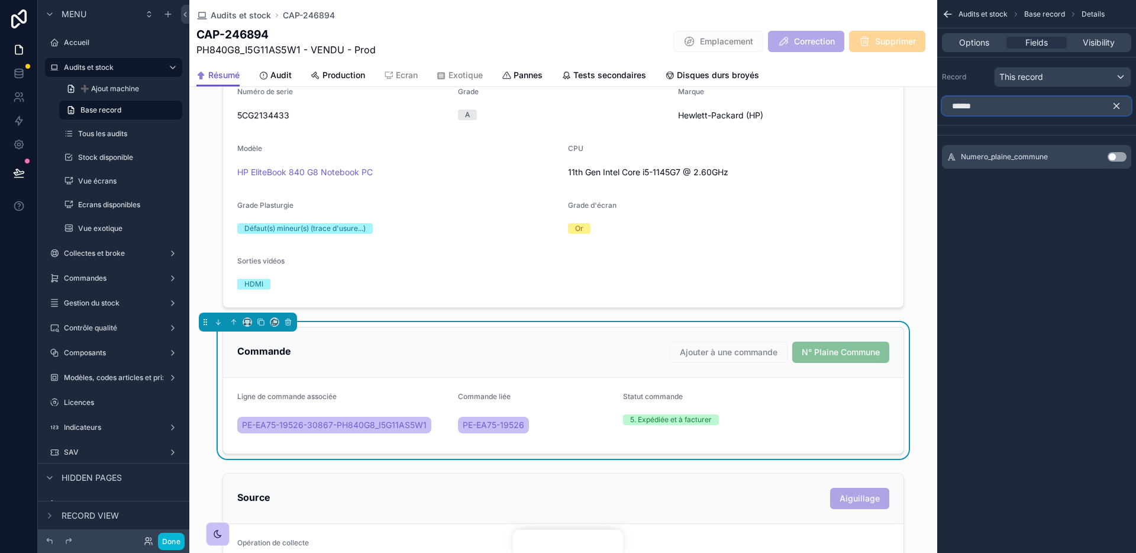
type input "******"
click at [1113, 159] on button "Use setting" at bounding box center [1117, 156] width 19 height 9
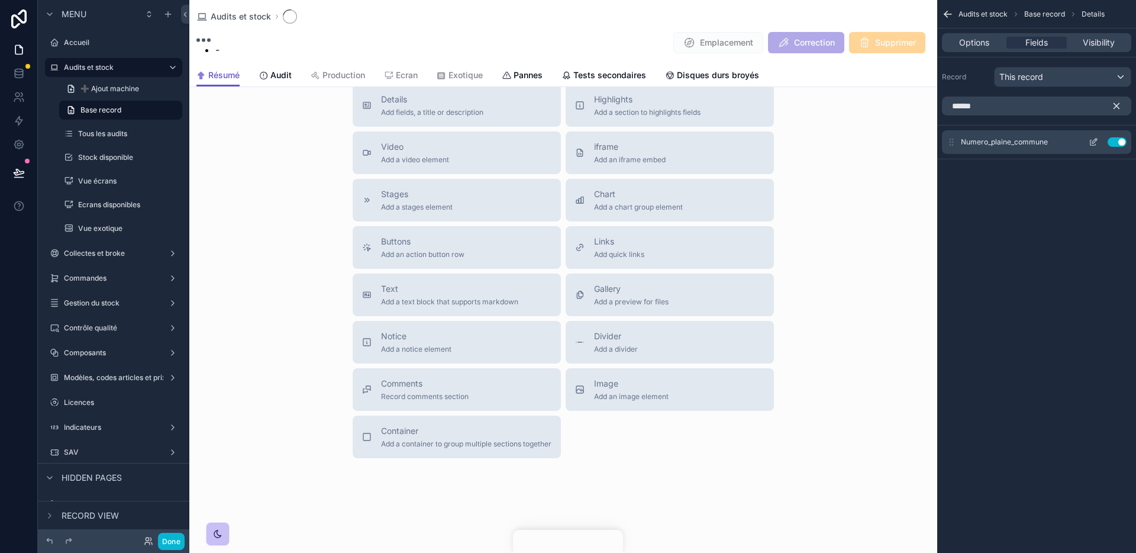
click at [1100, 143] on button "scrollable content" at bounding box center [1093, 141] width 19 height 9
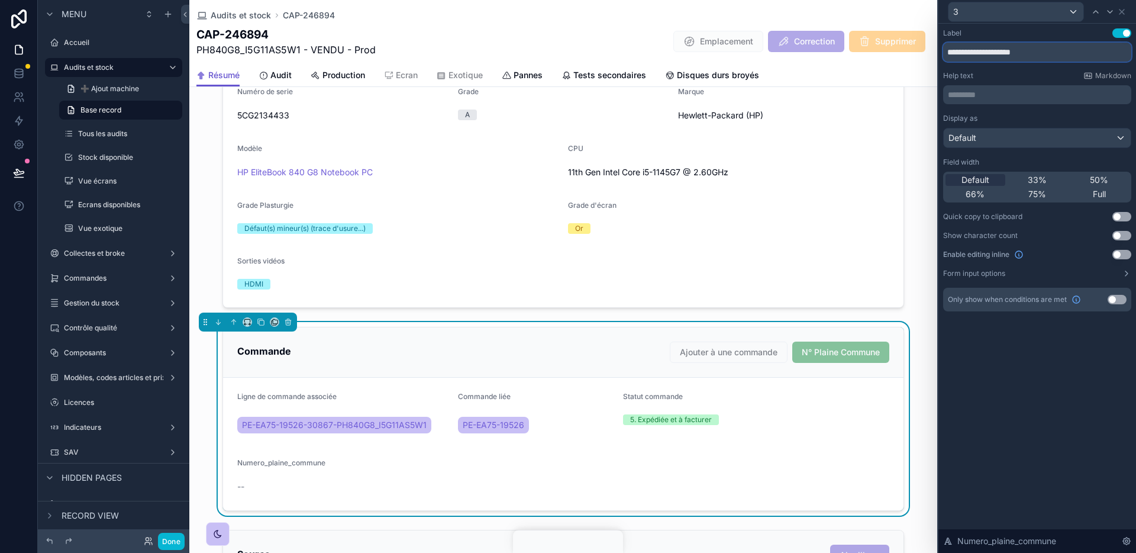
click at [1045, 58] on input "**********" at bounding box center [1037, 52] width 188 height 19
type input "**********"
click at [1113, 295] on button "Use setting" at bounding box center [1117, 299] width 19 height 9
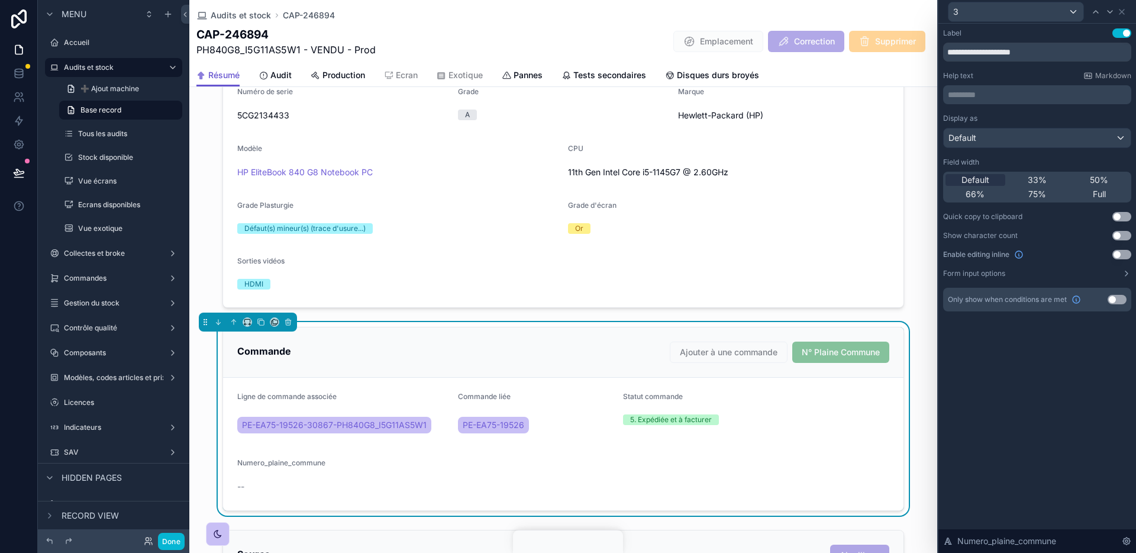
click at [1113, 299] on button "Use setting" at bounding box center [1117, 299] width 19 height 9
click at [1117, 296] on button "Use setting" at bounding box center [1117, 299] width 19 height 9
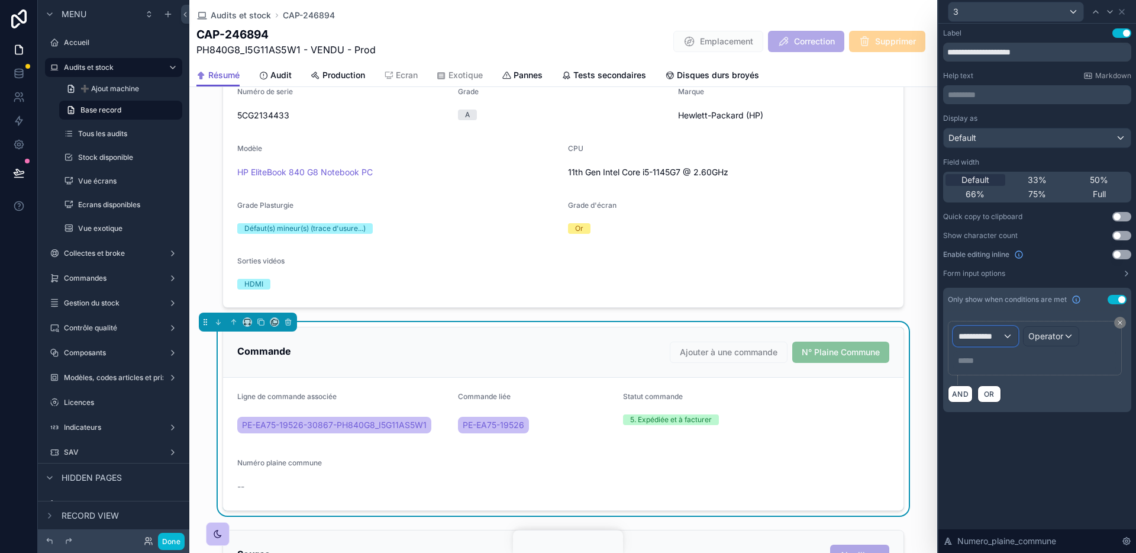
click at [991, 334] on span "**********" at bounding box center [981, 336] width 44 height 12
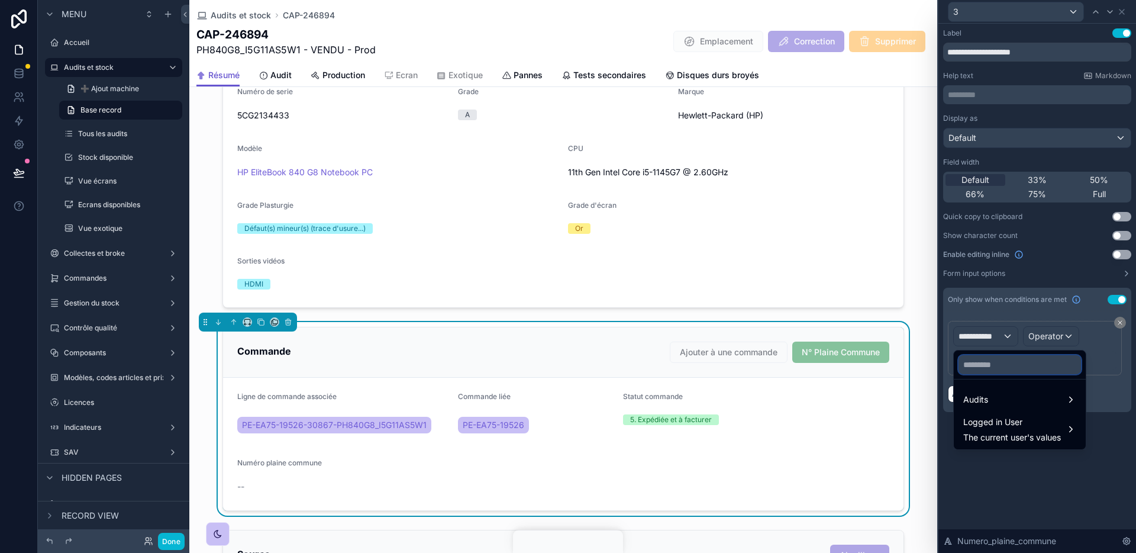
click at [997, 368] on input "text" at bounding box center [1020, 364] width 123 height 19
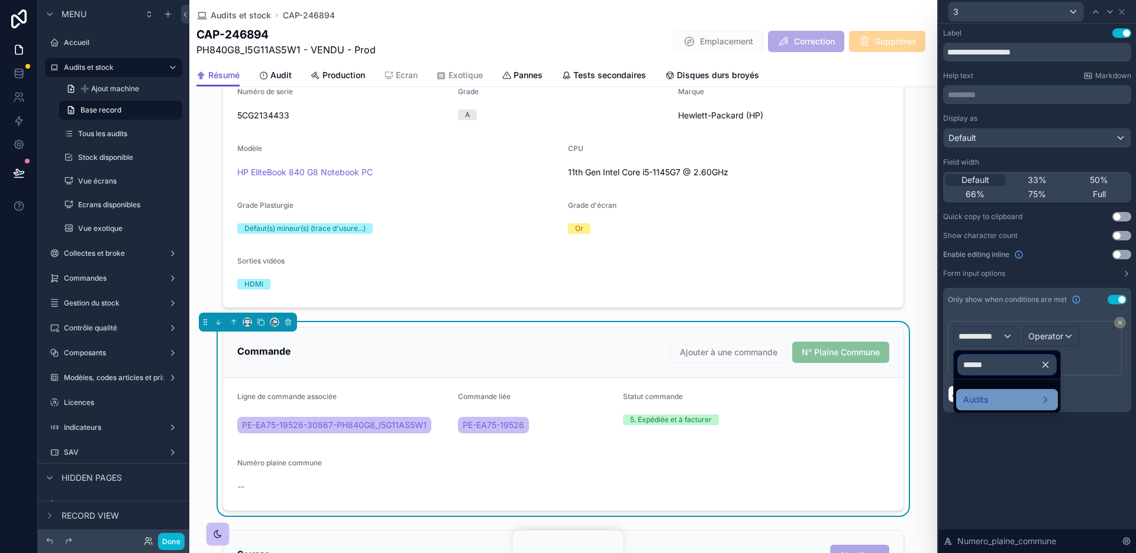
type input "******"
click at [1001, 404] on div "Audits" at bounding box center [1007, 399] width 88 height 14
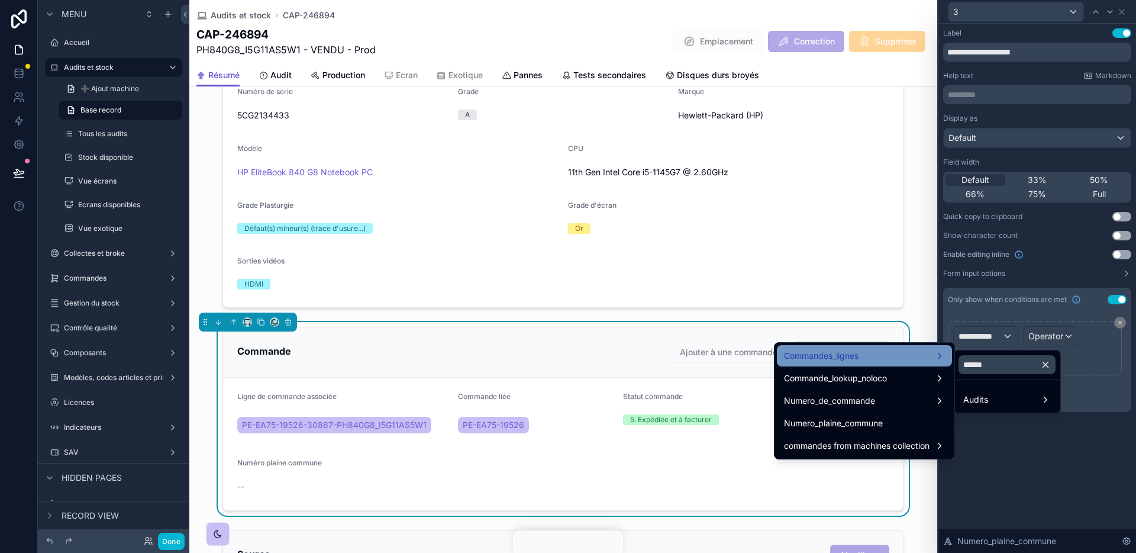
click at [897, 360] on div "Commandes_lignes" at bounding box center [864, 356] width 161 height 14
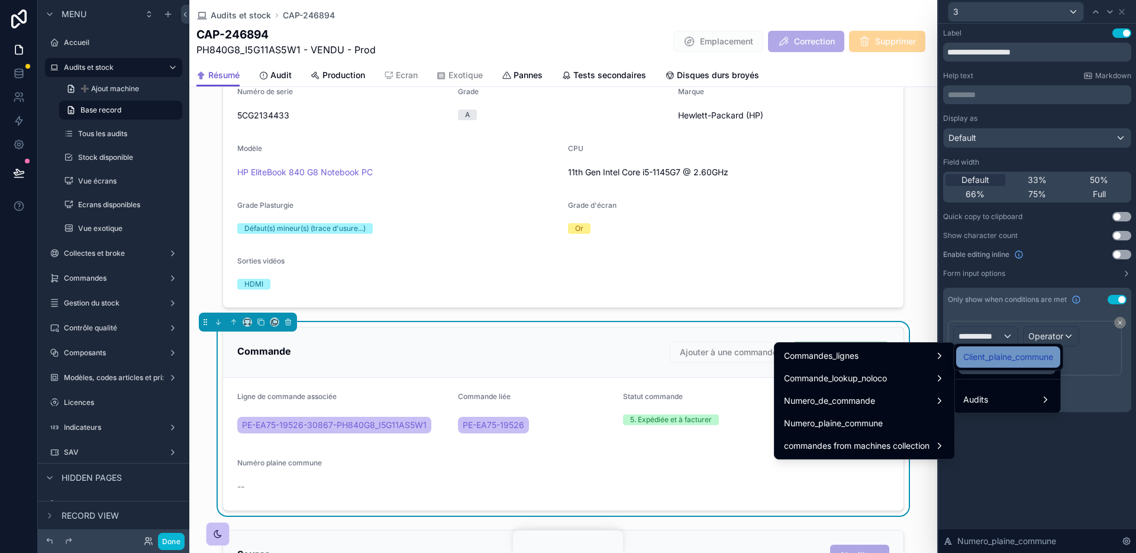
click at [1020, 360] on span "Client_plaine_commune" at bounding box center [1008, 357] width 90 height 14
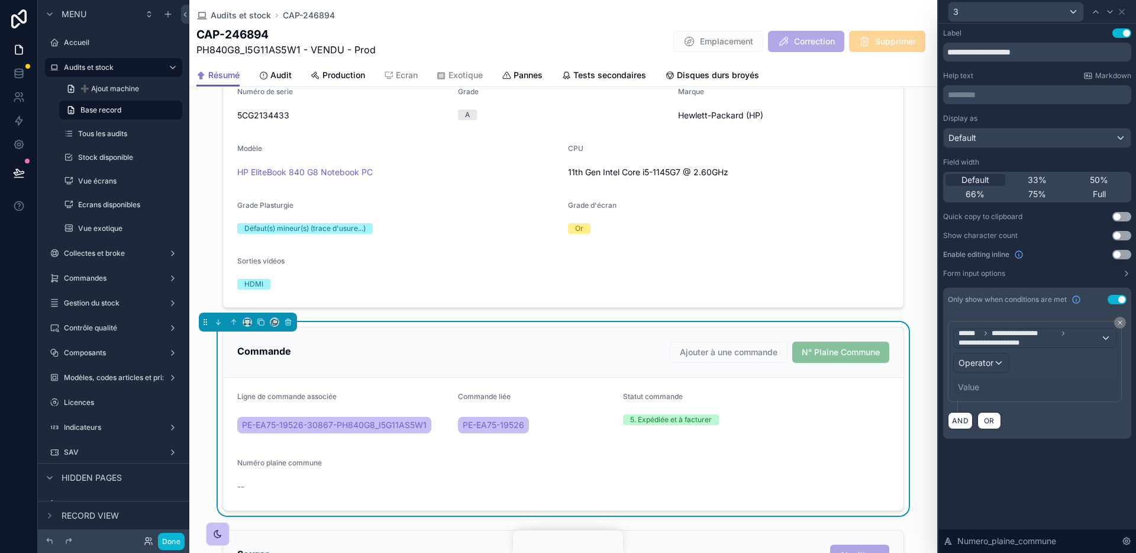
click at [1011, 365] on div "**********" at bounding box center [1034, 361] width 163 height 70
click at [997, 364] on div "Operator" at bounding box center [981, 362] width 55 height 19
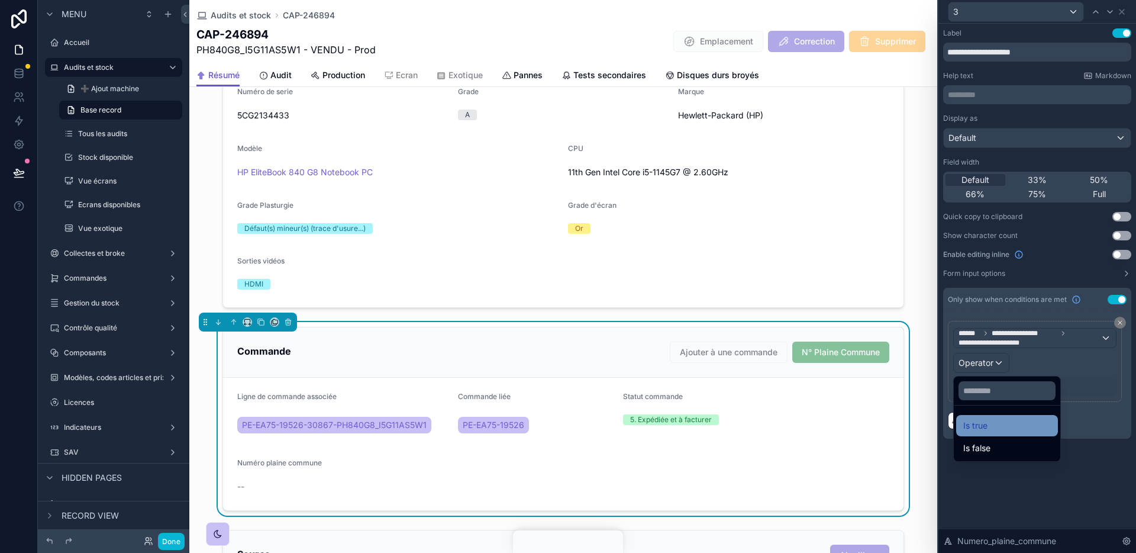
click at [993, 418] on div "Is true" at bounding box center [1007, 425] width 88 height 14
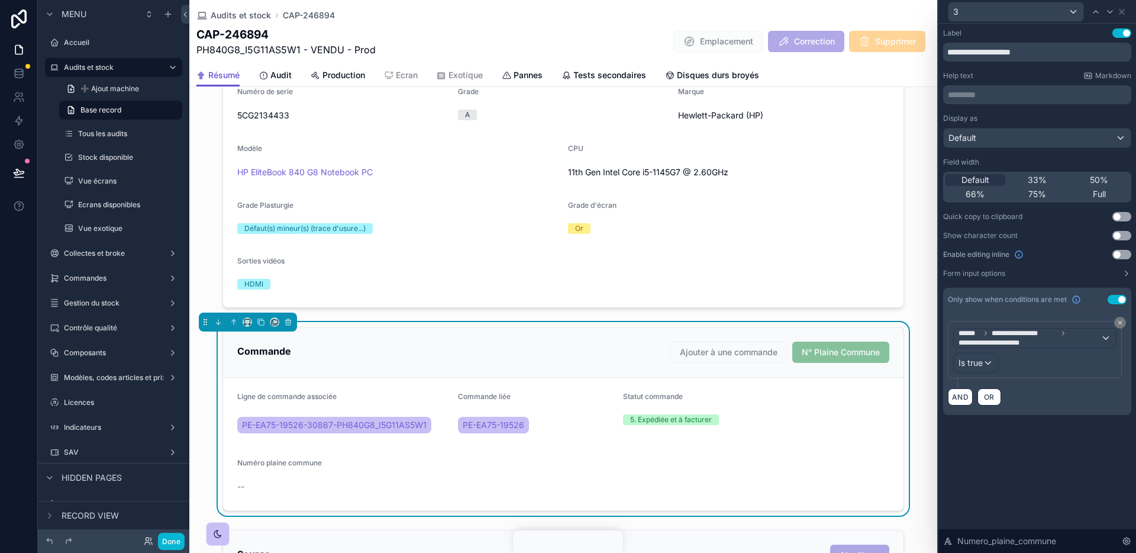
click at [1000, 505] on div "**********" at bounding box center [1038, 288] width 198 height 529
click at [171, 546] on button "Done" at bounding box center [171, 541] width 27 height 17
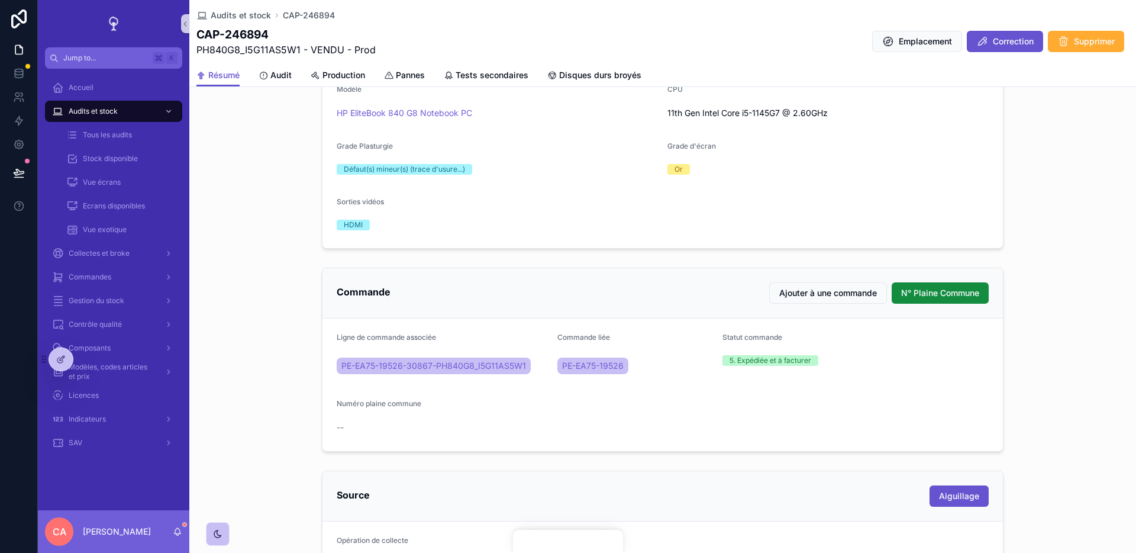
click at [87, 360] on div "Modèles, codes articles et prix" at bounding box center [114, 372] width 152 height 24
click at [90, 359] on icon at bounding box center [86, 358] width 9 height 9
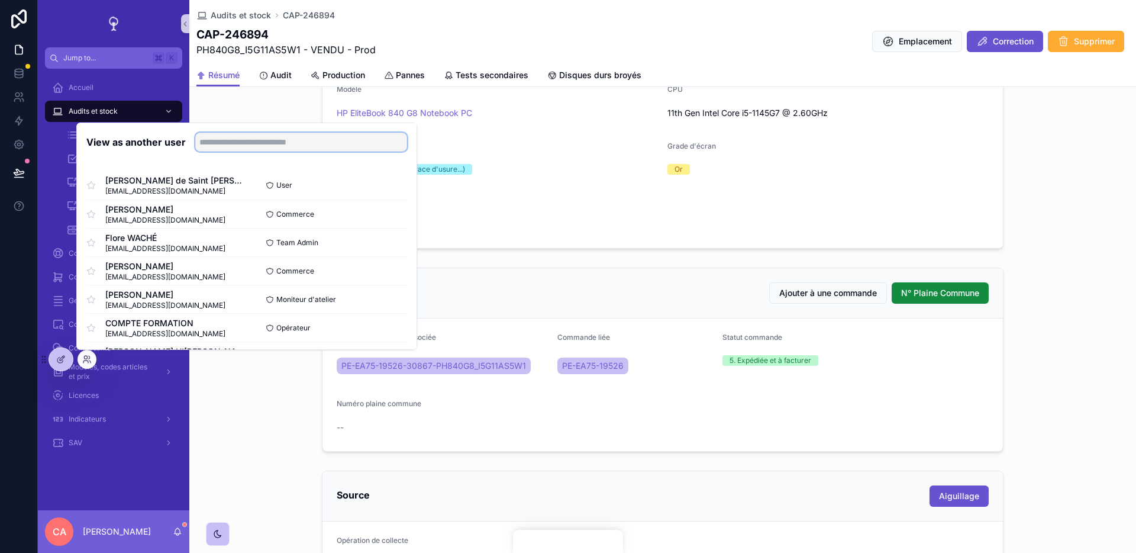
click at [247, 136] on input "text" at bounding box center [301, 142] width 212 height 19
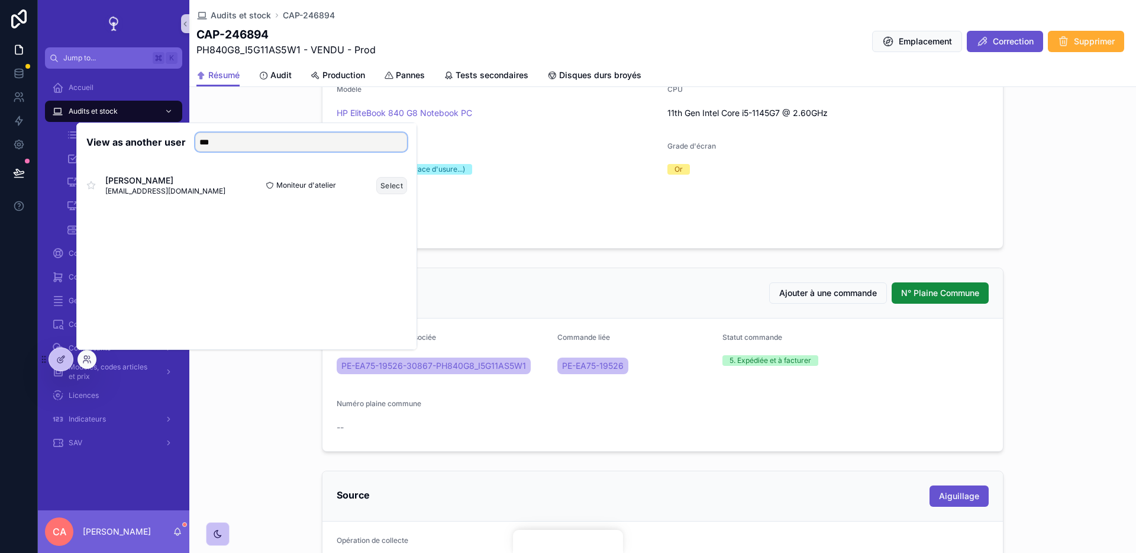
type input "***"
click at [395, 183] on button "Select" at bounding box center [391, 185] width 31 height 17
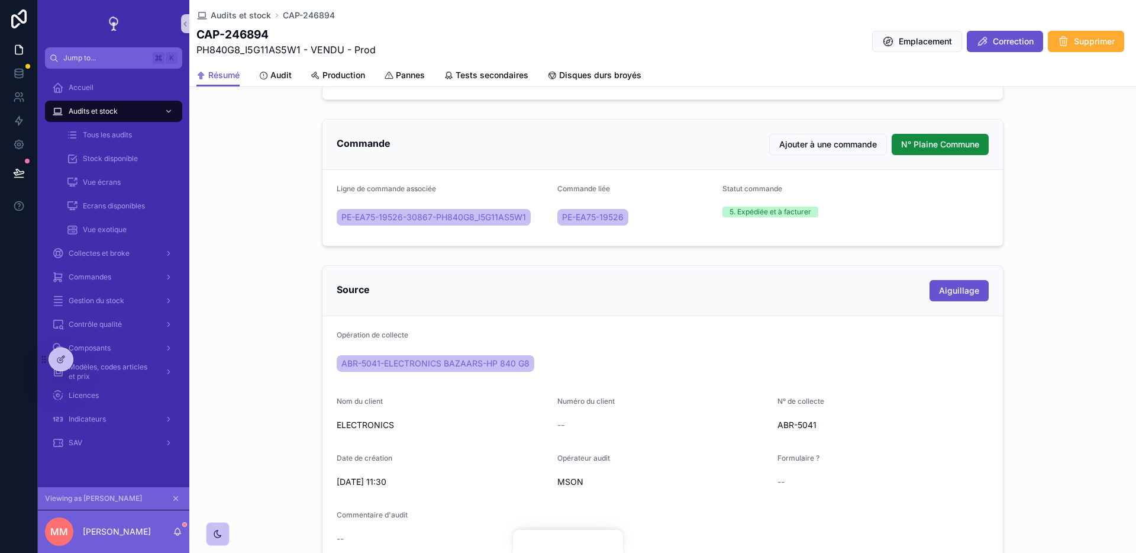
scroll to position [433, 0]
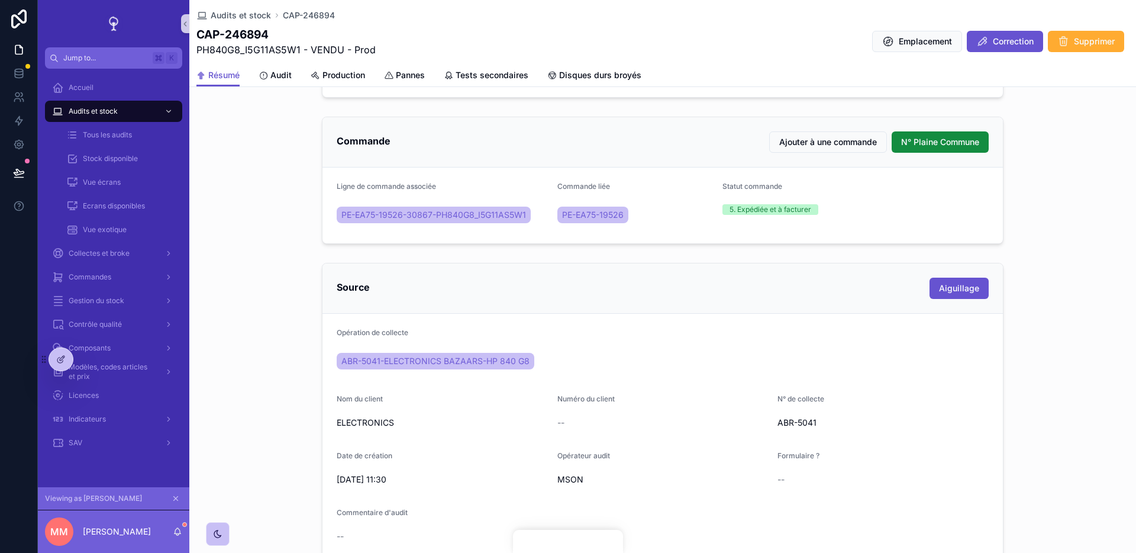
click at [961, 130] on div "Commande Ajouter à une commande N° Plaine Commune" at bounding box center [663, 142] width 681 height 50
click at [946, 141] on span "N° Plaine Commune" at bounding box center [940, 142] width 78 height 12
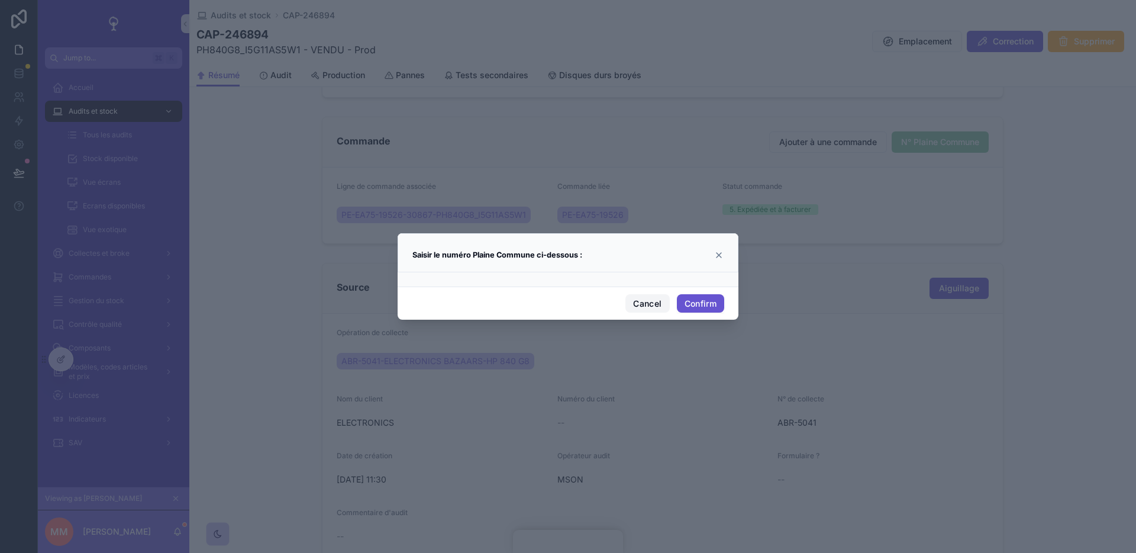
click at [656, 302] on button "Cancel" at bounding box center [648, 303] width 44 height 19
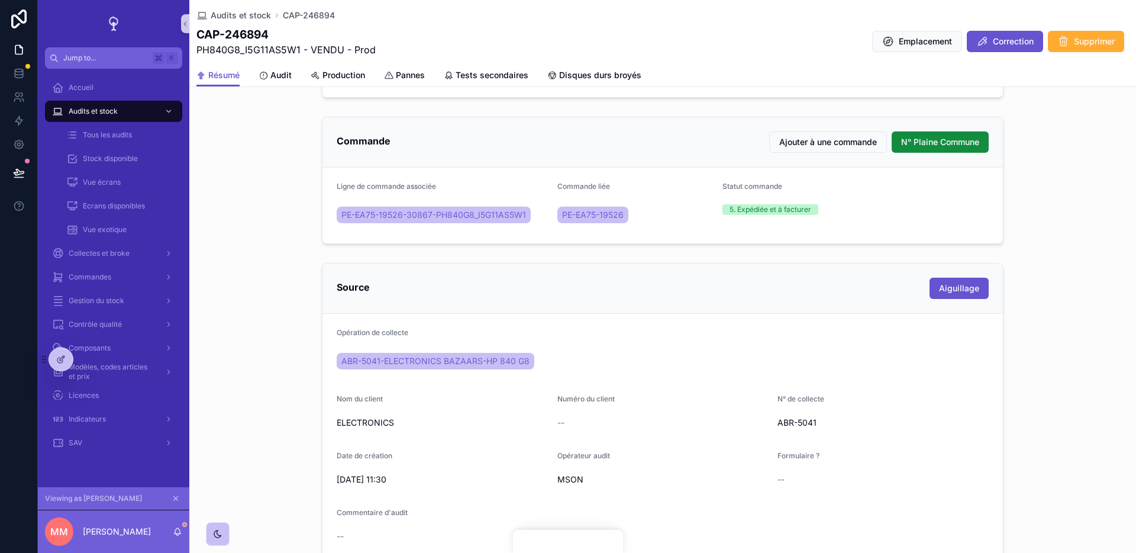
click at [174, 498] on icon "scrollable content" at bounding box center [176, 498] width 8 height 8
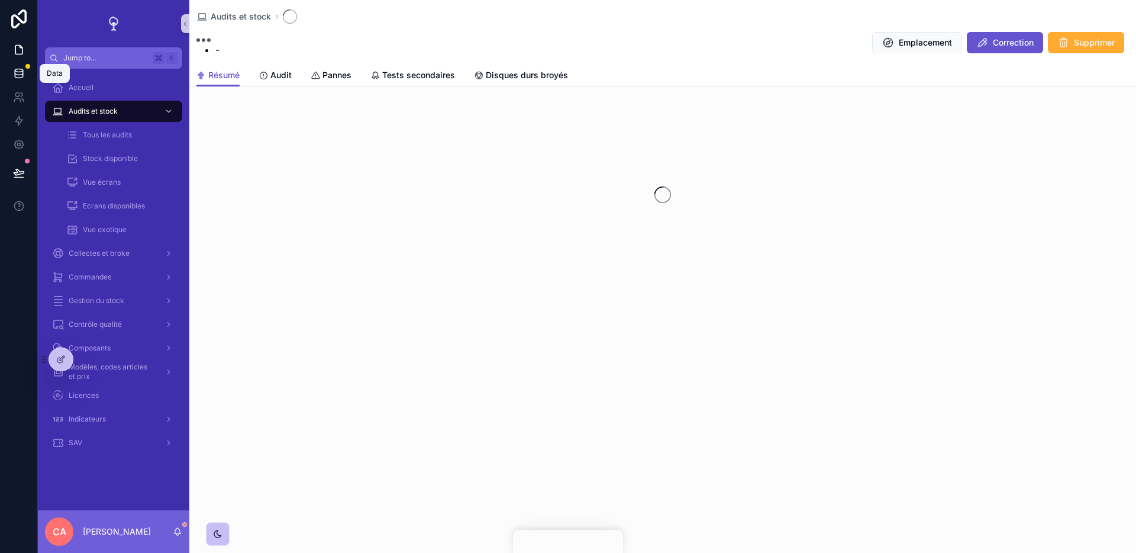
click at [24, 84] on link at bounding box center [18, 74] width 37 height 24
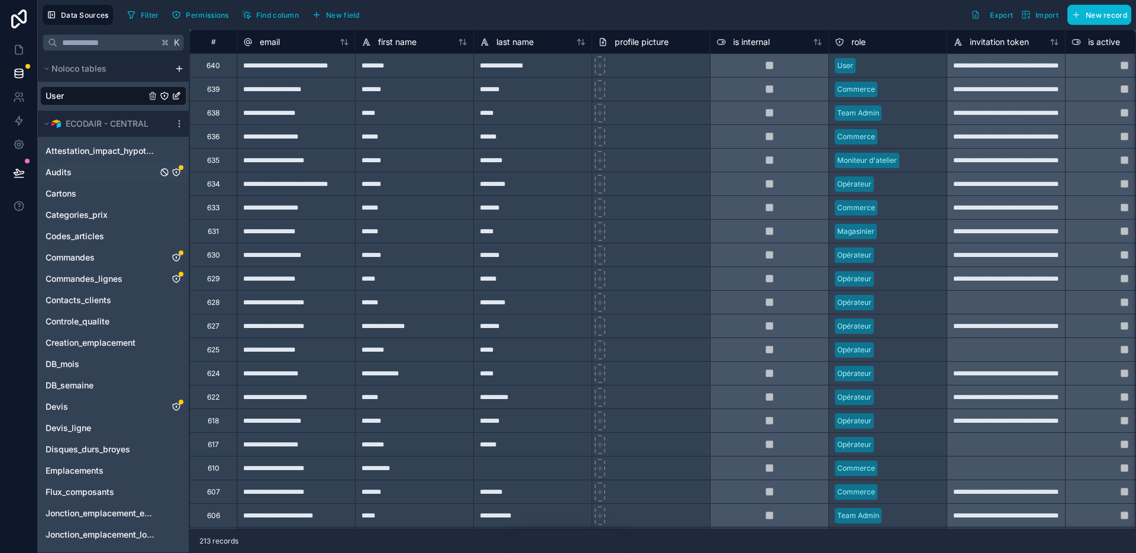
click at [91, 172] on link "Audits" at bounding box center [102, 172] width 112 height 12
click at [133, 280] on link "Commandes_lignes" at bounding box center [102, 279] width 112 height 12
click at [77, 175] on link "Audits" at bounding box center [102, 172] width 112 height 12
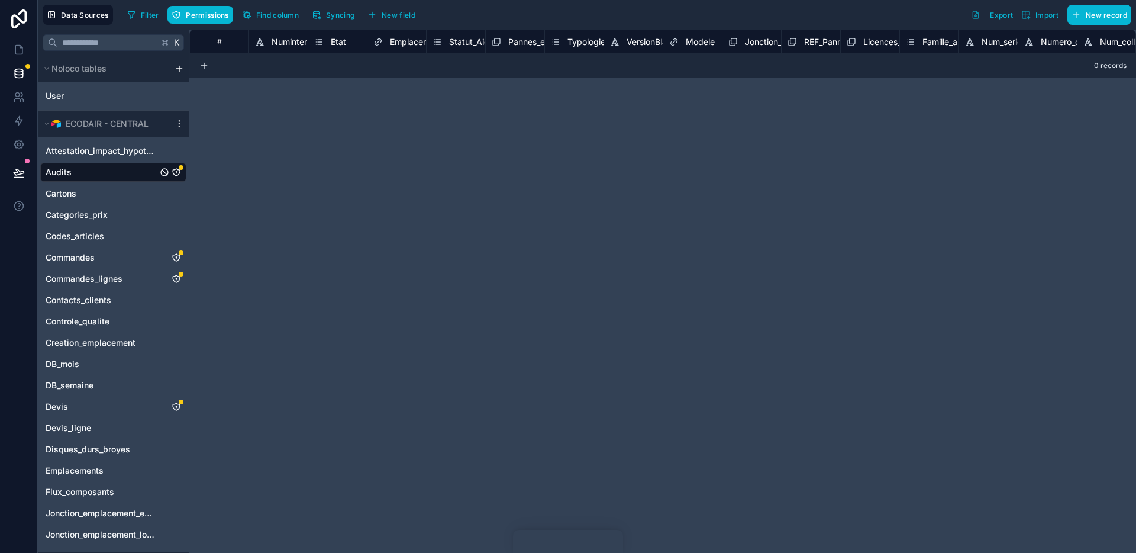
click at [77, 175] on link "Audits" at bounding box center [102, 172] width 112 height 12
click at [146, 17] on span "Filter" at bounding box center [150, 15] width 18 height 9
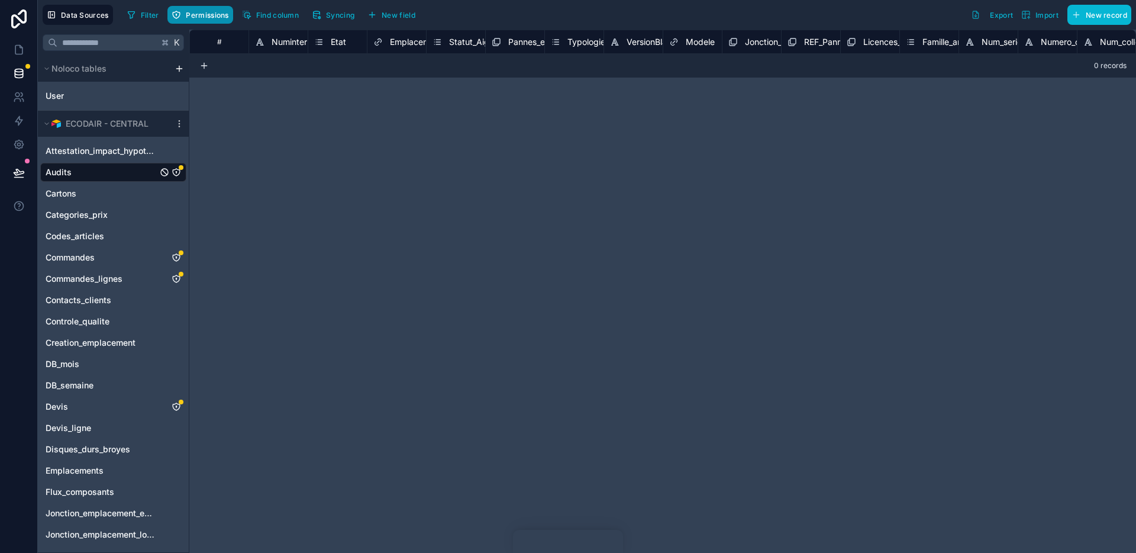
click at [199, 17] on span "Permissions" at bounding box center [207, 15] width 43 height 9
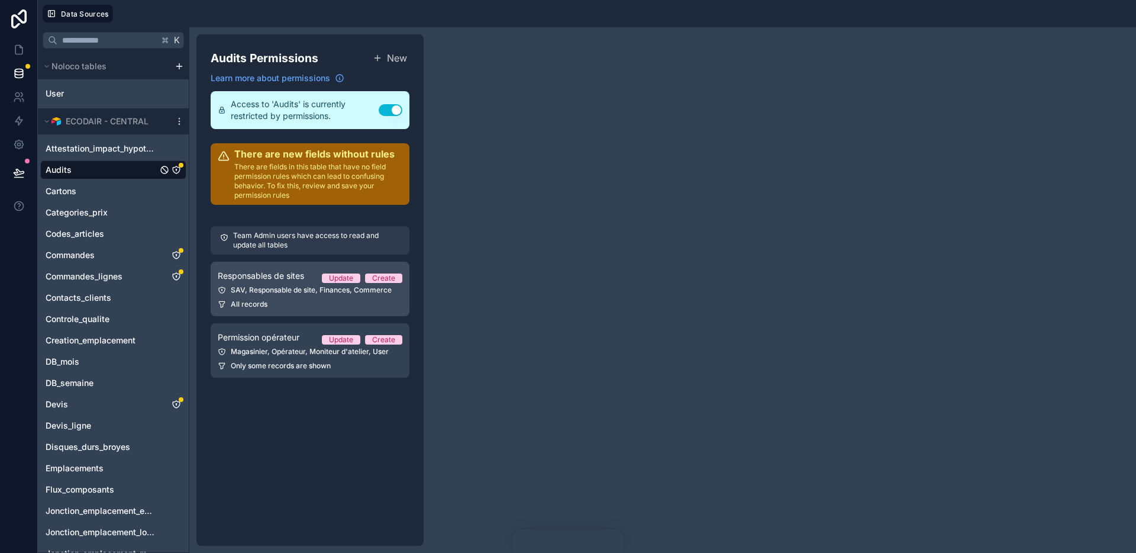
click at [285, 289] on div "SAV, Responsable de site, Finances, Commerce" at bounding box center [310, 289] width 185 height 9
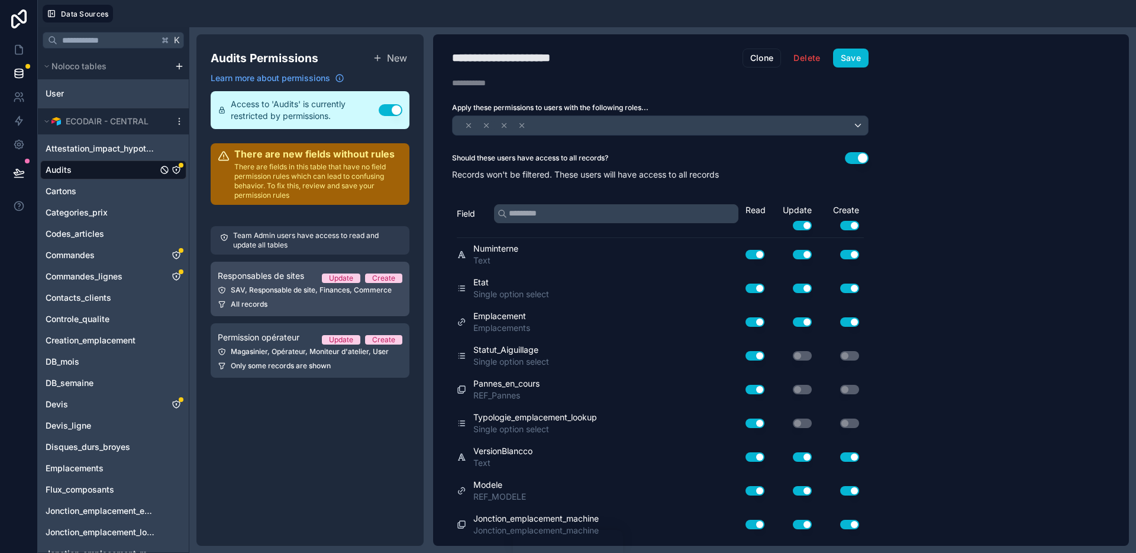
click at [285, 289] on div "SAV, Responsable de site, Finances, Commerce" at bounding box center [310, 289] width 185 height 9
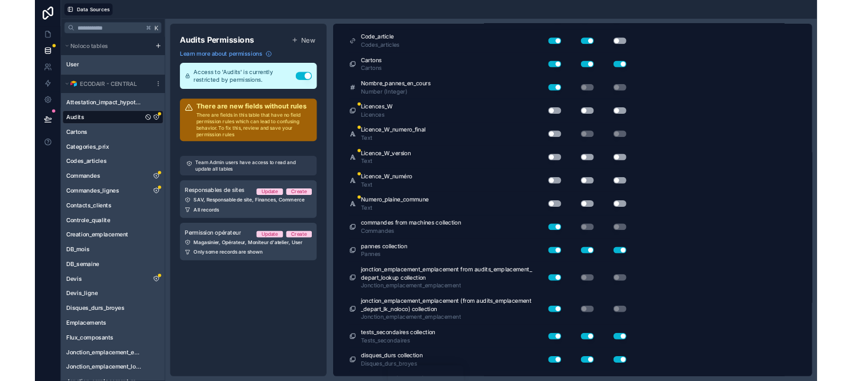
scroll to position [9652, 0]
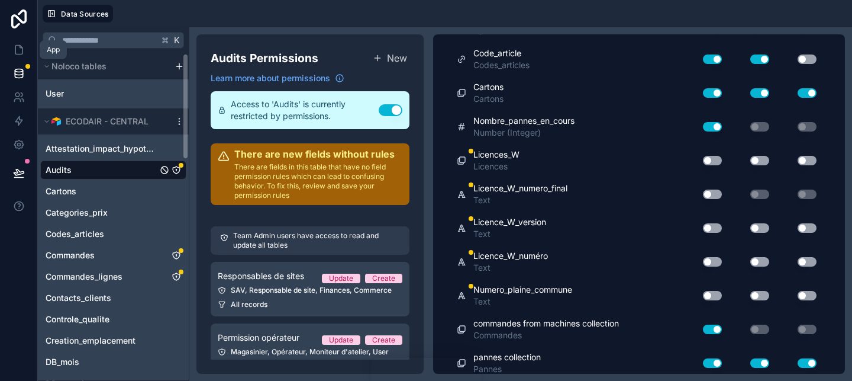
click at [22, 66] on link at bounding box center [18, 74] width 37 height 24
click at [21, 56] on link at bounding box center [18, 50] width 37 height 24
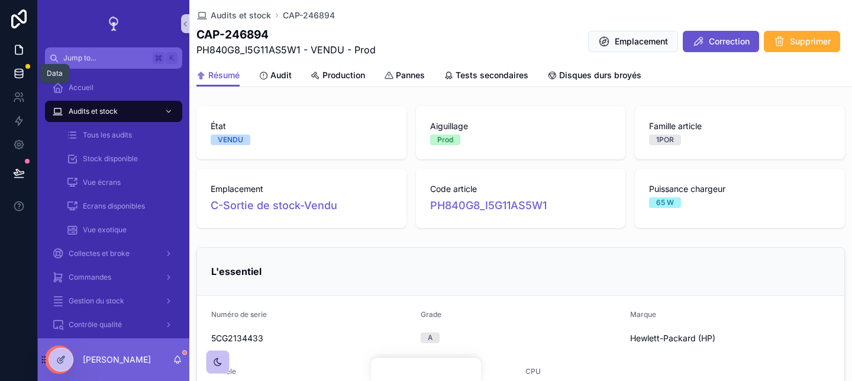
click at [22, 70] on icon at bounding box center [19, 72] width 8 height 5
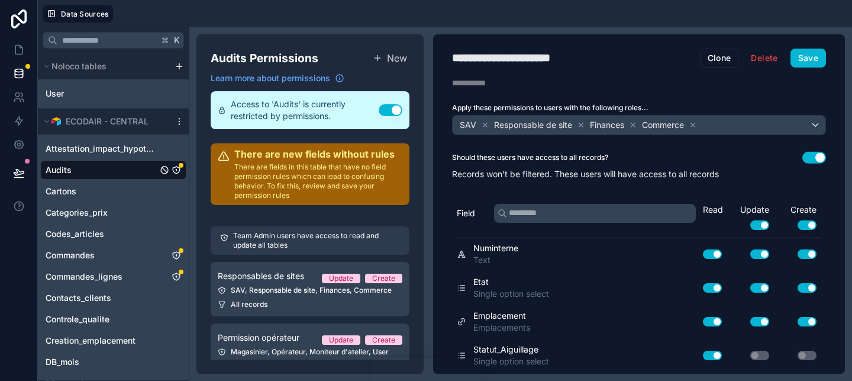
click at [114, 173] on link "Audits" at bounding box center [102, 170] width 112 height 12
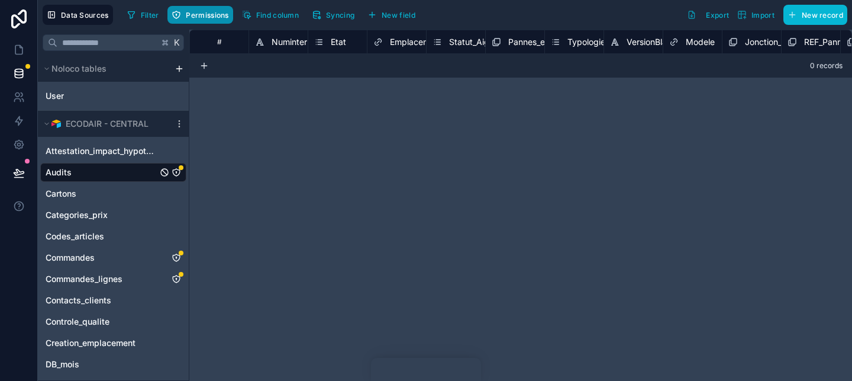
click at [298, 281] on div "# Numinterne Etat Emplacement Statut_Aiguillage Pannes_en_cours Typologie_empla…" at bounding box center [520, 205] width 663 height 351
click at [338, 17] on span "Syncing" at bounding box center [340, 15] width 28 height 9
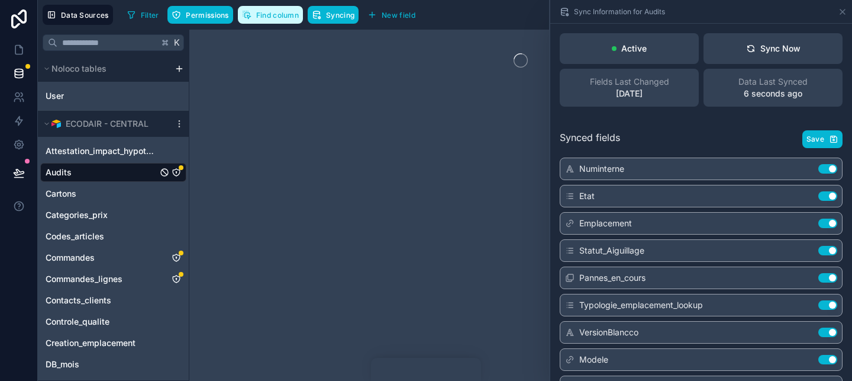
click at [261, 22] on button "Find column" at bounding box center [270, 15] width 65 height 18
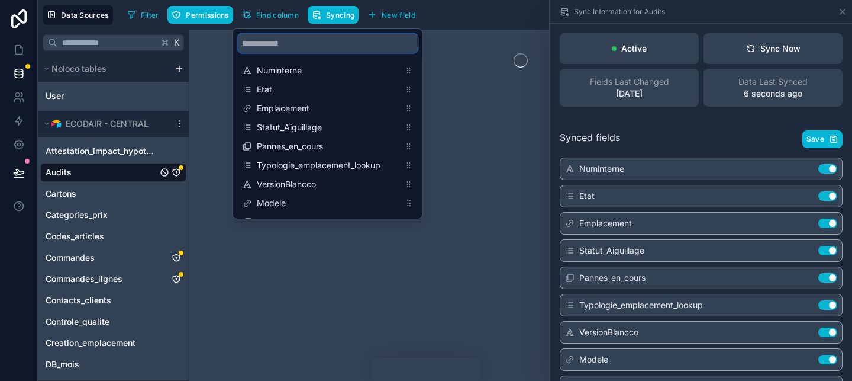
click at [280, 39] on input "scrollable content" at bounding box center [328, 43] width 180 height 19
click at [472, 28] on div "Data Sources Filter Permissions Find column Syncing New field Export Import New…" at bounding box center [445, 15] width 814 height 30
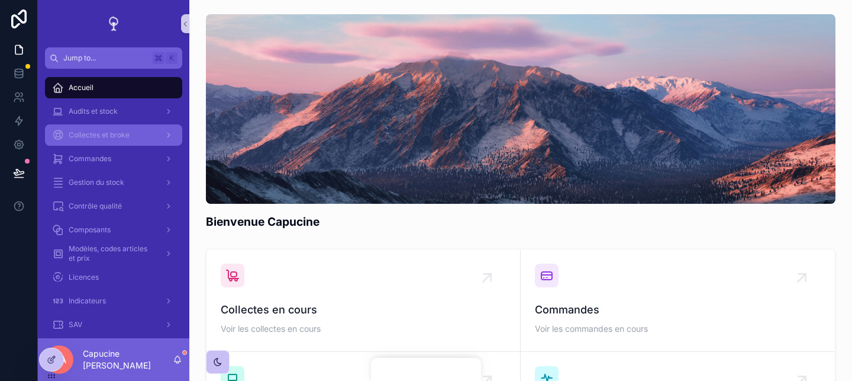
click at [133, 125] on div "Collectes et broke" at bounding box center [113, 134] width 123 height 19
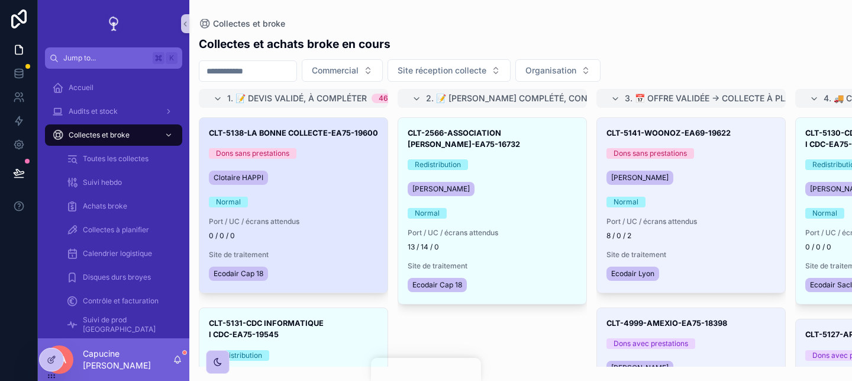
click at [324, 194] on div "CLT-5138-LA BONNE COLLECTE-EA75-19600 Dons sans prestations [PERSON_NAME] Norma…" at bounding box center [293, 205] width 188 height 175
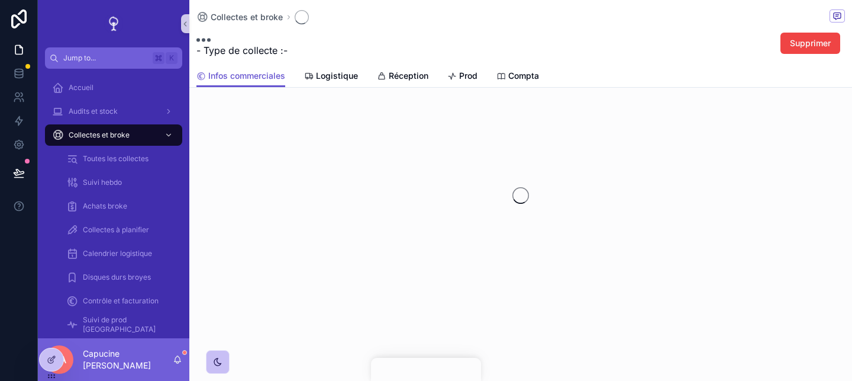
click at [405, 88] on div "Collectes et broke - Type de collecte : - Supprimer Infos commerciales Infos co…" at bounding box center [520, 44] width 663 height 88
click at [404, 73] on div "Collectes et broke - Type de collecte : - Supprimer Infos commerciales Infos co…" at bounding box center [520, 182] width 663 height 365
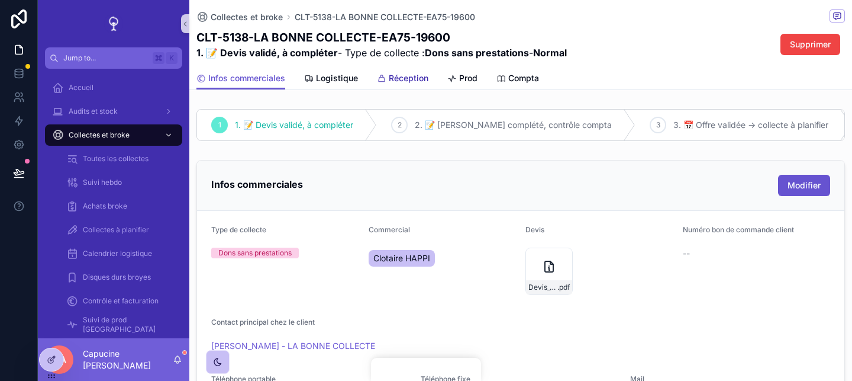
click at [404, 73] on span "Réception" at bounding box center [409, 78] width 40 height 12
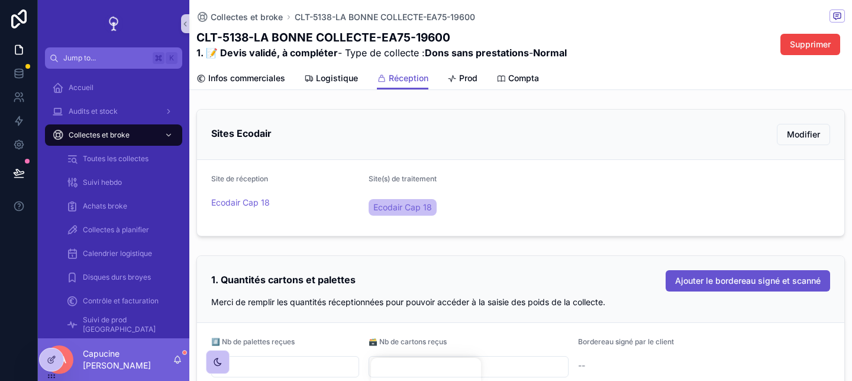
drag, startPoint x: 265, startPoint y: 15, endPoint x: 136, endPoint y: 193, distance: 219.5
click at [265, 15] on span "Collectes et broke" at bounding box center [247, 17] width 72 height 12
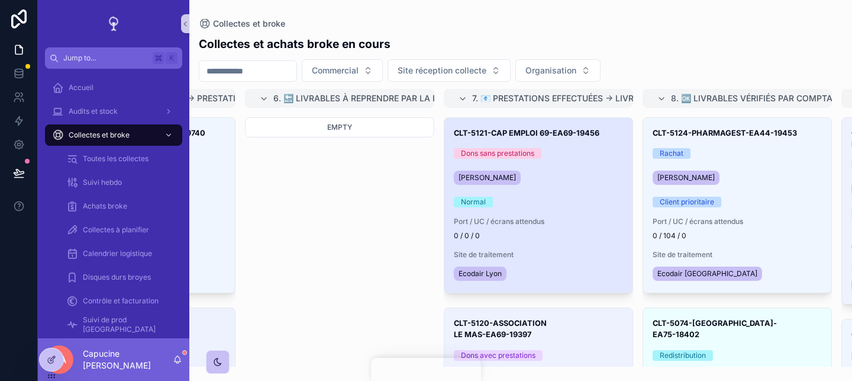
scroll to position [0, 988]
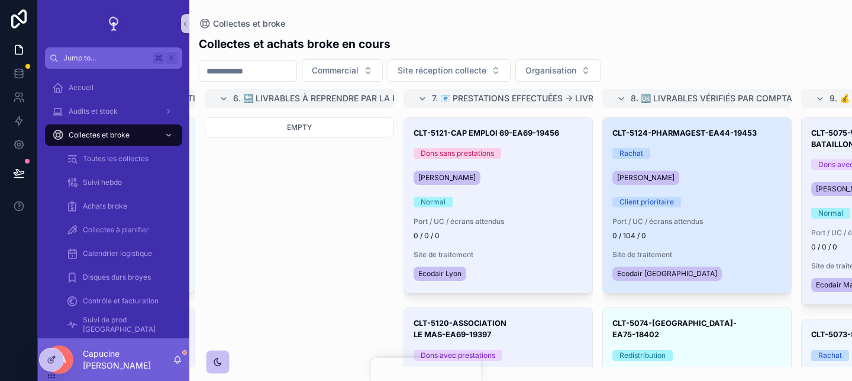
click at [764, 196] on div "Client prioritaire" at bounding box center [697, 201] width 169 height 11
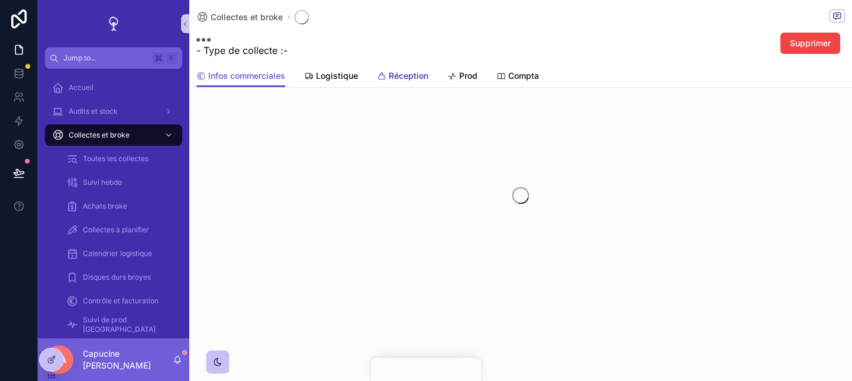
click at [410, 76] on div "Collectes et broke - Type de collecte : - Supprimer Infos commerciales Infos co…" at bounding box center [520, 190] width 663 height 381
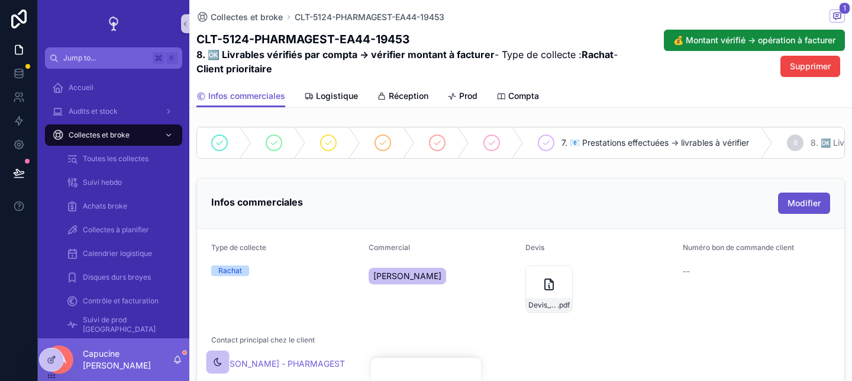
click at [423, 85] on div "Infos commerciales Logistique Réception Prod Compta" at bounding box center [520, 96] width 649 height 22
click at [421, 94] on span "Réception" at bounding box center [409, 96] width 40 height 12
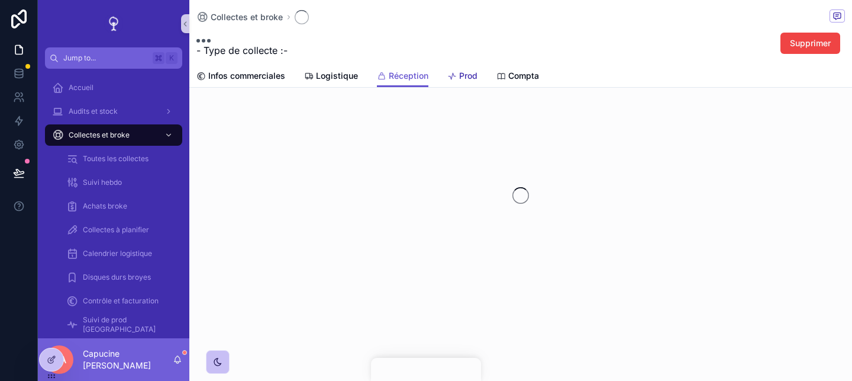
click at [468, 82] on link "Prod" at bounding box center [462, 77] width 30 height 24
click at [435, 80] on div "Infos commerciales Logistique Réception Prod Compta" at bounding box center [520, 76] width 649 height 22
click at [417, 79] on span "Réception" at bounding box center [409, 76] width 40 height 12
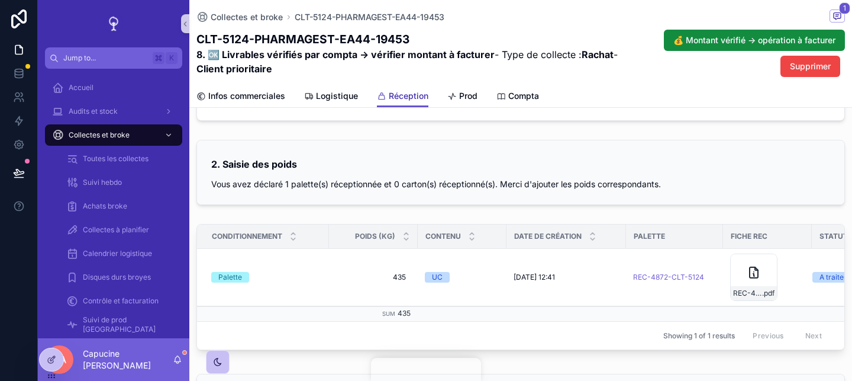
scroll to position [283, 0]
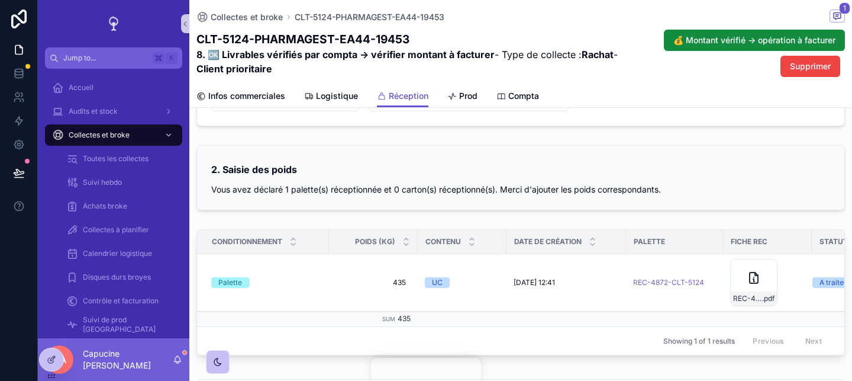
click at [593, 209] on div "2. Saisie des poids Vous avez déclaré 1 palette(s) réceptionnée et 0 carton(s) …" at bounding box center [520, 178] width 647 height 64
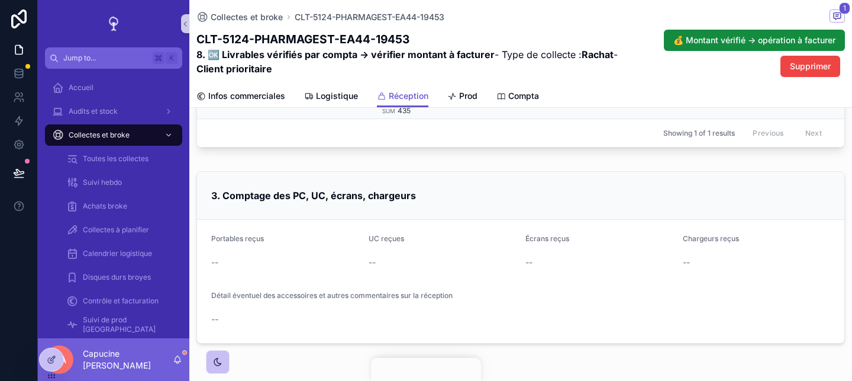
scroll to position [534, 0]
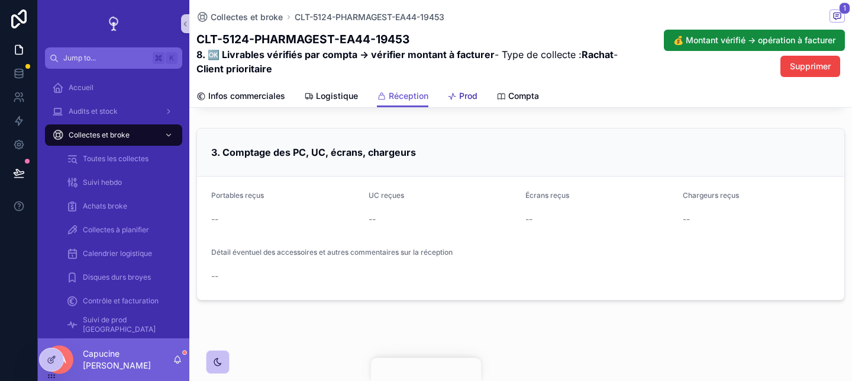
click at [461, 103] on link "Prod" at bounding box center [462, 97] width 30 height 24
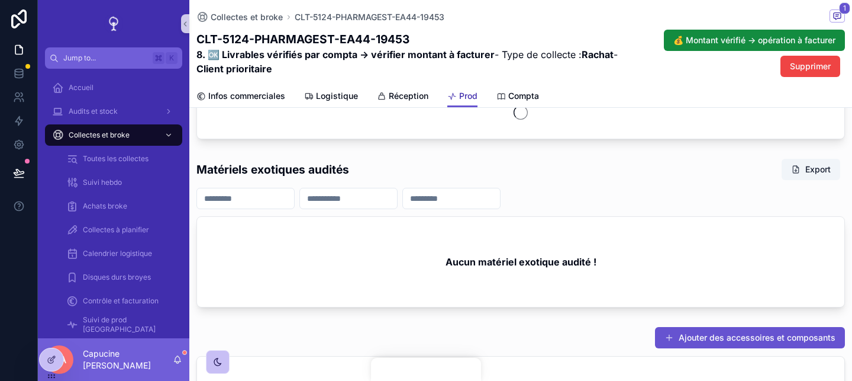
scroll to position [1000, 0]
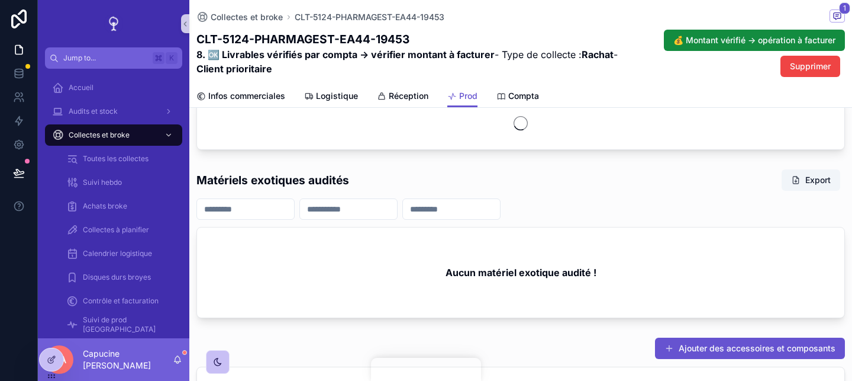
click at [485, 183] on div "Matériels exotiques audités Export" at bounding box center [520, 180] width 649 height 22
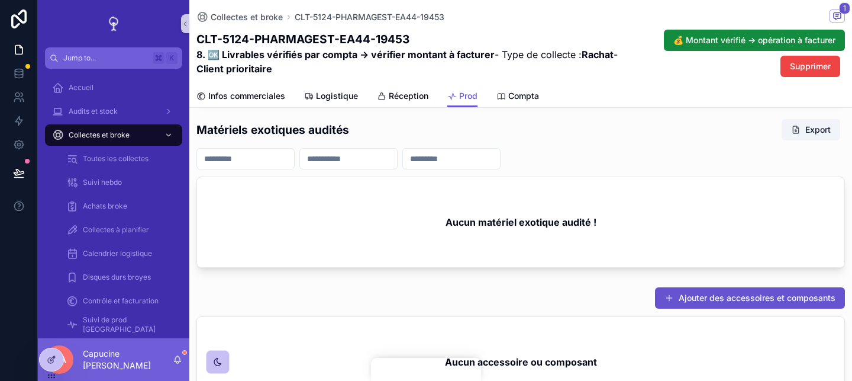
scroll to position [1347, 0]
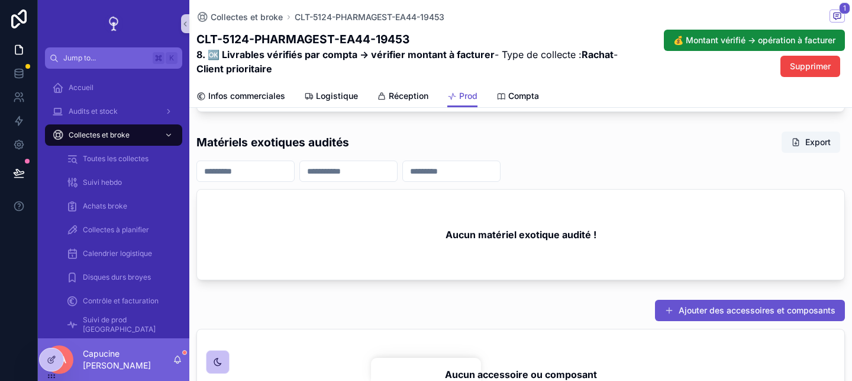
click at [736, 153] on div "Matériels exotiques audités Export" at bounding box center [520, 142] width 649 height 22
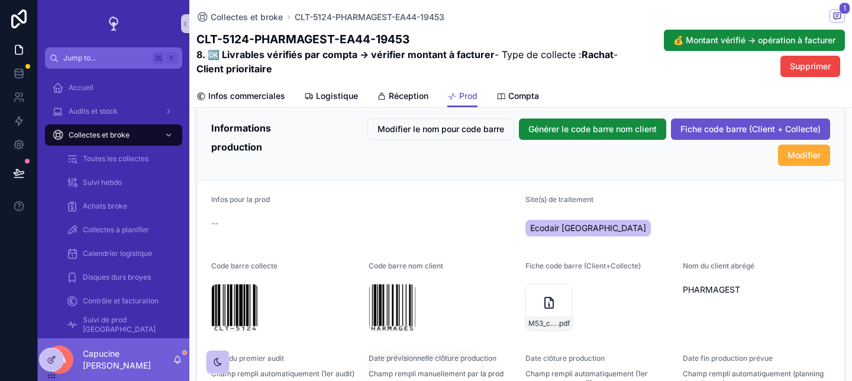
scroll to position [153, 0]
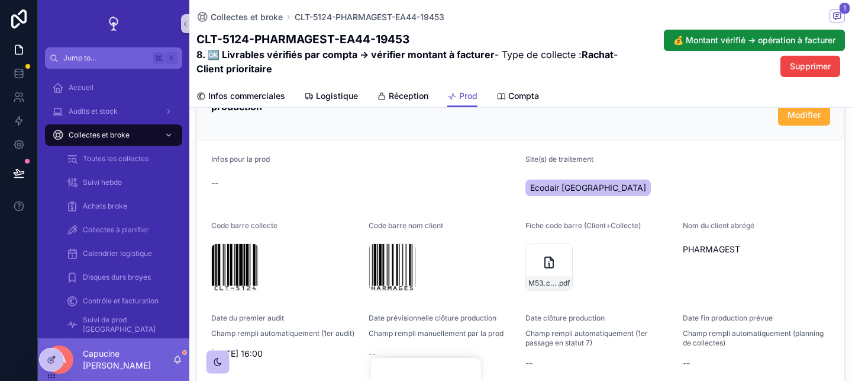
click at [679, 230] on form "Infos pour la prod -- Site(s) de traitement Ecodair Nantes Code barre collecte …" at bounding box center [520, 263] width 647 height 246
click at [682, 244] on form "Infos pour la prod -- Site(s) de traitement Ecodair Nantes Code barre collecte …" at bounding box center [520, 263] width 647 height 246
click at [666, 239] on div "Fiche code barre (Client+Collecte) M53_code_barre_CLT-5124 .pdf" at bounding box center [600, 257] width 148 height 73
click at [679, 239] on form "Infos pour la prod -- Site(s) de traitement Ecodair Nantes Code barre collecte …" at bounding box center [520, 263] width 647 height 246
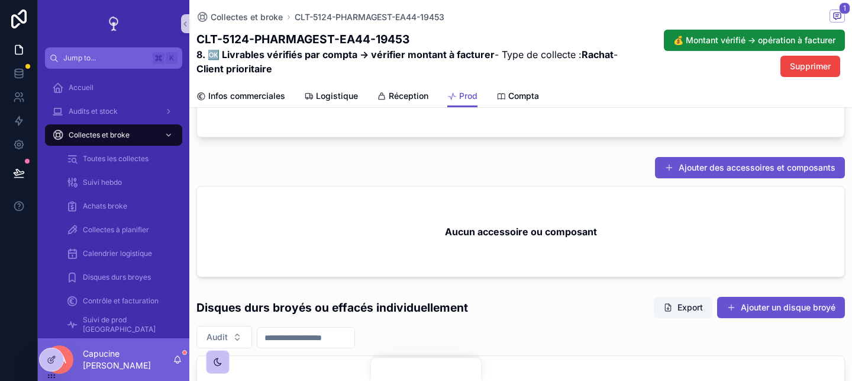
scroll to position [1465, 0]
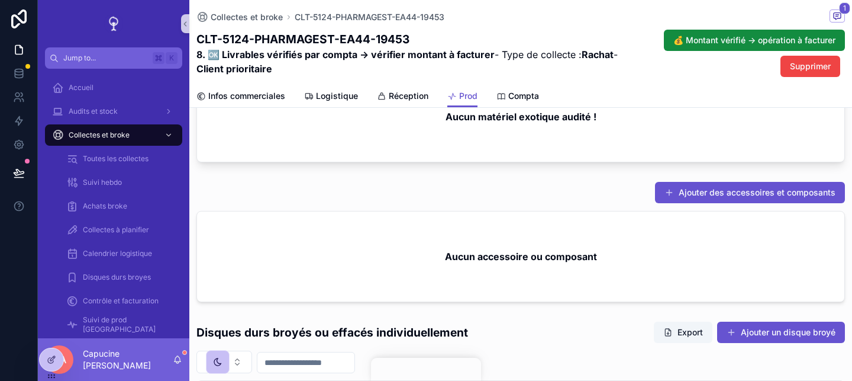
click at [594, 196] on div "Ajouter des accessoires et composants" at bounding box center [520, 192] width 649 height 22
click at [594, 195] on div "Ajouter des accessoires et composants" at bounding box center [520, 192] width 649 height 22
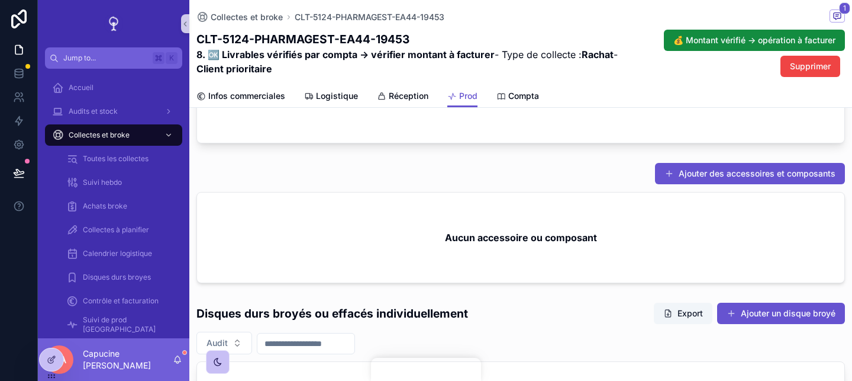
click at [594, 195] on div "Aucun accessoire ou composant" at bounding box center [520, 237] width 647 height 90
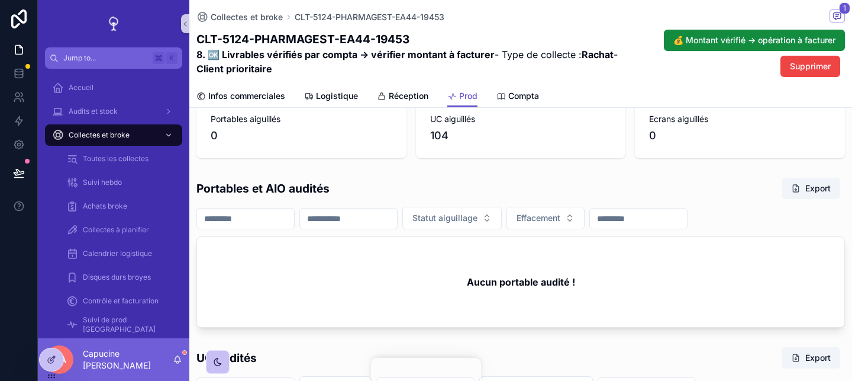
scroll to position [598, 0]
click at [112, 108] on span "Audits et stock" at bounding box center [93, 111] width 49 height 9
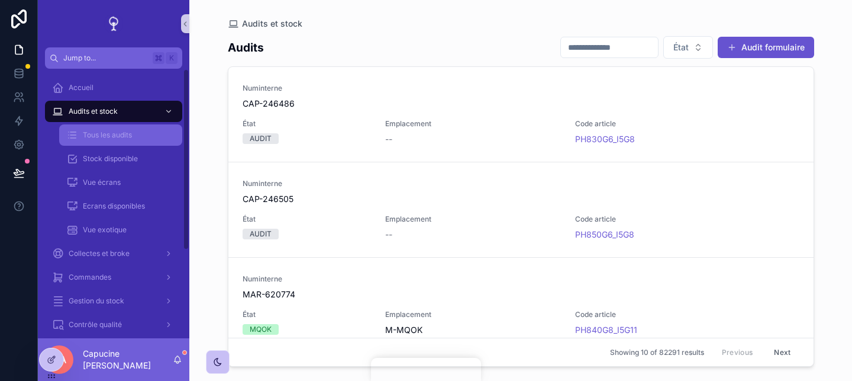
click at [148, 125] on div "Tous les audits" at bounding box center [120, 134] width 109 height 19
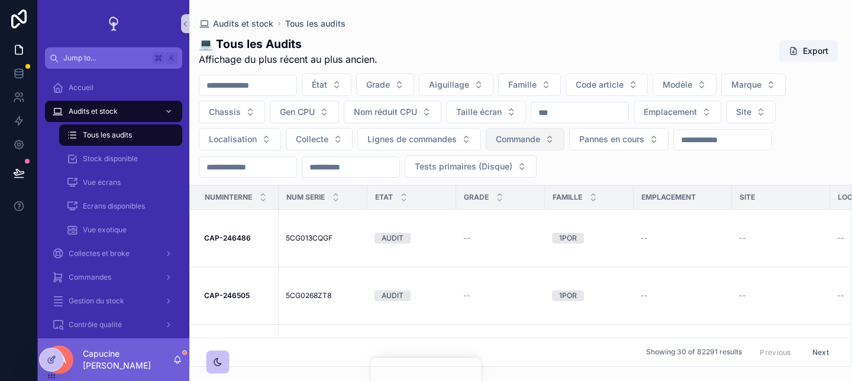
click at [510, 143] on span "Commande" at bounding box center [518, 139] width 44 height 12
type input "**********"
click at [570, 188] on div "PE-EA75-19526" at bounding box center [526, 187] width 142 height 19
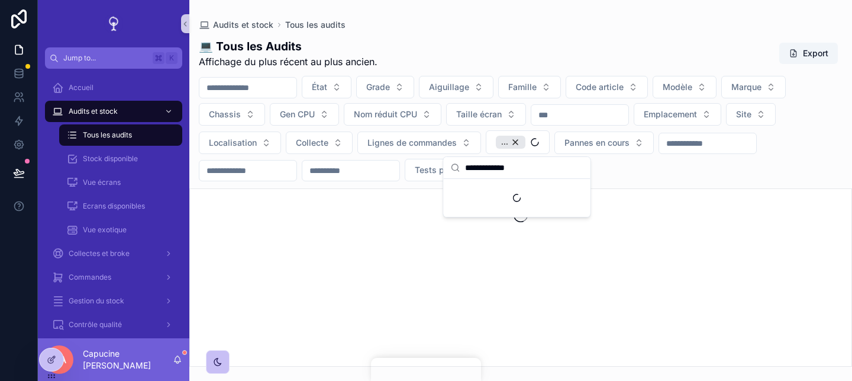
click at [656, 166] on div "État Grade Aiguillage Famille Code article Modèle Marque Chassis Gen CPU Nom ré…" at bounding box center [520, 128] width 663 height 105
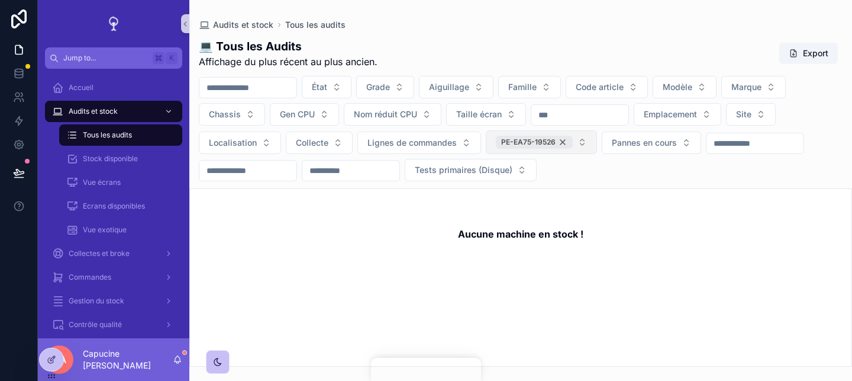
click at [564, 142] on div "PE-EA75-19526" at bounding box center [534, 142] width 77 height 13
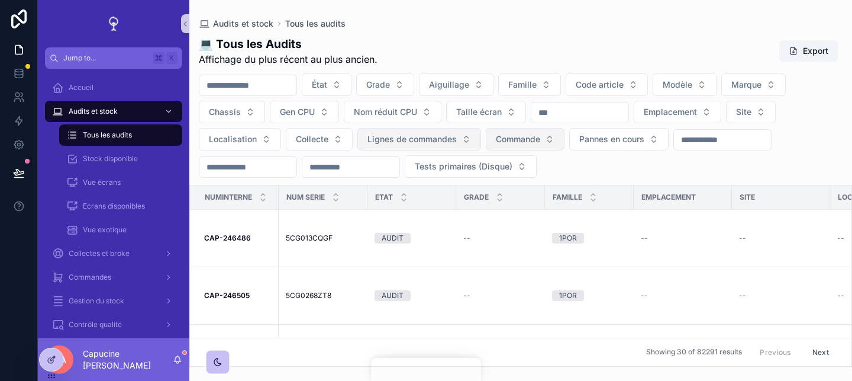
click at [446, 141] on span "Lignes de commandes" at bounding box center [412, 139] width 89 height 12
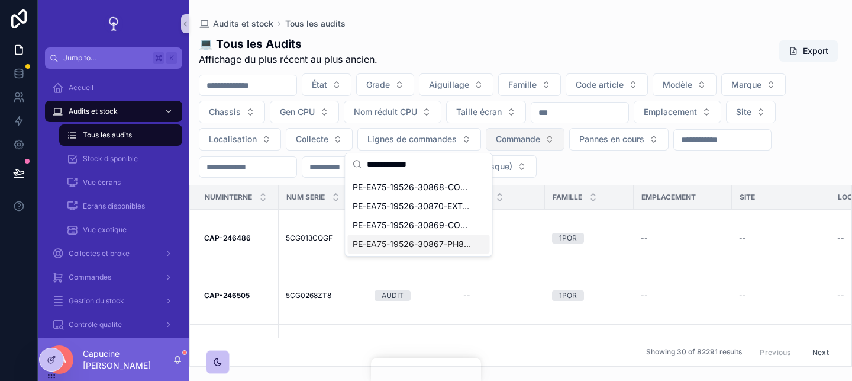
type input "**********"
click at [426, 244] on span "PE-EA75-19526-30867-PH840G8_I5G11AS5W1" at bounding box center [412, 244] width 118 height 12
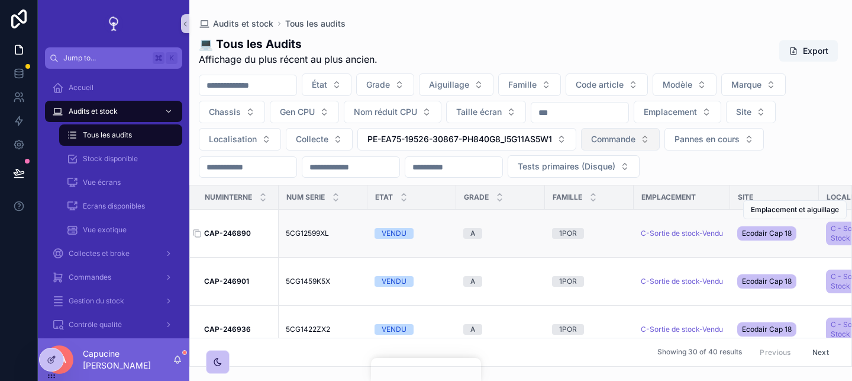
click at [228, 232] on strong "CAP-246890" at bounding box center [227, 232] width 47 height 9
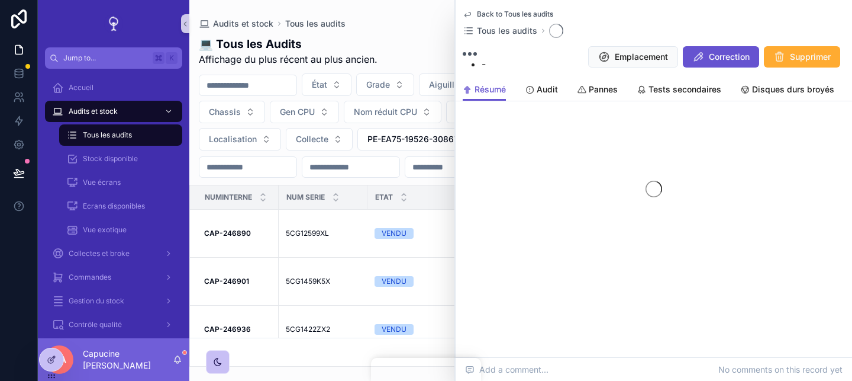
scroll to position [21, 0]
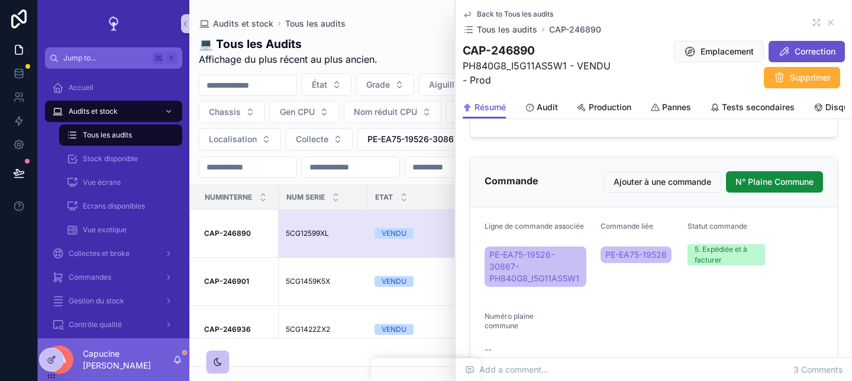
scroll to position [456, 0]
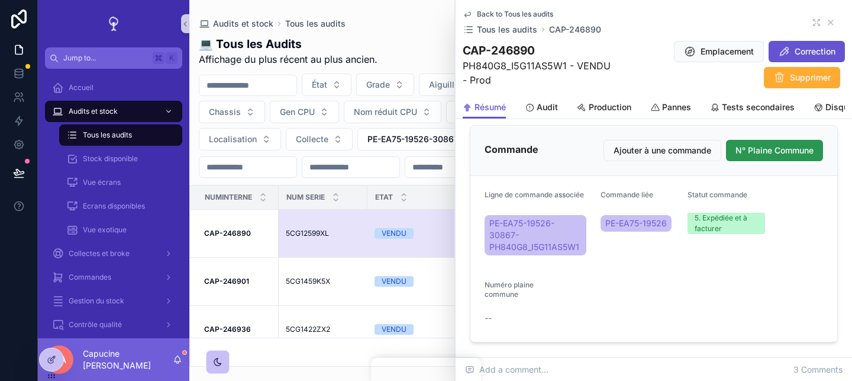
click at [773, 159] on button "N° Plaine Commune" at bounding box center [774, 150] width 97 height 21
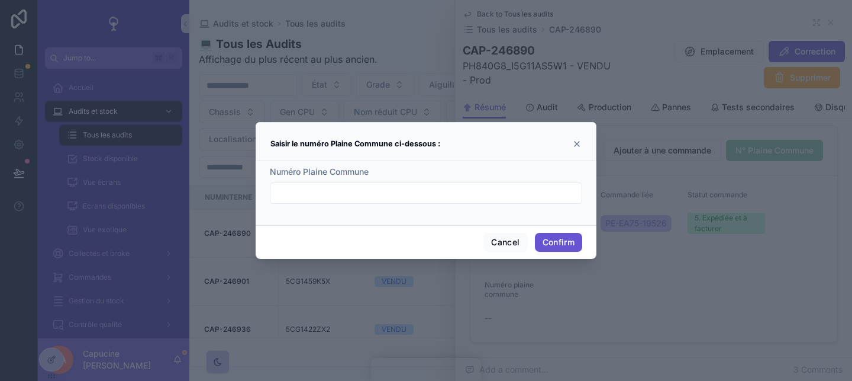
click at [573, 143] on icon at bounding box center [576, 143] width 9 height 9
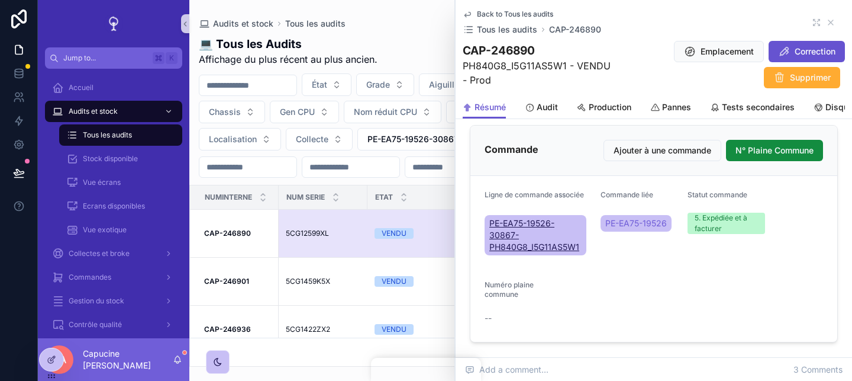
click at [528, 227] on span "PE-EA75-19526-30867-PH840G8_I5G11AS5W1" at bounding box center [535, 235] width 92 height 36
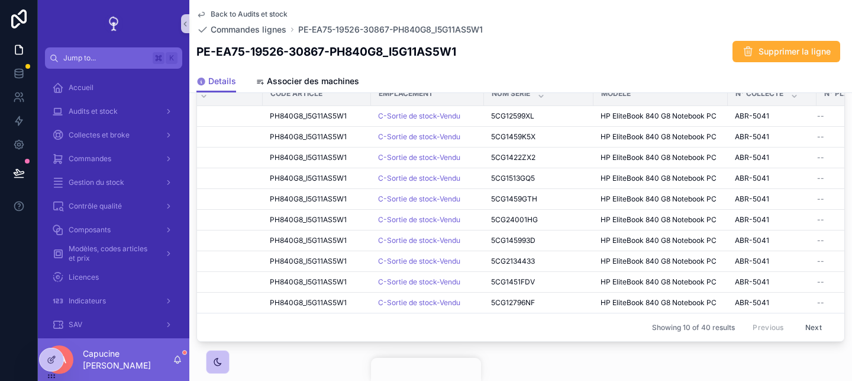
scroll to position [0, 213]
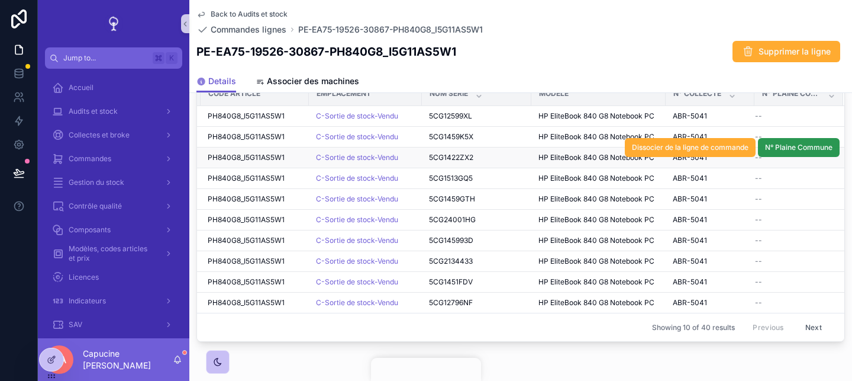
click at [812, 141] on button "N° Plaine Commune" at bounding box center [799, 147] width 82 height 19
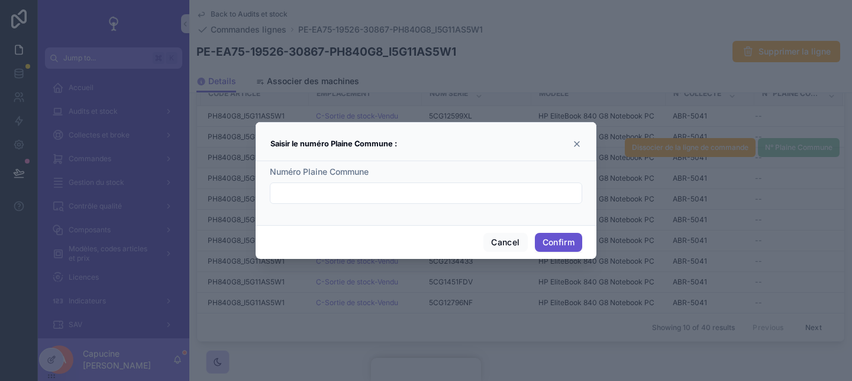
click at [578, 146] on icon at bounding box center [576, 143] width 9 height 9
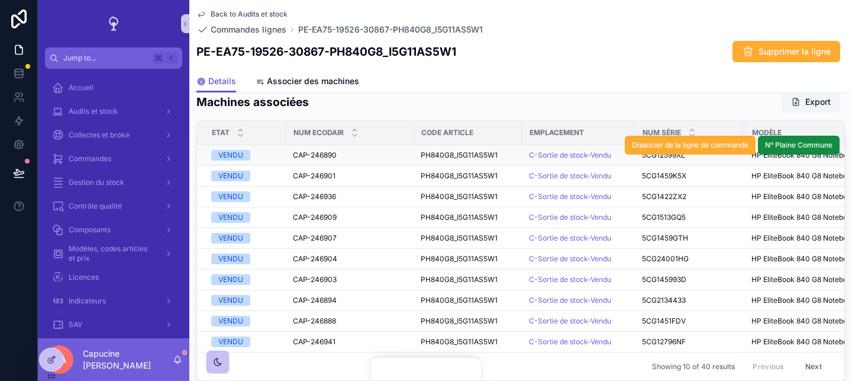
scroll to position [657, 0]
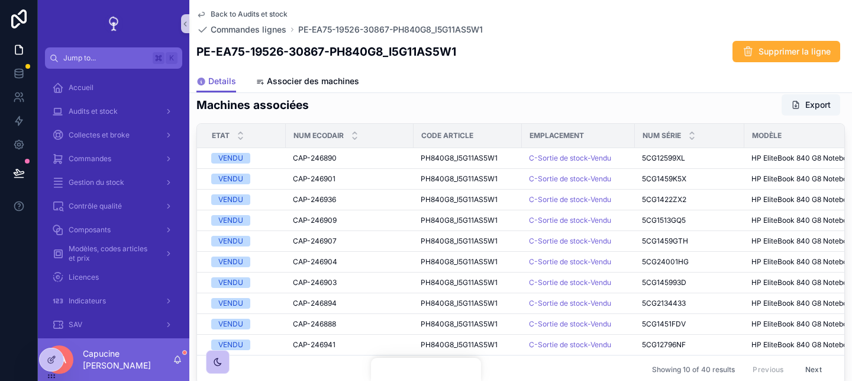
click at [609, 116] on div "Machines associées Export Etat Num Ecodair Code article Emplacement Num série M…" at bounding box center [520, 239] width 649 height 290
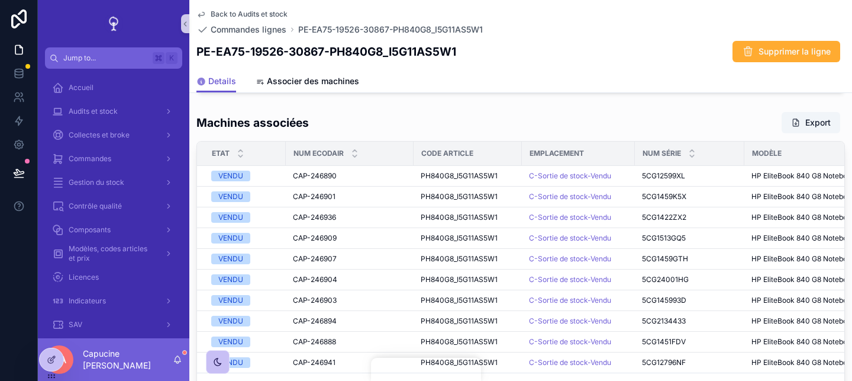
scroll to position [720, 0]
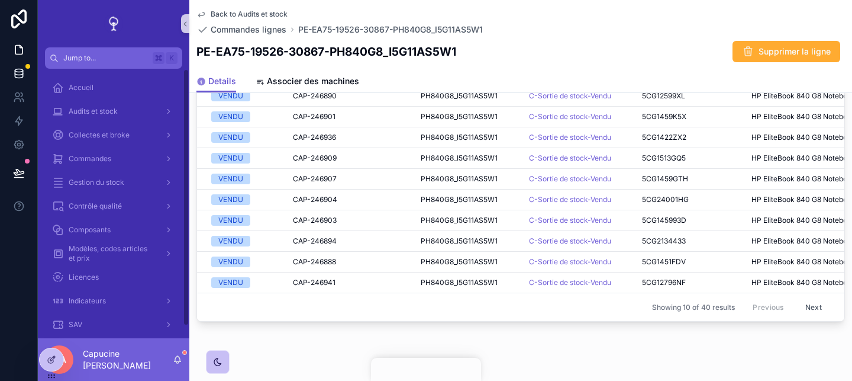
click at [20, 78] on icon at bounding box center [19, 75] width 8 height 5
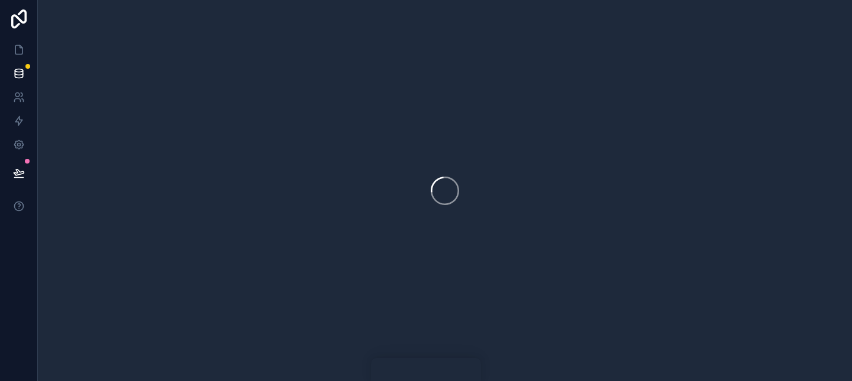
click at [20, 78] on icon at bounding box center [19, 75] width 8 height 5
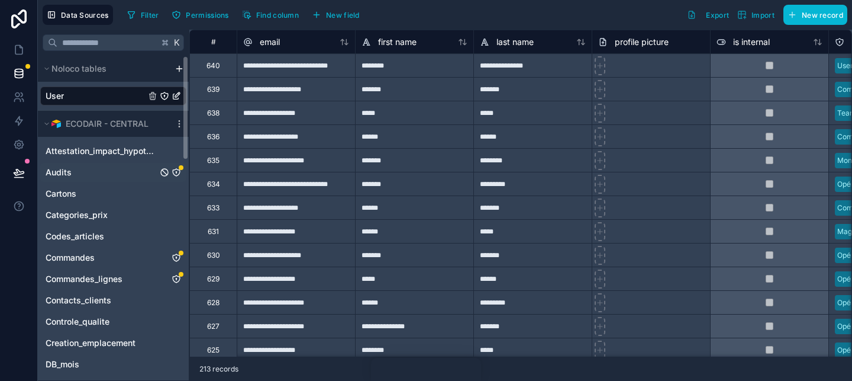
click at [136, 178] on div "Audits" at bounding box center [113, 172] width 146 height 19
click at [194, 18] on span "Permissions" at bounding box center [207, 15] width 43 height 9
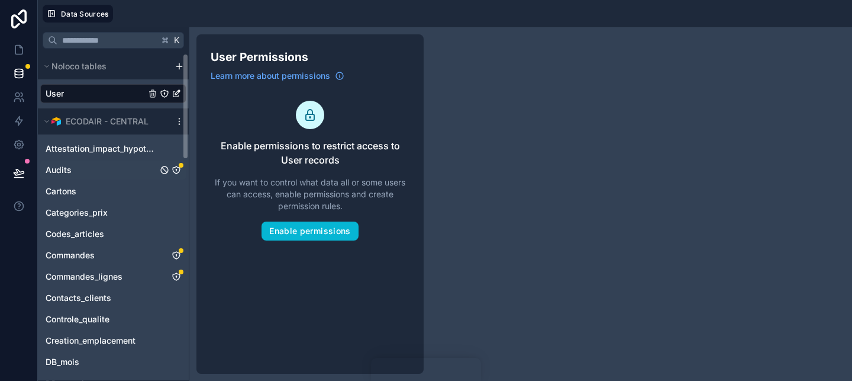
click at [101, 176] on div "Audits" at bounding box center [113, 169] width 146 height 19
click at [72, 172] on link "Audits" at bounding box center [102, 170] width 112 height 12
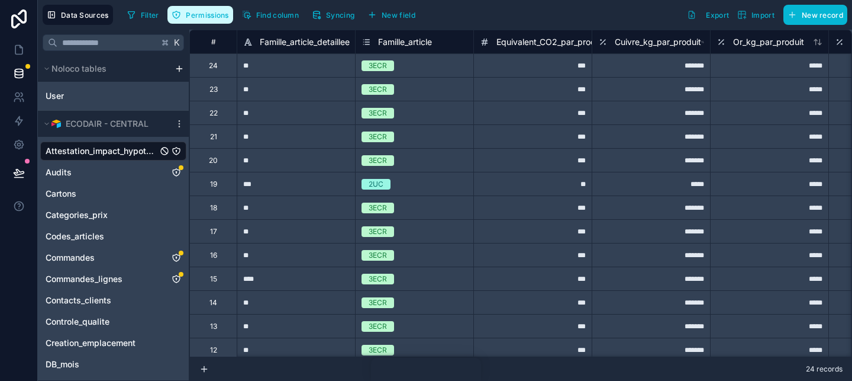
click at [195, 15] on span "Permissions" at bounding box center [207, 15] width 43 height 9
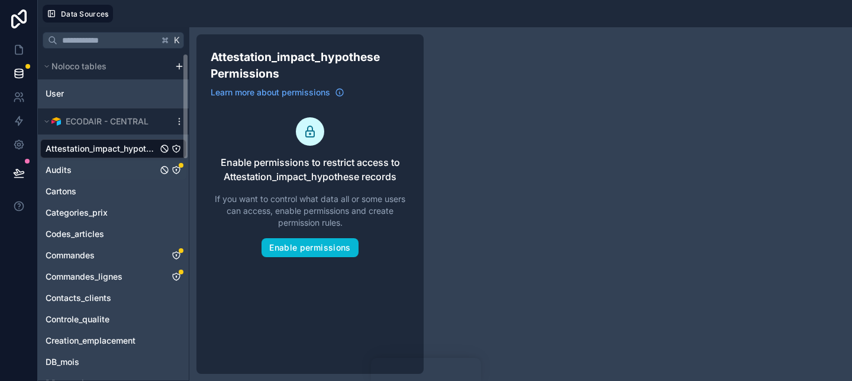
click at [119, 172] on link "Audits" at bounding box center [102, 170] width 112 height 12
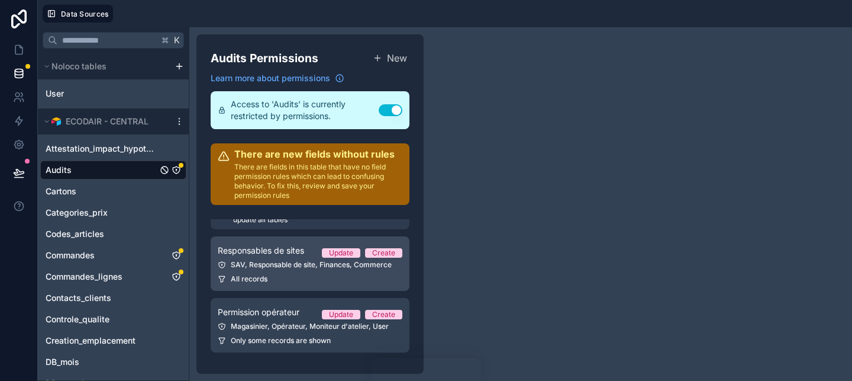
scroll to position [25, 0]
click at [304, 261] on div "SAV, Responsable de site, Finances, Commerce" at bounding box center [310, 264] width 185 height 9
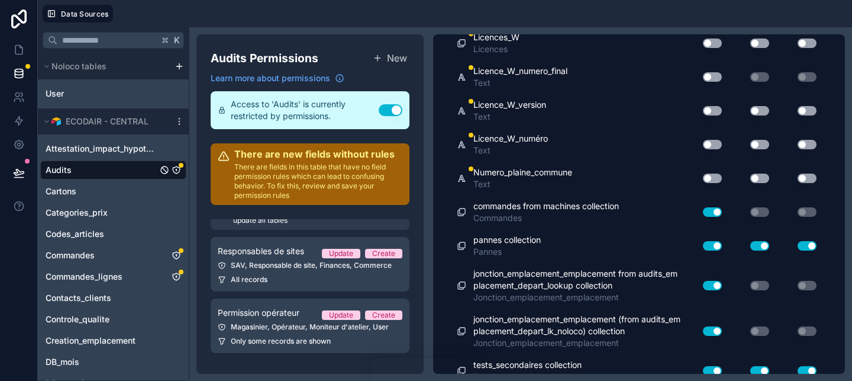
scroll to position [9673, 0]
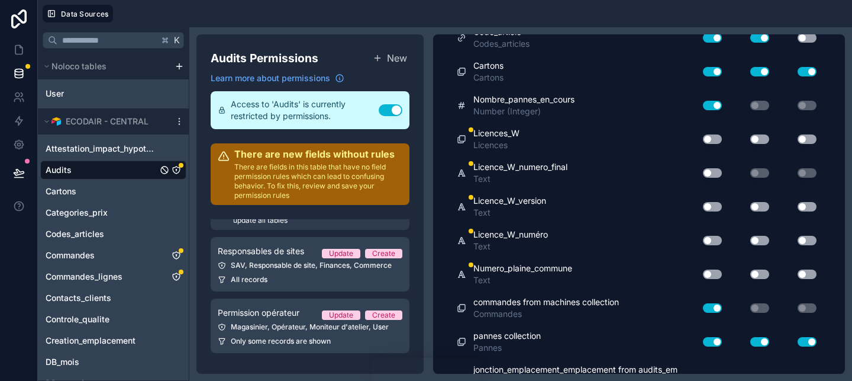
click at [715, 271] on button "Use setting" at bounding box center [712, 273] width 19 height 9
click at [766, 274] on button "Use setting" at bounding box center [759, 273] width 19 height 9
click at [798, 274] on button "Use setting" at bounding box center [807, 273] width 19 height 9
click at [805, 274] on button "Use setting" at bounding box center [807, 273] width 19 height 9
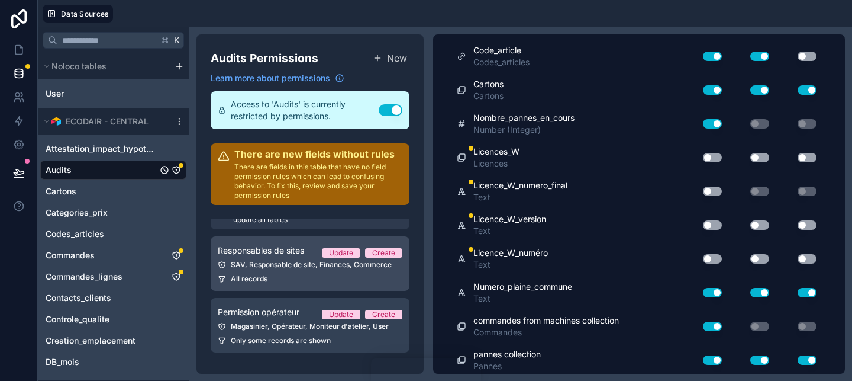
scroll to position [0, 0]
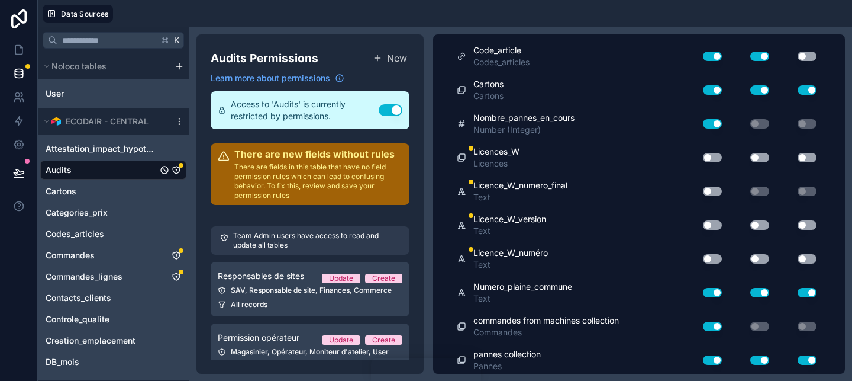
click at [707, 255] on button "Use setting" at bounding box center [712, 258] width 19 height 9
click at [714, 215] on div "Use setting" at bounding box center [708, 224] width 38 height 19
click at [715, 185] on div "Use setting" at bounding box center [708, 191] width 38 height 19
click at [715, 159] on button "Use setting" at bounding box center [712, 157] width 19 height 9
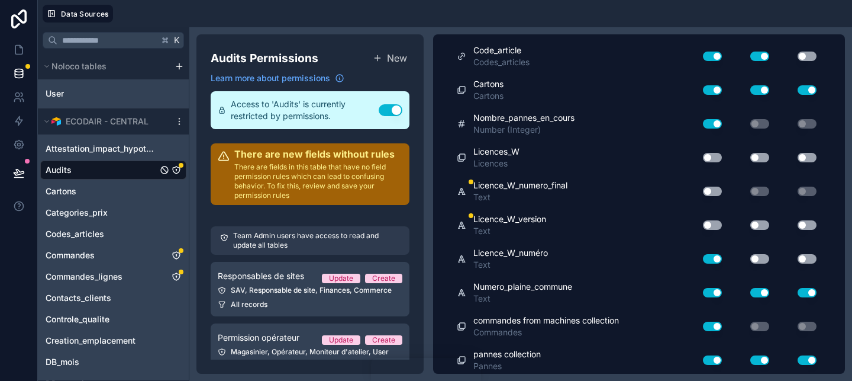
click at [715, 183] on div "Use setting" at bounding box center [708, 191] width 38 height 19
click at [715, 190] on button "Use setting" at bounding box center [712, 190] width 19 height 9
click at [715, 228] on button "Use setting" at bounding box center [712, 224] width 19 height 9
click at [711, 148] on div "Use setting" at bounding box center [708, 157] width 38 height 19
click at [711, 152] on div "Use setting" at bounding box center [708, 157] width 38 height 19
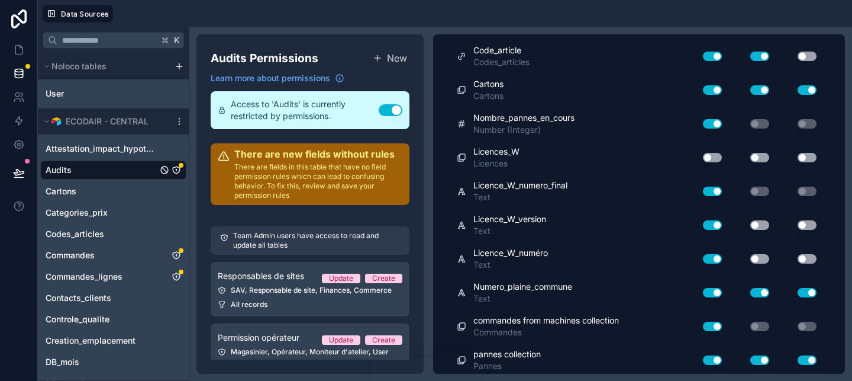
click at [771, 152] on div "Use setting" at bounding box center [750, 157] width 47 height 19
click at [765, 154] on button "Use setting" at bounding box center [759, 157] width 19 height 9
click at [731, 155] on div "Use setting" at bounding box center [750, 157] width 47 height 9
click at [714, 155] on button "Use setting" at bounding box center [712, 157] width 19 height 9
click at [801, 155] on button "Use setting" at bounding box center [807, 157] width 19 height 9
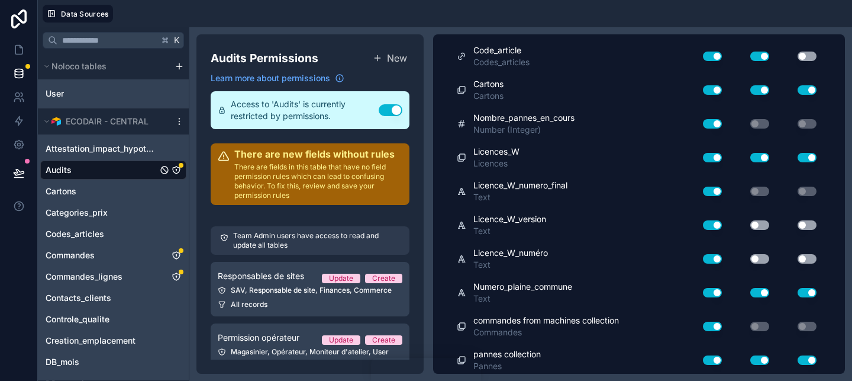
click at [761, 223] on button "Use setting" at bounding box center [759, 224] width 19 height 9
click at [798, 223] on button "Use setting" at bounding box center [807, 224] width 19 height 9
click at [766, 253] on div "Use setting" at bounding box center [750, 258] width 47 height 19
click at [769, 267] on div "Use setting" at bounding box center [750, 258] width 47 height 19
click at [764, 264] on div "Use setting" at bounding box center [750, 258] width 47 height 19
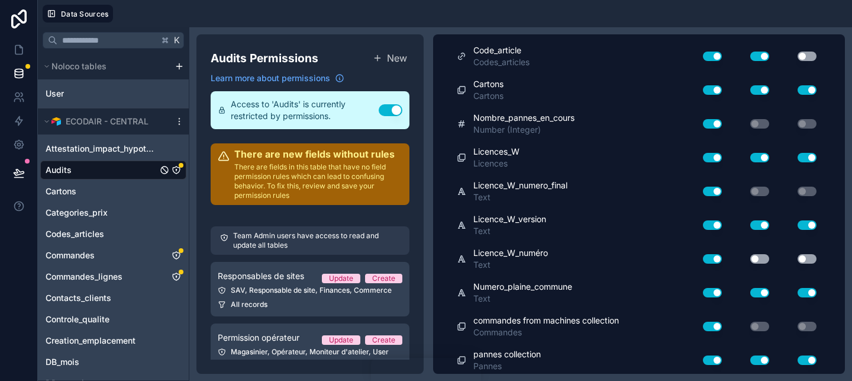
click at [807, 256] on button "Use setting" at bounding box center [807, 258] width 19 height 9
click at [749, 254] on div "Use setting" at bounding box center [750, 258] width 47 height 9
click at [756, 256] on button "Use setting" at bounding box center [759, 258] width 19 height 9
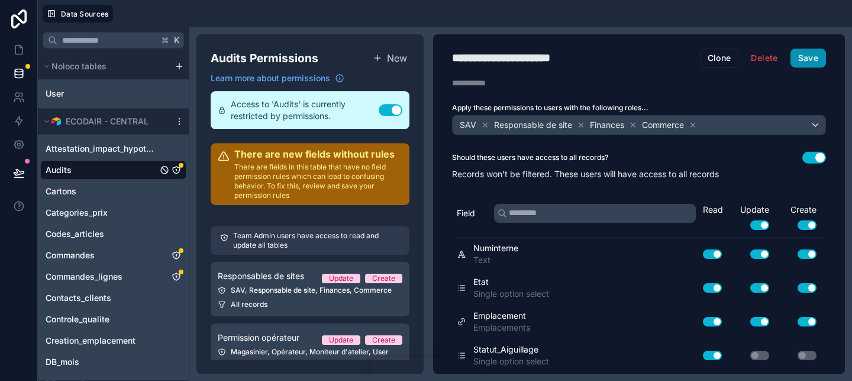
click at [804, 59] on button "Save" at bounding box center [809, 58] width 36 height 19
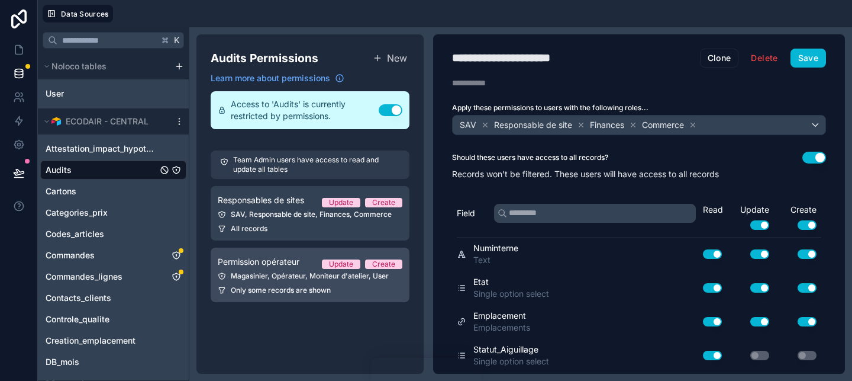
click at [349, 274] on div "Magasinier, Opérateur, Moniteur d'atelier, User" at bounding box center [310, 275] width 185 height 9
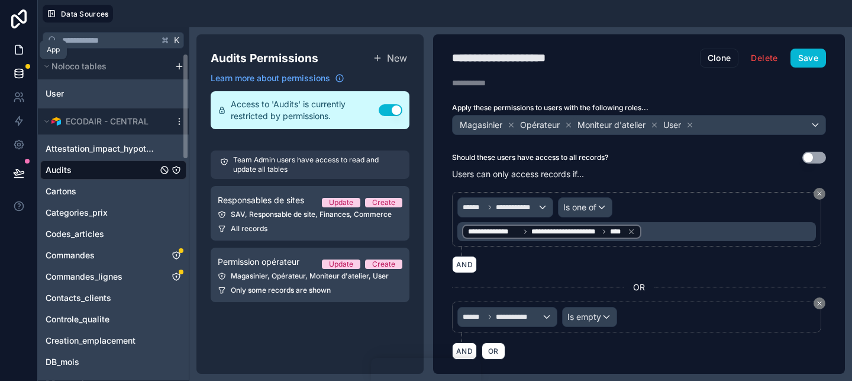
click at [11, 48] on link at bounding box center [18, 50] width 37 height 24
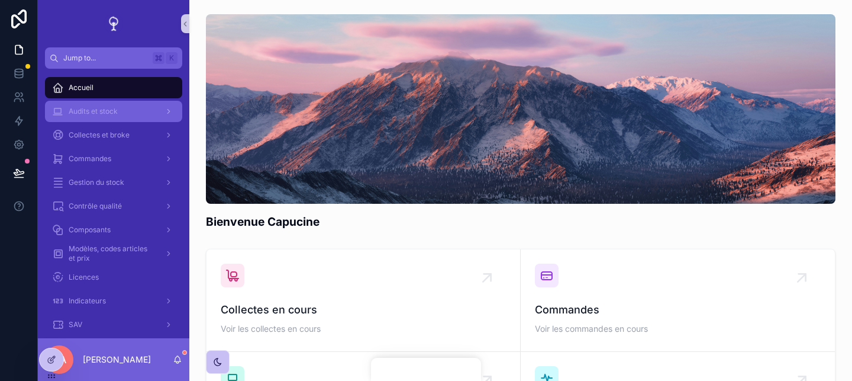
click at [130, 111] on div "Audits et stock" at bounding box center [113, 111] width 123 height 19
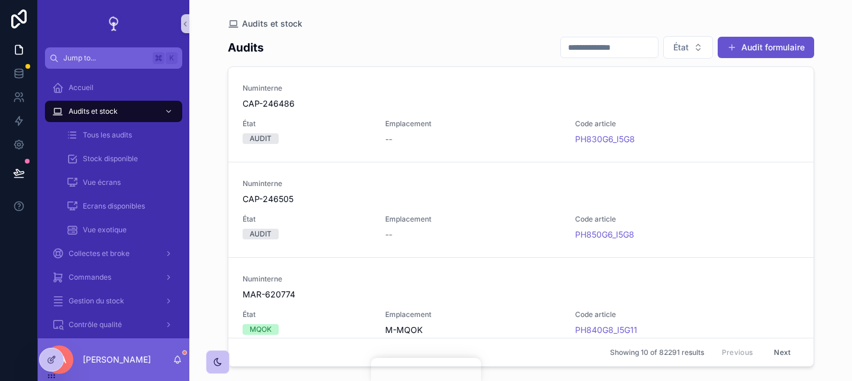
click at [576, 47] on input "scrollable content" at bounding box center [609, 47] width 97 height 17
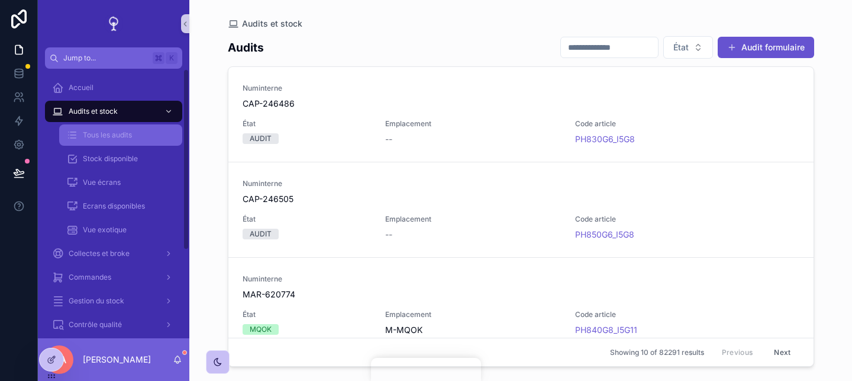
click at [136, 133] on div "Tous les audits" at bounding box center [120, 134] width 109 height 19
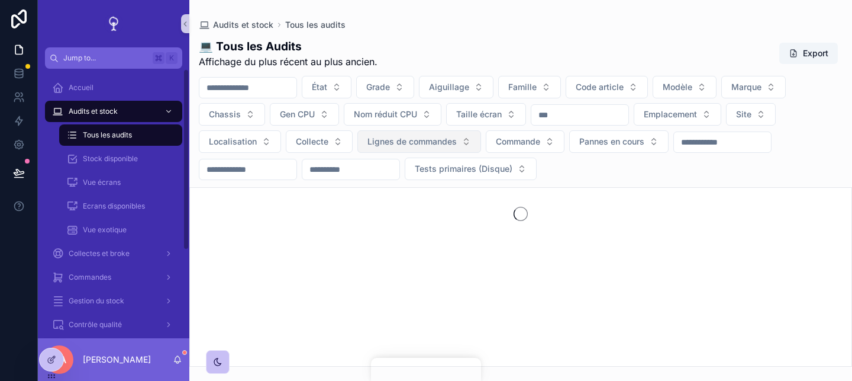
click at [440, 142] on span "Lignes de commandes" at bounding box center [412, 142] width 89 height 12
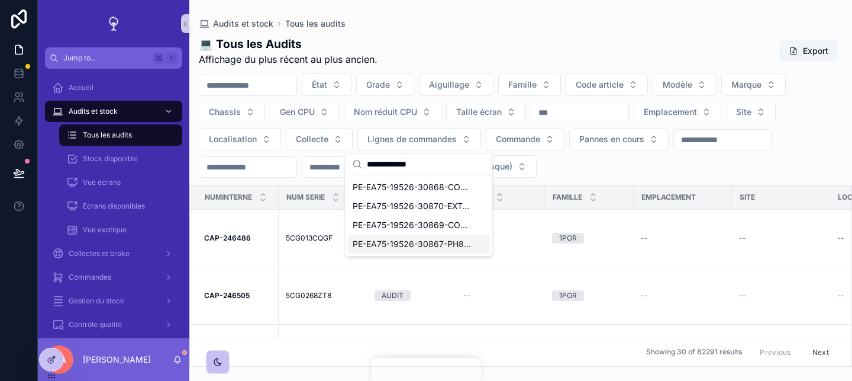
type input "**********"
click at [438, 241] on span "PE-EA75-19526-30867-PH840G8_I5G11AS5W1" at bounding box center [412, 244] width 118 height 12
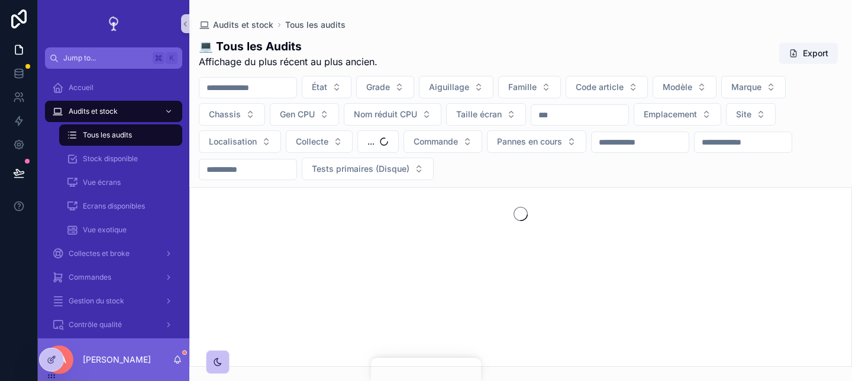
click at [602, 169] on div "État Grade Aiguillage Famille Code article Modèle Marque Chassis Gen CPU Nom ré…" at bounding box center [520, 128] width 663 height 104
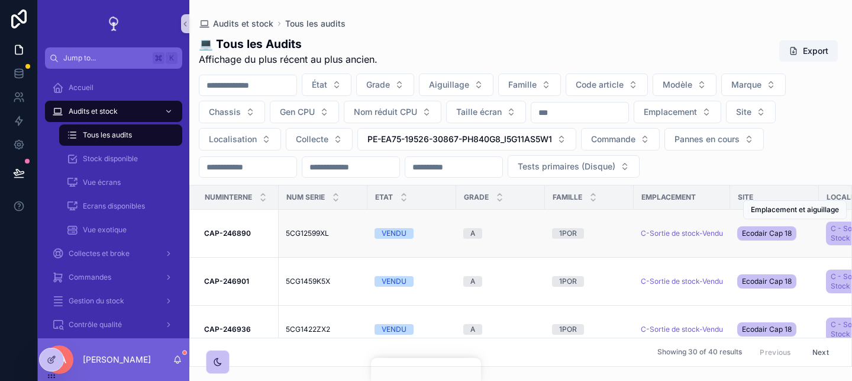
click at [263, 223] on td "CAP-246890 CAP-246890" at bounding box center [234, 233] width 89 height 48
click at [237, 228] on strong "CAP-246890" at bounding box center [227, 232] width 47 height 9
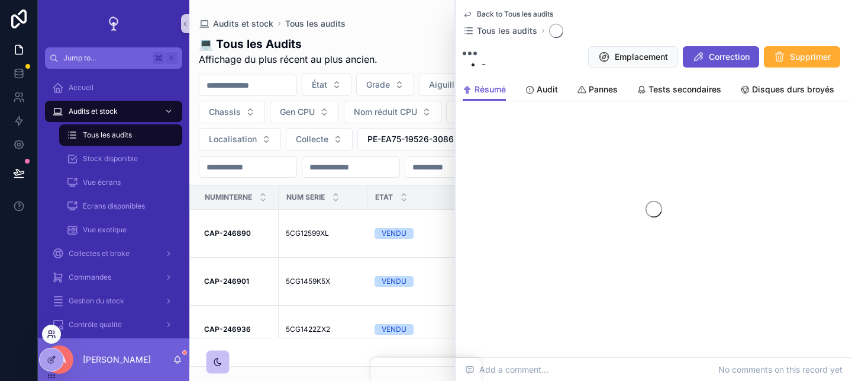
click at [51, 331] on icon at bounding box center [50, 331] width 3 height 3
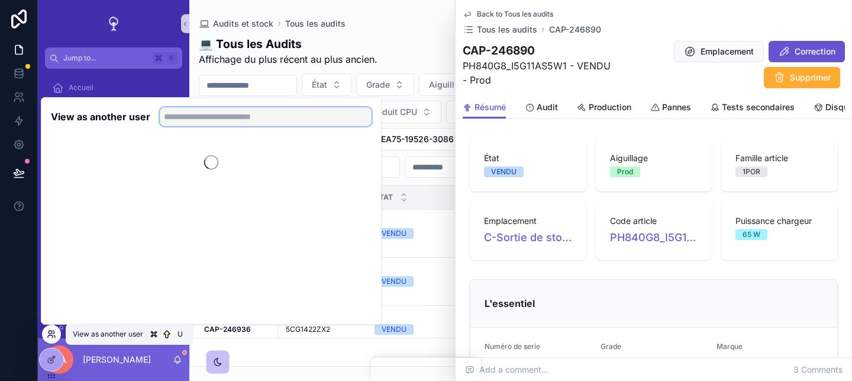
click at [192, 118] on input "text" at bounding box center [266, 116] width 212 height 19
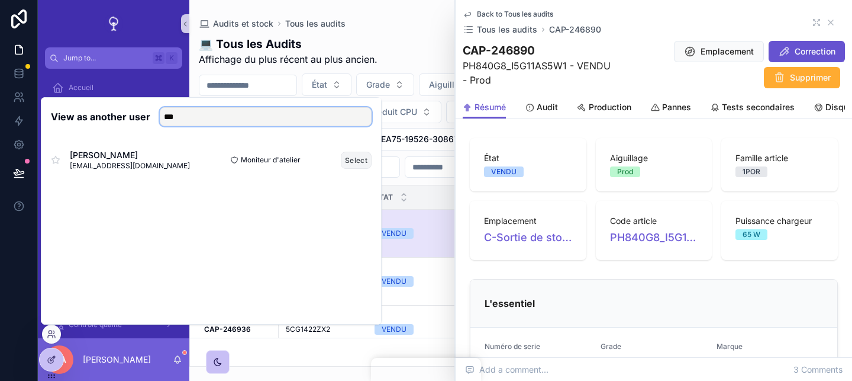
type input "***"
click at [343, 159] on button "Select" at bounding box center [356, 160] width 31 height 17
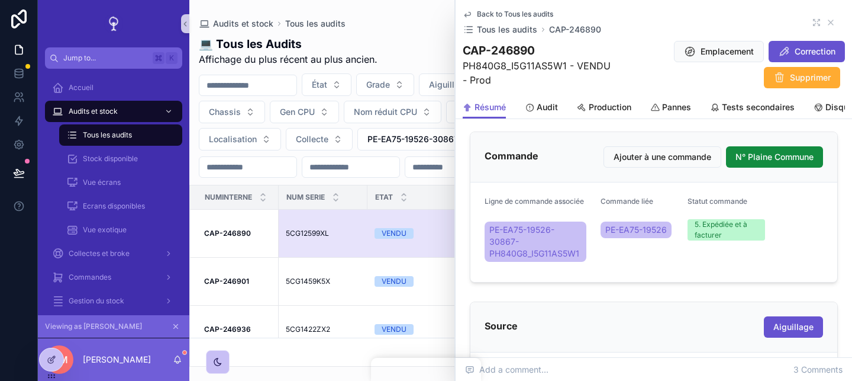
scroll to position [404, 0]
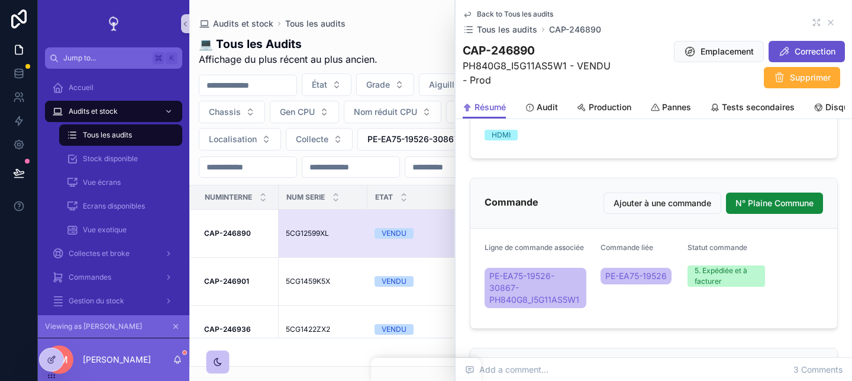
click at [768, 192] on div "Commande Ajouter à une commande N° Plaine Commune" at bounding box center [653, 203] width 367 height 50
click at [771, 205] on span "N° Plaine Commune" at bounding box center [775, 203] width 78 height 12
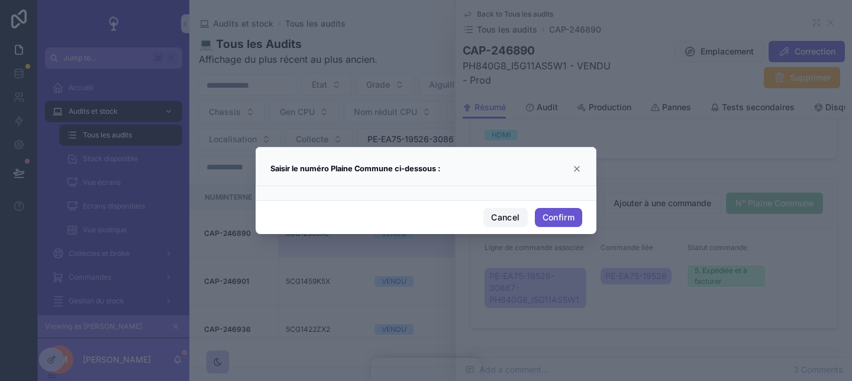
click at [515, 211] on button "Cancel" at bounding box center [506, 217] width 44 height 19
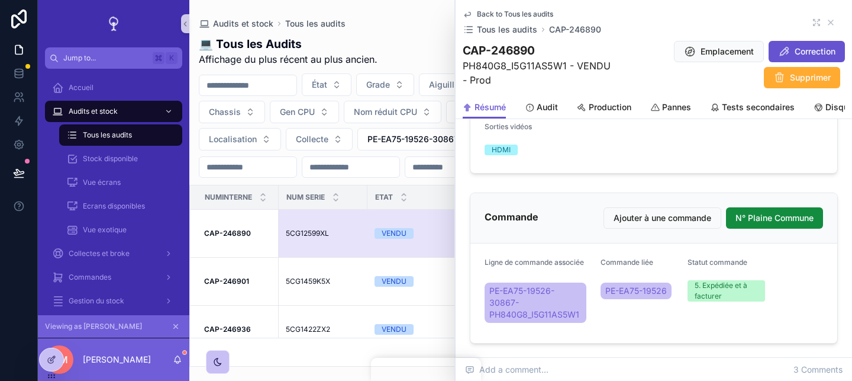
scroll to position [388, 0]
click at [170, 318] on div "Viewing as [PERSON_NAME]" at bounding box center [114, 326] width 152 height 23
click at [176, 327] on icon "scrollable content" at bounding box center [176, 326] width 8 height 8
